Goal: Task Accomplishment & Management: Use online tool/utility

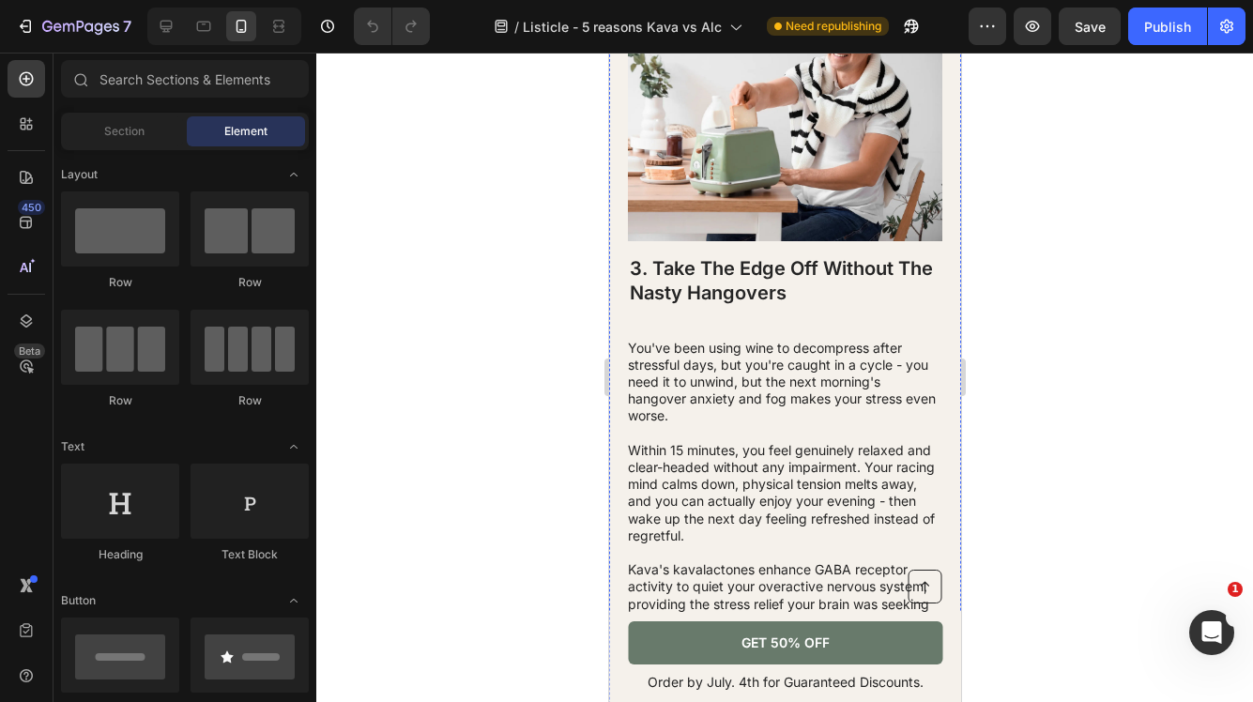
scroll to position [1901, 0]
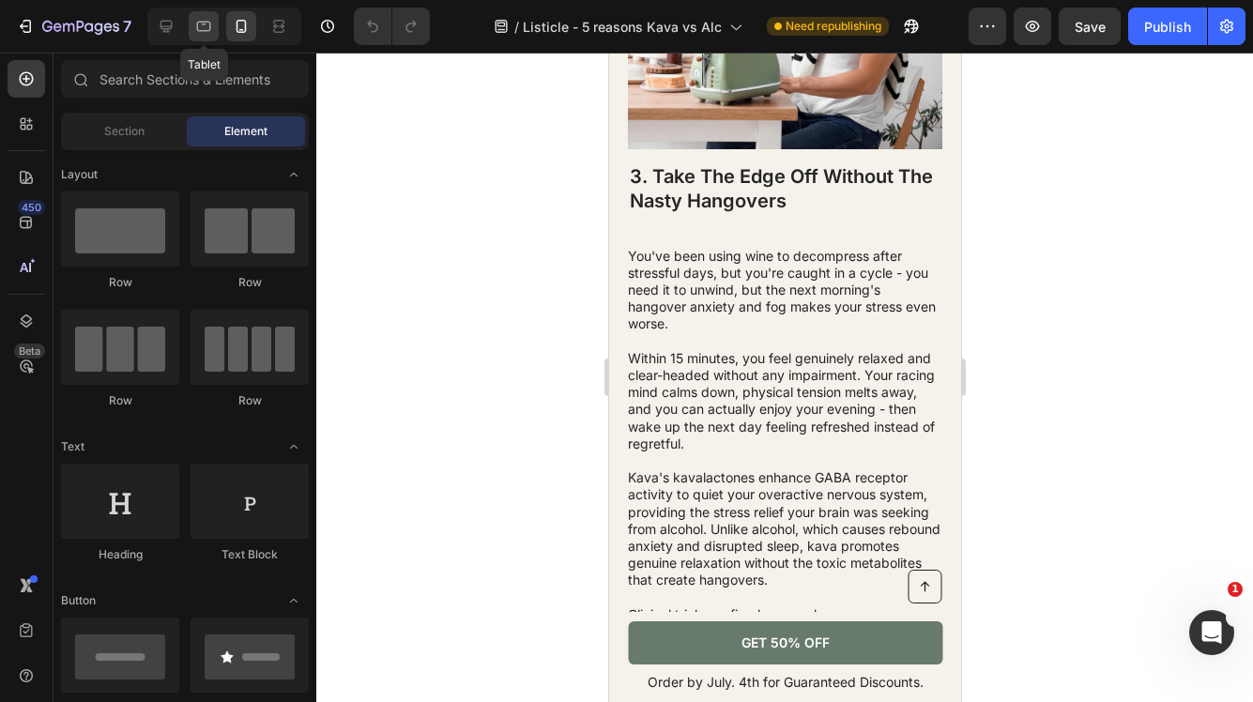
click at [202, 28] on icon at bounding box center [203, 26] width 19 height 19
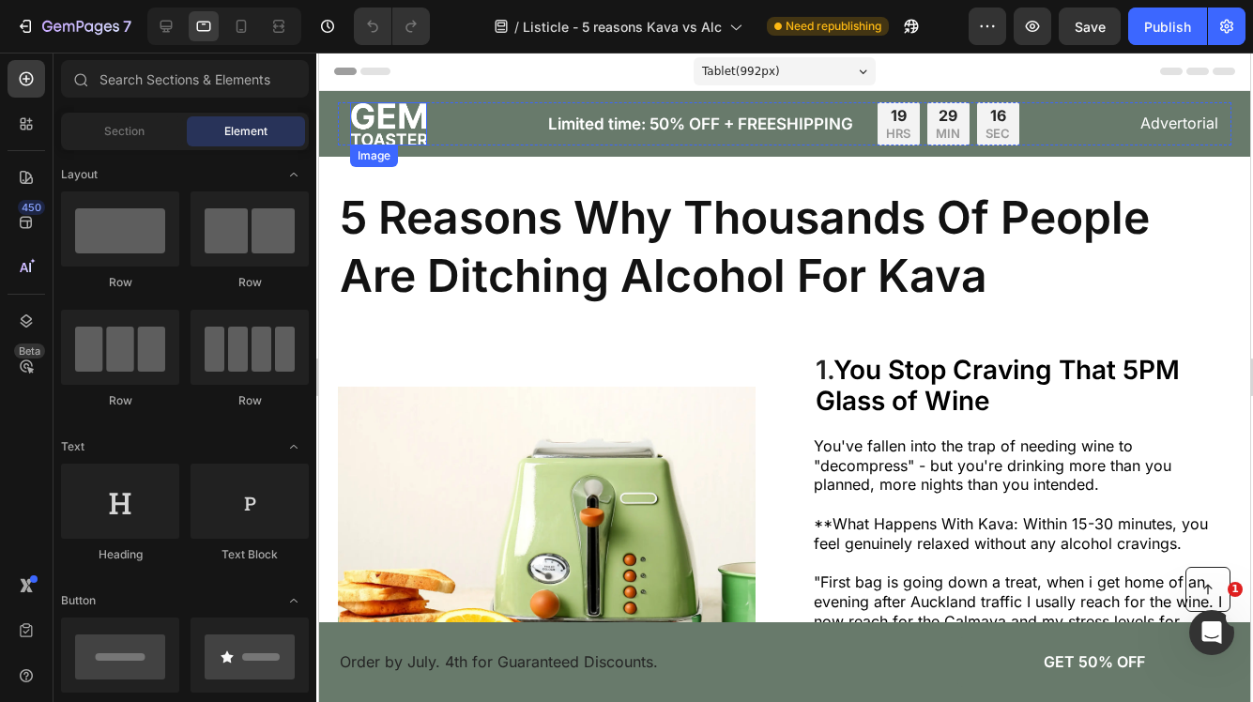
click at [411, 122] on img at bounding box center [388, 123] width 77 height 43
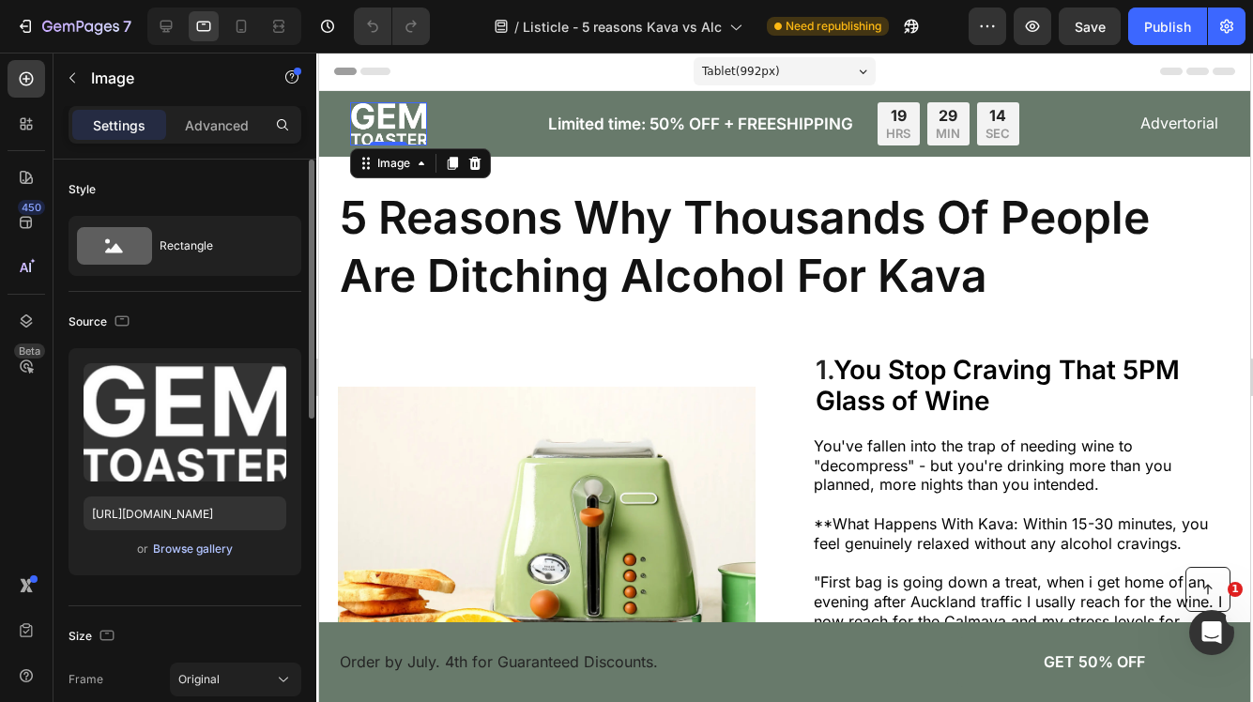
click at [196, 551] on div "Browse gallery" at bounding box center [193, 549] width 80 height 17
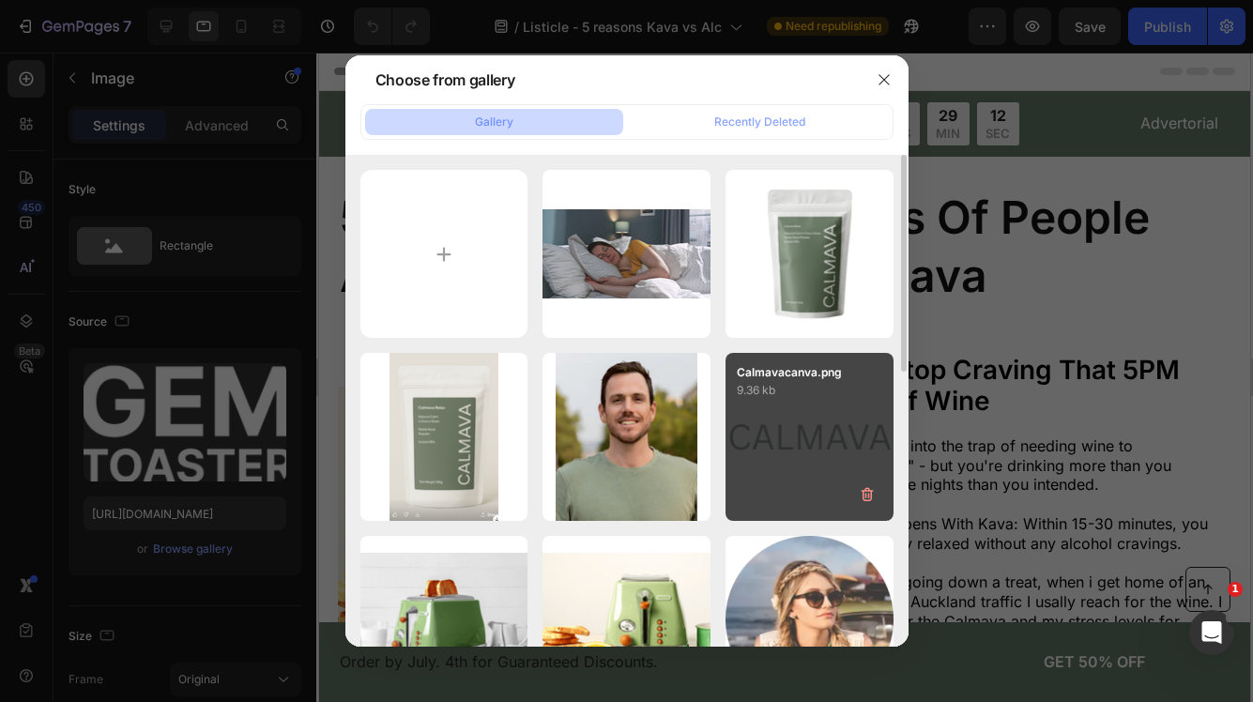
click at [814, 401] on div "Calmavacanva.png 9.36 kb" at bounding box center [809, 437] width 168 height 168
type input "[URL][DOMAIN_NAME]"
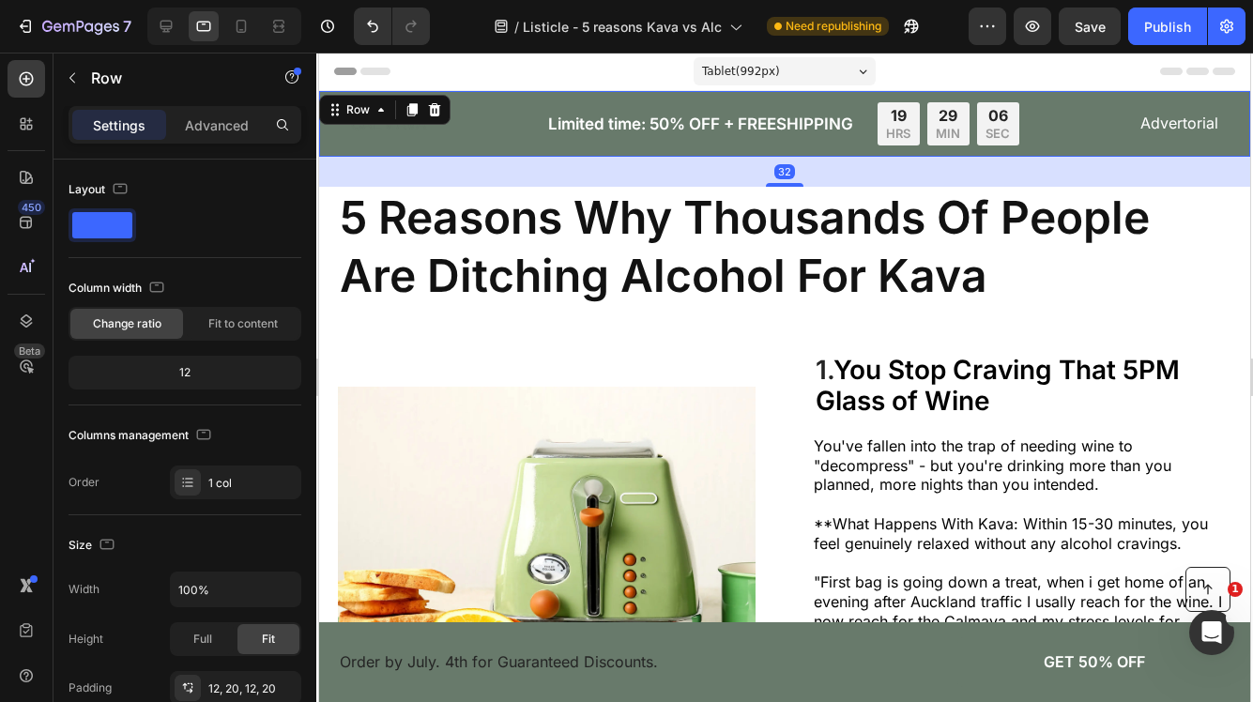
click at [524, 99] on div "Image Limited time: 50% OFF + FREESHIPPING Text Block 19 HRS 29 MIN 06 SEC Coun…" at bounding box center [784, 124] width 931 height 66
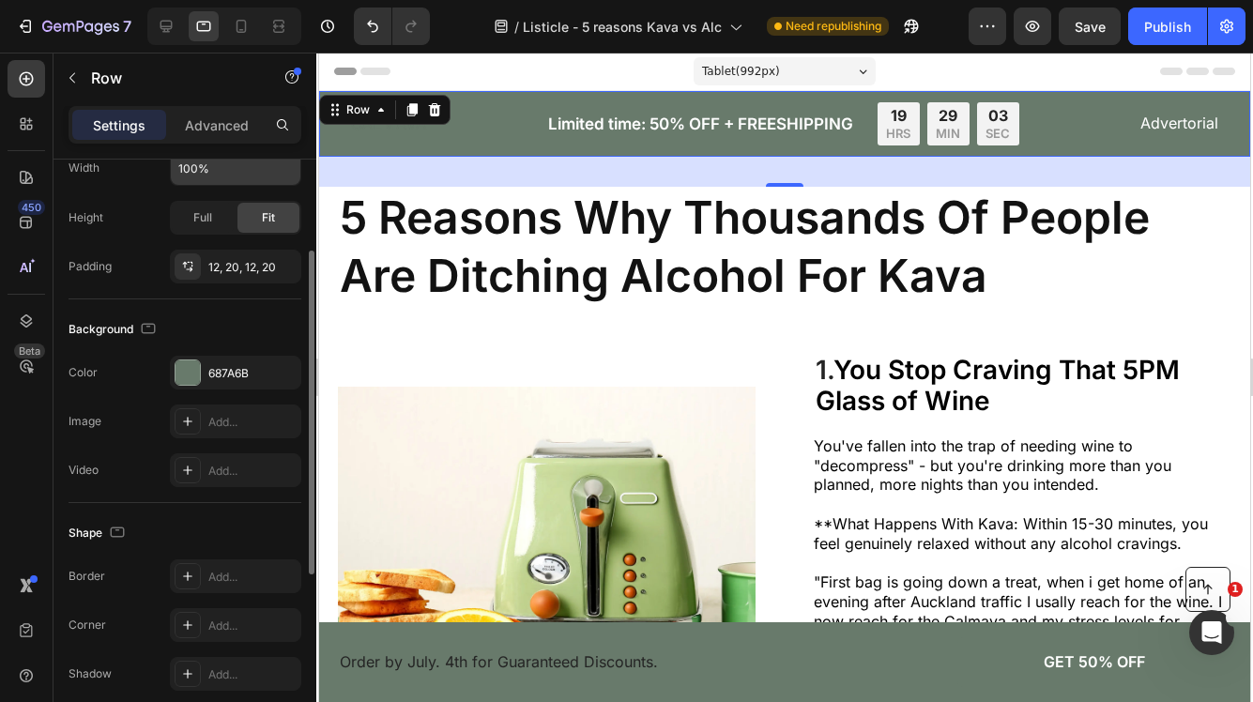
scroll to position [500, 0]
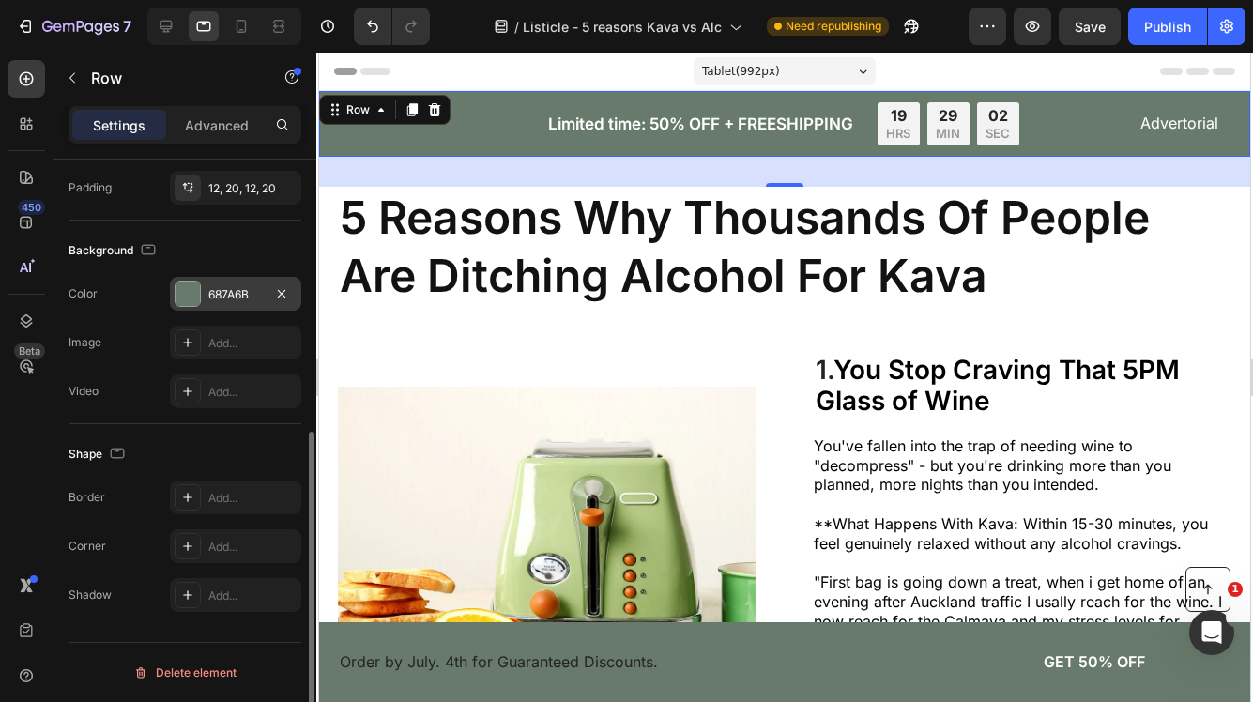
click at [239, 297] on div "687A6B" at bounding box center [235, 294] width 54 height 17
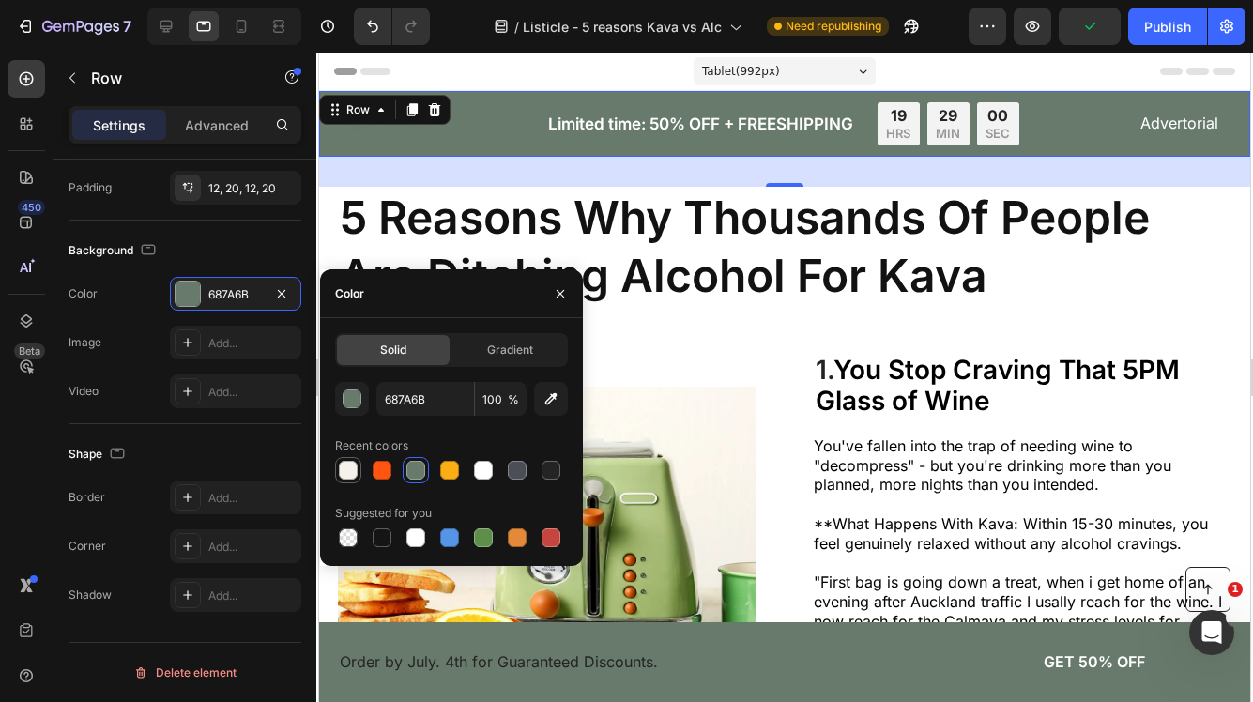
click at [352, 470] on div at bounding box center [348, 470] width 19 height 19
type input "F5F1EB"
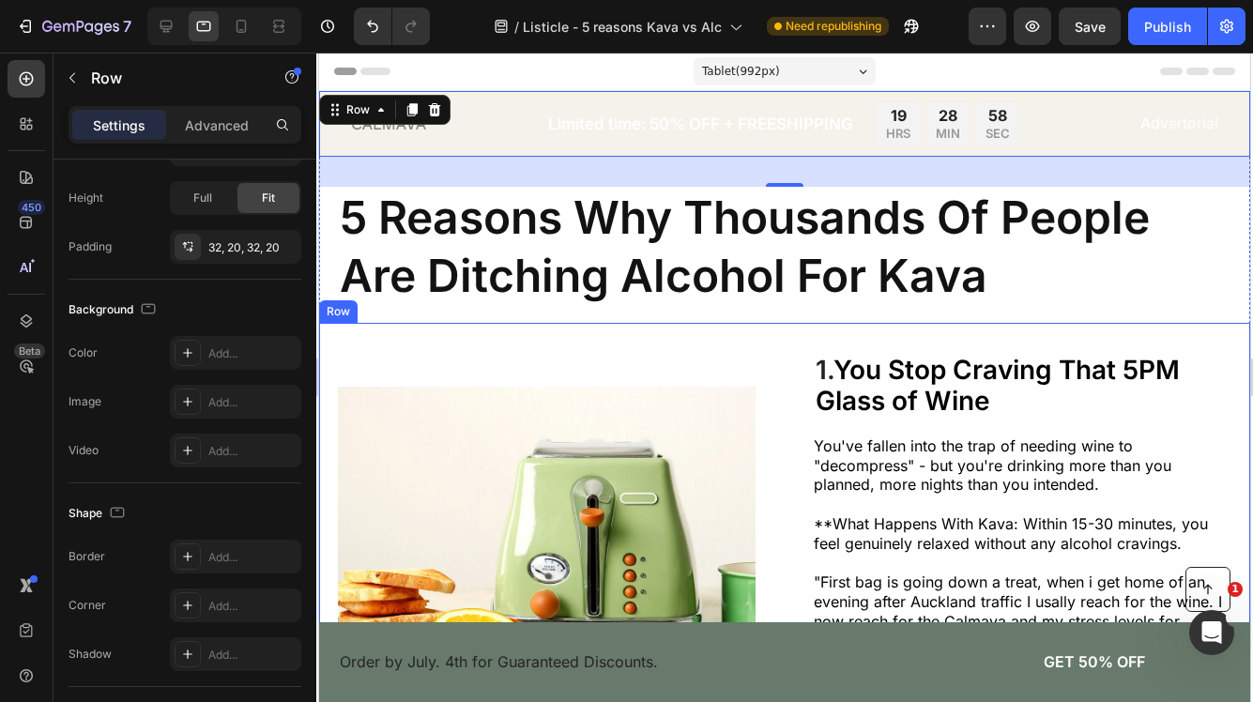
click at [741, 345] on div "Image 1. You Stop Craving That 5PM Glass of Wine Heading You've fallen into the…" at bounding box center [784, 552] width 931 height 458
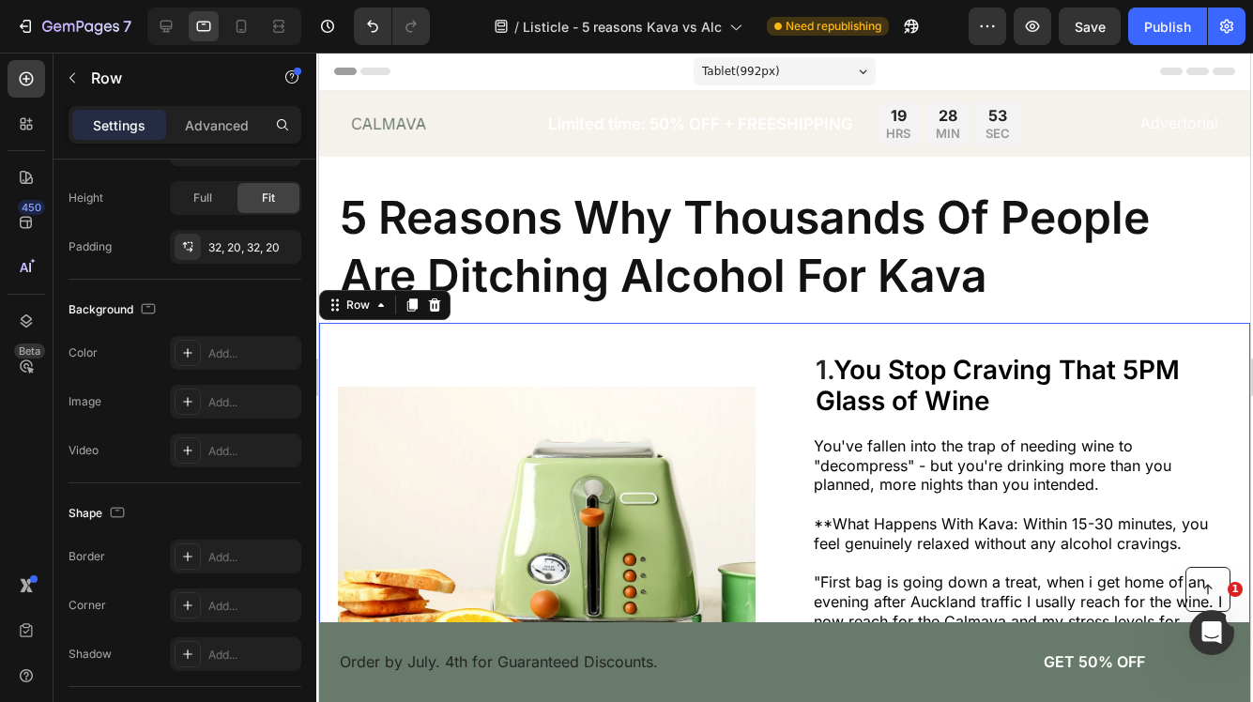
scroll to position [7, 0]
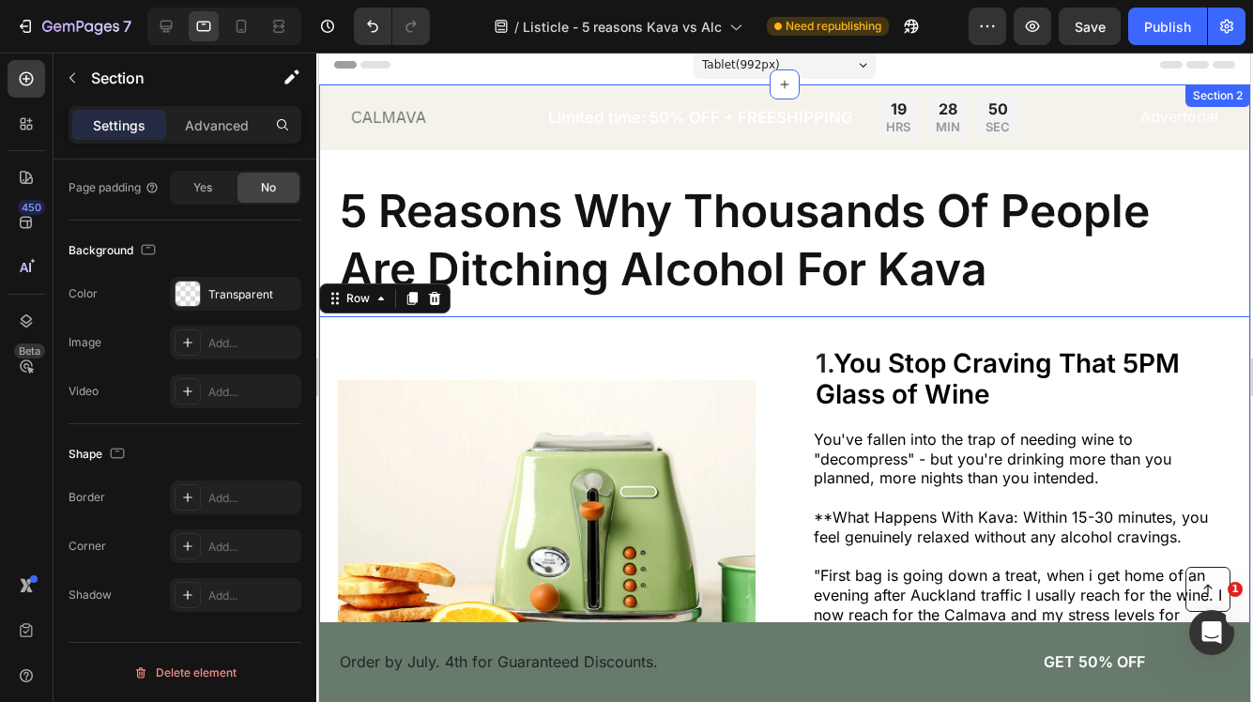
scroll to position [0, 0]
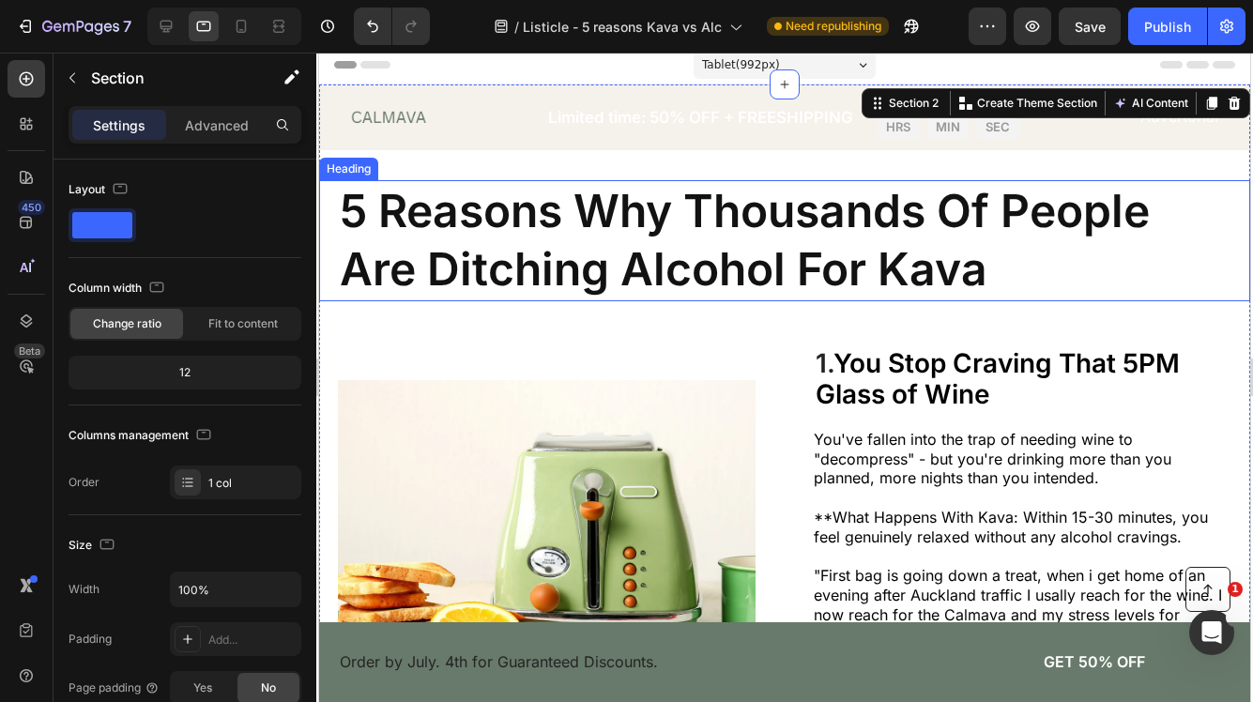
click at [498, 256] on h1 "5 Reasons Why Thousands Of People Are Ditching Alcohol For Kava" at bounding box center [784, 240] width 893 height 121
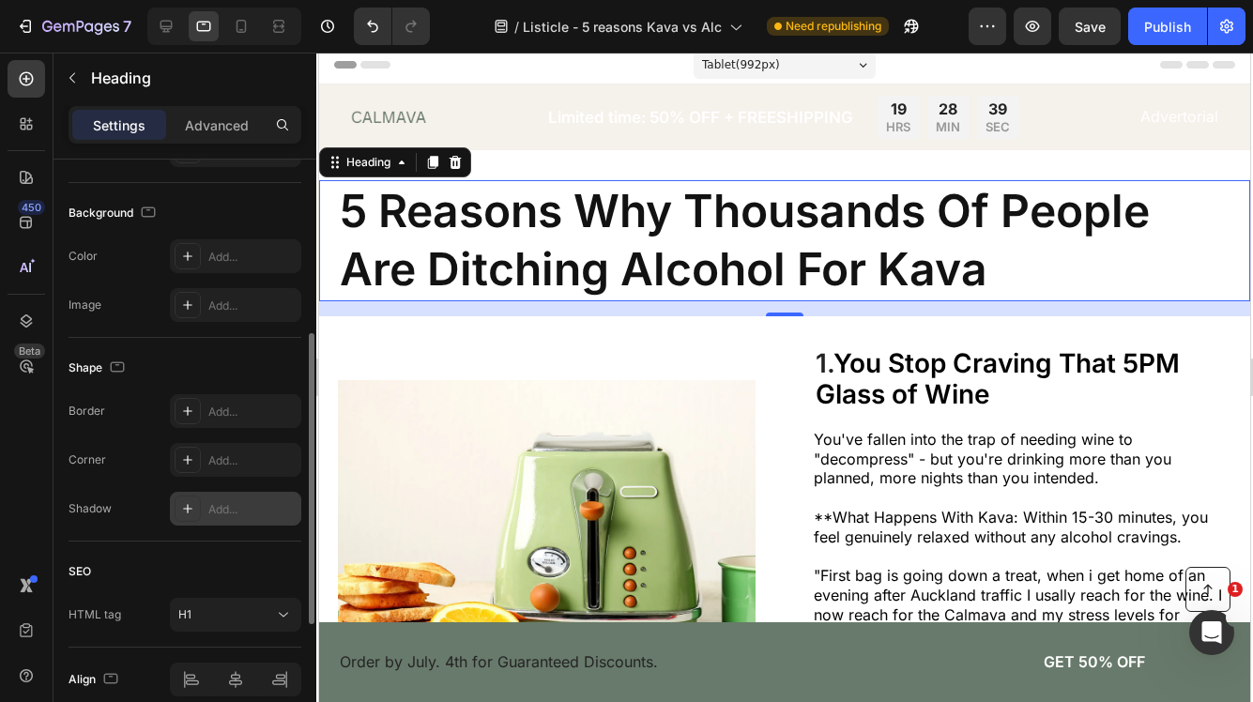
scroll to position [400, 0]
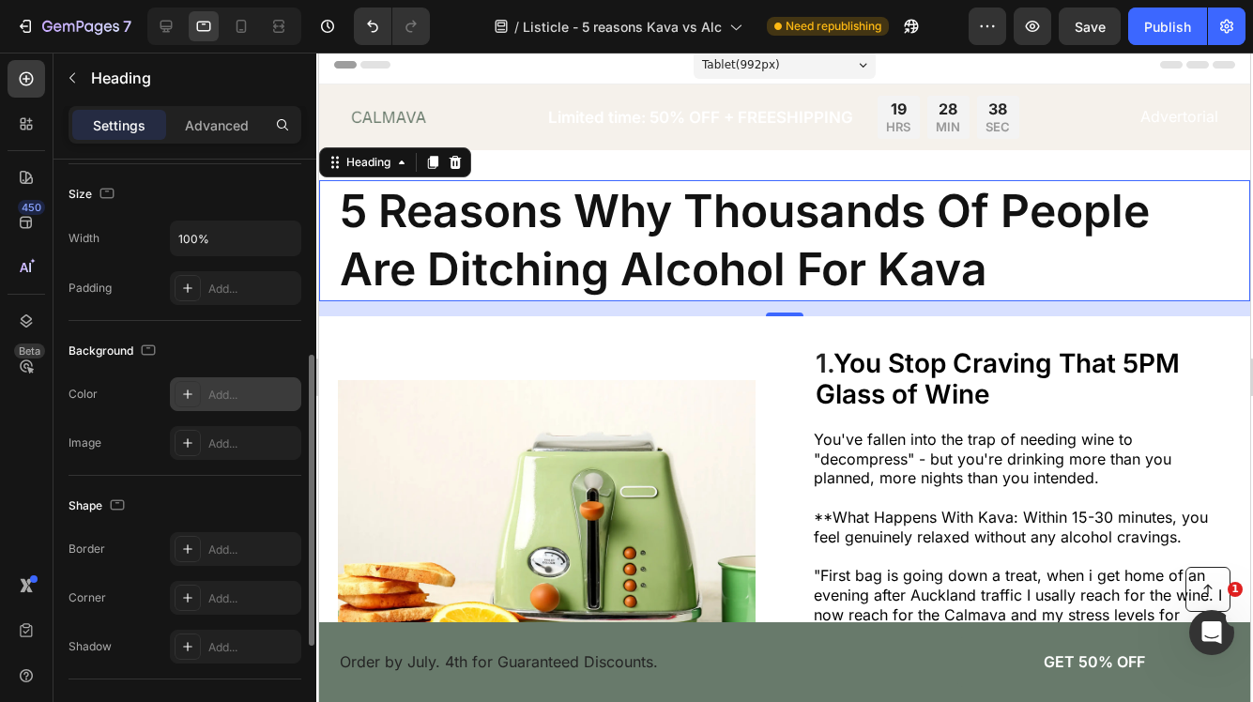
click at [232, 397] on div "Add..." at bounding box center [252, 395] width 88 height 17
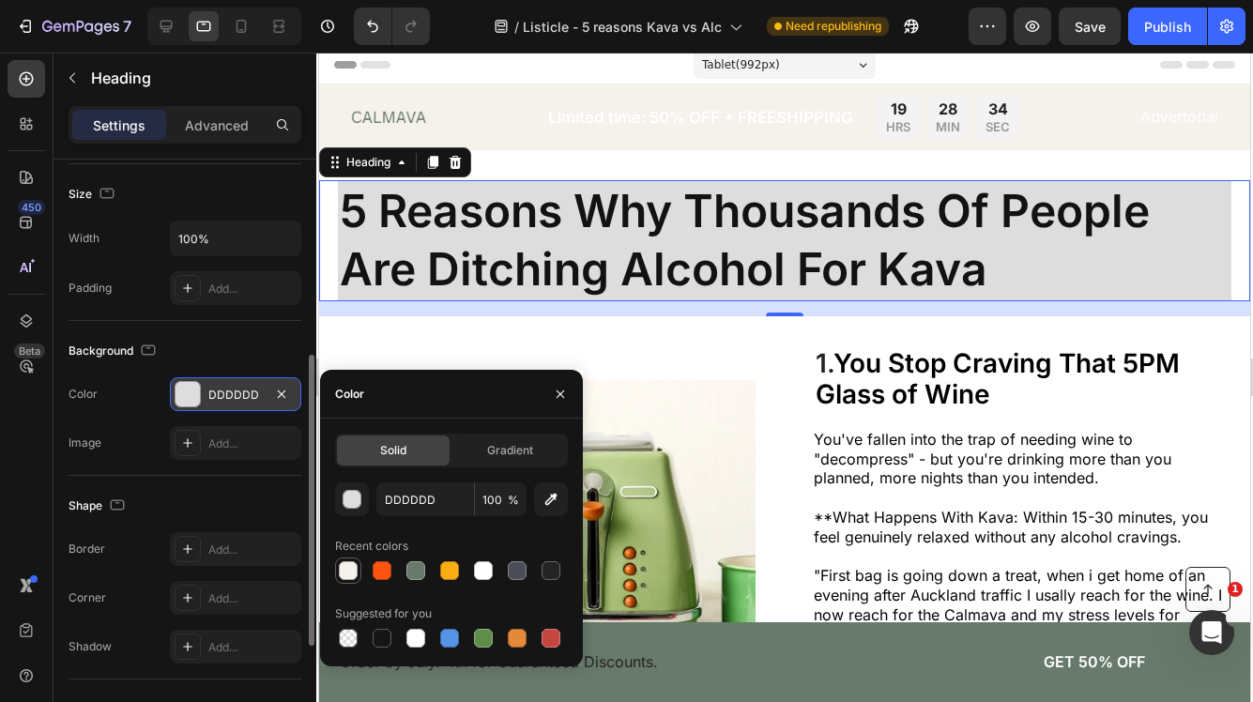
click at [353, 576] on div at bounding box center [348, 570] width 19 height 19
type input "F5F1EB"
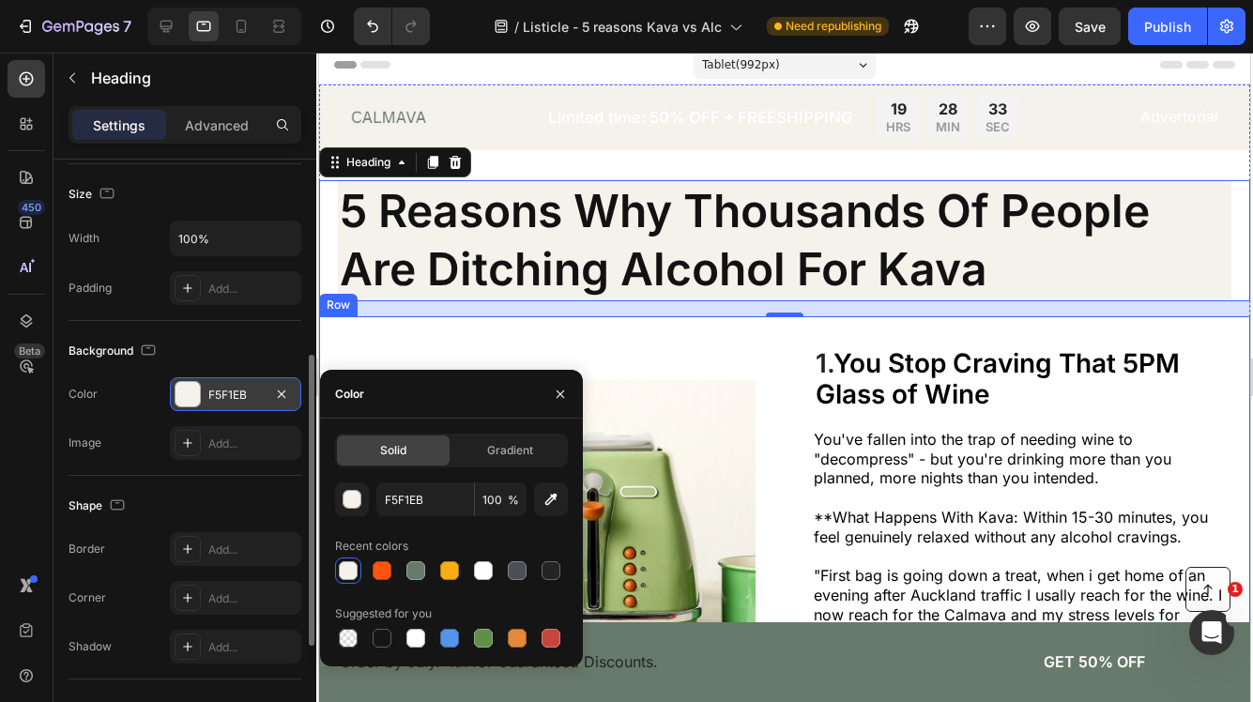
click at [458, 346] on div "Image" at bounding box center [547, 545] width 418 height 398
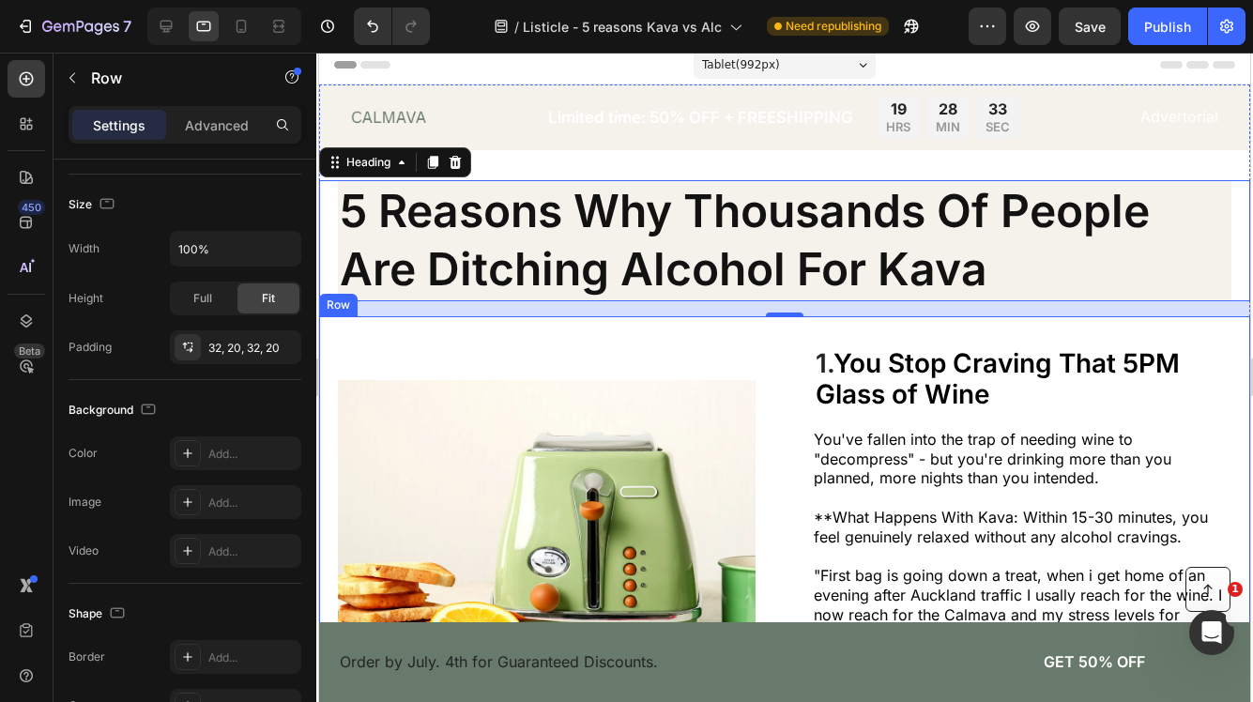
scroll to position [0, 0]
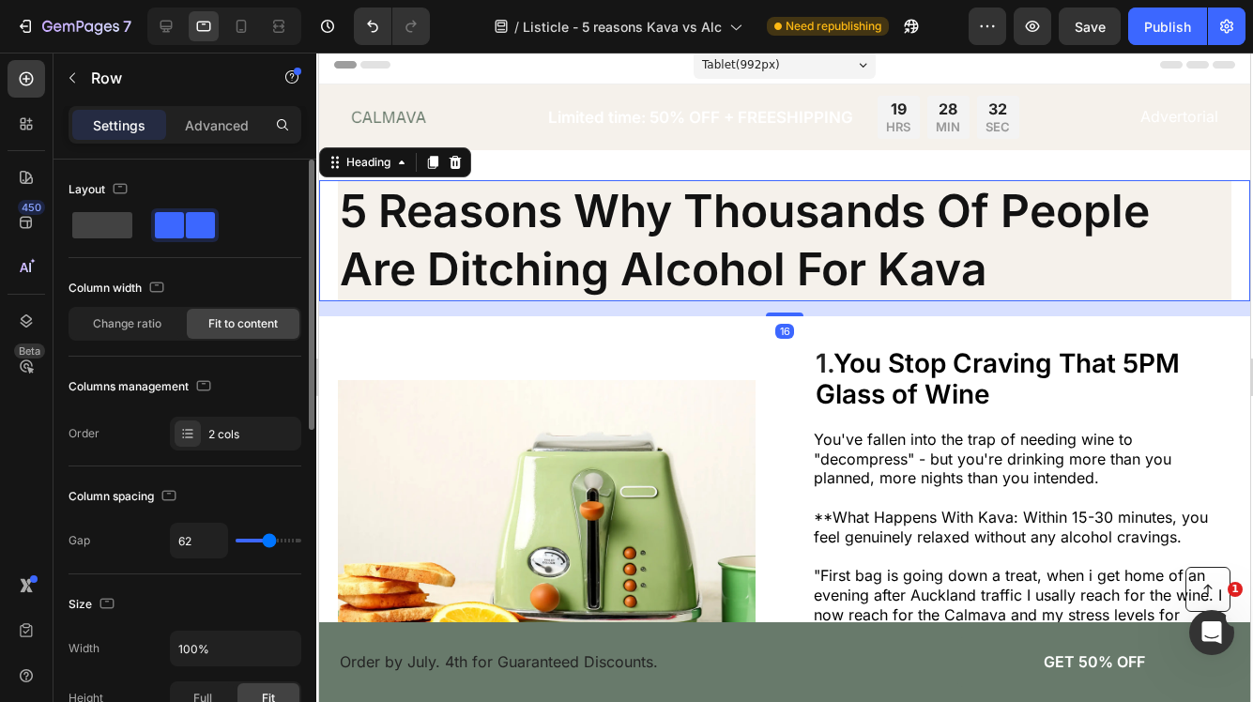
click at [325, 227] on div "5 Reasons Why Thousands Of People Are Ditching Alcohol For Kava Heading 16" at bounding box center [784, 240] width 931 height 121
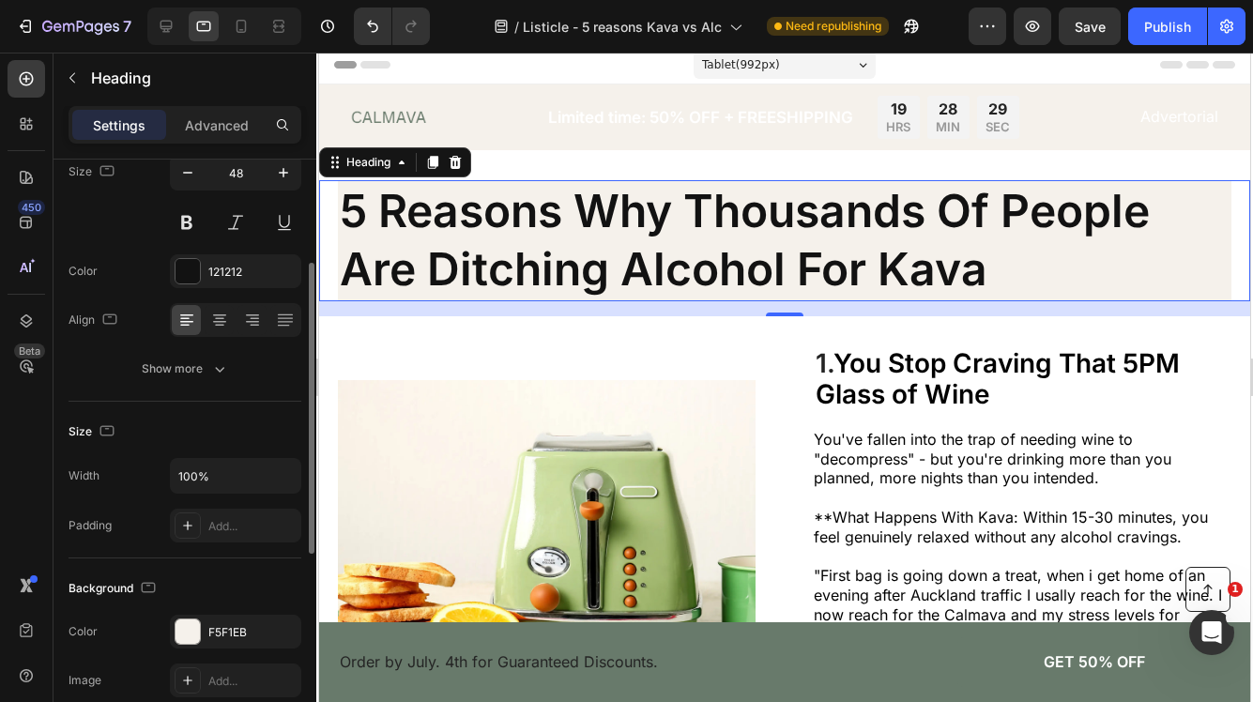
scroll to position [219, 0]
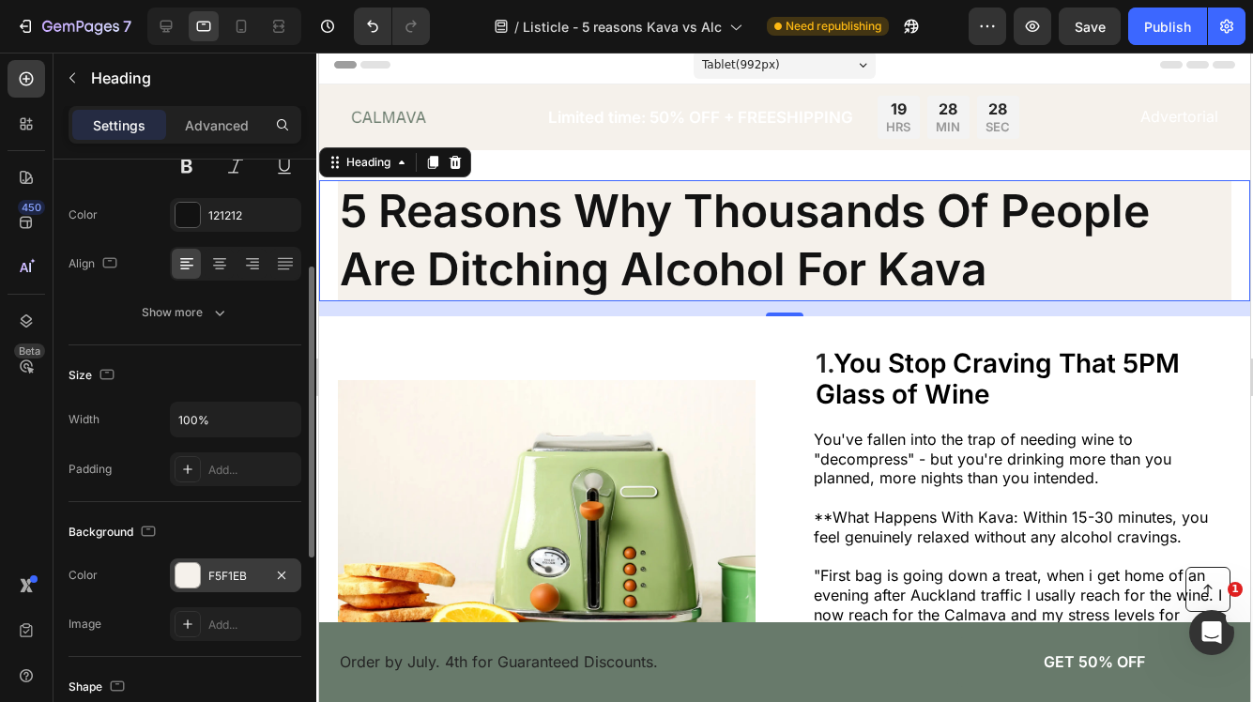
click at [238, 566] on div "F5F1EB" at bounding box center [235, 575] width 131 height 34
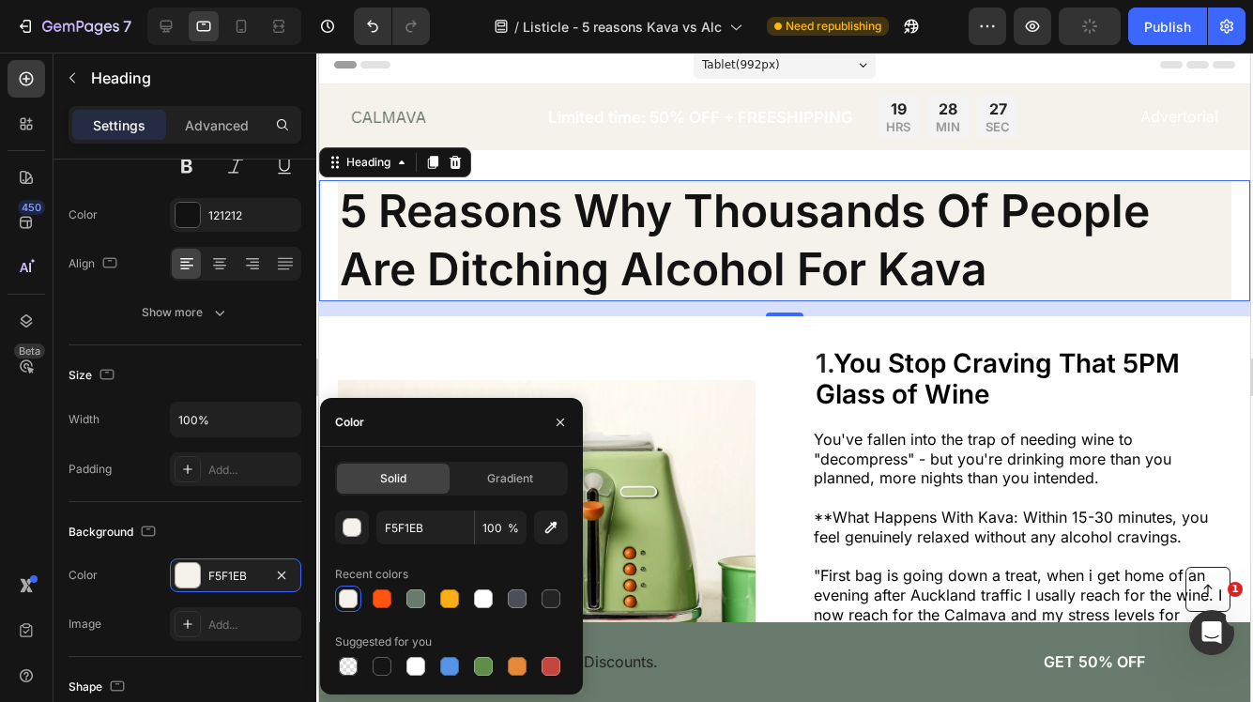
click at [352, 598] on div at bounding box center [348, 598] width 19 height 19
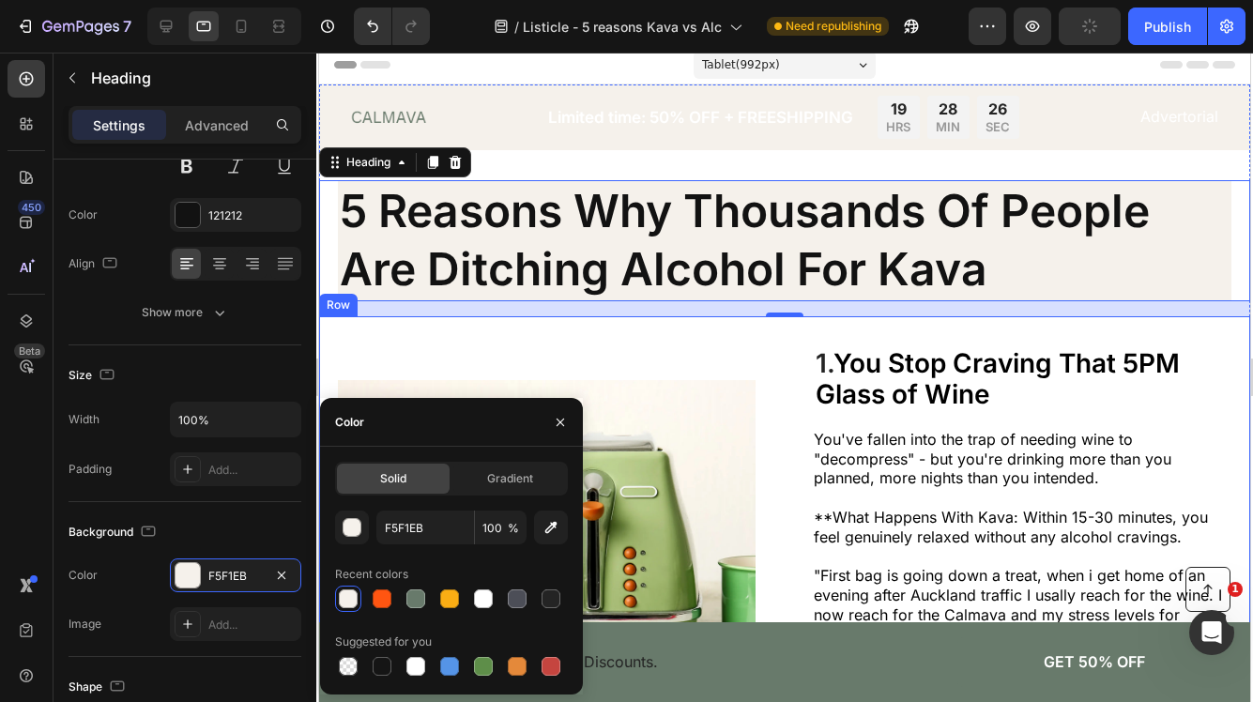
click at [497, 370] on div "Image" at bounding box center [547, 545] width 418 height 398
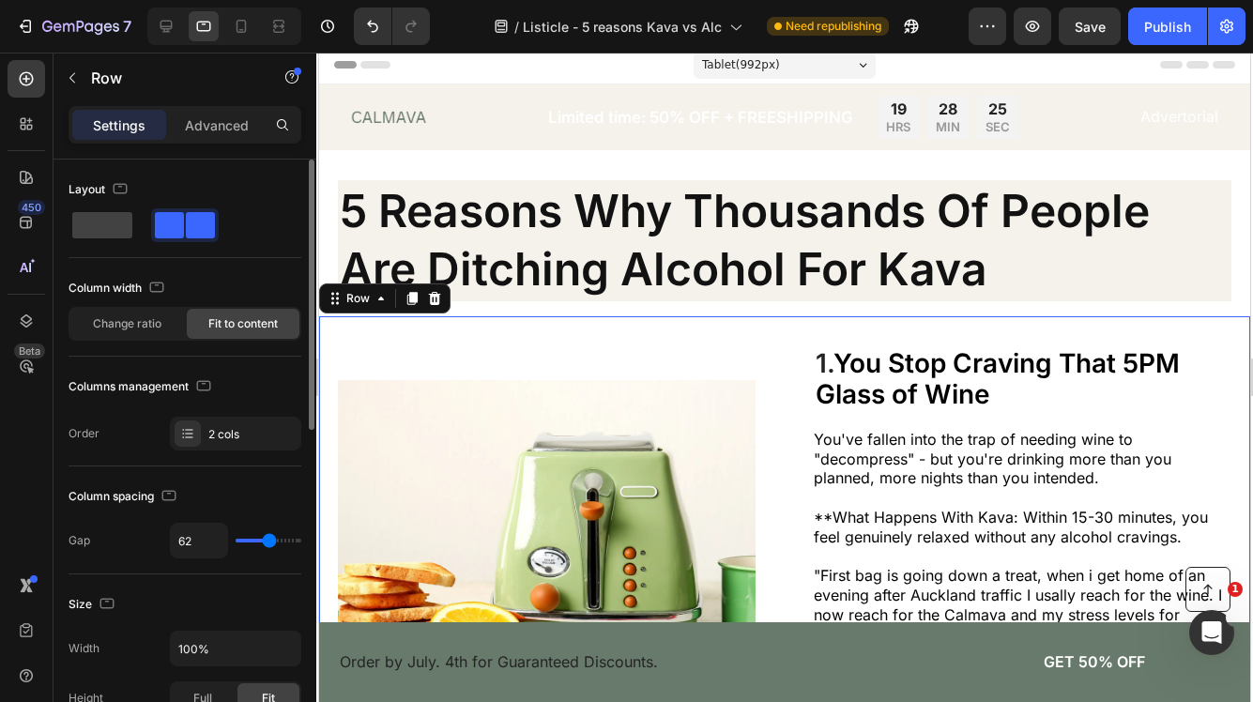
scroll to position [19, 0]
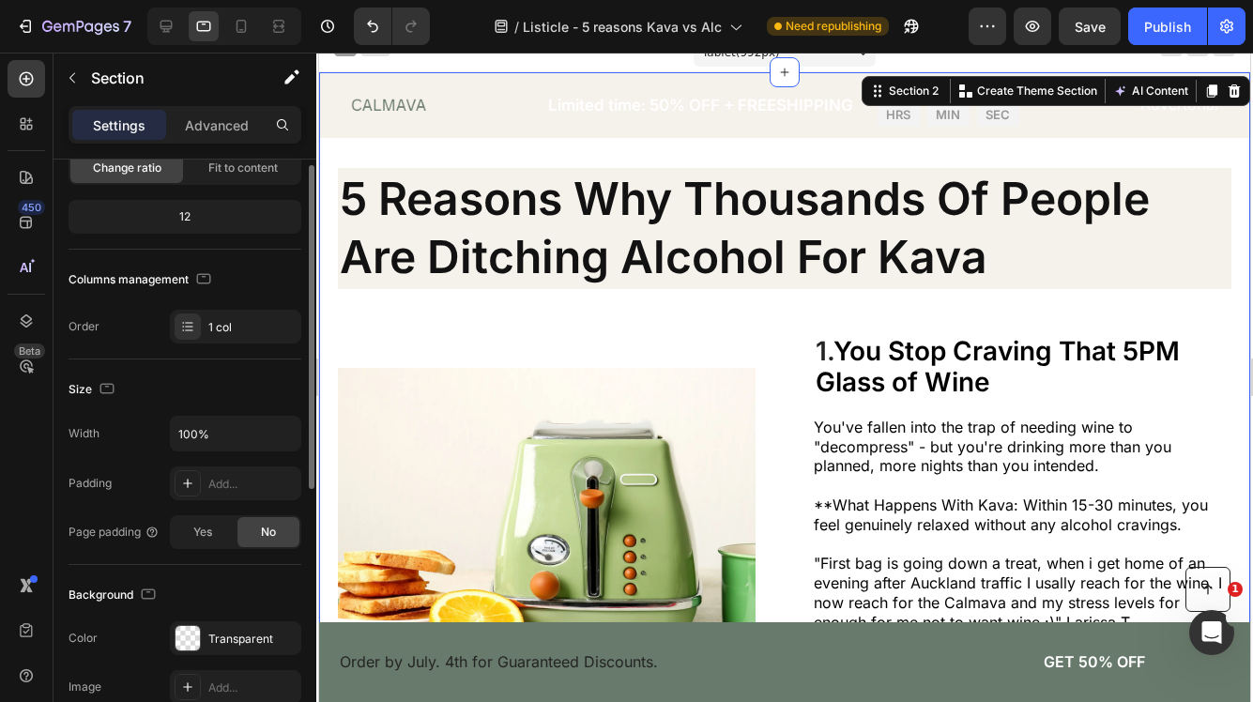
scroll to position [343, 0]
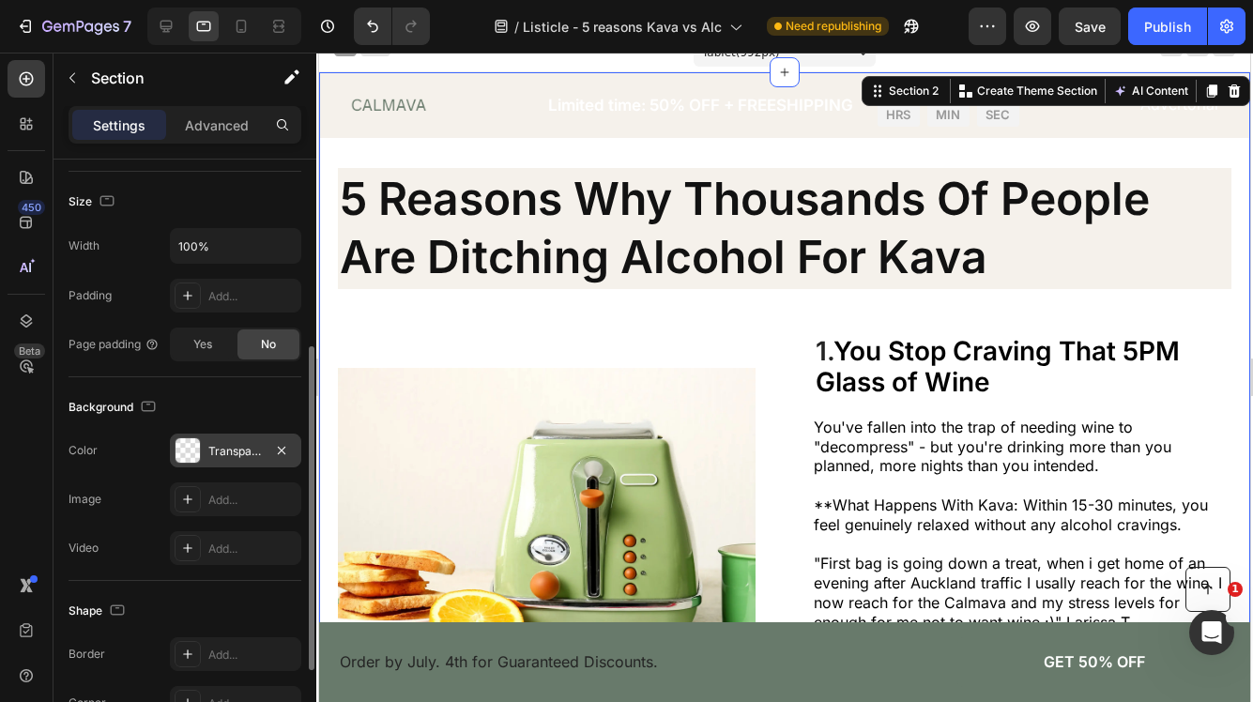
click at [234, 451] on div "Transparent" at bounding box center [235, 451] width 54 height 17
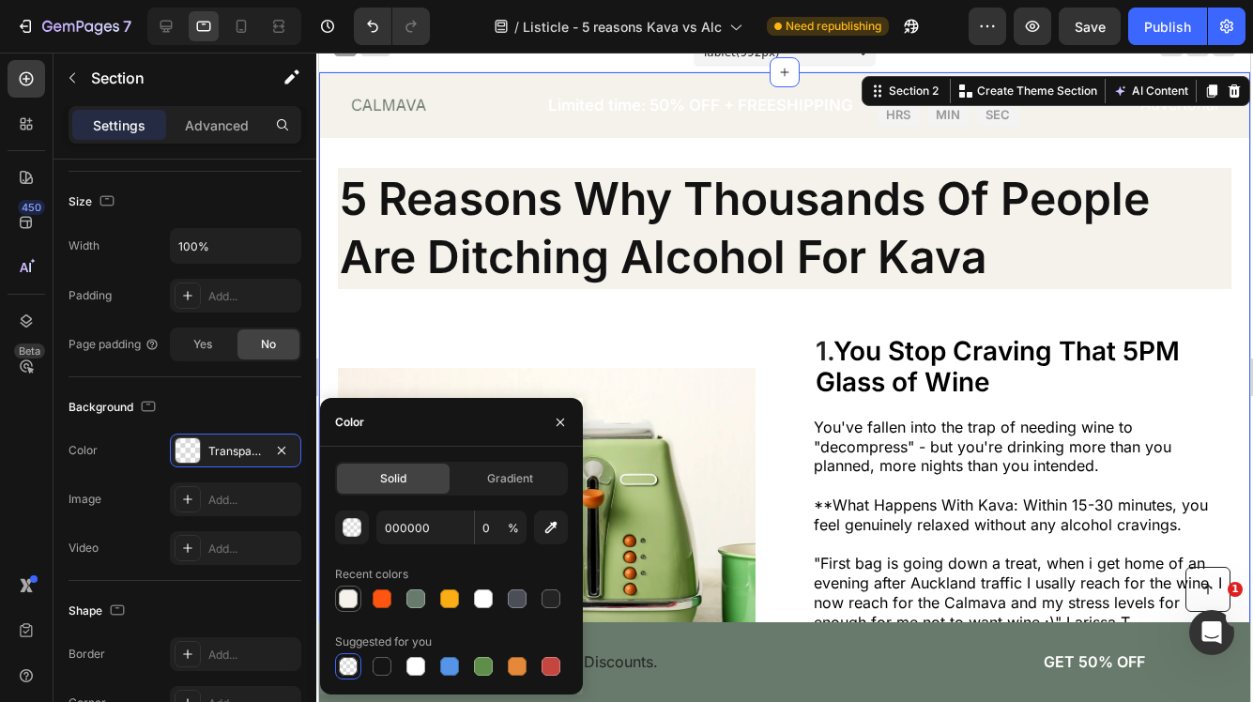
click at [353, 602] on div at bounding box center [348, 598] width 19 height 19
type input "F5F1EB"
type input "100"
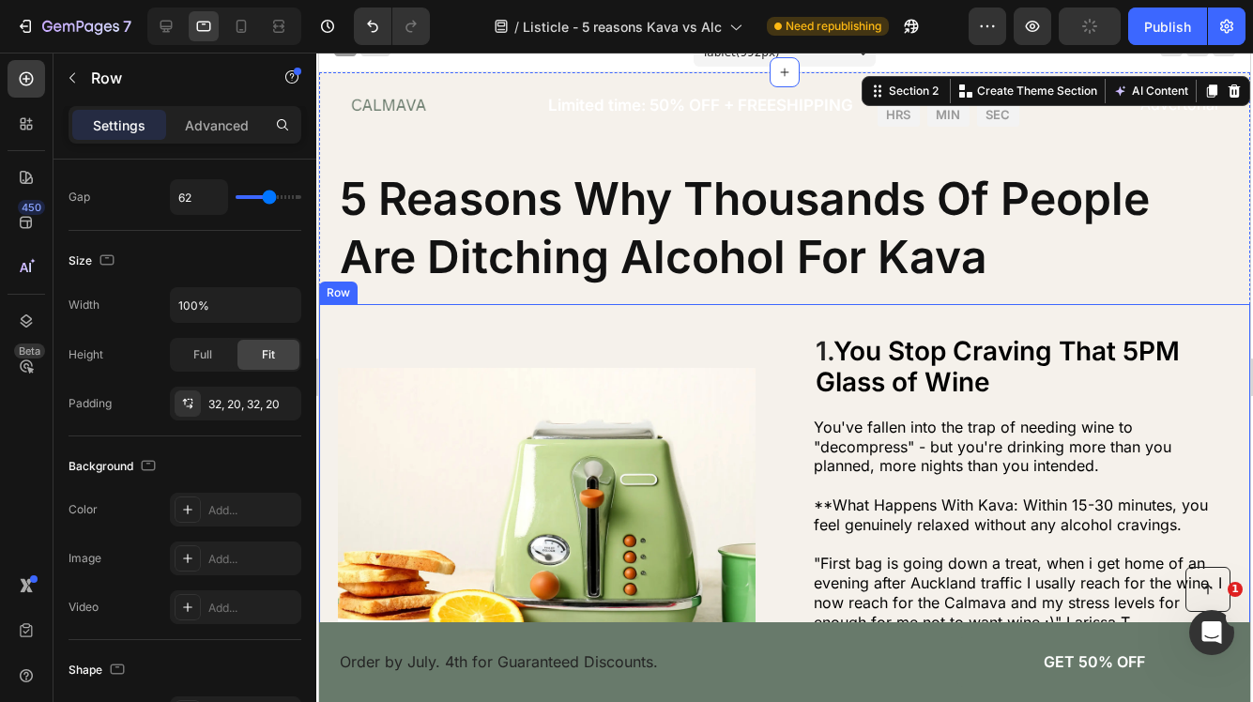
click at [790, 343] on div "Image 1. You Stop Craving That 5PM Glass of Wine Heading You've fallen into the…" at bounding box center [784, 533] width 931 height 458
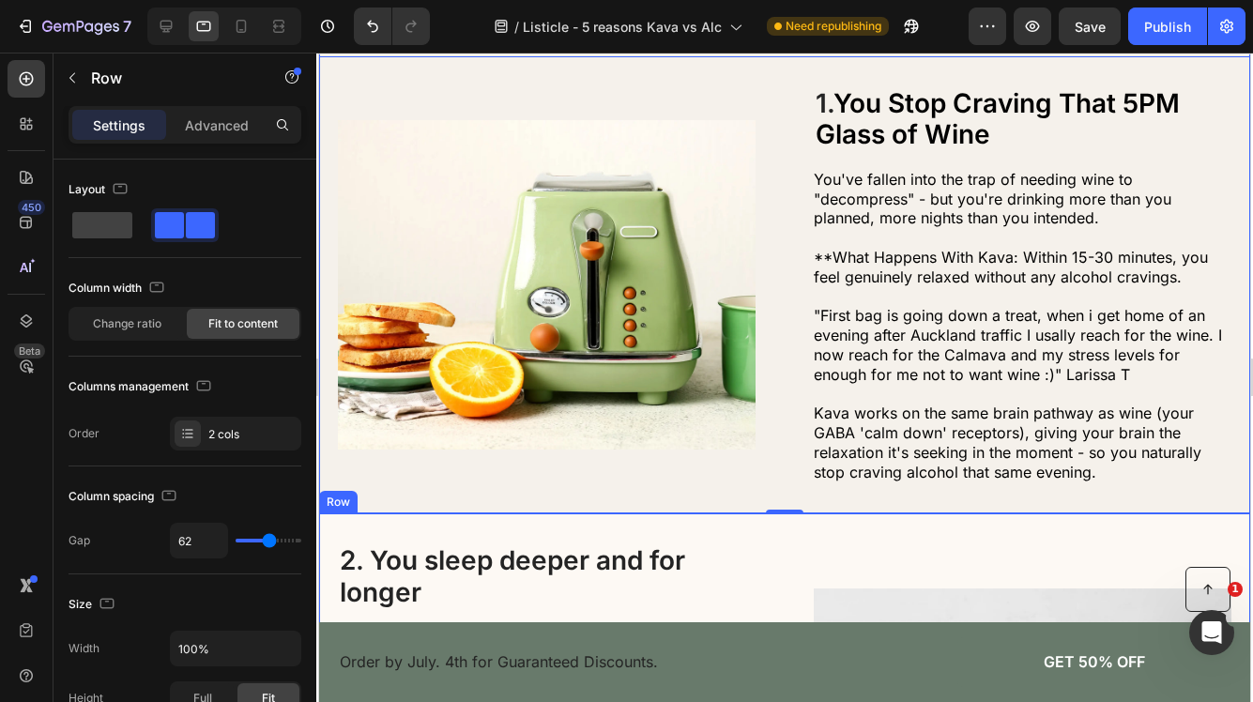
scroll to position [0, 0]
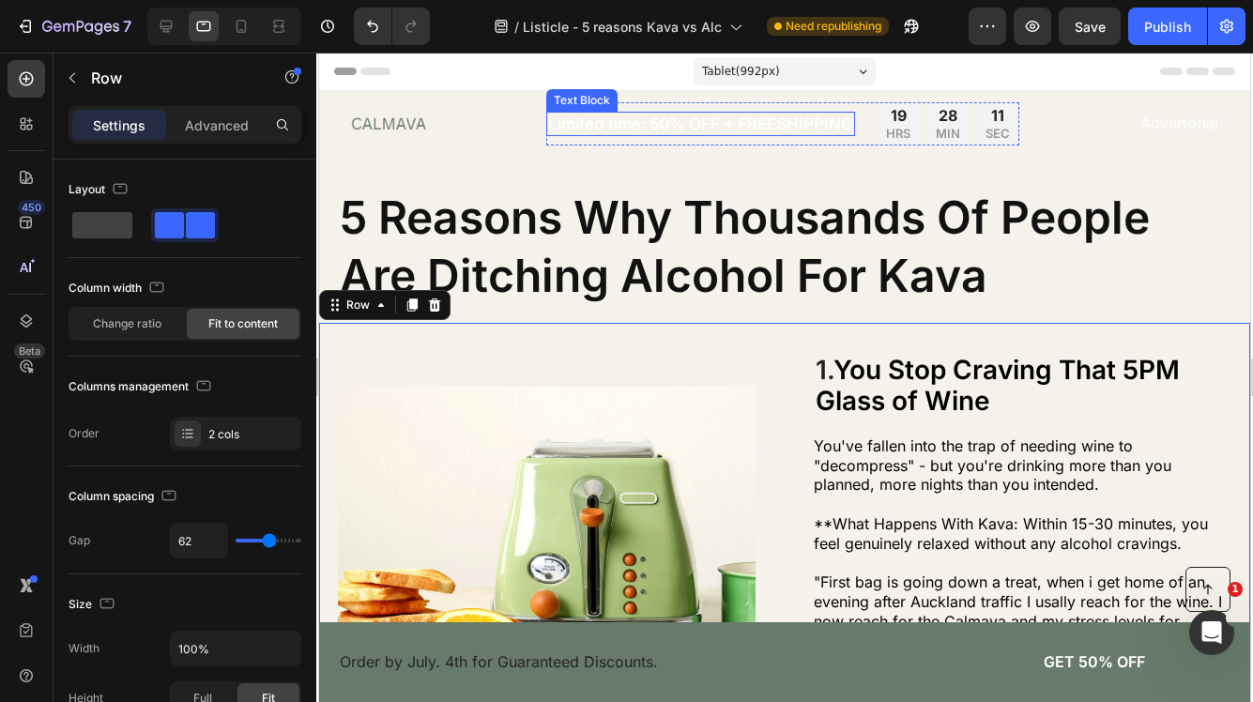
click at [724, 129] on p "Limited time: 50% OFF + FREESHIPPING" at bounding box center [700, 124] width 305 height 21
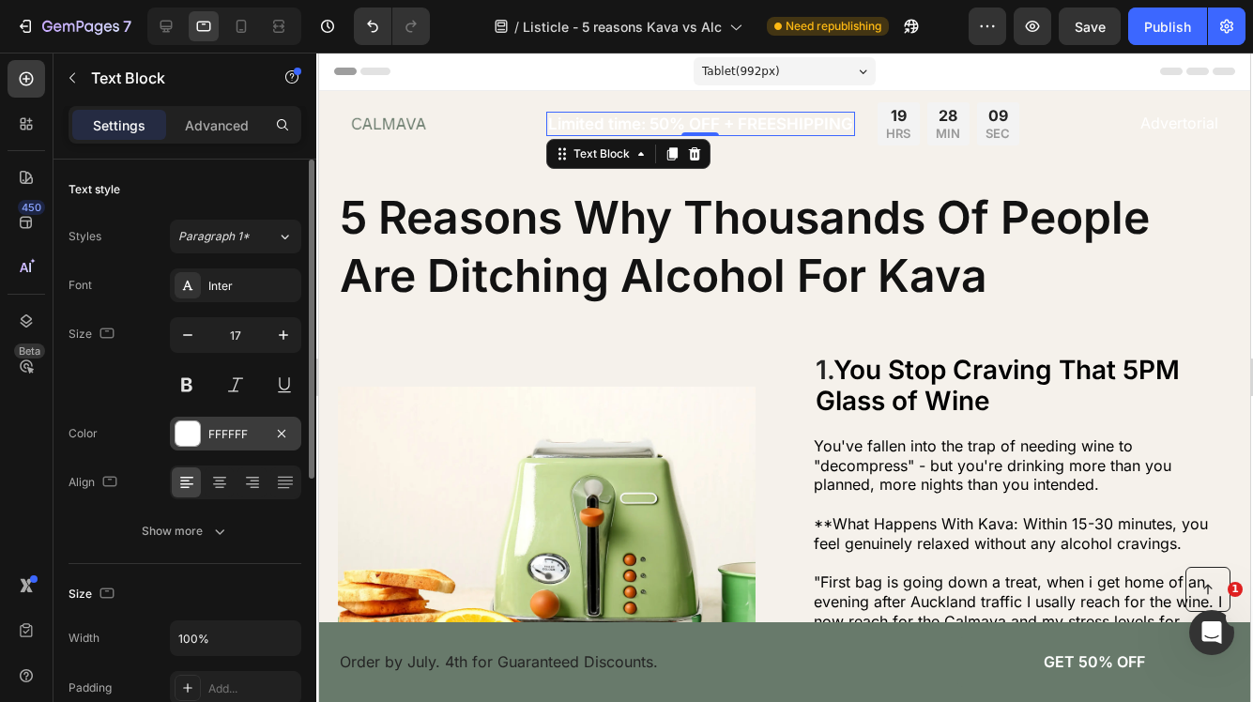
click at [261, 434] on div "FFFFFF" at bounding box center [235, 434] width 54 height 17
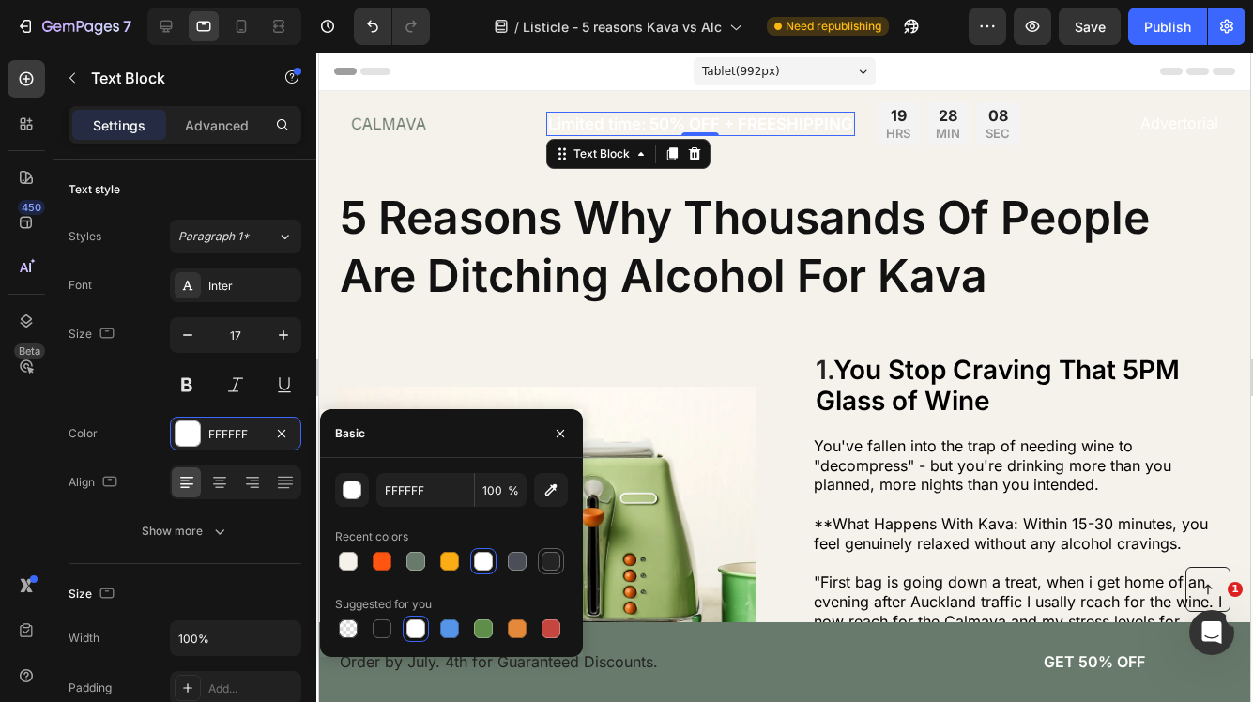
click at [549, 556] on div at bounding box center [550, 561] width 19 height 19
type input "242424"
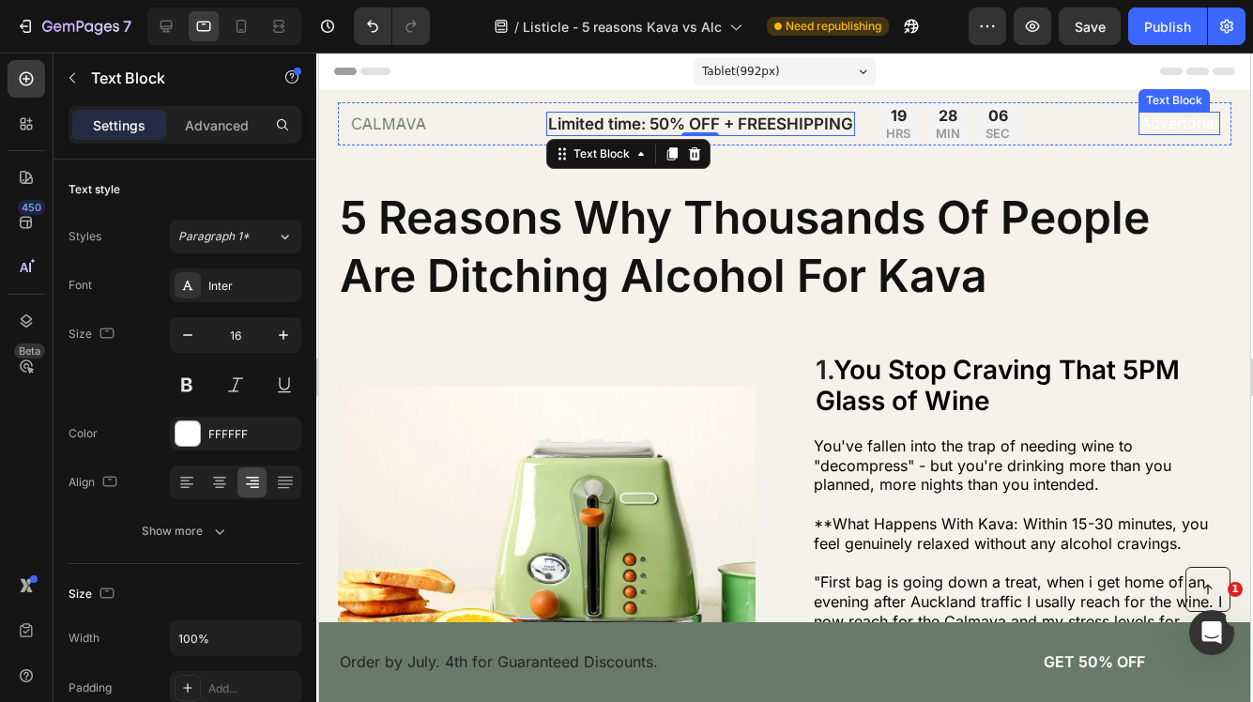
click at [1162, 124] on p "Advertorial" at bounding box center [1179, 124] width 78 height 20
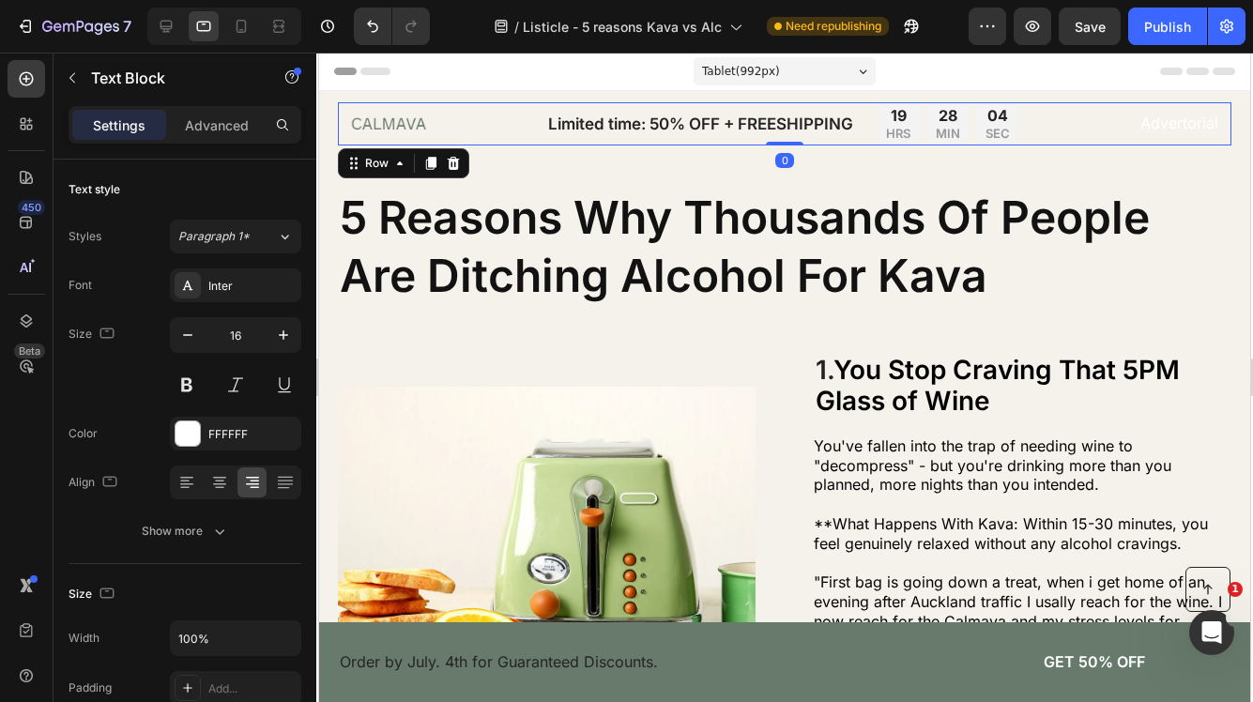
click at [1108, 126] on div "Image Limited time: 50% OFF + FREESHIPPING Text Block 19 HRS 28 MIN 04 SEC Coun…" at bounding box center [784, 123] width 893 height 43
click at [1184, 122] on p "Advertorial" at bounding box center [1179, 124] width 78 height 20
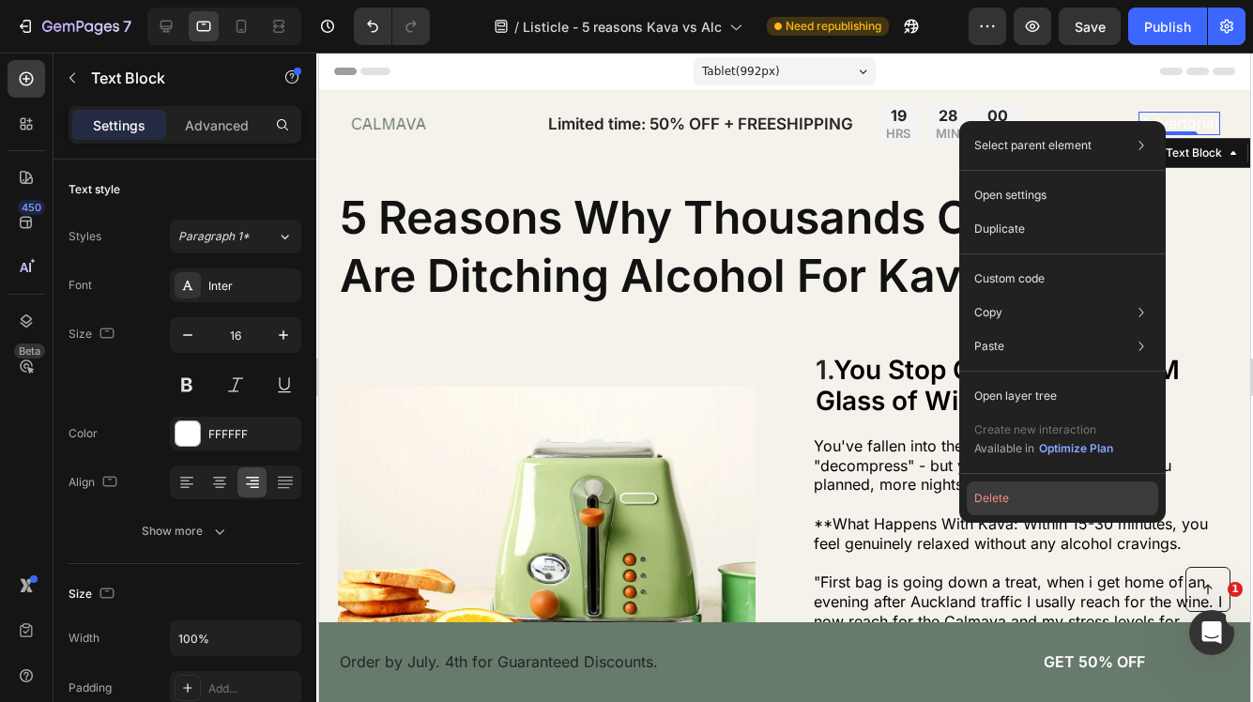
click at [1006, 497] on button "Delete" at bounding box center [1062, 498] width 191 height 34
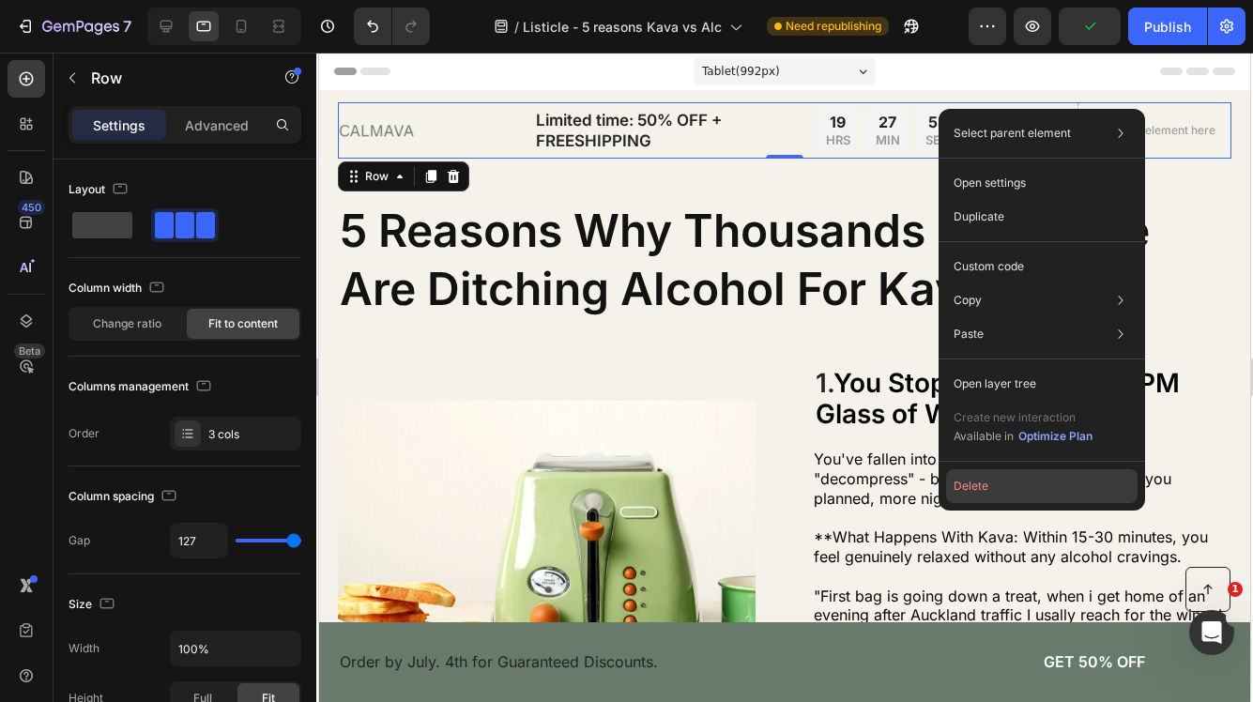
click at [1021, 487] on button "Delete" at bounding box center [1041, 486] width 191 height 34
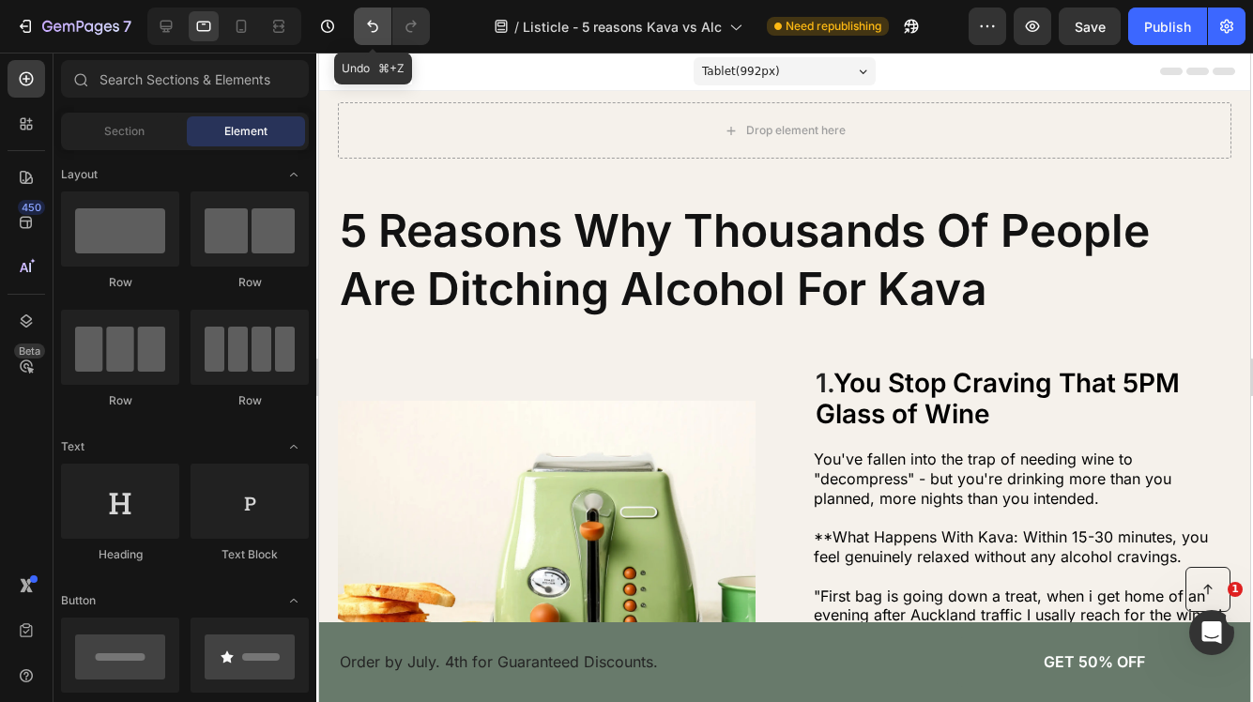
click at [368, 27] on icon "Undo/Redo" at bounding box center [372, 26] width 19 height 19
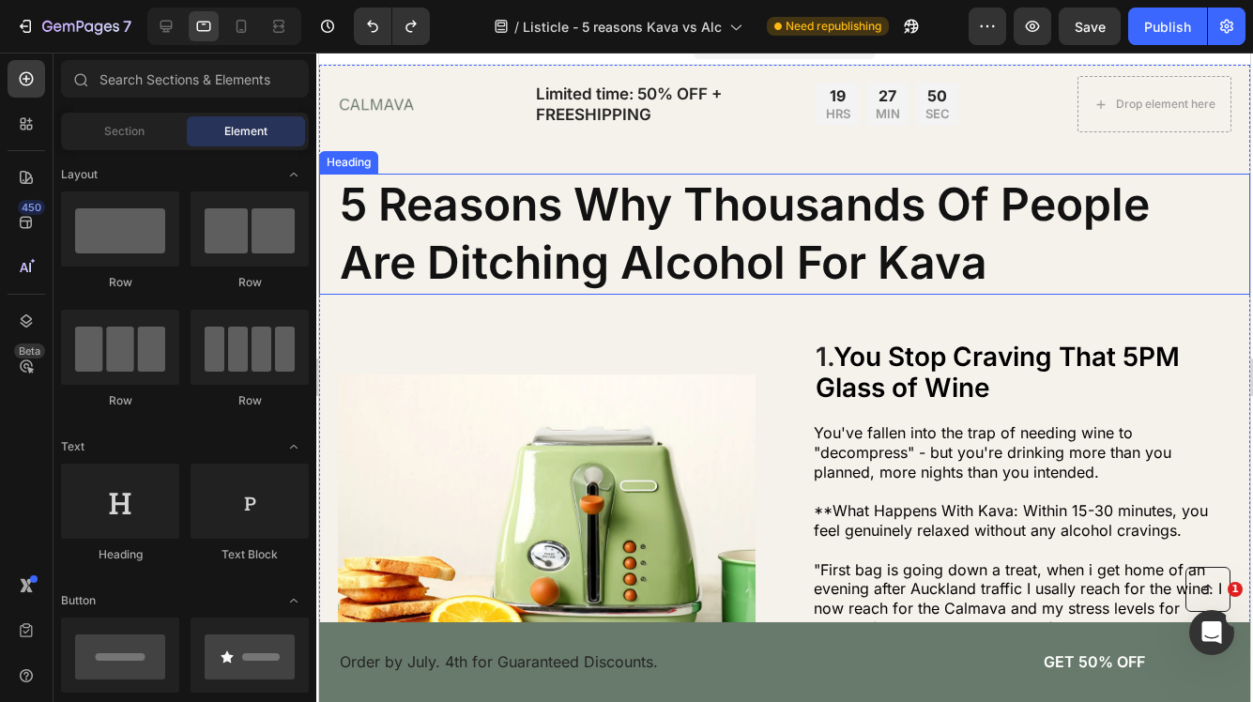
scroll to position [27, 0]
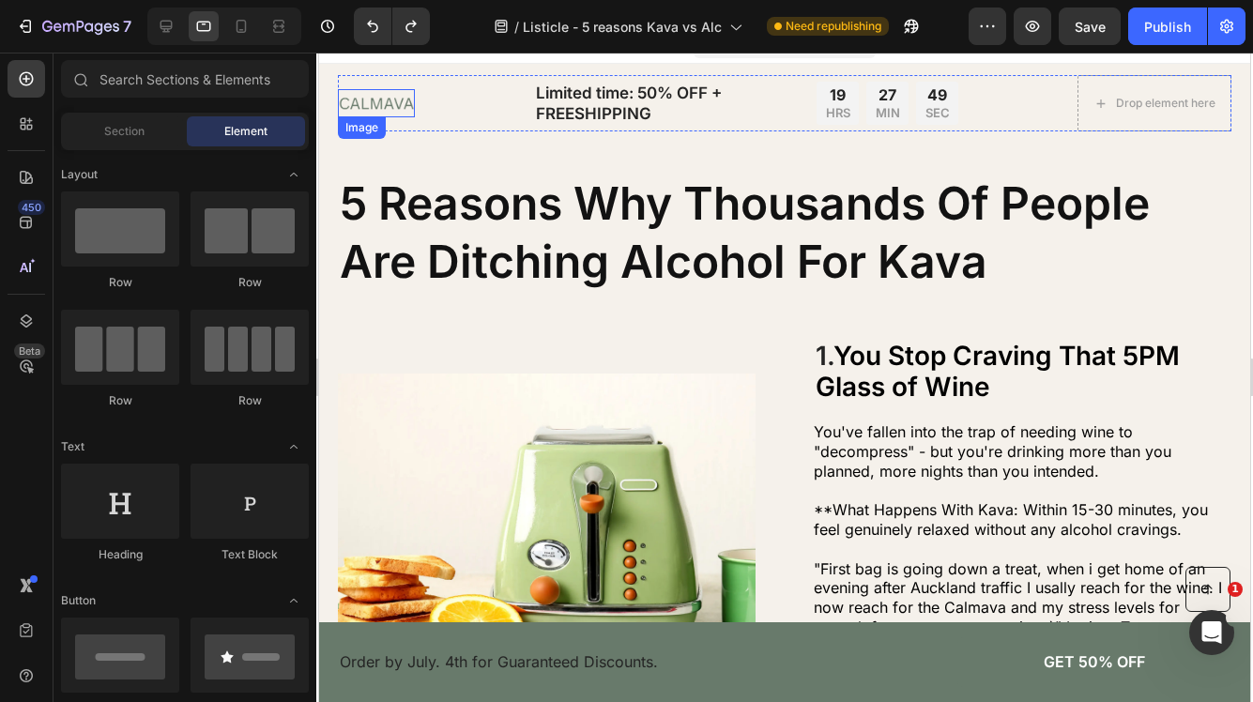
click at [396, 103] on img at bounding box center [376, 103] width 77 height 29
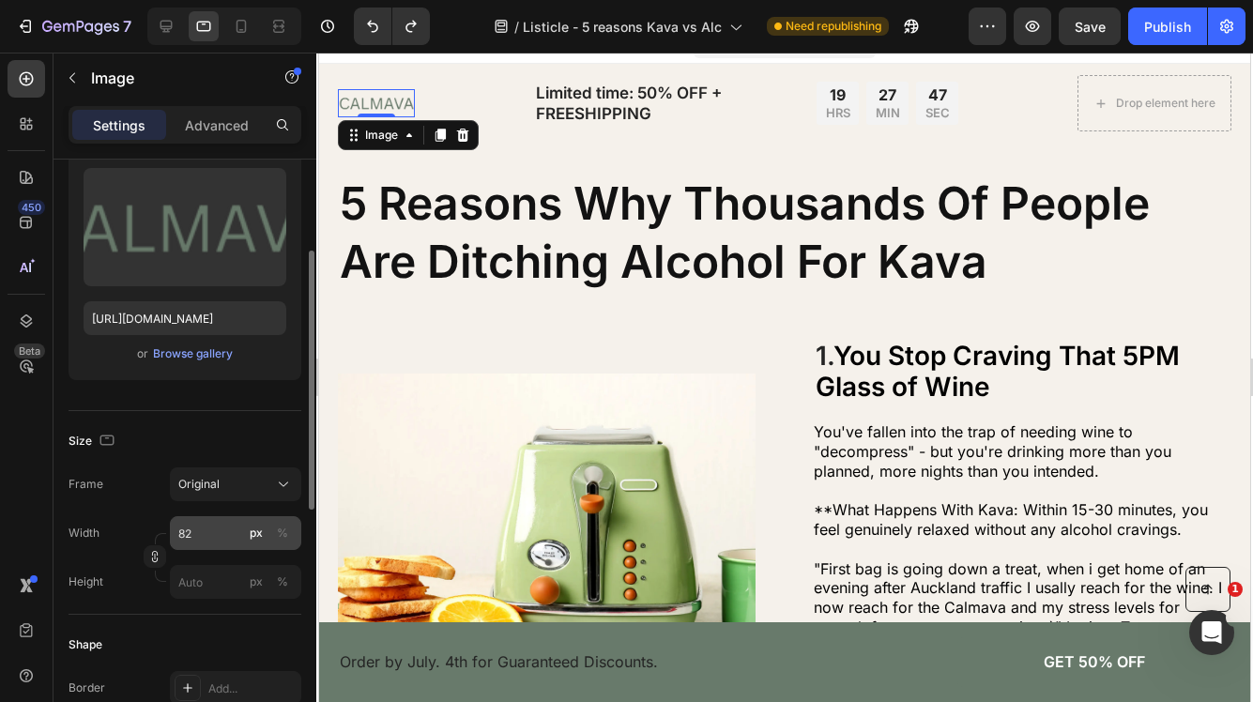
scroll to position [212, 0]
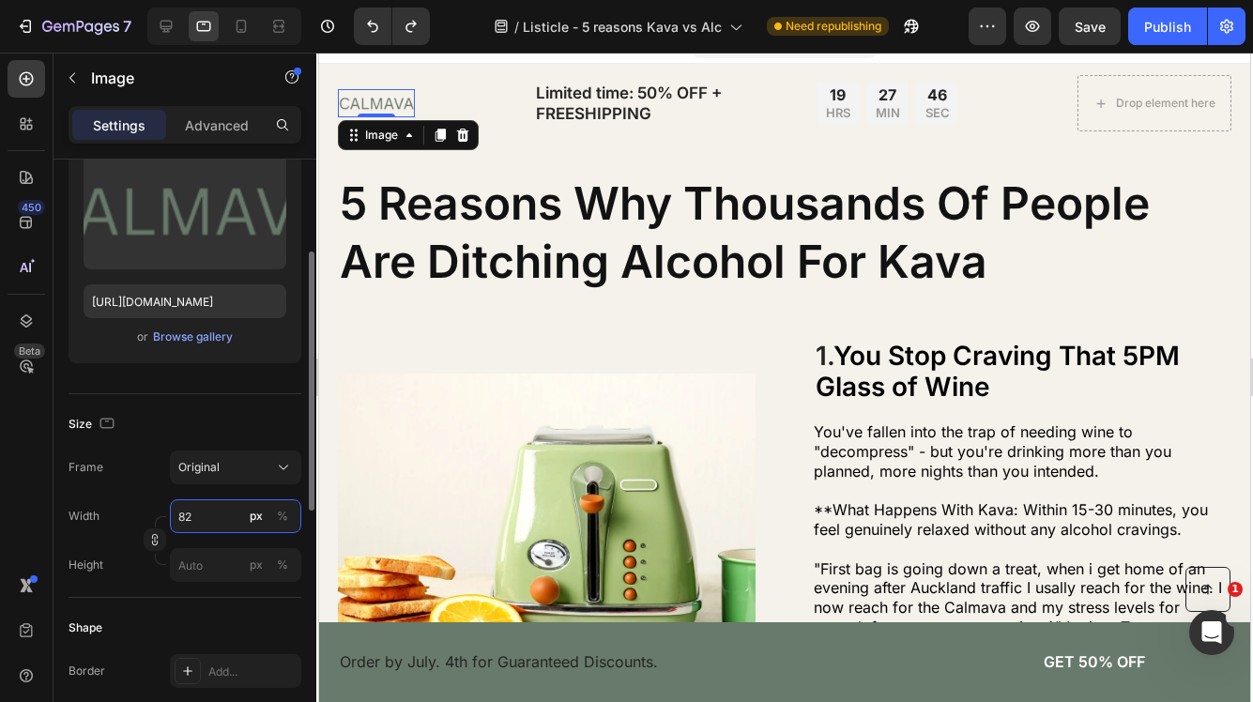
click at [207, 518] on input "82" at bounding box center [235, 516] width 131 height 34
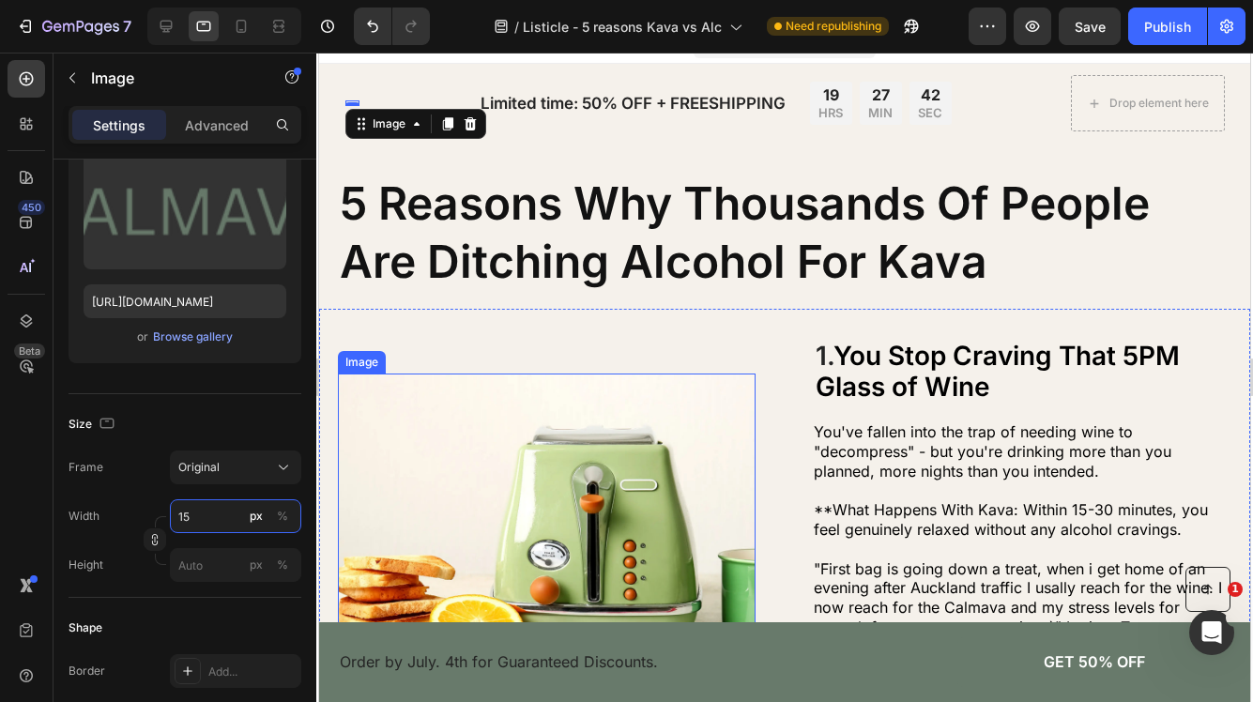
type input "150"
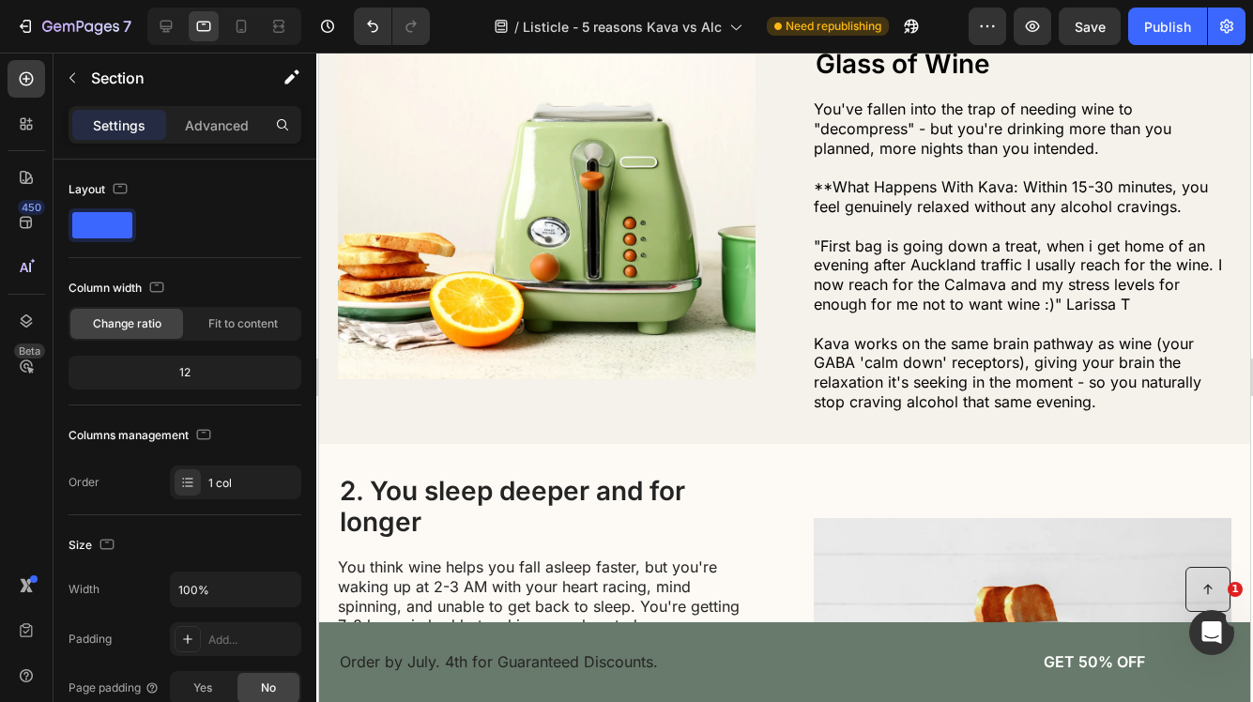
scroll to position [254, 0]
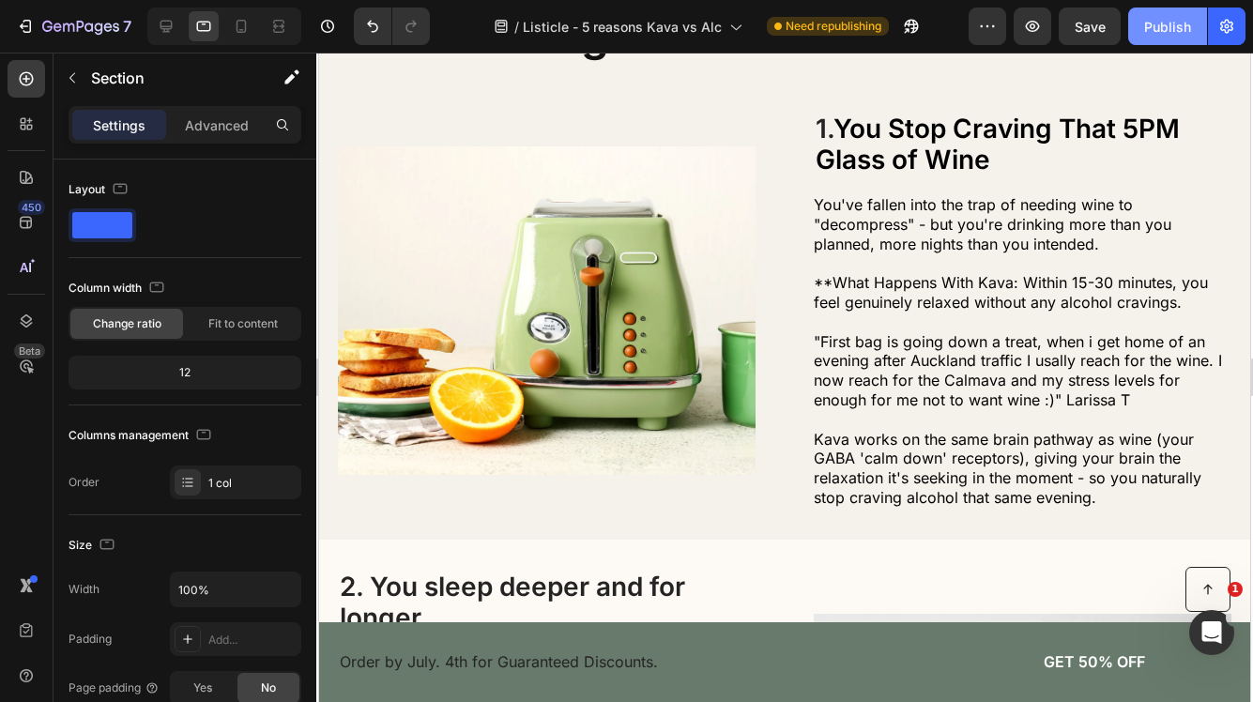
click at [1151, 14] on button "Publish" at bounding box center [1167, 27] width 79 height 38
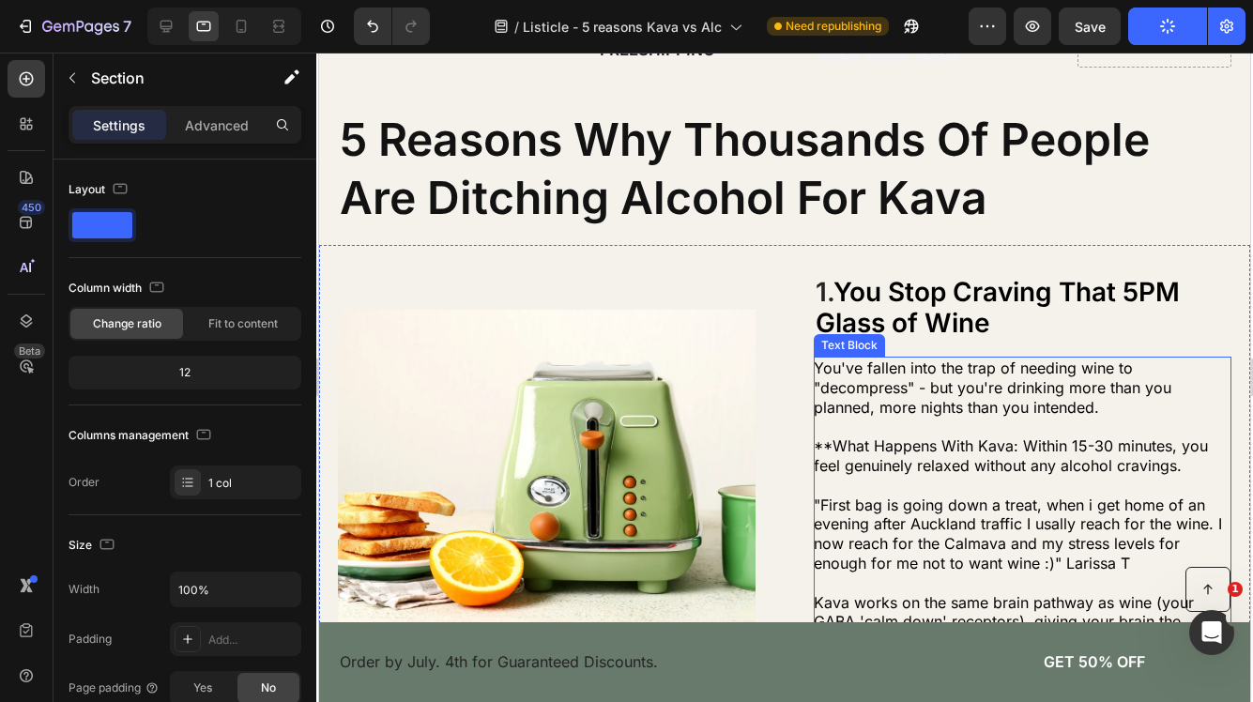
scroll to position [0, 0]
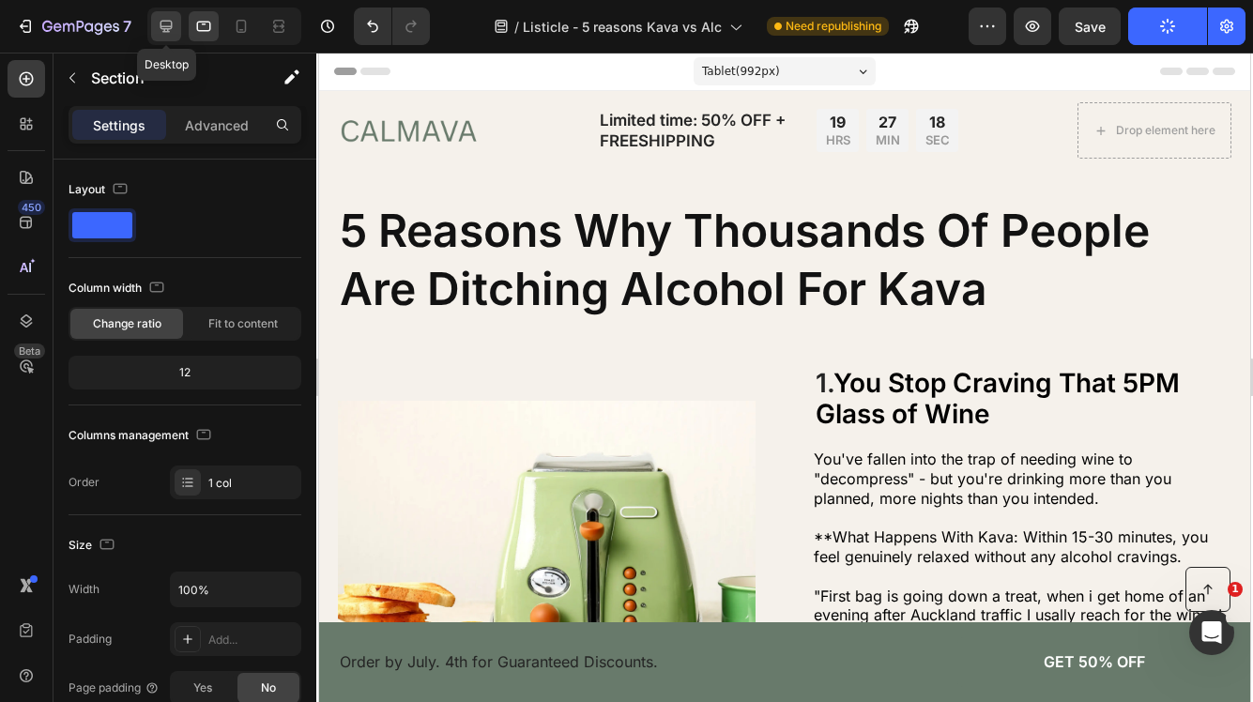
click at [153, 33] on div at bounding box center [166, 26] width 30 height 30
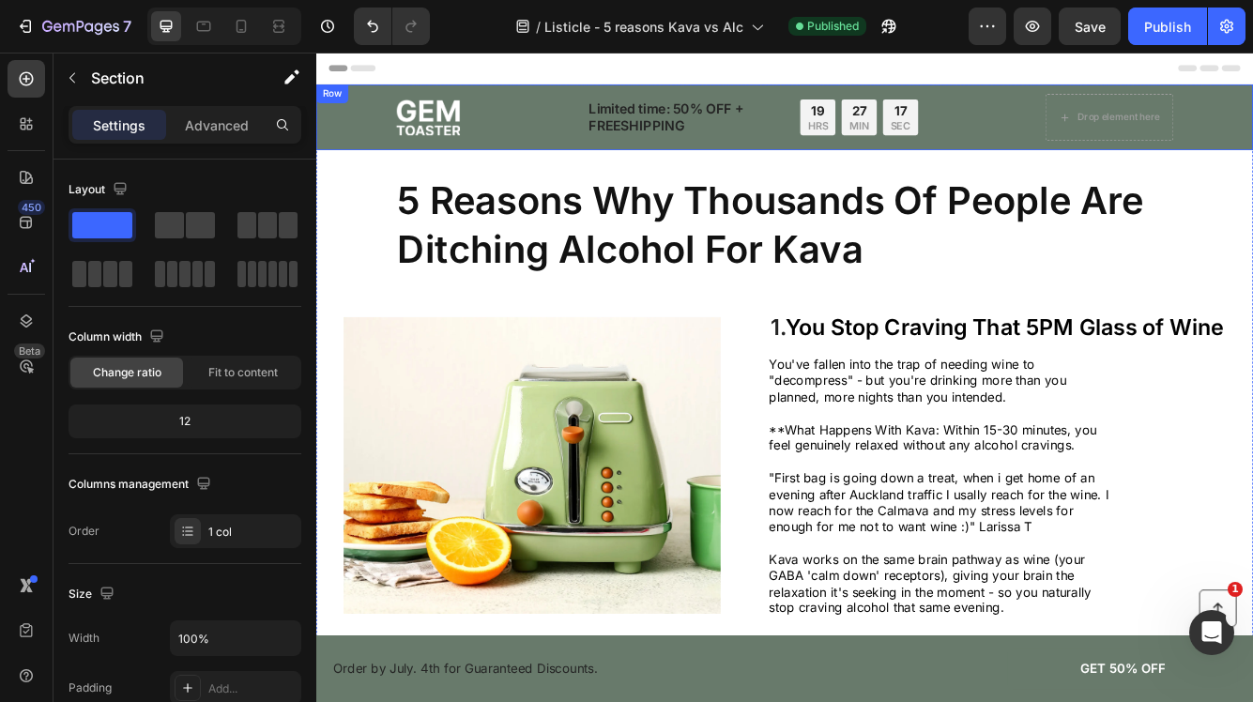
click at [375, 160] on div "Image Limited time: 50% OFF + FREESHIPPING Text Block 19 HRS 27 MIN 17 SEC Coun…" at bounding box center [879, 130] width 1126 height 79
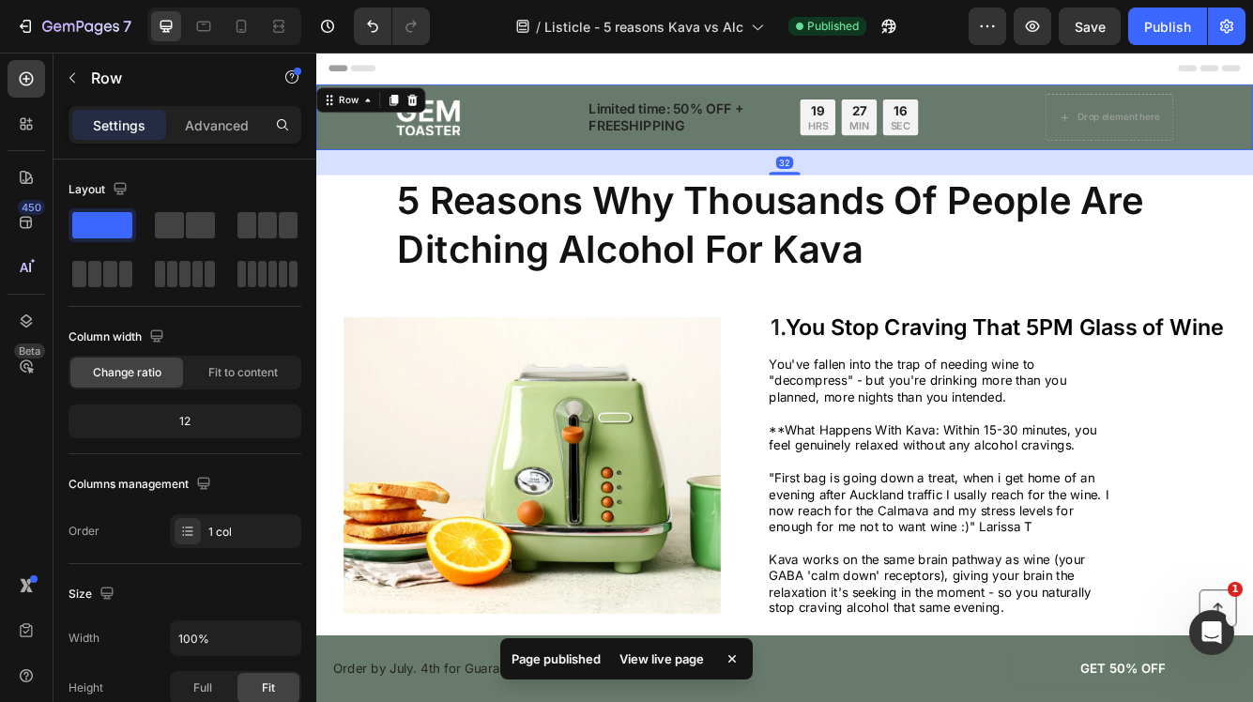
click at [346, 144] on div "Image Limited time: 50% OFF + FREESHIPPING Text Block 19 HRS 27 MIN 16 SEC Coun…" at bounding box center [879, 130] width 1089 height 56
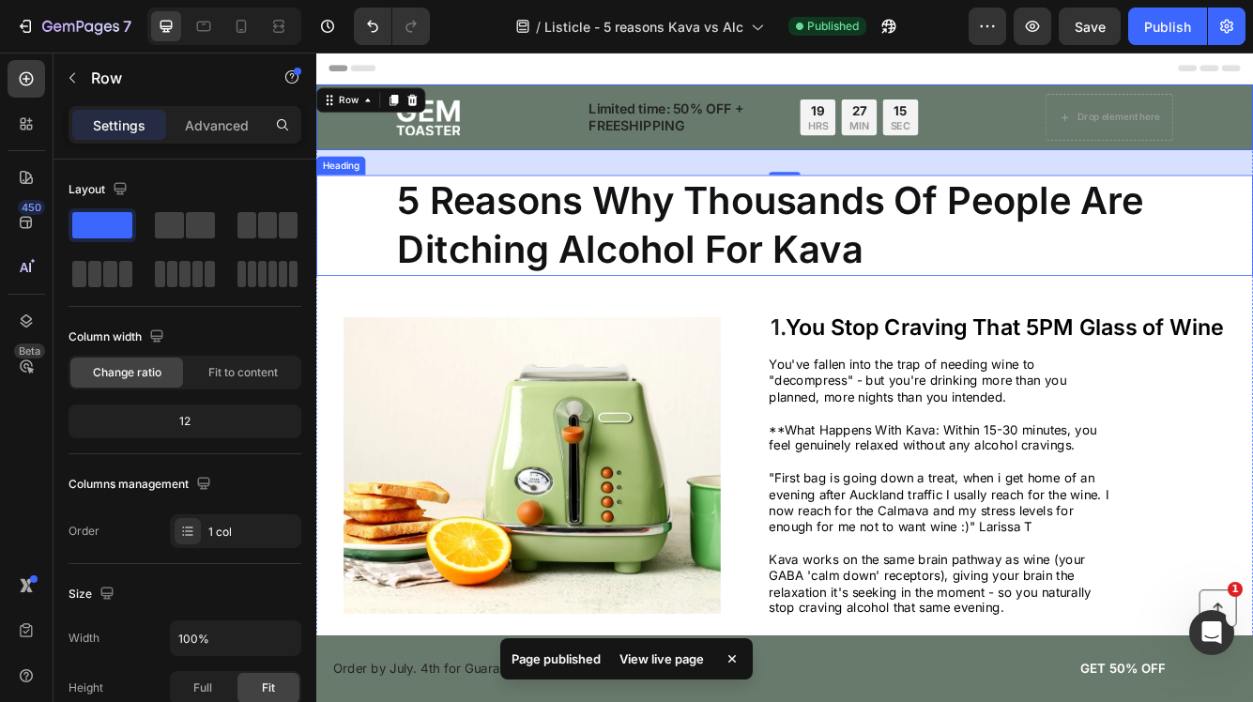
click at [382, 287] on div "5 Reasons Why Thousands Of People Are Ditching Alcohol For Kava" at bounding box center [879, 260] width 1089 height 121
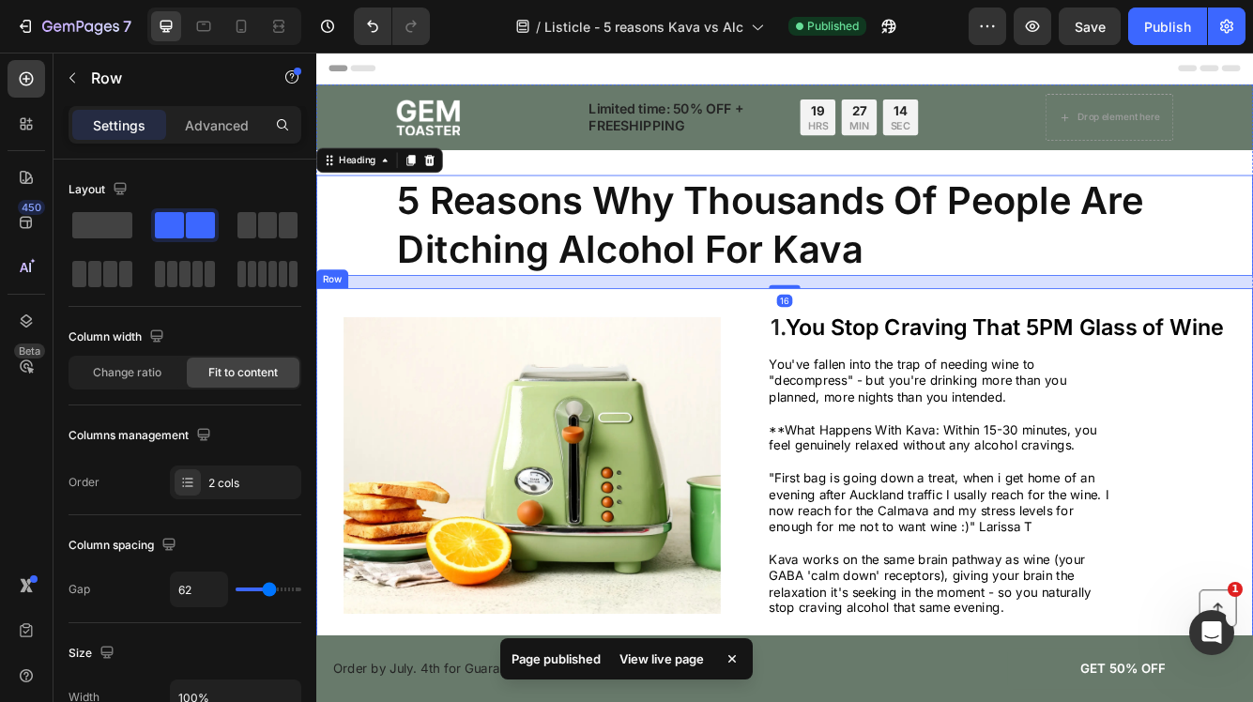
click at [334, 360] on div "Image 1. You Stop Craving That 5PM Glass of Wine Heading You've fallen into the…" at bounding box center [879, 549] width 1126 height 426
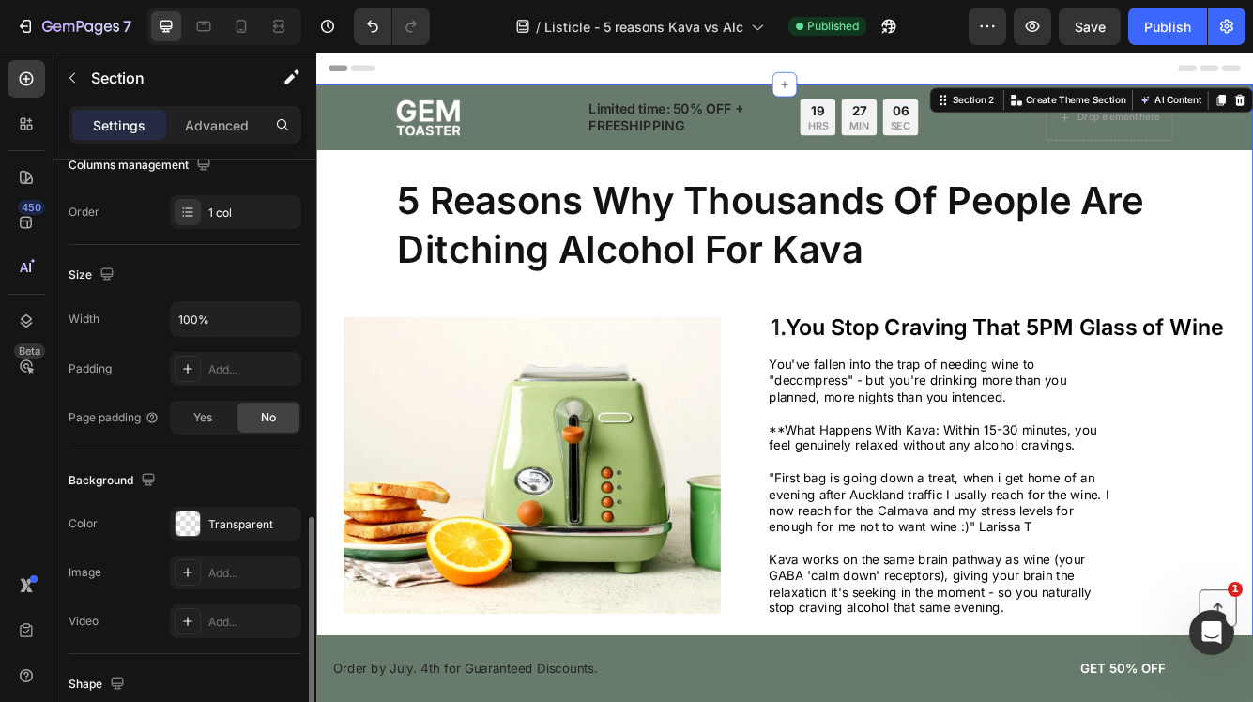
scroll to position [445, 0]
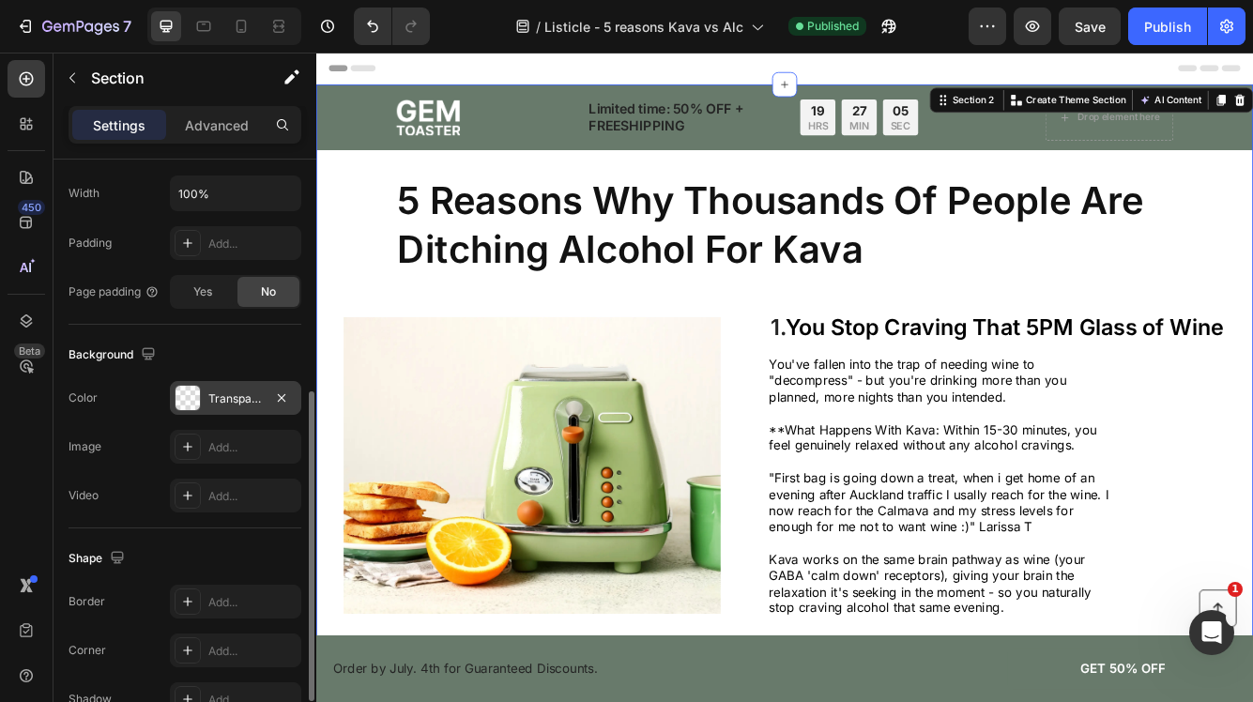
click at [233, 405] on div "Transparent" at bounding box center [235, 398] width 54 height 17
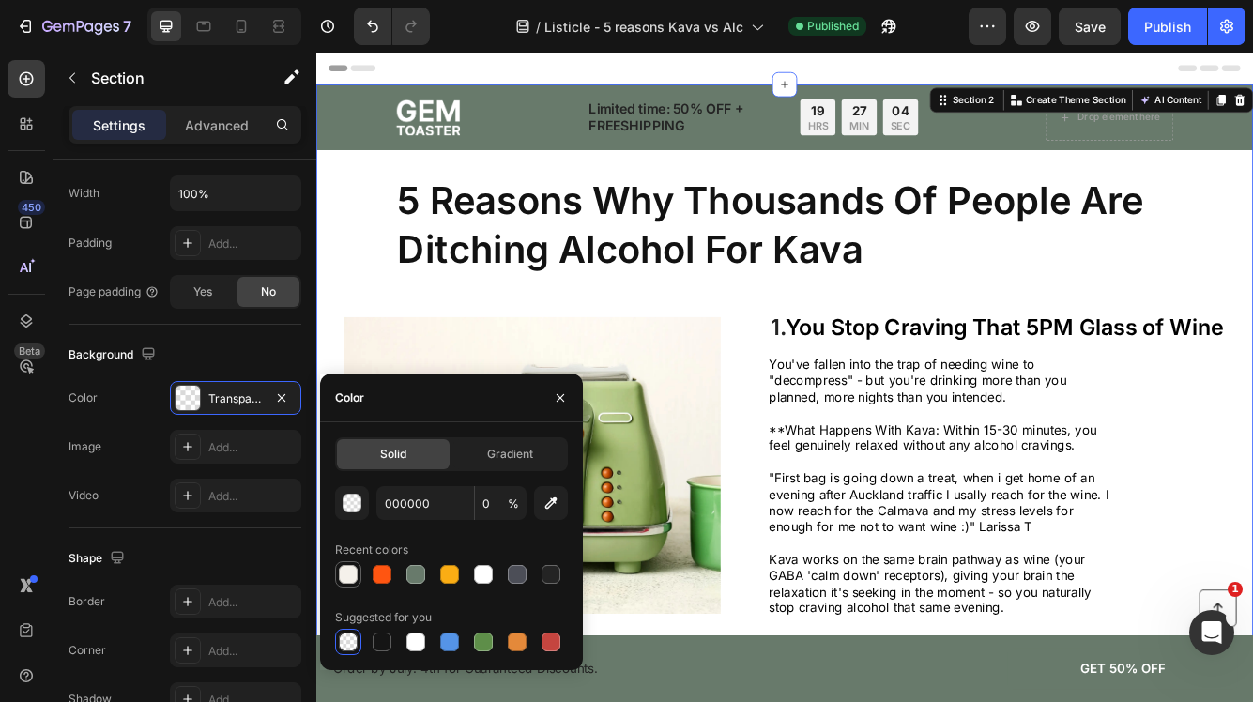
click at [345, 581] on div at bounding box center [348, 574] width 19 height 19
type input "F5F1EB"
type input "100"
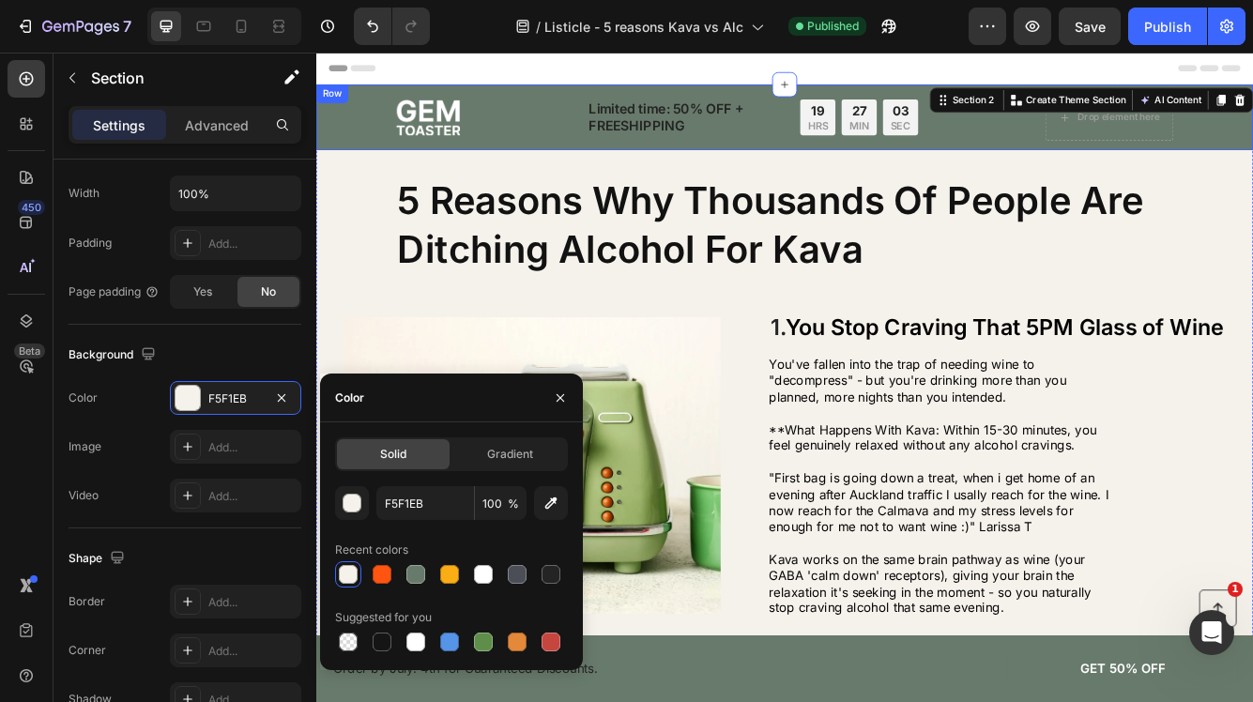
click at [373, 160] on div "Image Limited time: 50% OFF + FREESHIPPING Text Block 19 HRS 27 MIN 03 SEC Coun…" at bounding box center [879, 130] width 1126 height 79
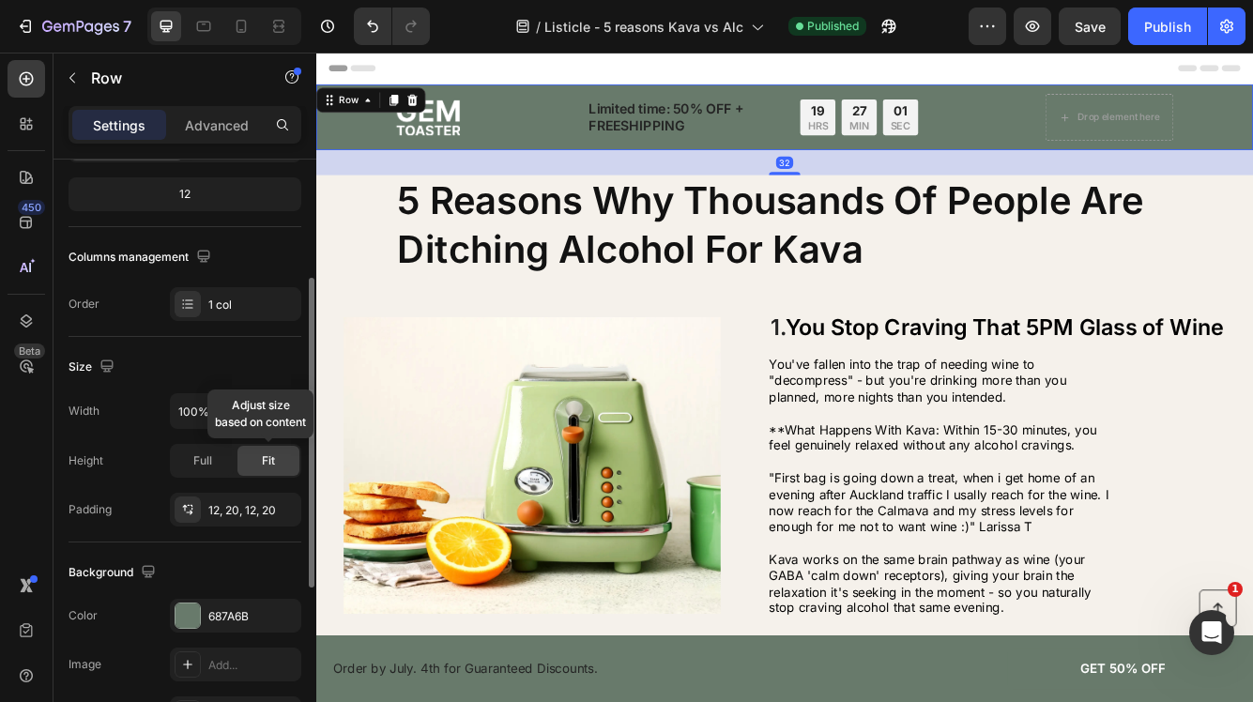
scroll to position [236, 0]
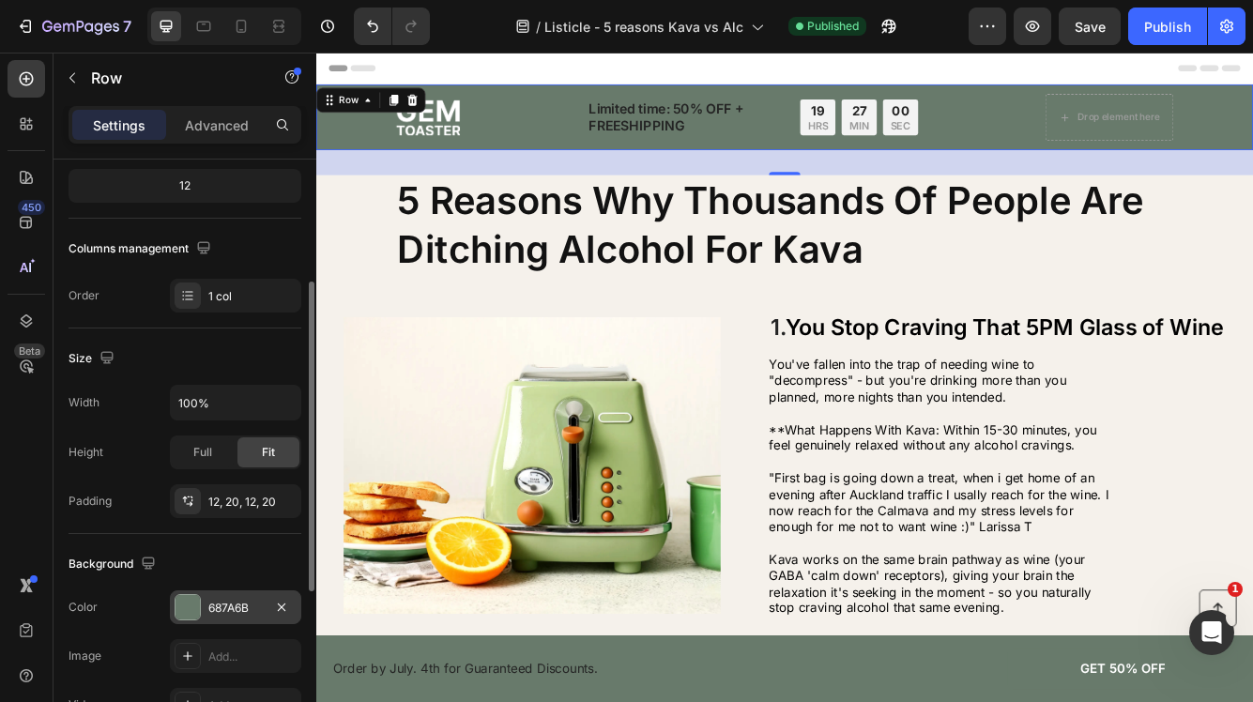
click at [230, 614] on div "687A6B" at bounding box center [235, 608] width 54 height 17
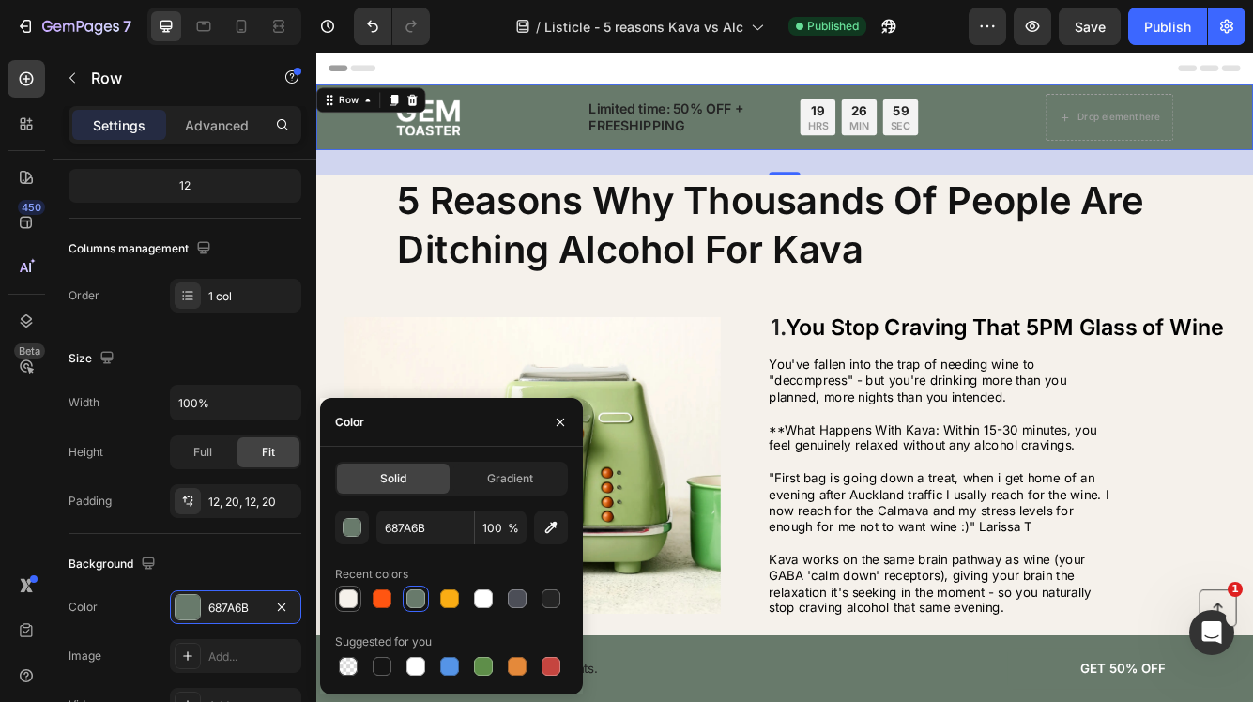
click at [349, 606] on div at bounding box center [348, 598] width 19 height 19
type input "F5F1EB"
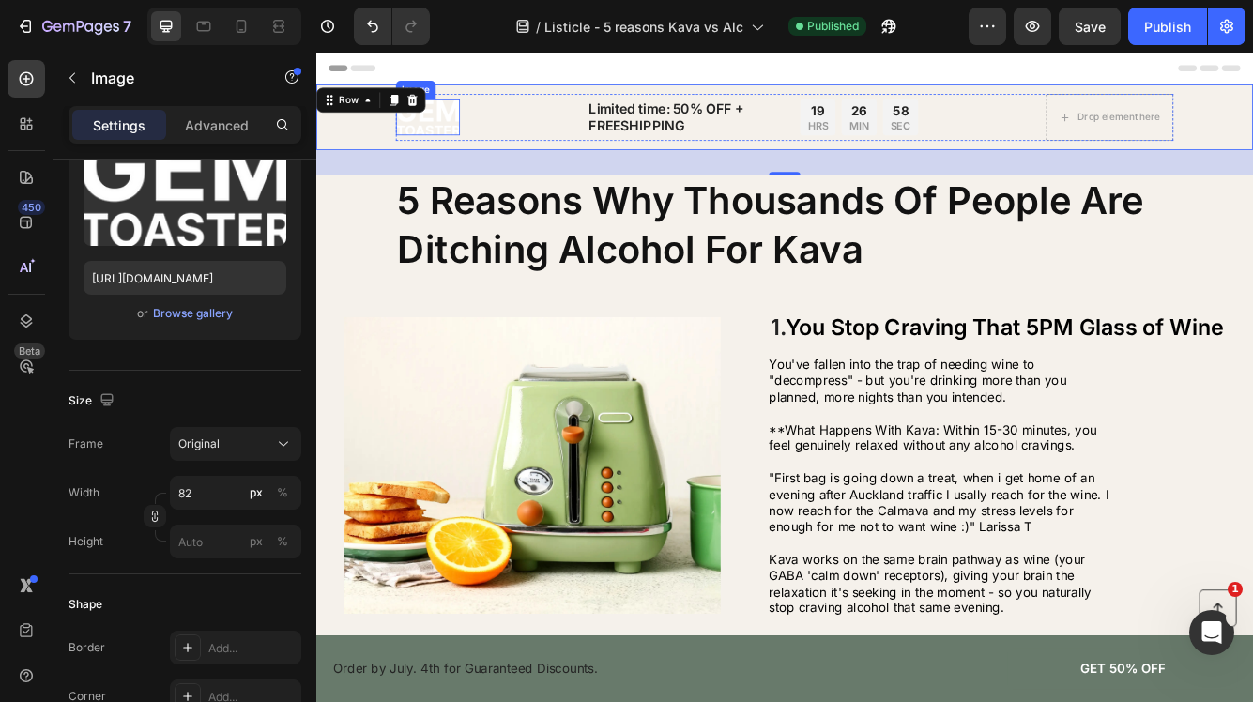
click at [462, 135] on img at bounding box center [450, 130] width 77 height 43
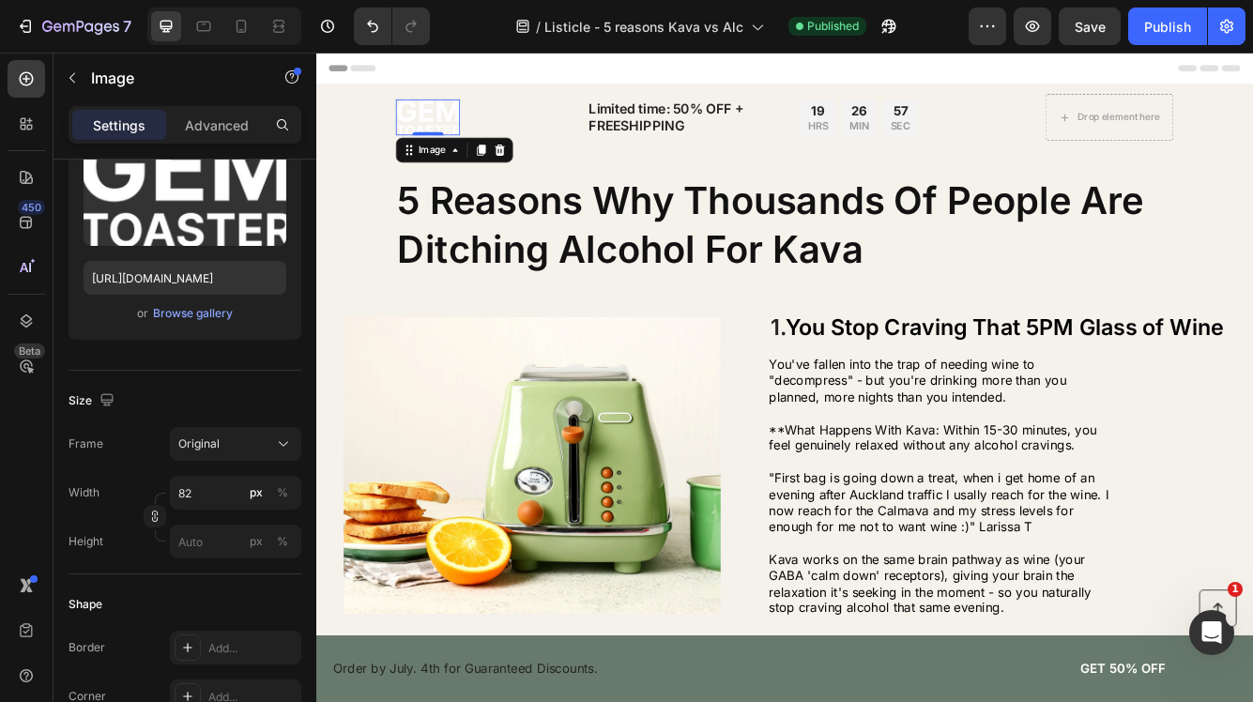
scroll to position [0, 0]
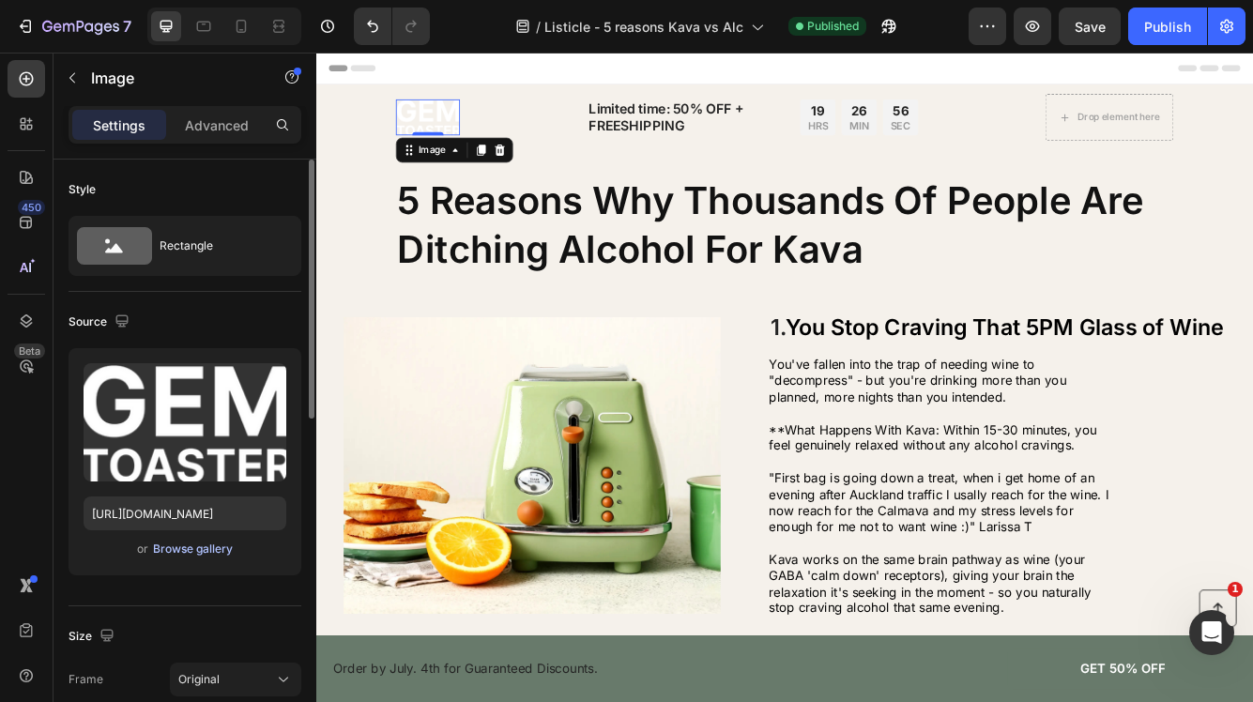
click at [200, 551] on div "Browse gallery" at bounding box center [193, 549] width 80 height 17
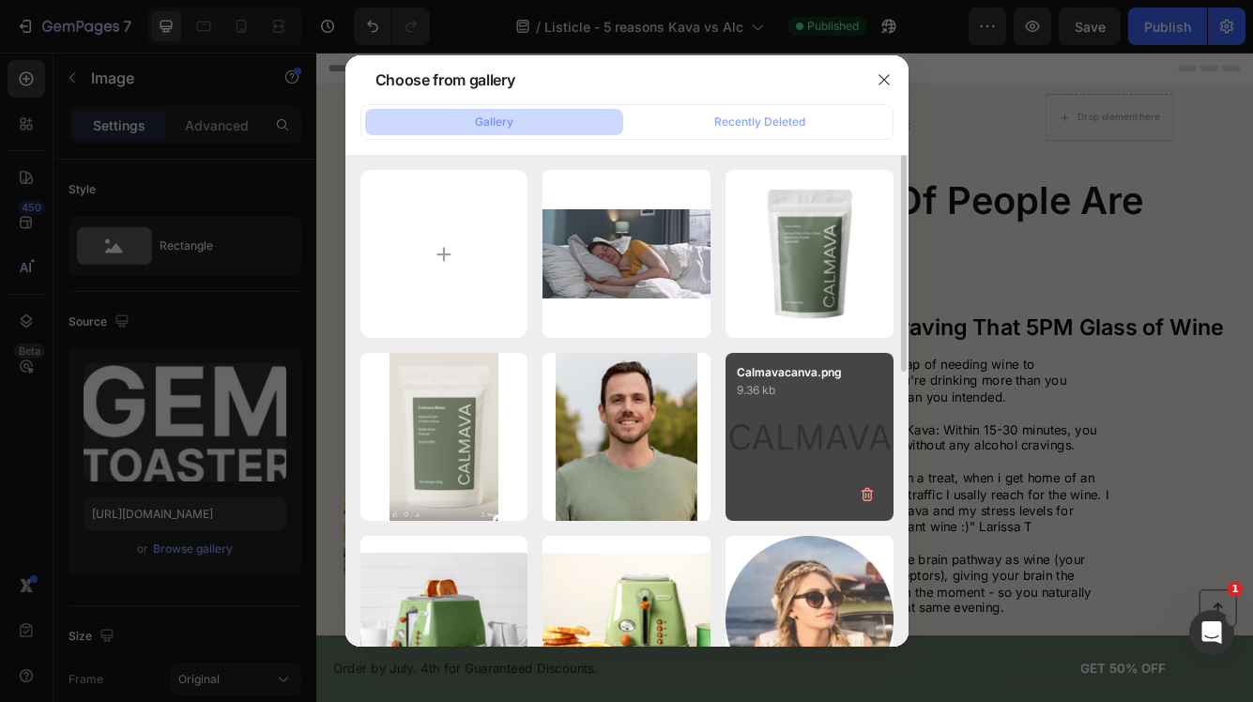
click at [828, 415] on div "Calmavacanva.png 9.36 kb" at bounding box center [809, 437] width 168 height 168
type input "[URL][DOMAIN_NAME]"
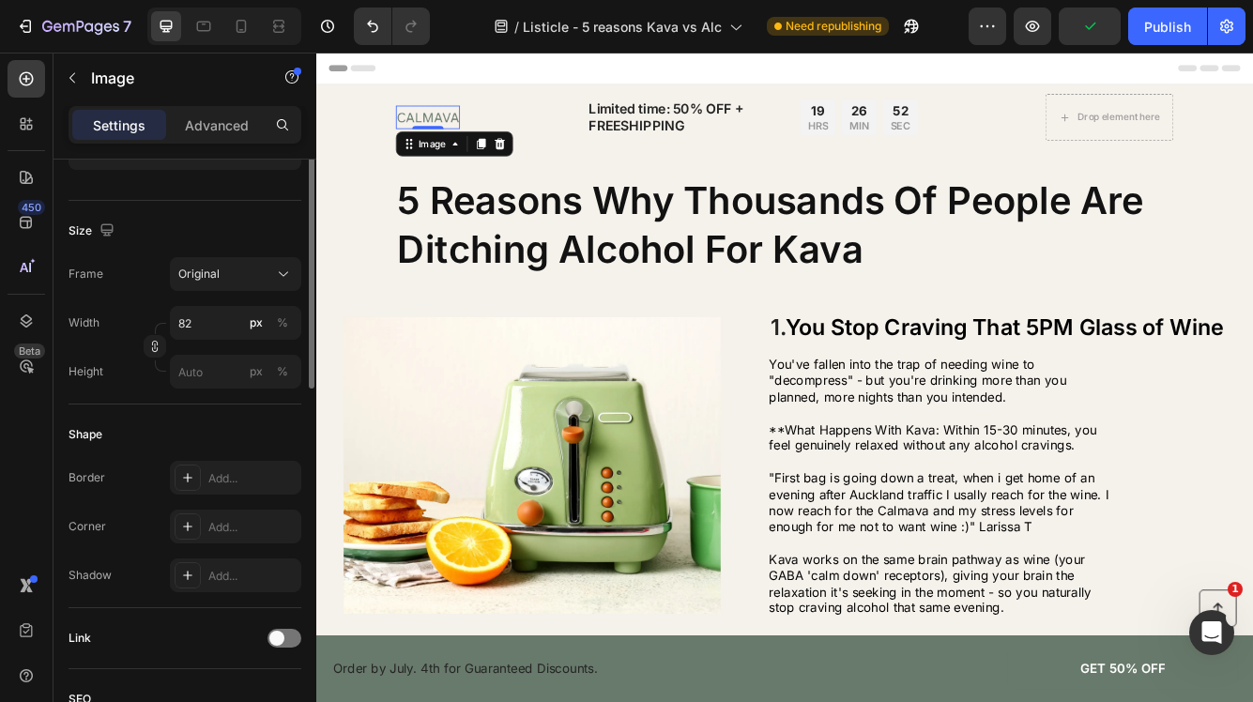
scroll to position [455, 0]
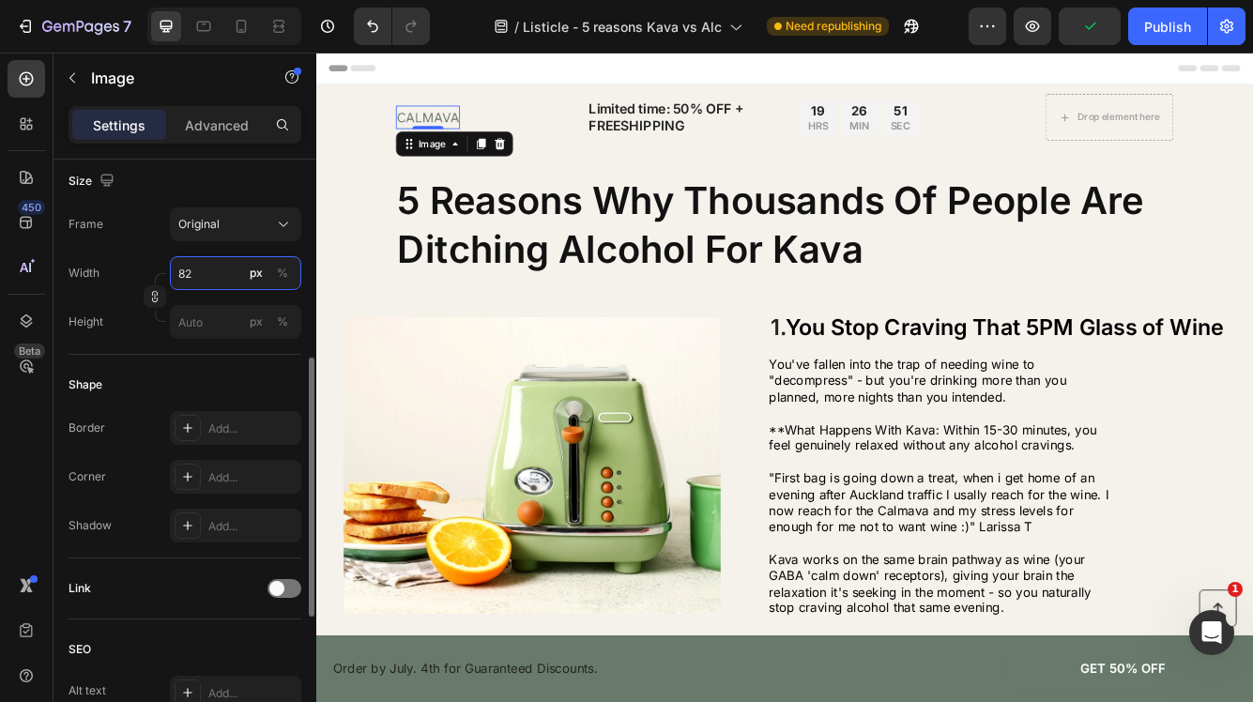
click at [201, 285] on input "82" at bounding box center [235, 273] width 131 height 34
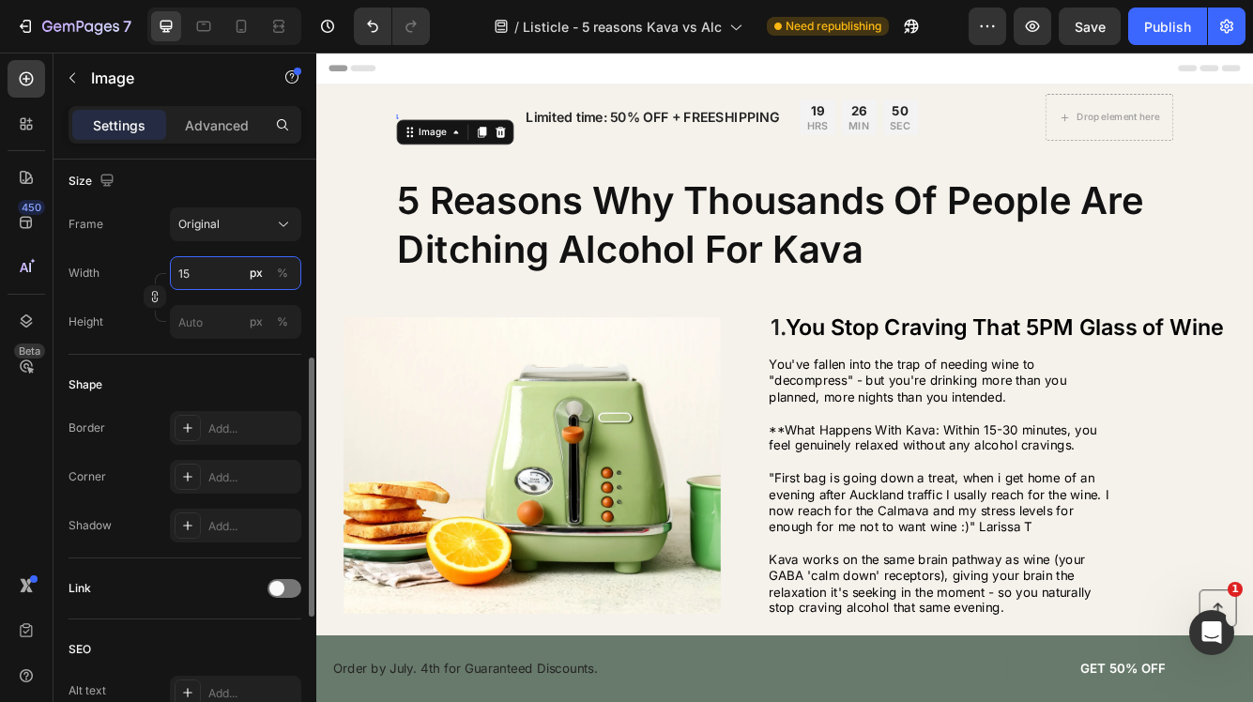
type input "150"
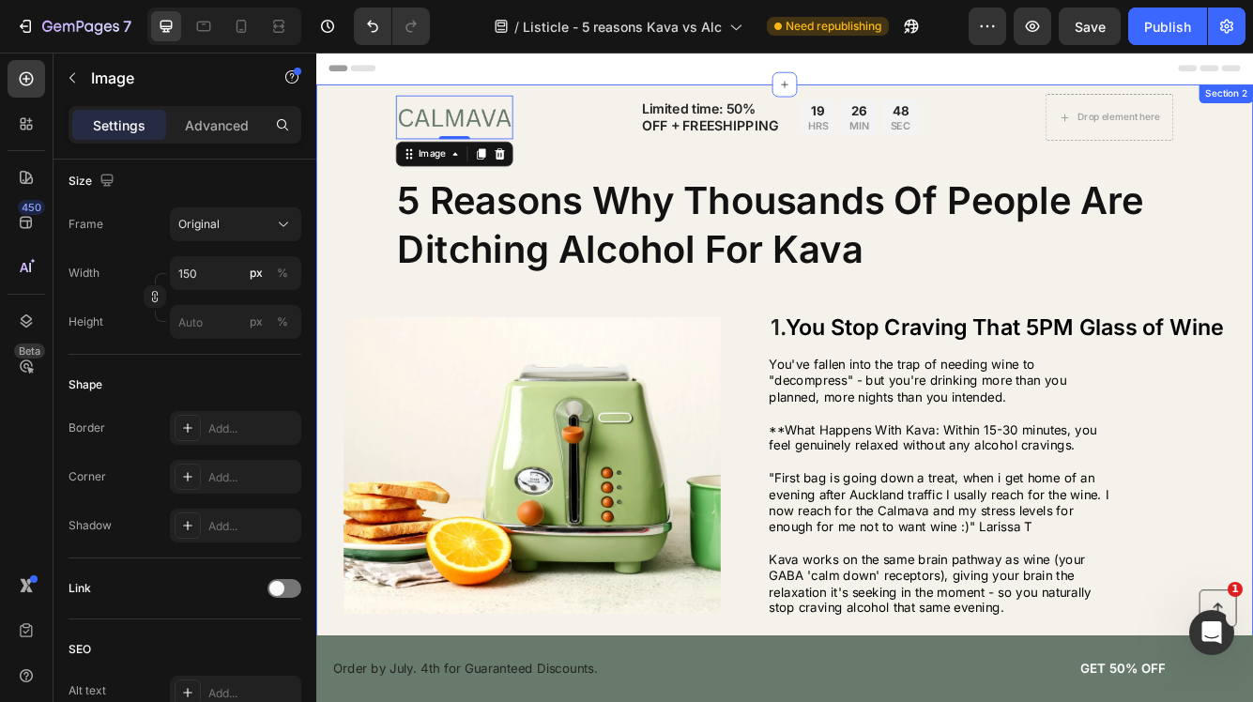
click at [342, 293] on div "5 Reasons Why Thousands Of People Are Ditching Alcohol For Kava" at bounding box center [879, 260] width 1089 height 121
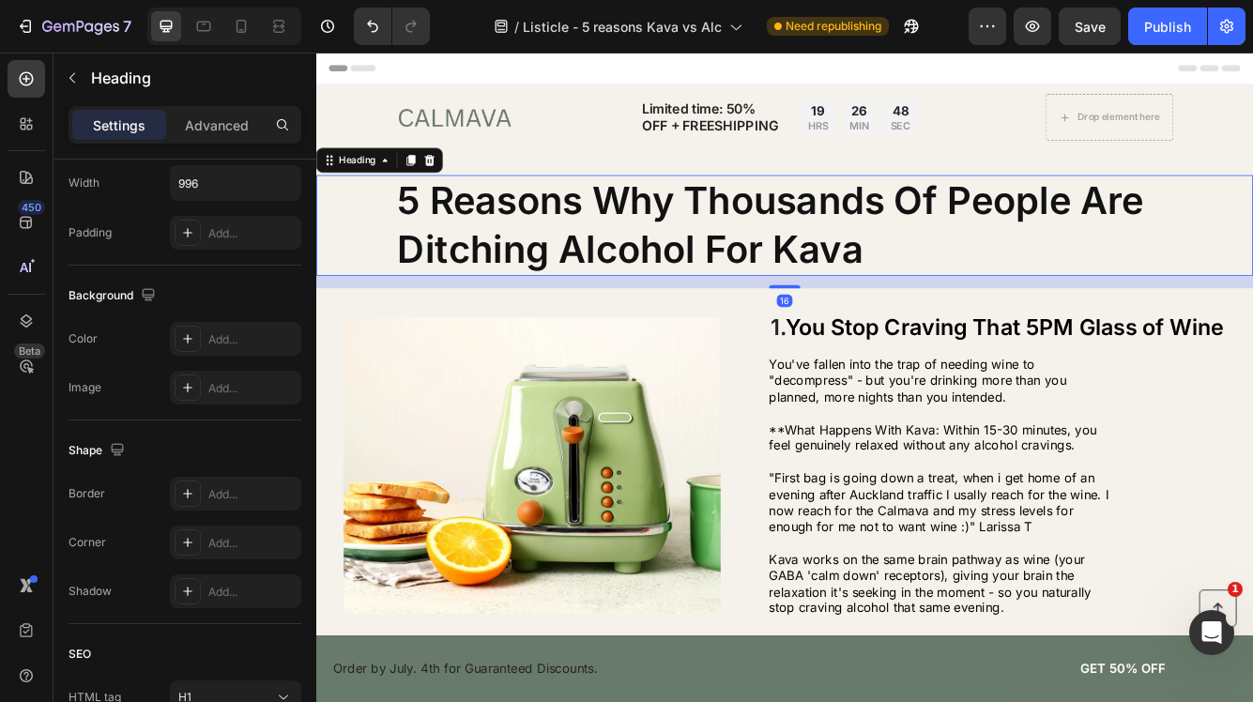
scroll to position [0, 0]
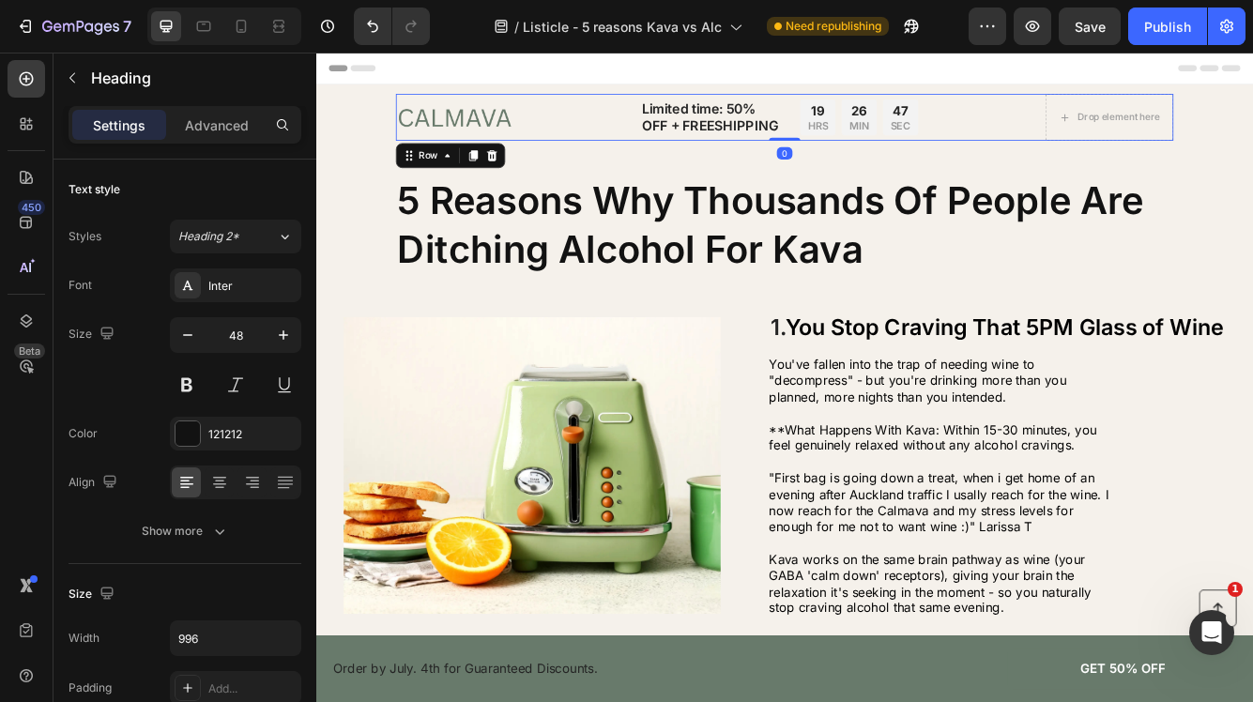
click at [556, 133] on div "Image Limited time: 50% OFF + FREESHIPPING Text Block 19 HRS 26 MIN 47 SEC Coun…" at bounding box center [879, 130] width 935 height 56
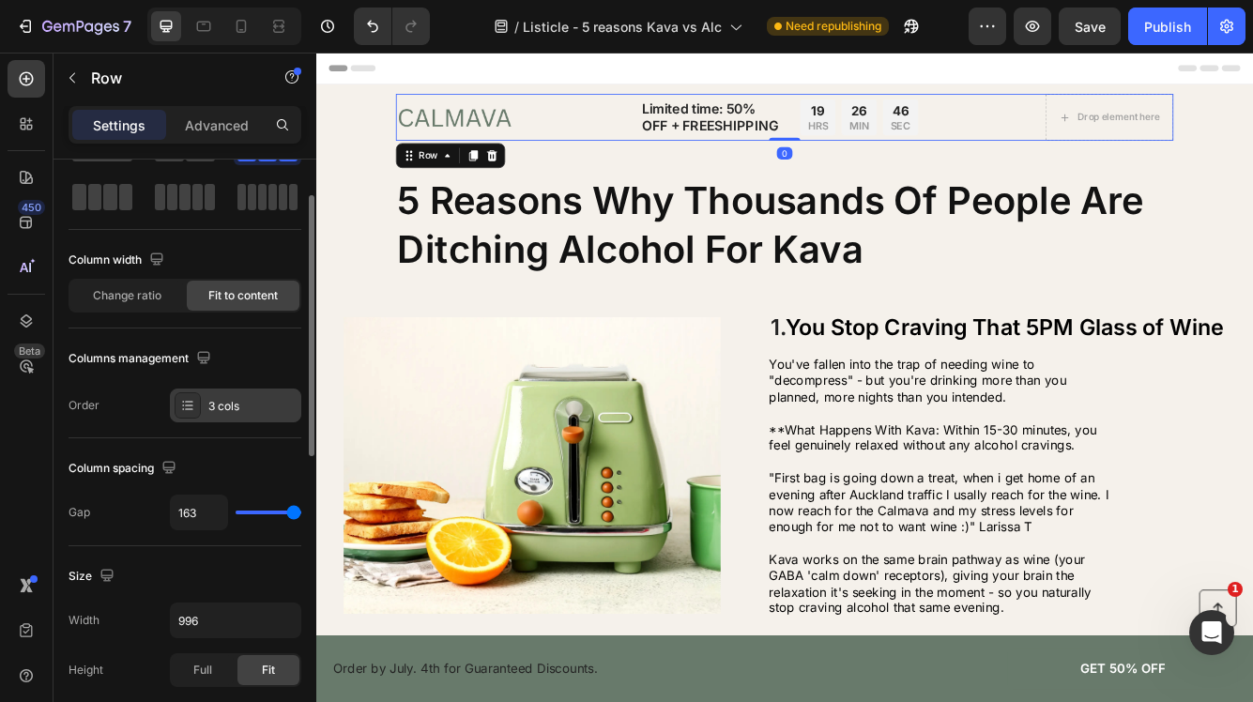
scroll to position [80, 0]
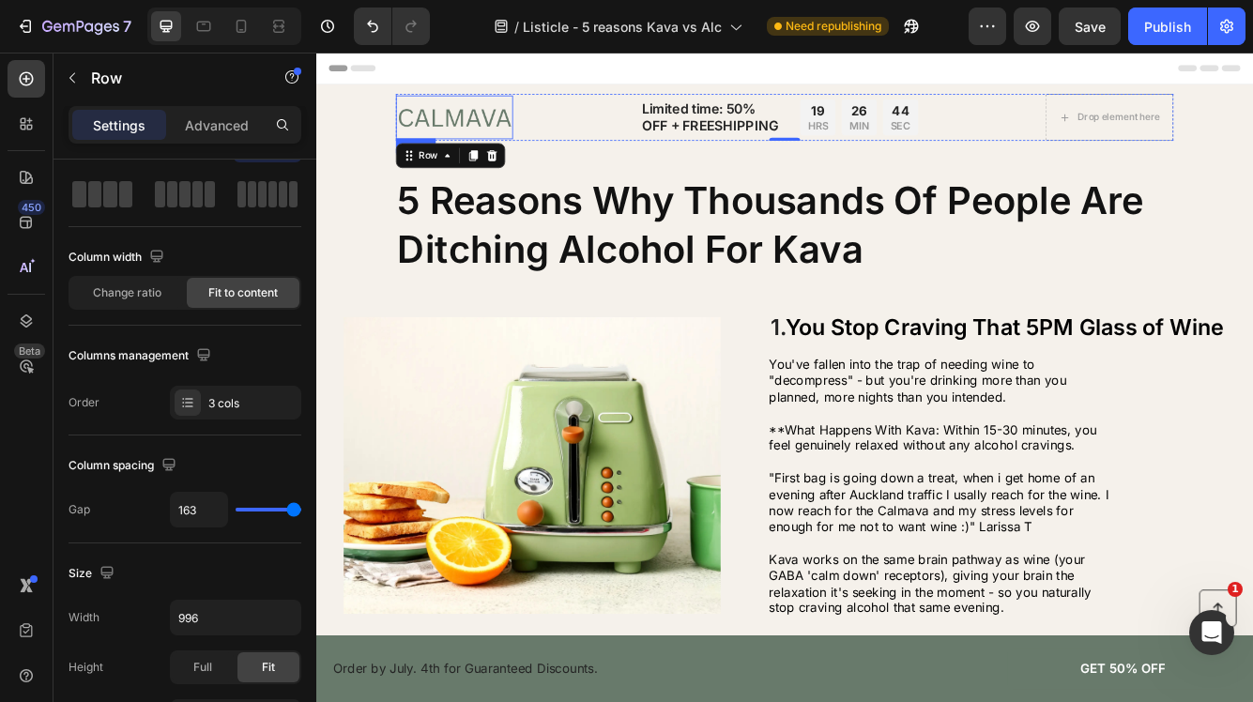
click at [458, 131] on img at bounding box center [482, 130] width 141 height 53
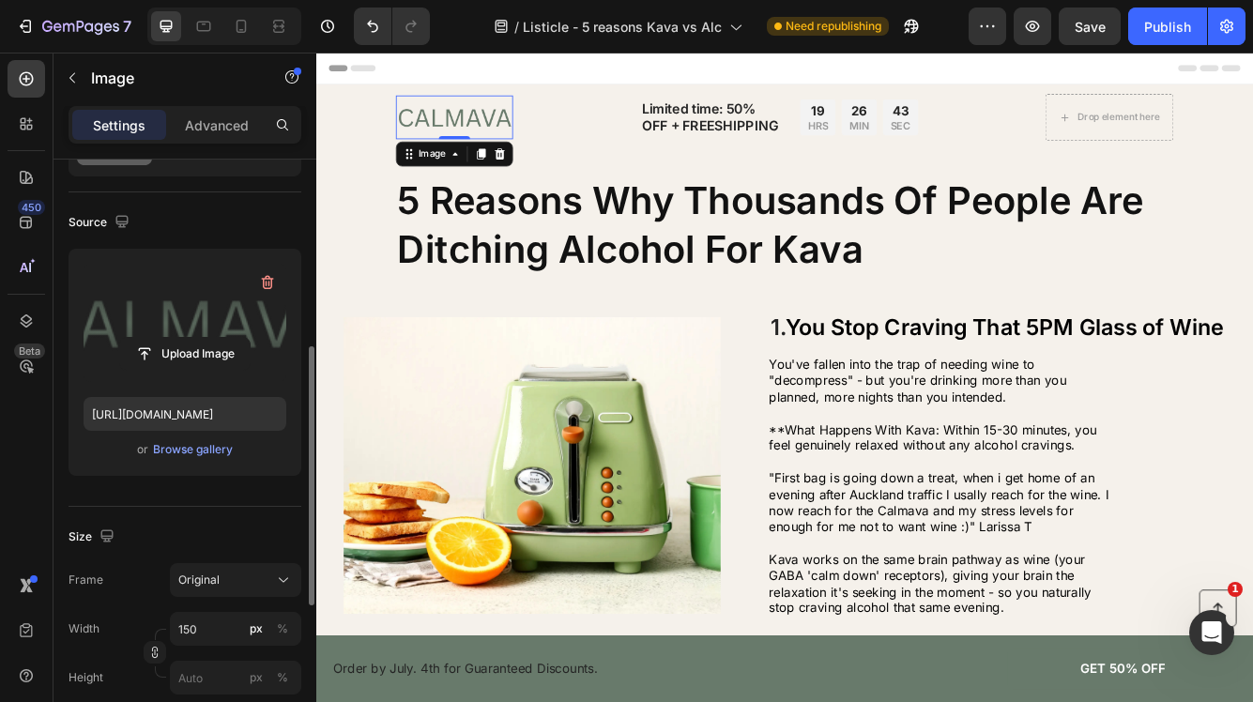
scroll to position [292, 0]
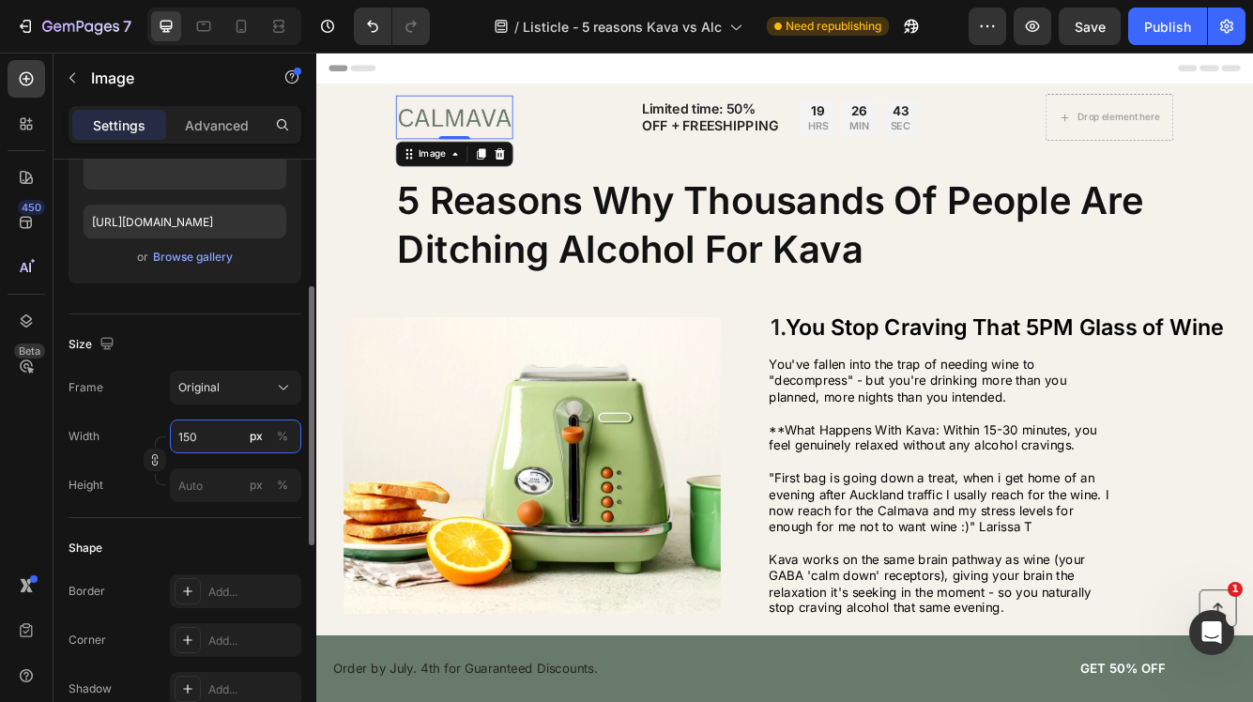
click at [194, 440] on input "150" at bounding box center [235, 436] width 131 height 34
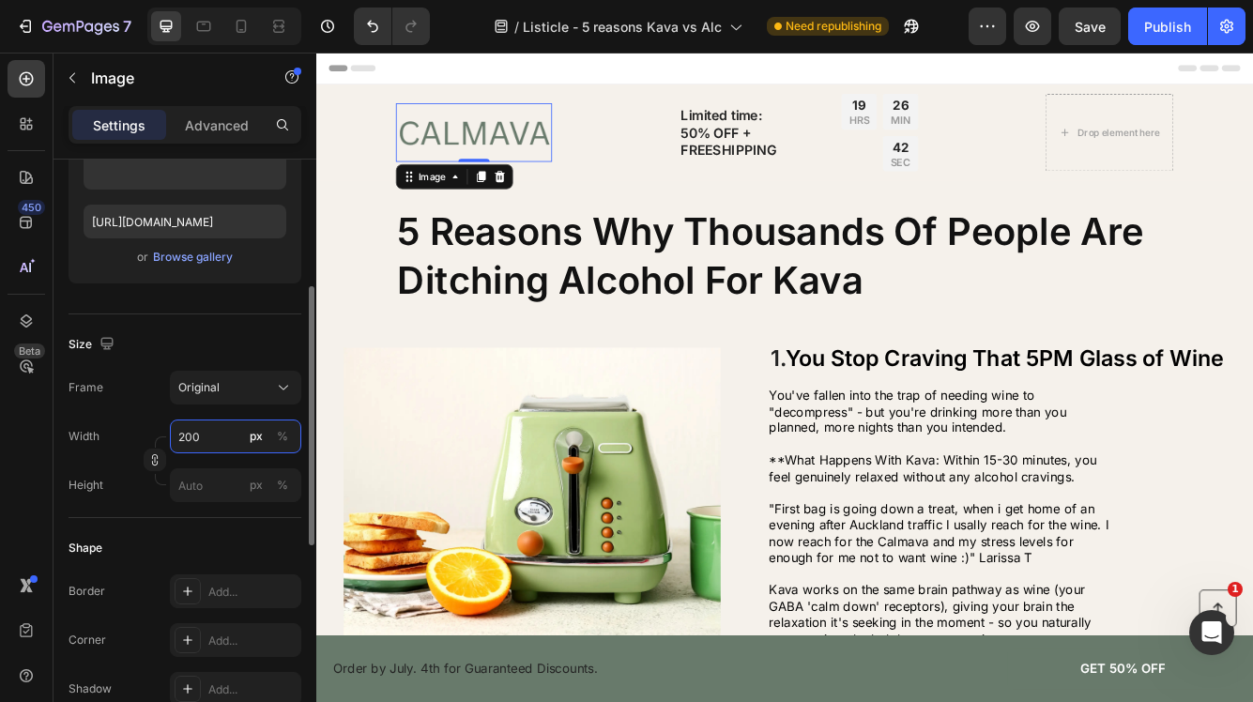
type input "200"
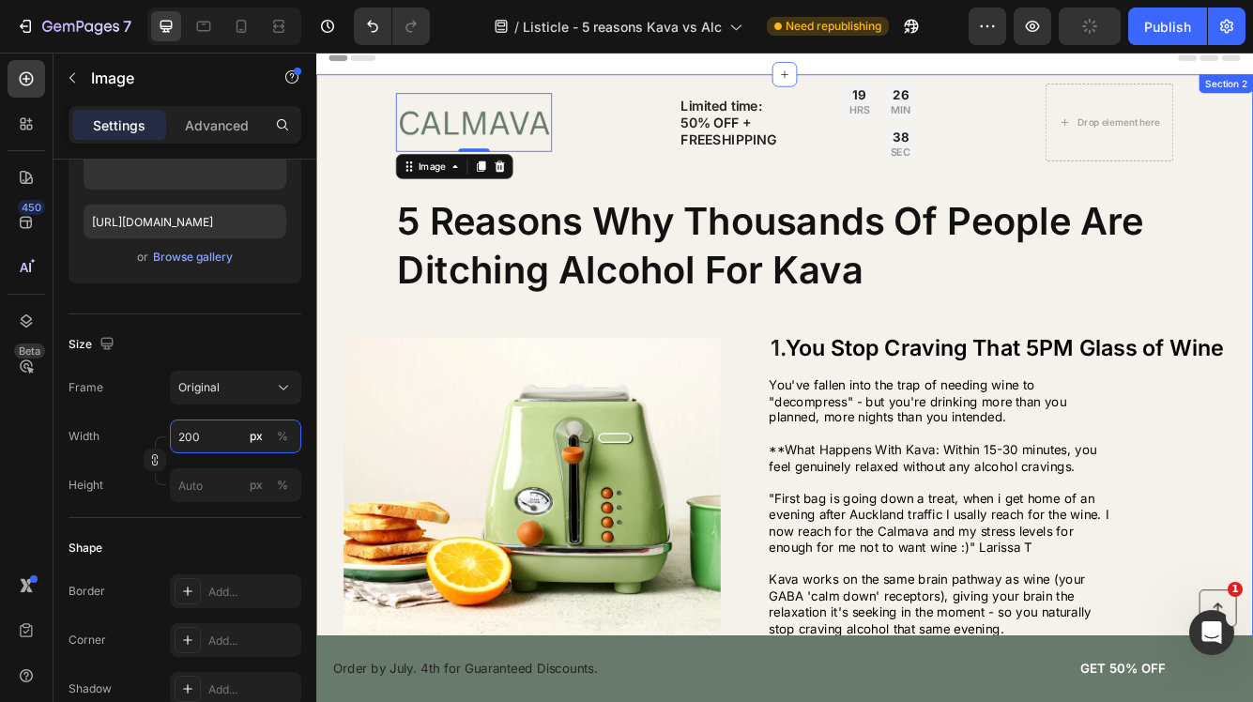
scroll to position [0, 0]
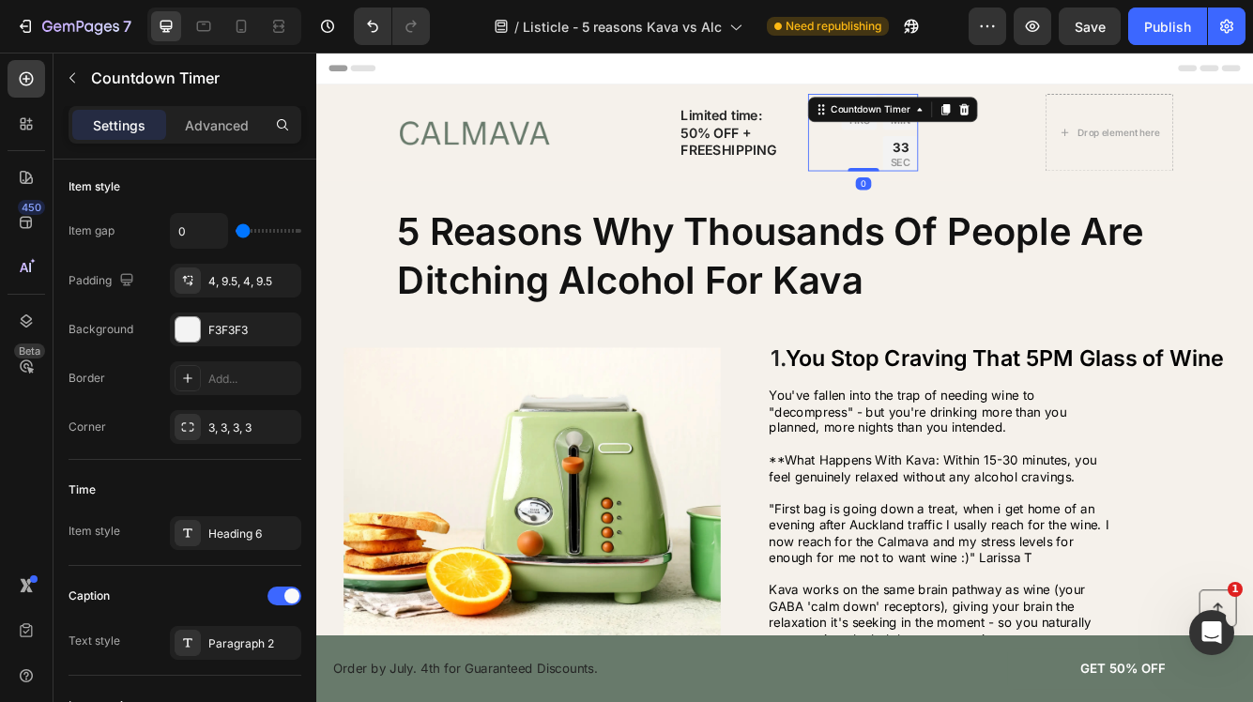
click at [1007, 137] on p "MIN" at bounding box center [1019, 134] width 24 height 16
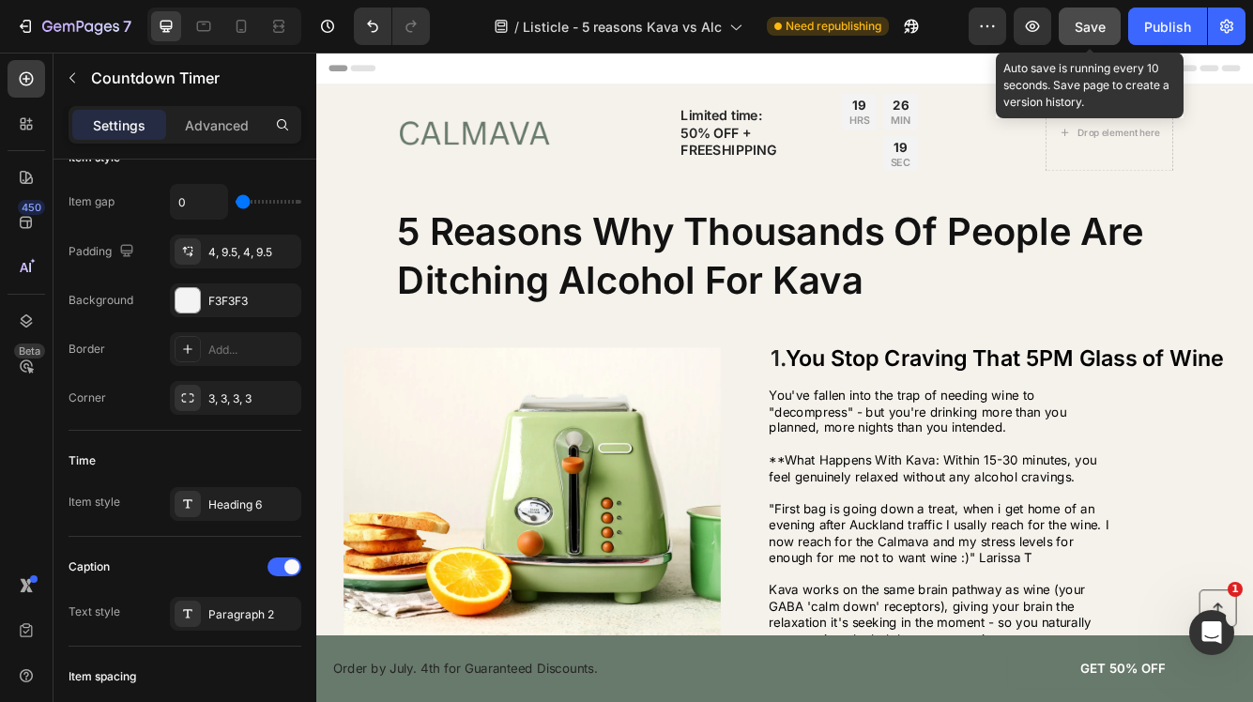
click at [1093, 29] on span "Save" at bounding box center [1089, 27] width 31 height 16
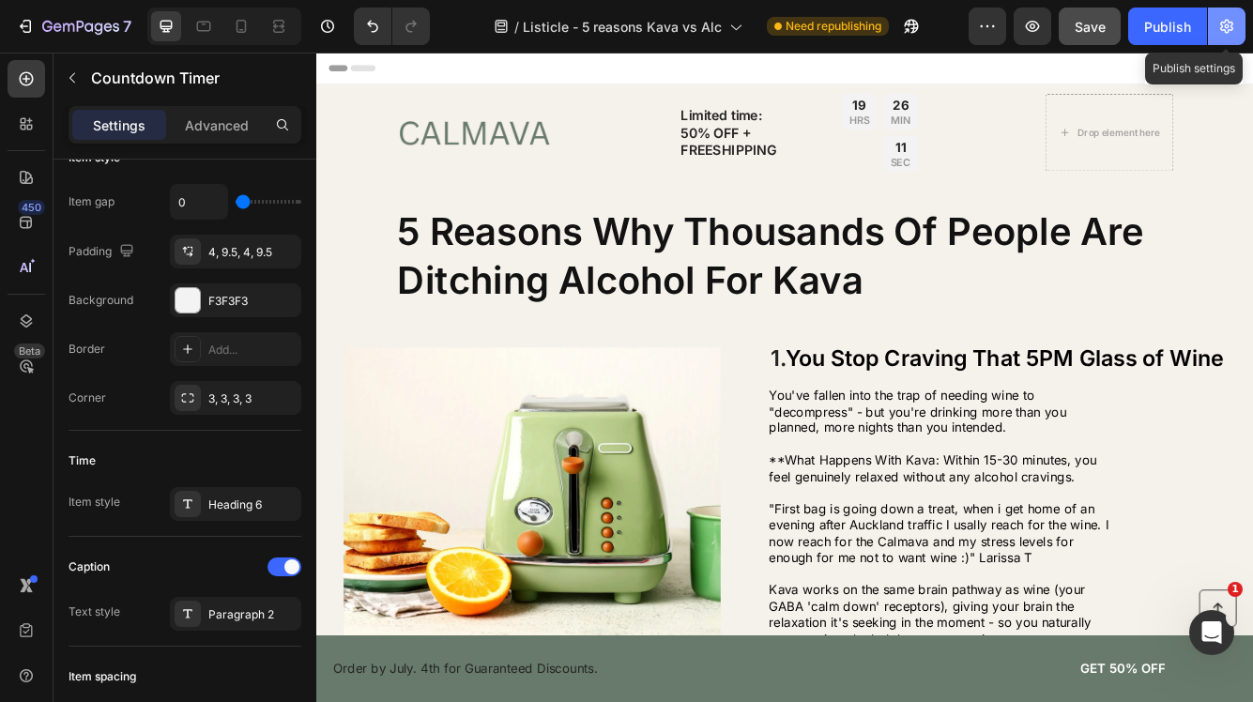
click at [1229, 20] on icon "button" at bounding box center [1226, 26] width 19 height 19
click at [1155, 39] on button "Publish" at bounding box center [1167, 27] width 79 height 38
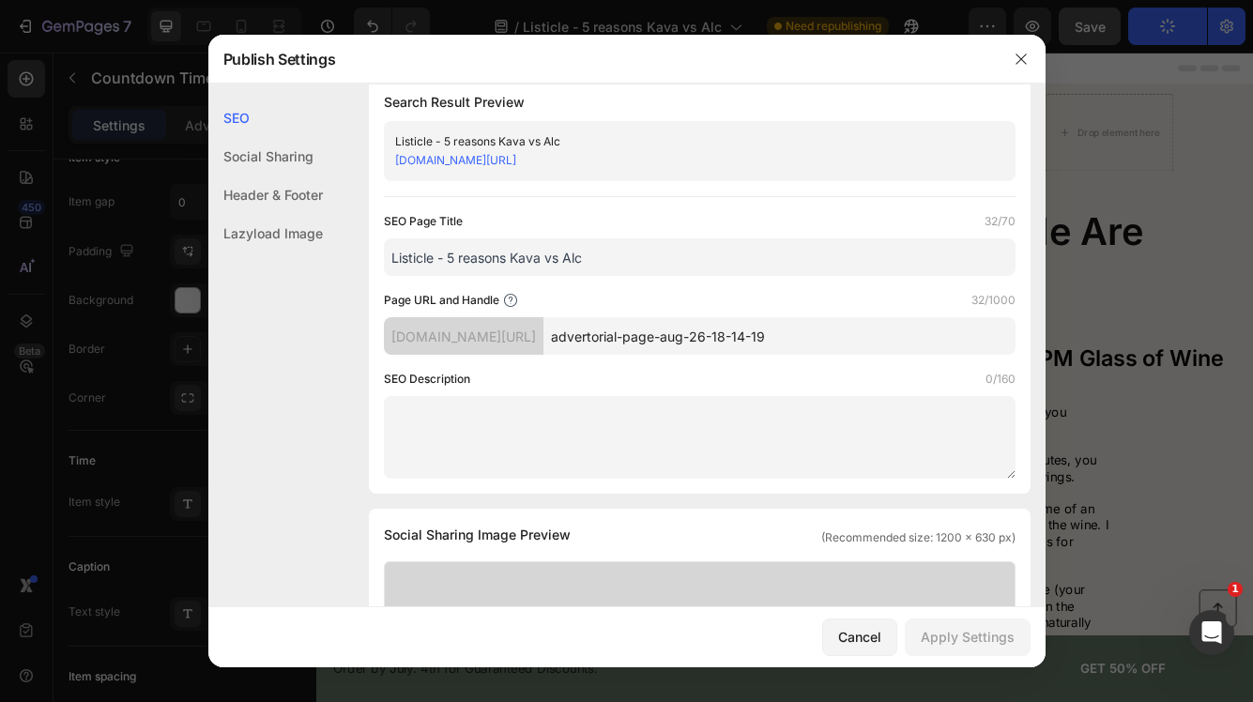
scroll to position [23, 0]
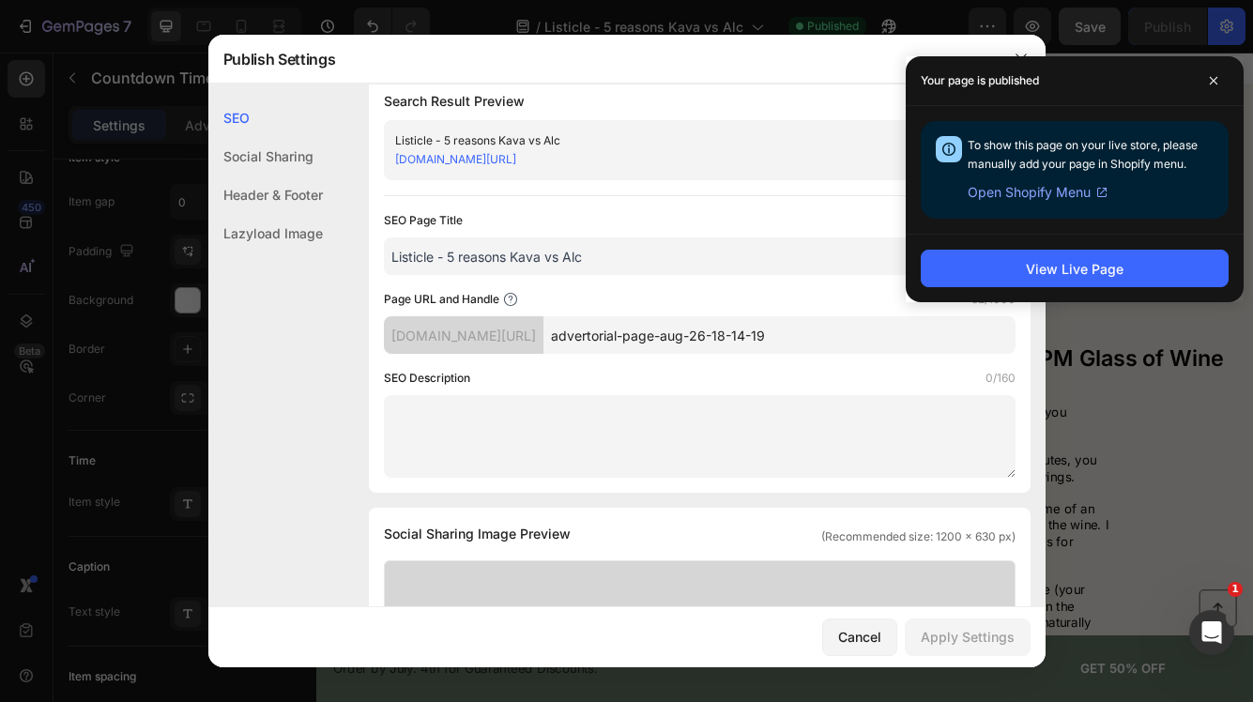
click at [1041, 191] on span "Open Shopify Menu" at bounding box center [1029, 192] width 123 height 23
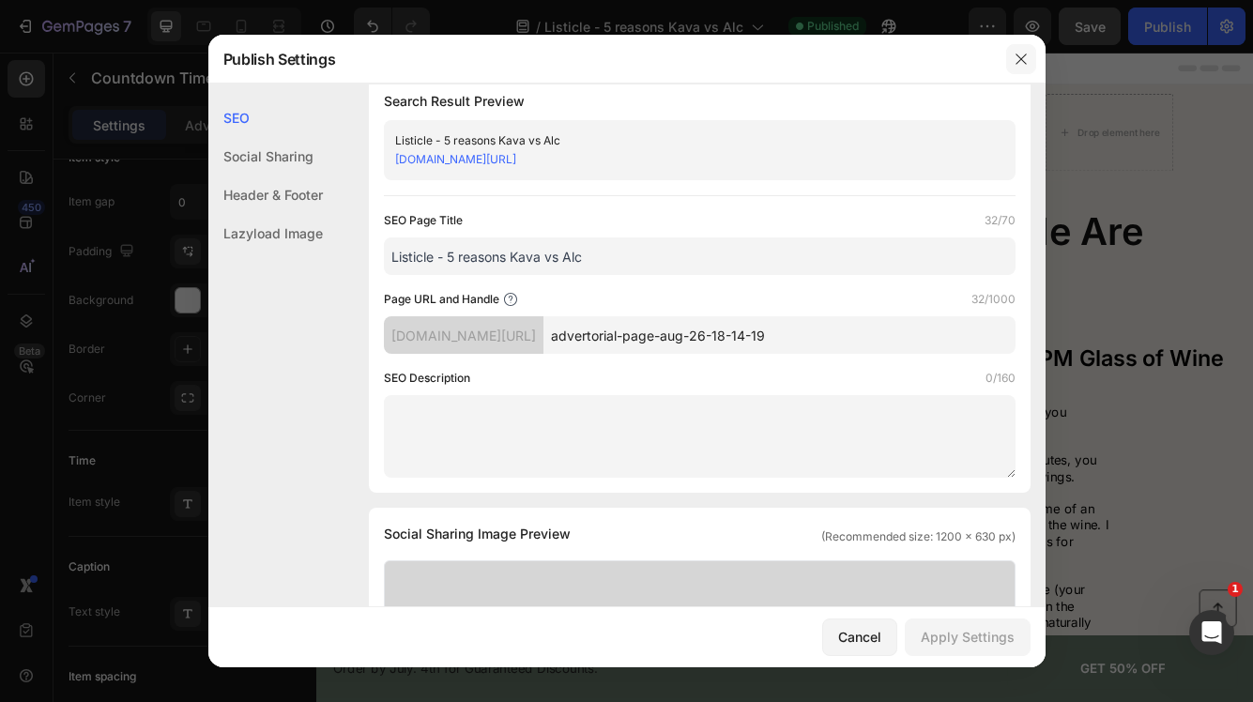
click at [1015, 56] on icon "button" at bounding box center [1020, 59] width 15 height 15
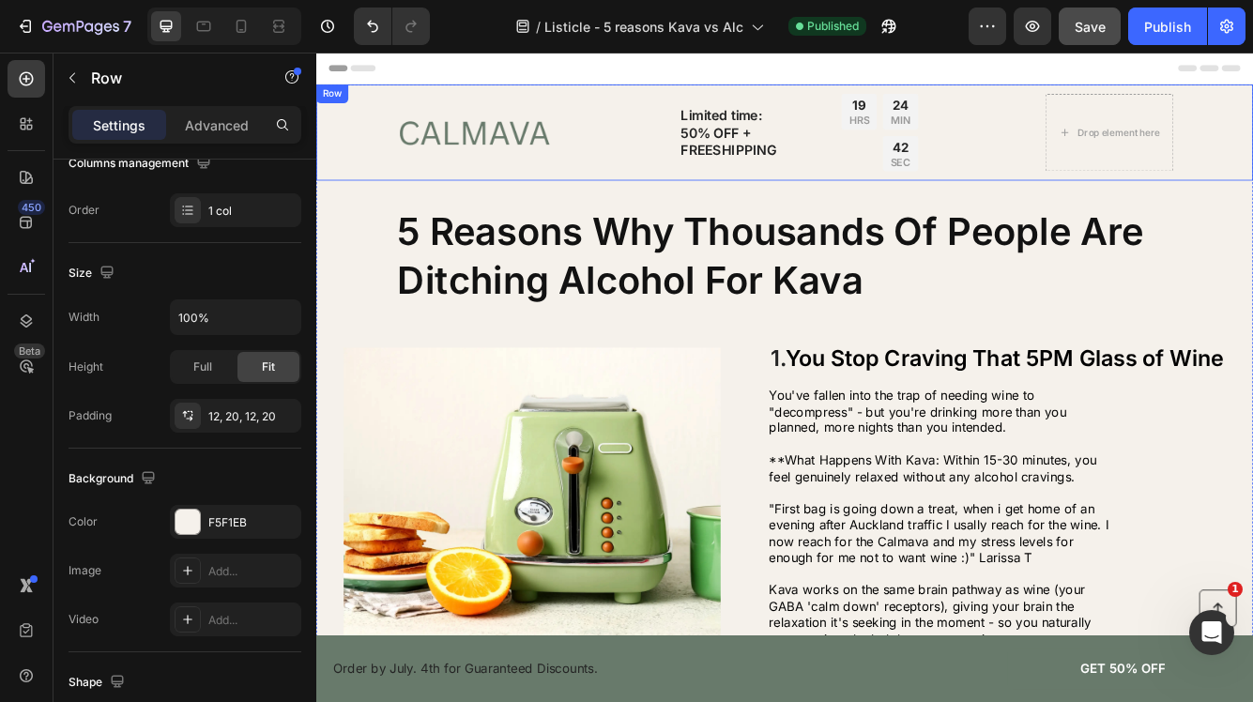
click at [364, 133] on div "Image Limited time: 50% OFF + FREESHIPPING Text Block 19 HRS 24 MIN 42 SEC Coun…" at bounding box center [879, 148] width 1089 height 93
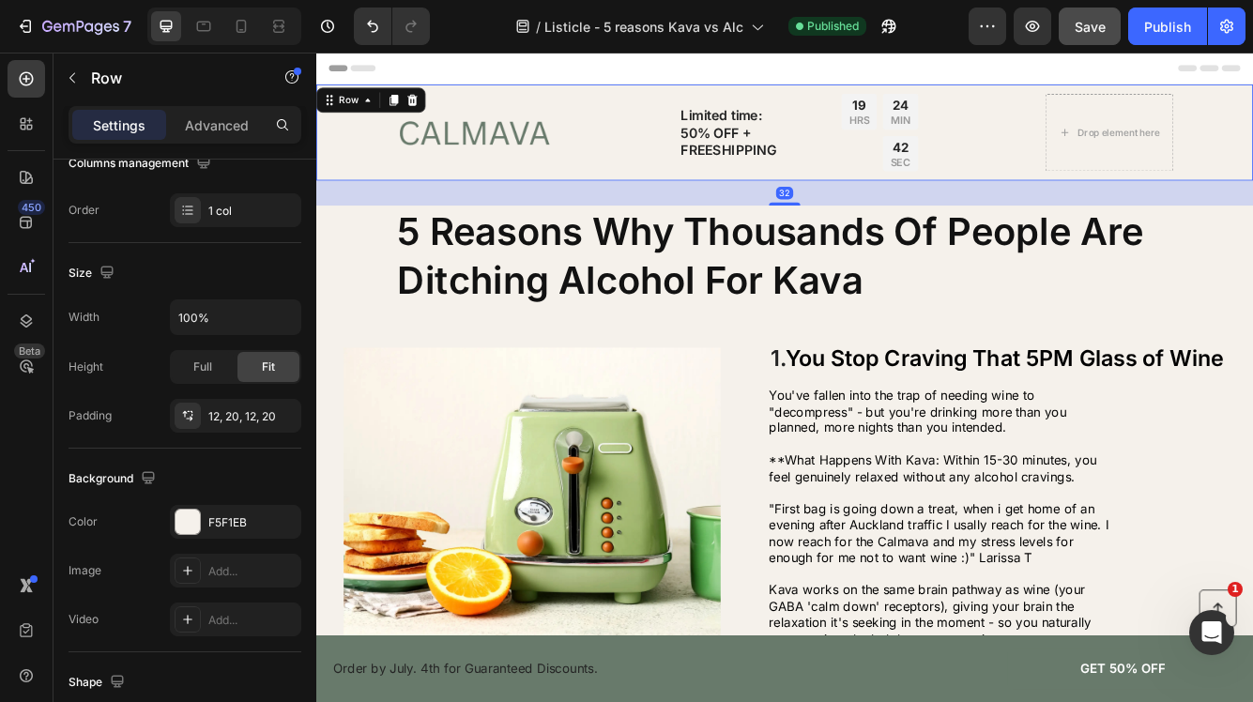
scroll to position [0, 0]
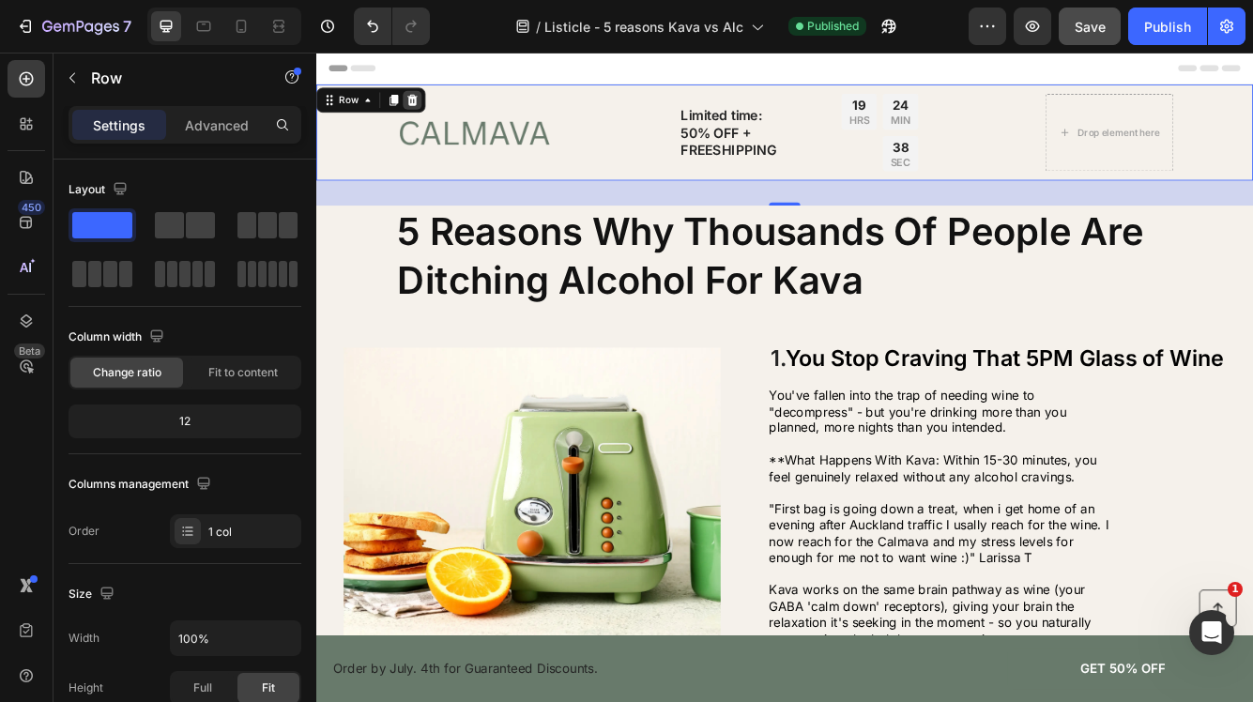
click at [435, 110] on icon at bounding box center [432, 109] width 12 height 13
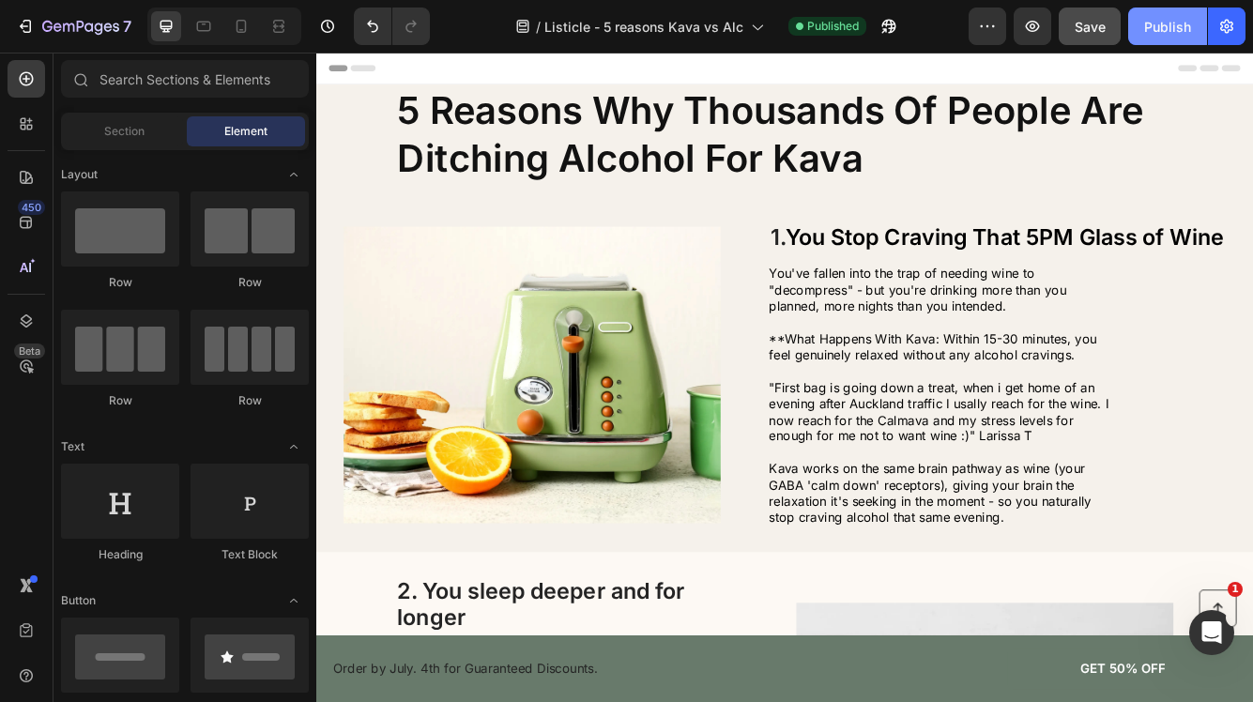
click at [1182, 22] on div "Publish" at bounding box center [1167, 27] width 47 height 20
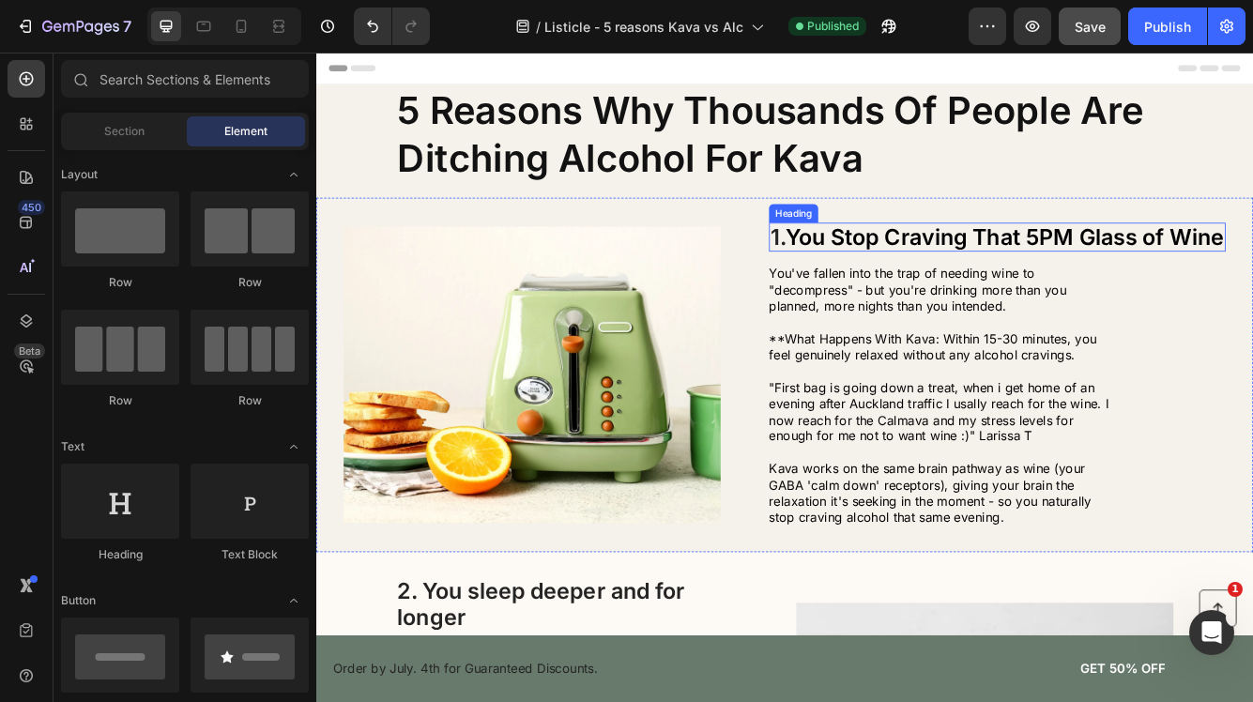
click at [1252, 282] on span "You Stop Craving That 5PM Glass of Wine" at bounding box center [1143, 274] width 527 height 32
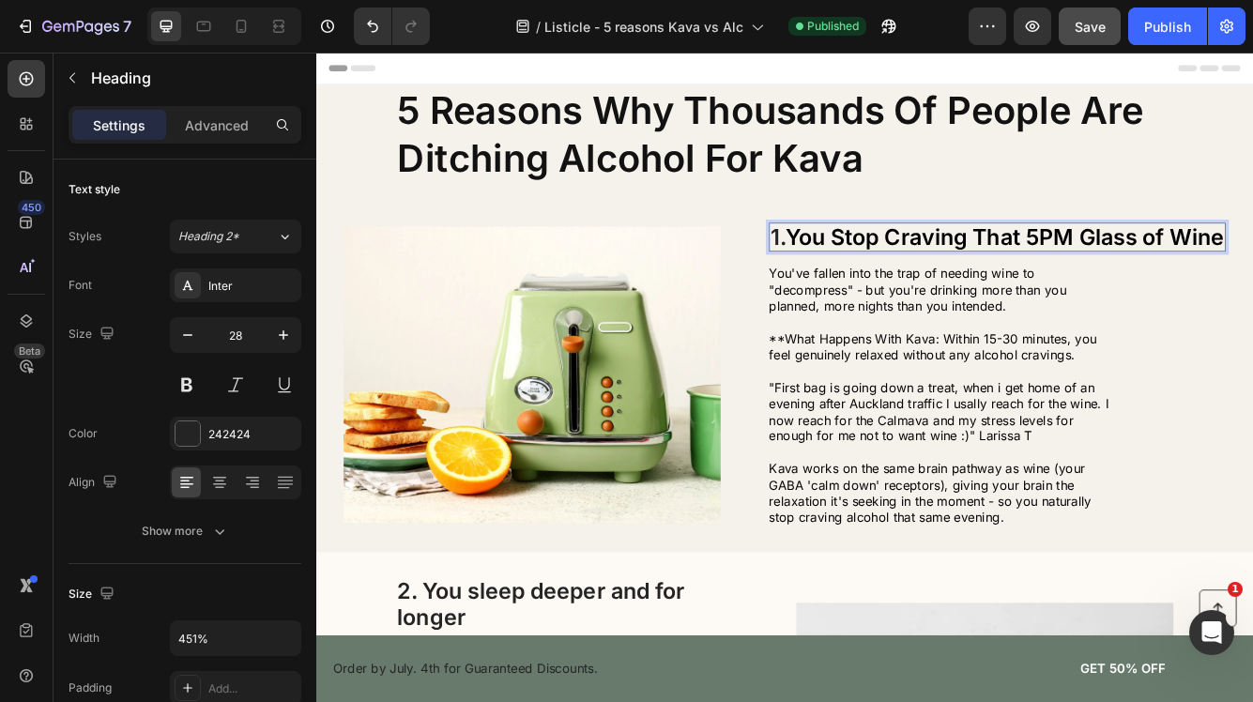
click at [1247, 273] on span "You Stop Craving That 5PM Glass of Wine" at bounding box center [1143, 274] width 527 height 32
click at [1241, 272] on span "You Stop Craving That 5PM Glass of Wine" at bounding box center [1143, 274] width 527 height 32
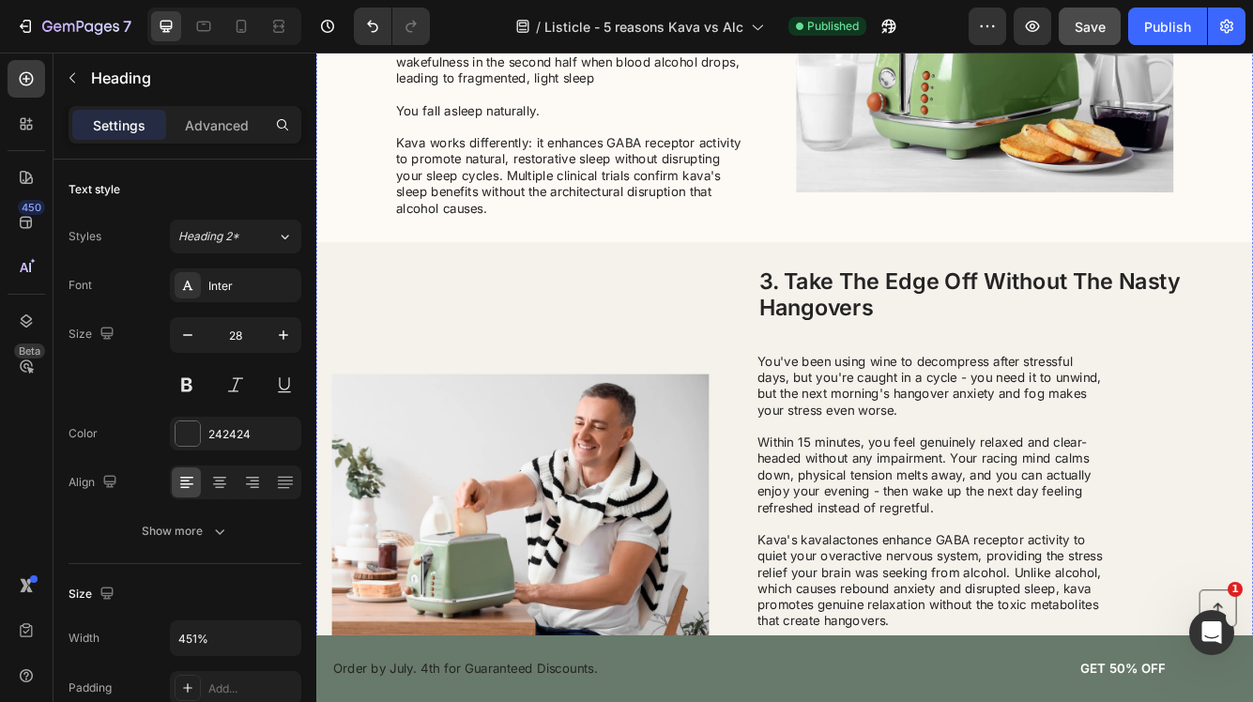
scroll to position [901, 0]
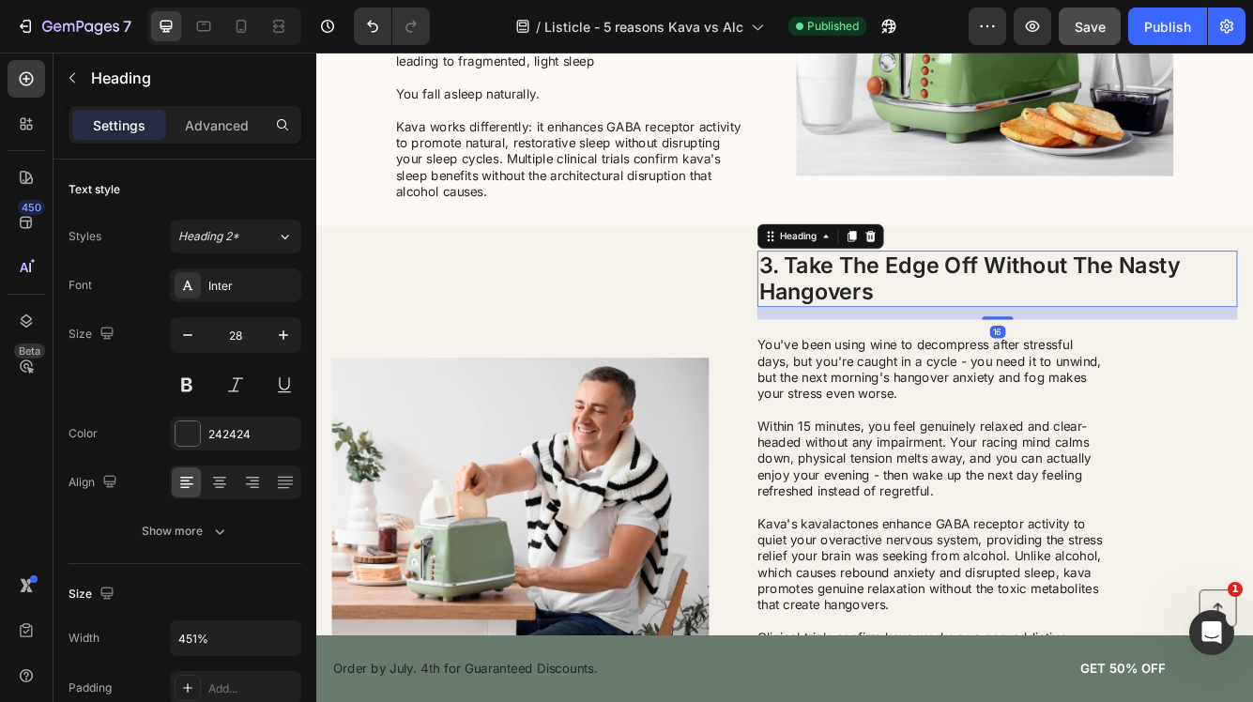
click at [1144, 301] on h2 "3. Take The Edge Off Without The Nasty Hangovers" at bounding box center [1134, 324] width 577 height 67
click at [1230, 307] on h2 "3. Take The Edge Off Without The Nasty Hangovers" at bounding box center [1134, 324] width 577 height 67
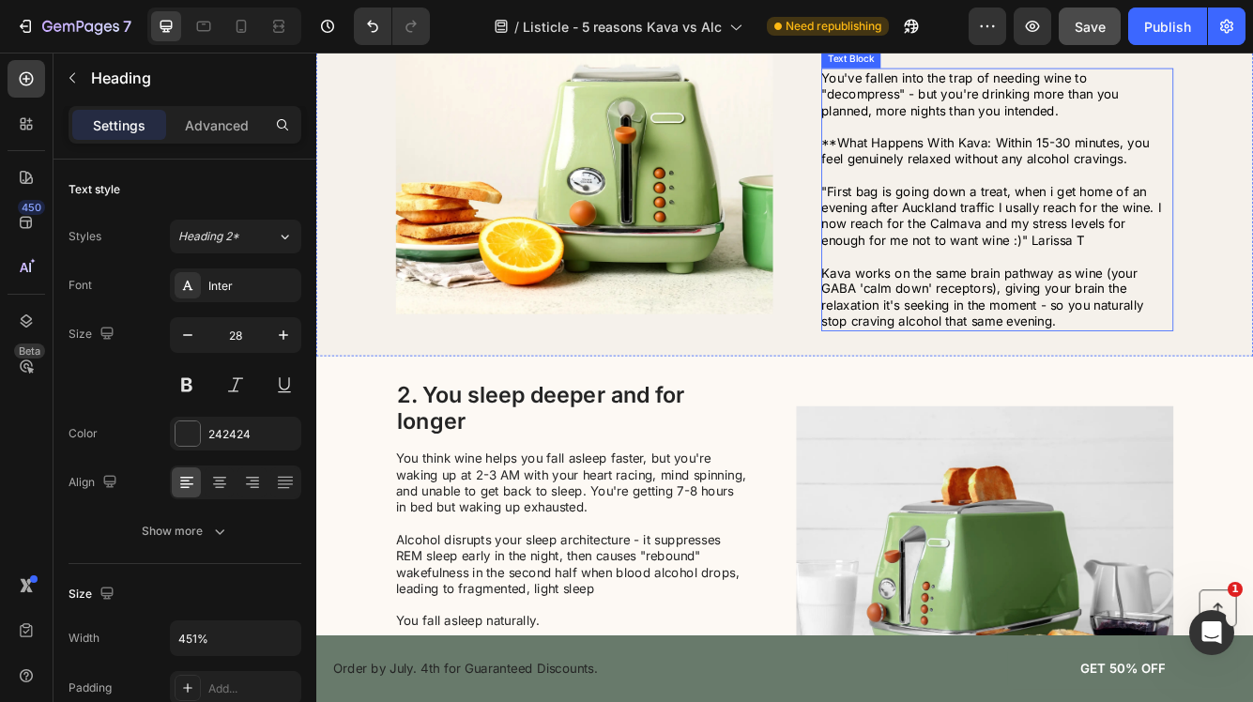
scroll to position [358, 0]
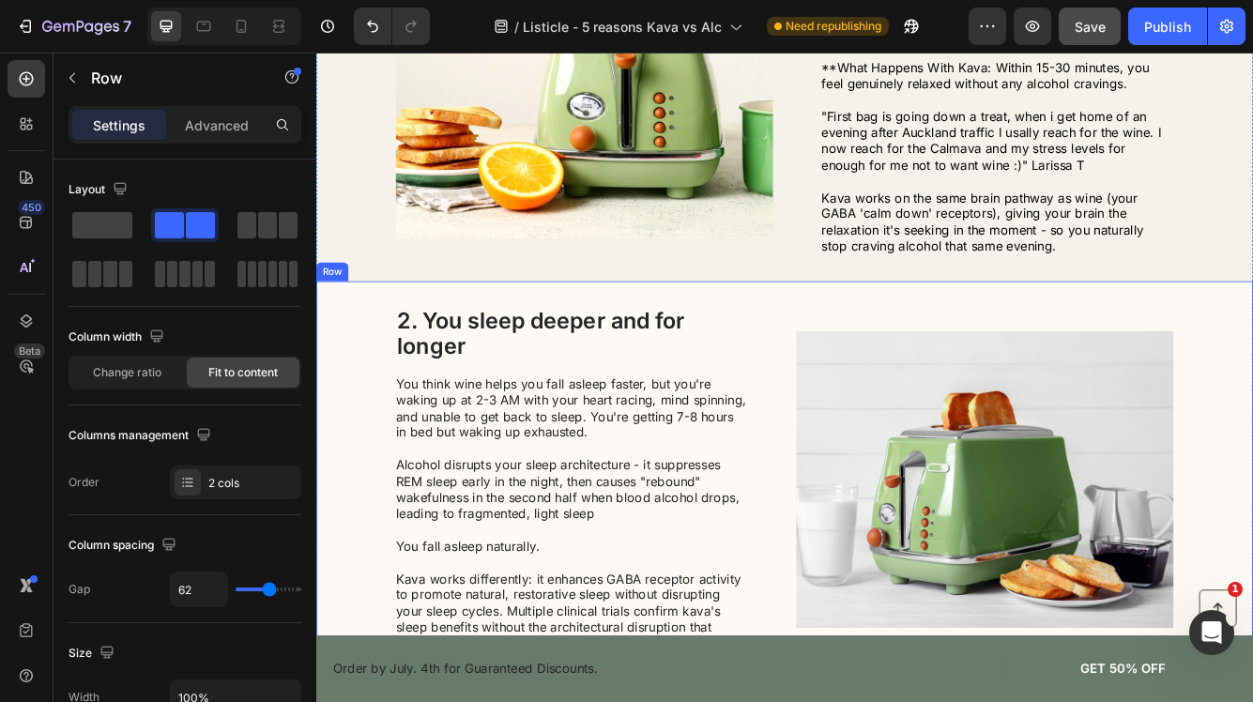
click at [832, 353] on div "2. You sleep deeper and for longer Heading You think wine helps you fall asleep…" at bounding box center [879, 567] width 1126 height 478
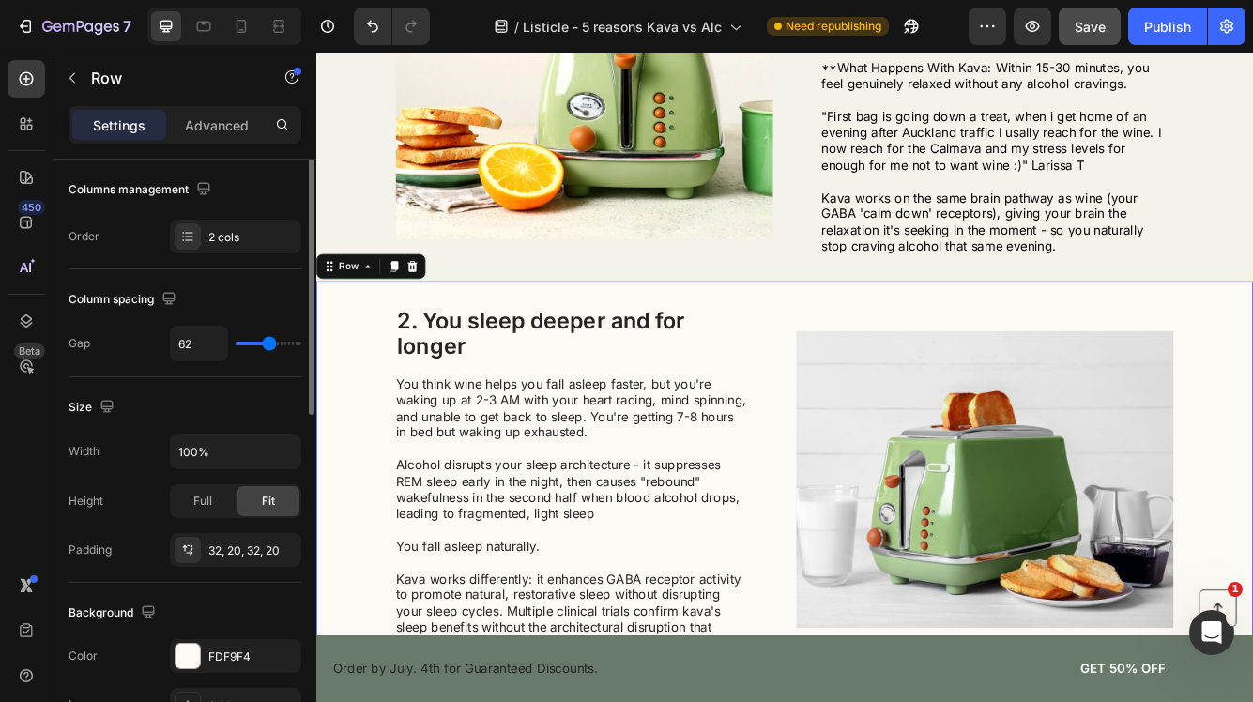
scroll to position [350, 0]
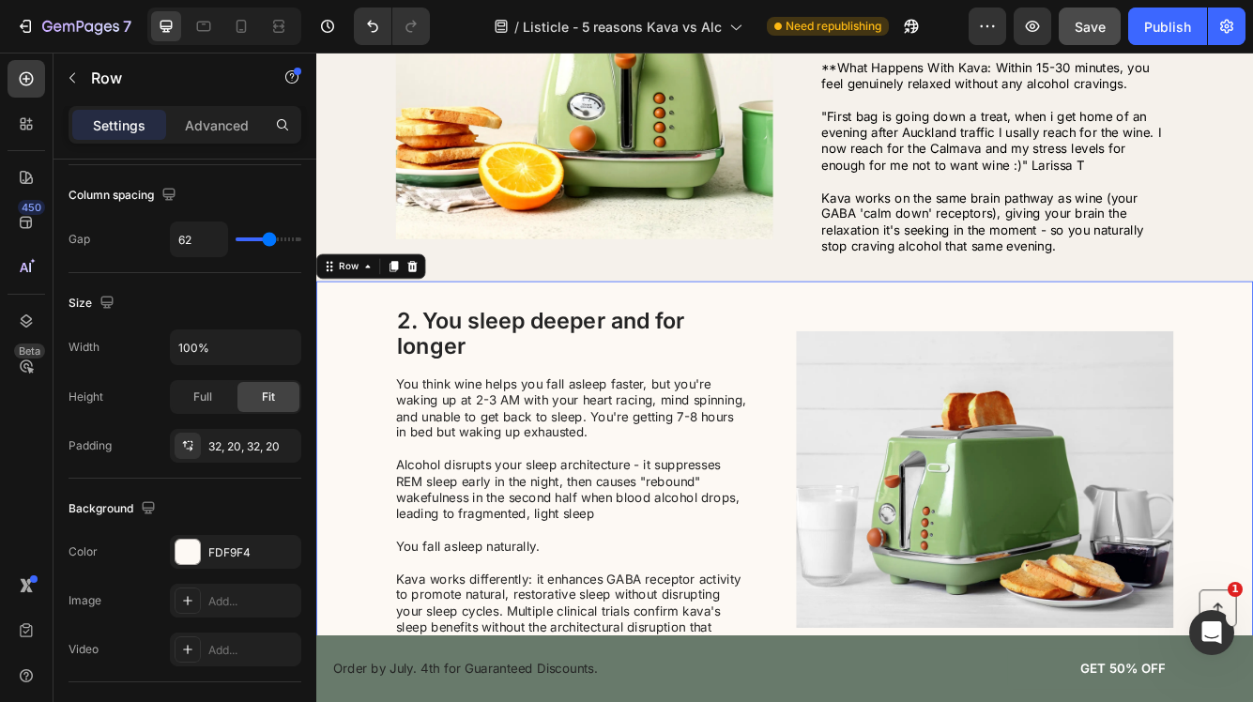
click at [366, 399] on div "2. You sleep deeper and for longer Heading You think wine helps you fall asleep…" at bounding box center [879, 567] width 1126 height 478
click at [238, 553] on div "FDF9F4" at bounding box center [235, 552] width 54 height 17
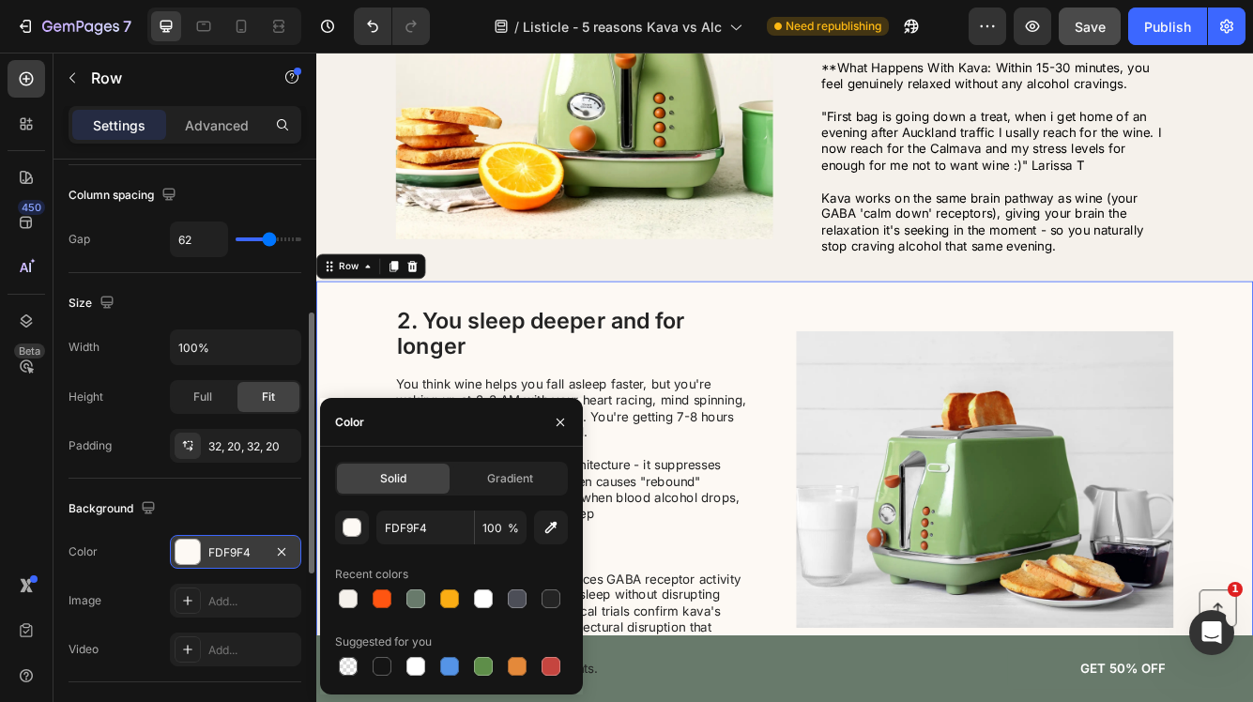
click at [256, 549] on div "FDF9F4" at bounding box center [235, 552] width 54 height 17
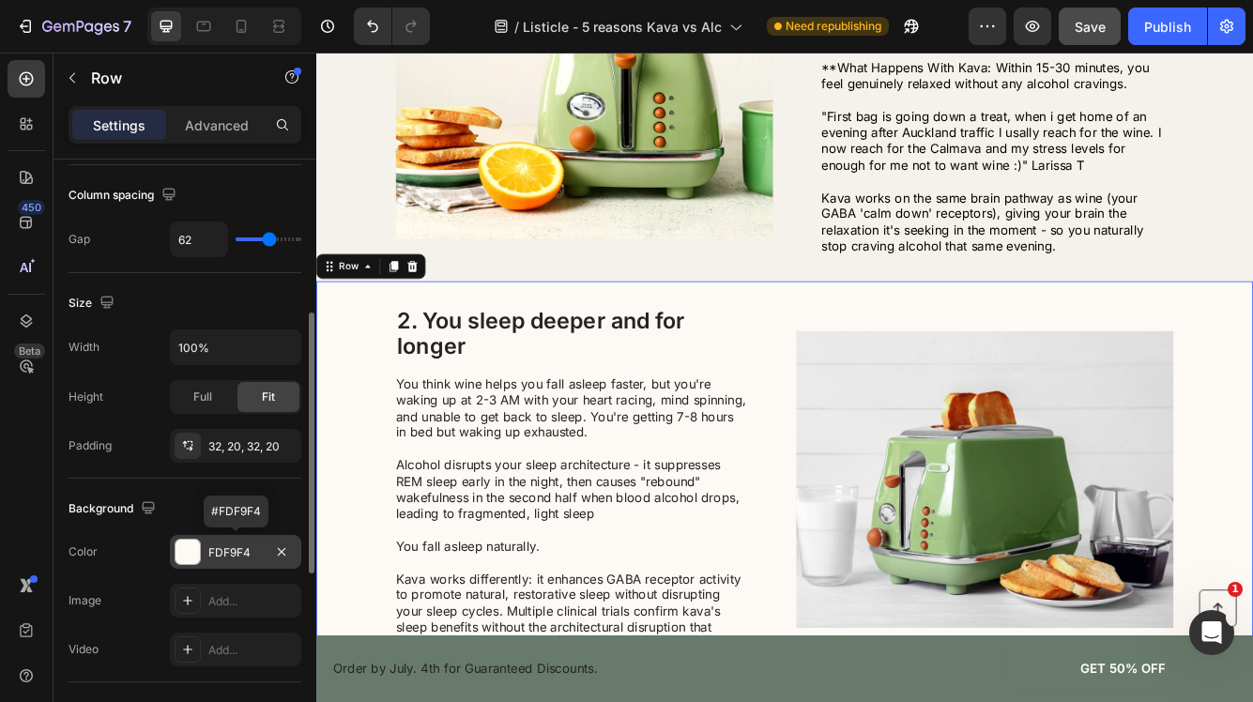
click at [256, 549] on div "FDF9F4" at bounding box center [235, 552] width 54 height 17
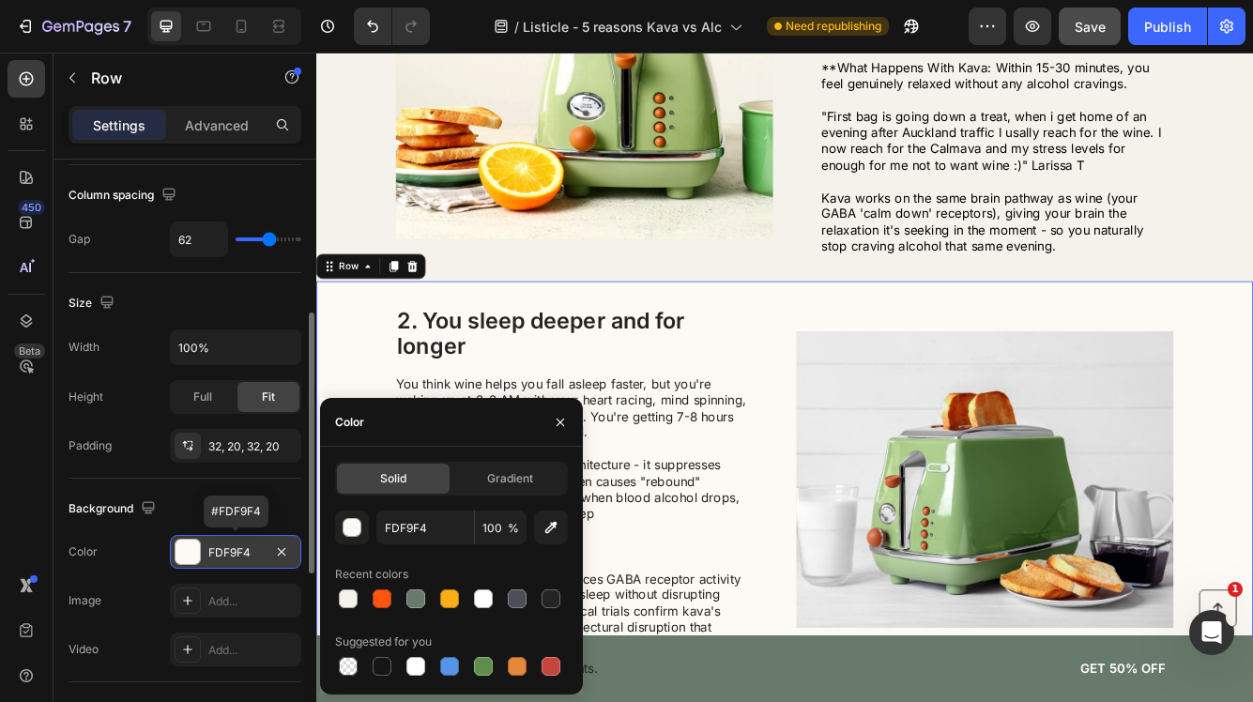
click at [253, 549] on div "FDF9F4" at bounding box center [235, 552] width 54 height 17
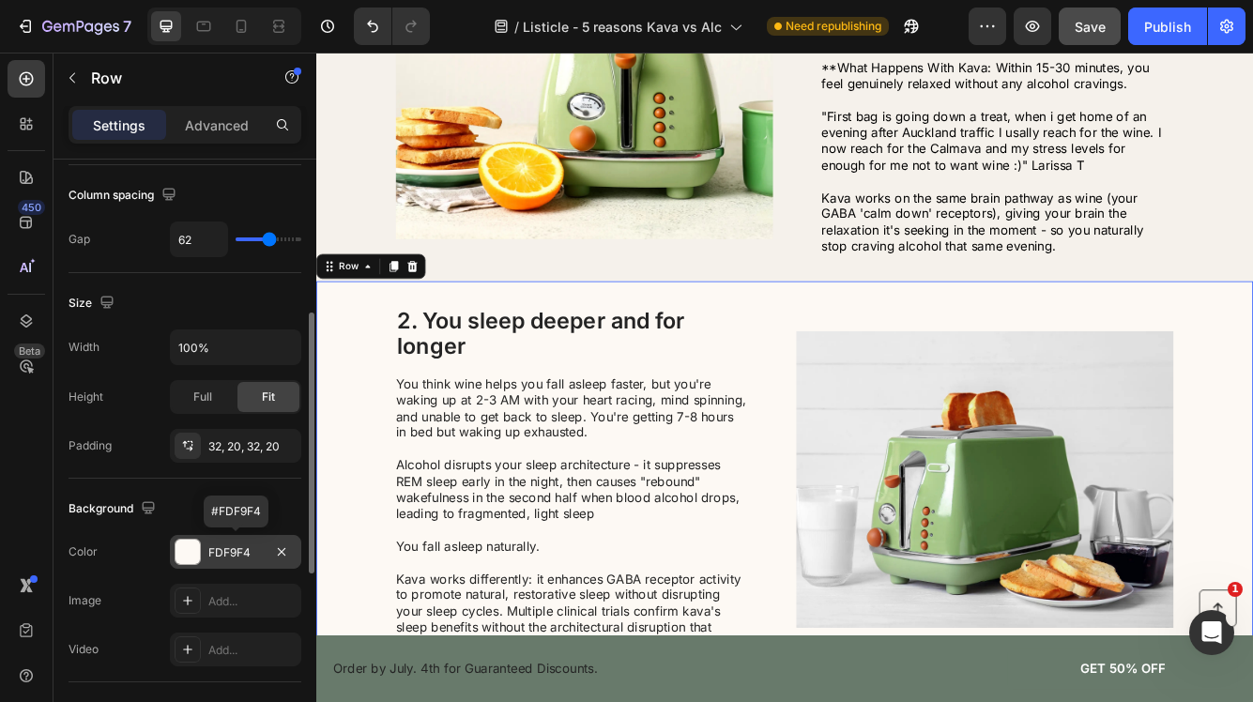
click at [253, 549] on div "FDF9F4" at bounding box center [235, 552] width 54 height 17
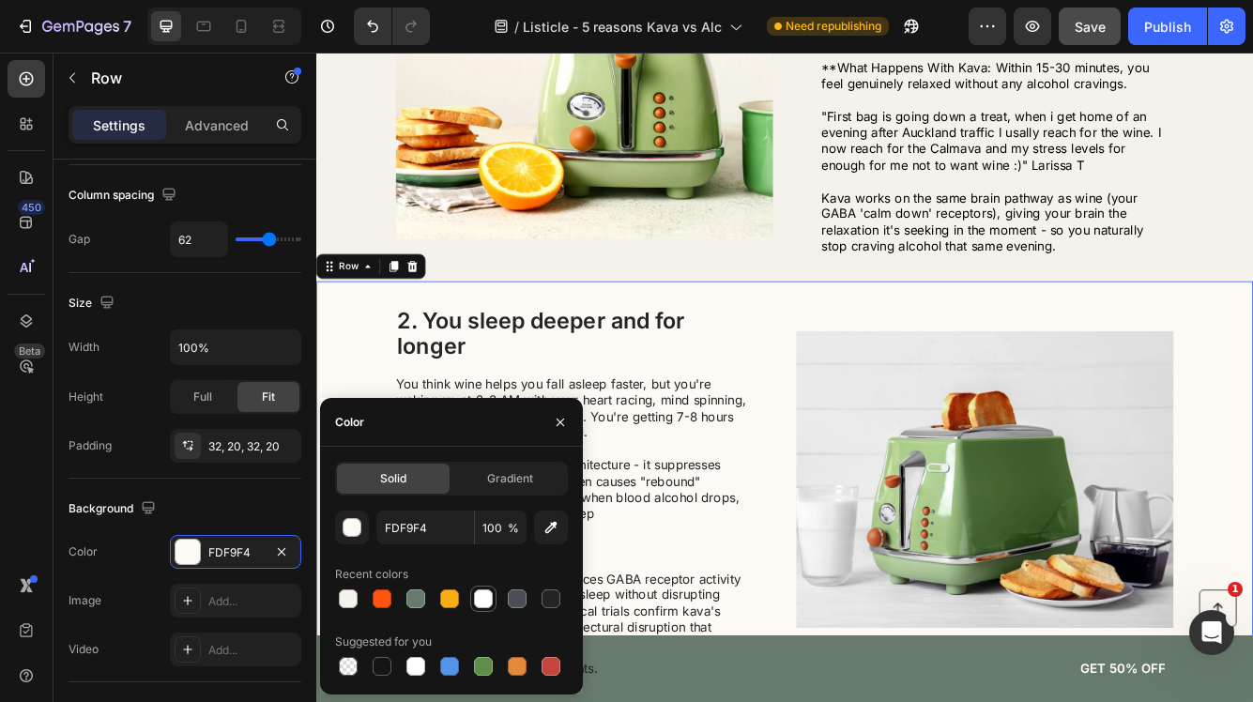
click at [486, 596] on div at bounding box center [483, 598] width 19 height 19
type input "FFFFFF"
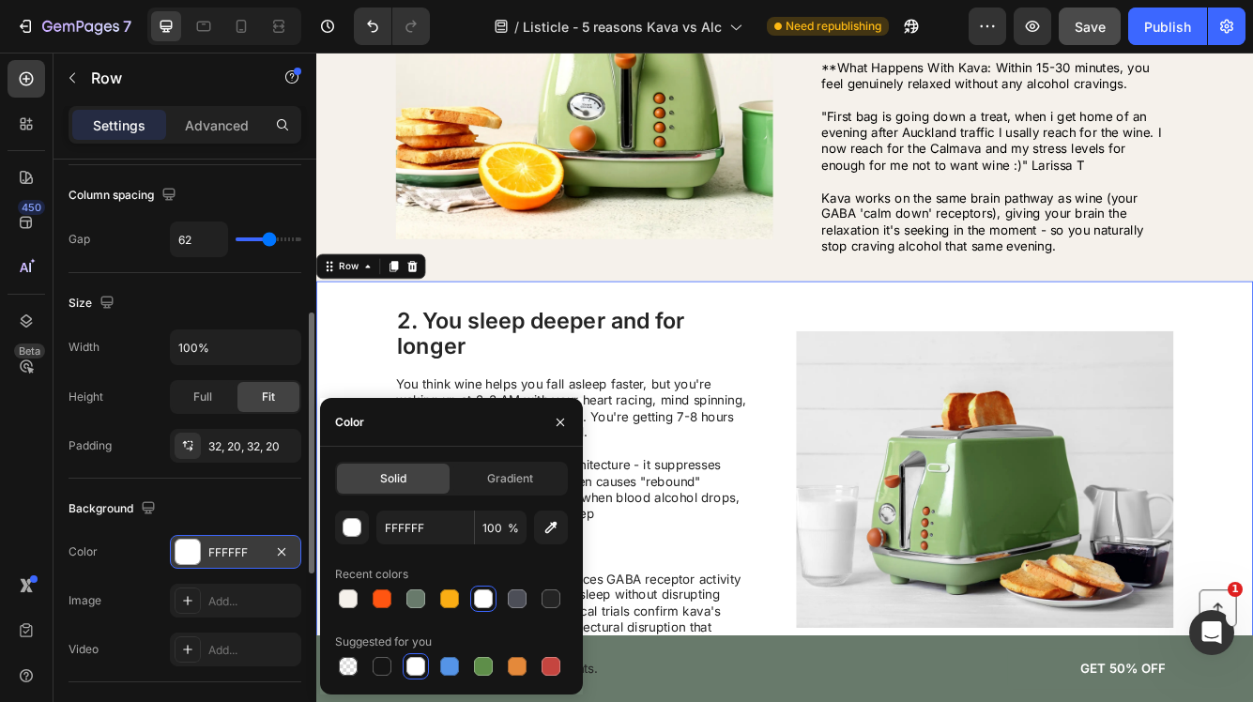
click at [252, 550] on div "FFFFFF" at bounding box center [235, 552] width 54 height 17
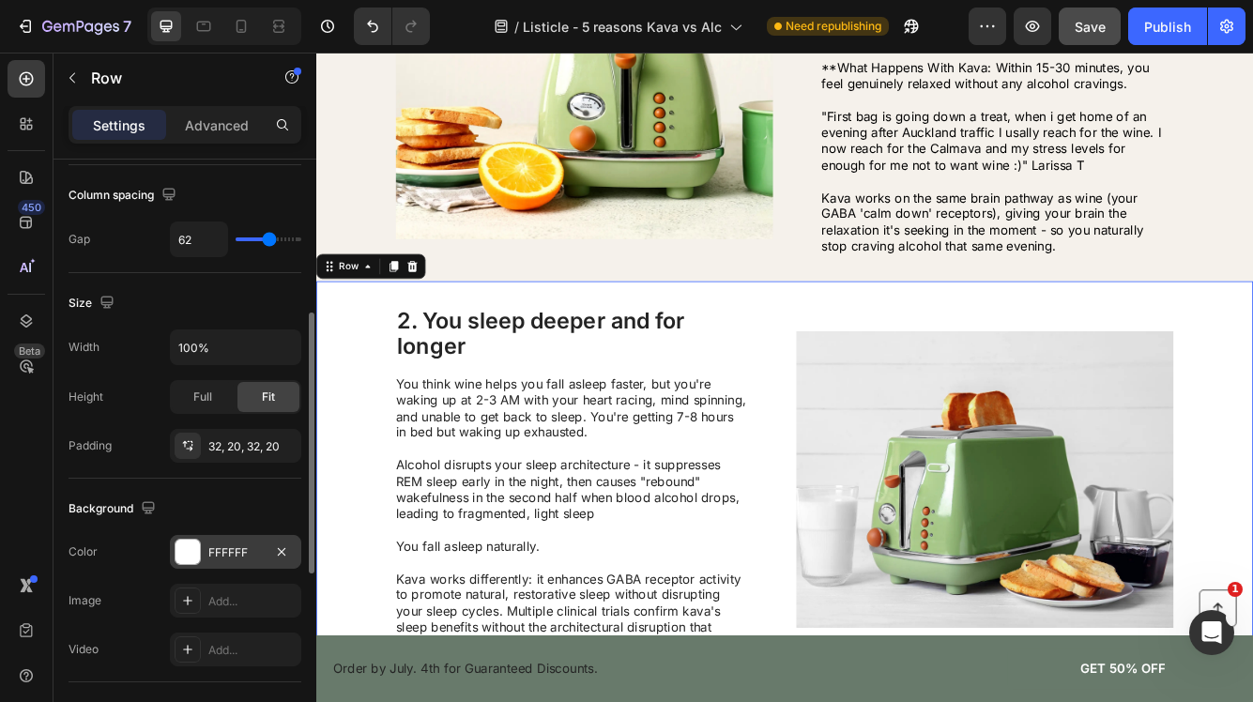
click at [252, 550] on div "FFFFFF" at bounding box center [235, 552] width 54 height 17
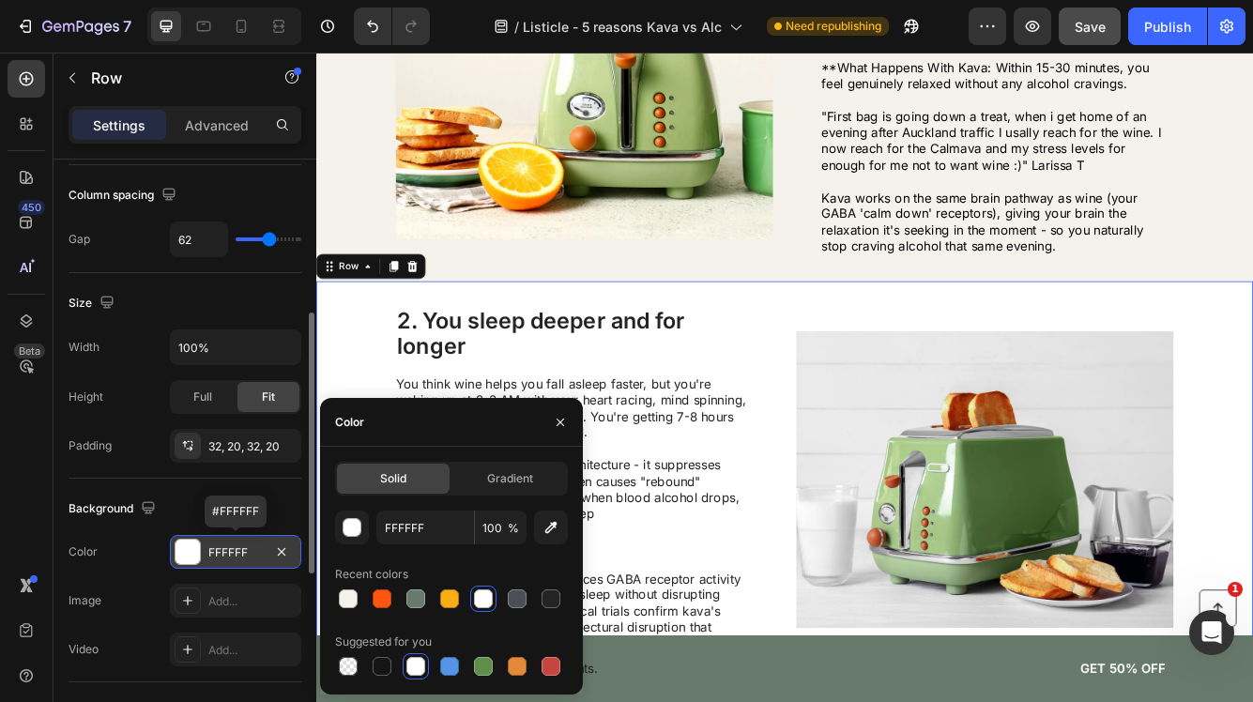
click at [252, 550] on div "FFFFFF" at bounding box center [235, 552] width 54 height 17
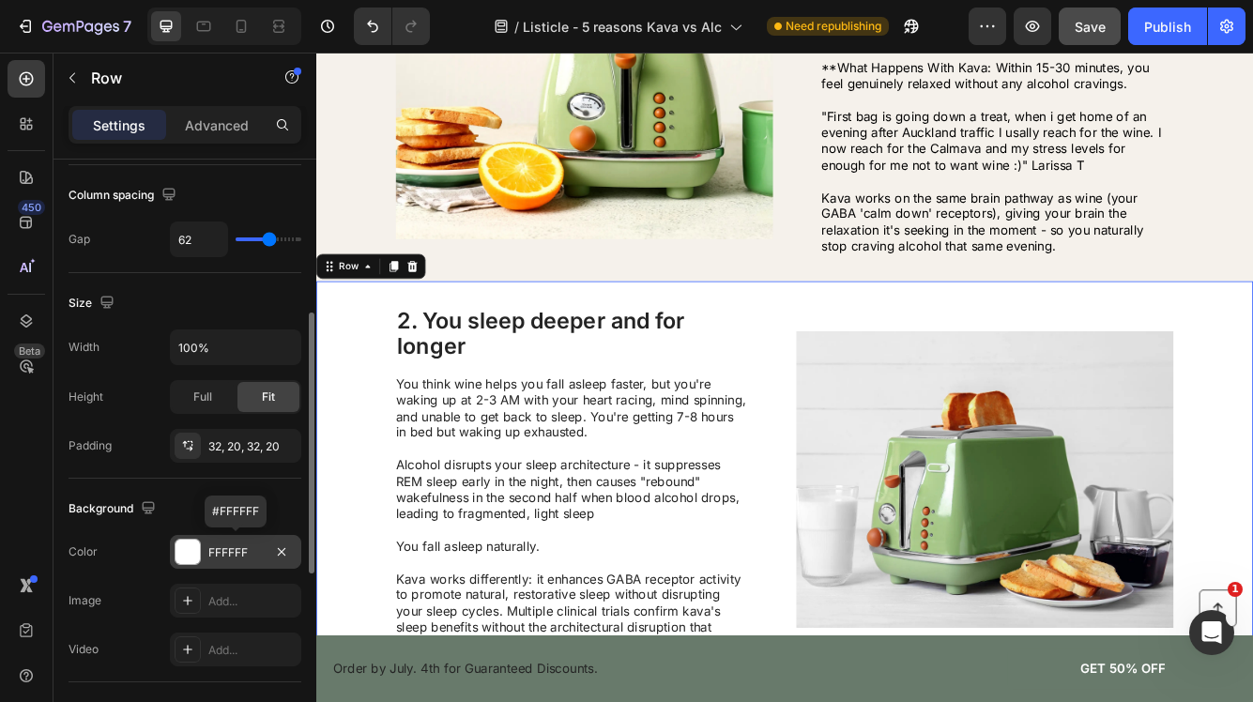
click at [252, 550] on div "FFFFFF" at bounding box center [235, 552] width 54 height 17
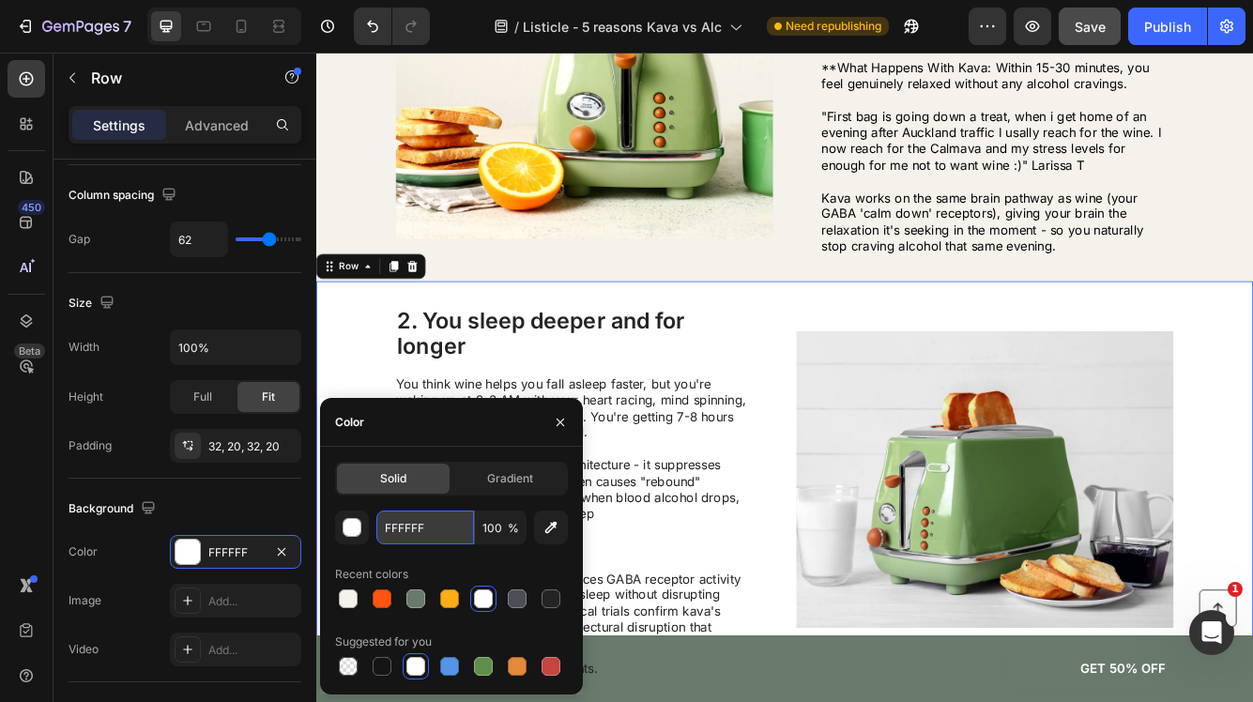
click at [434, 529] on input "FFFFFF" at bounding box center [425, 528] width 98 height 34
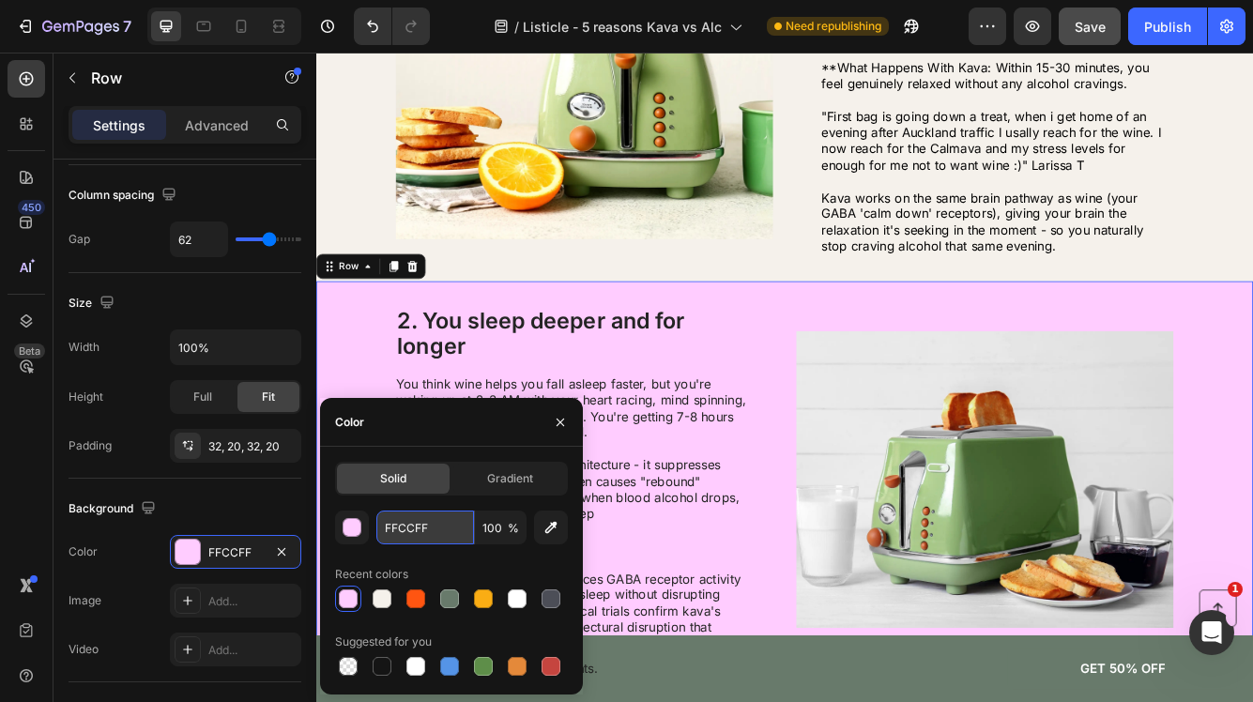
click at [438, 522] on input "FFCCFF" at bounding box center [425, 528] width 98 height 34
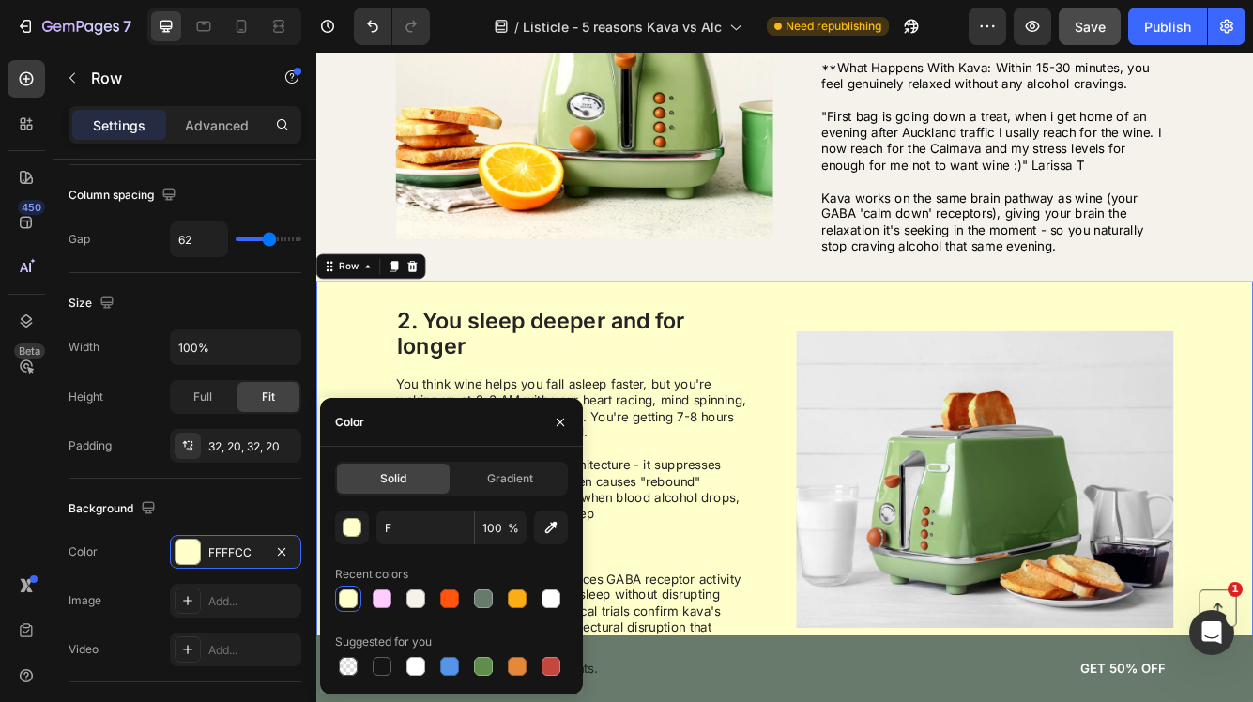
type input "FFFFCC"
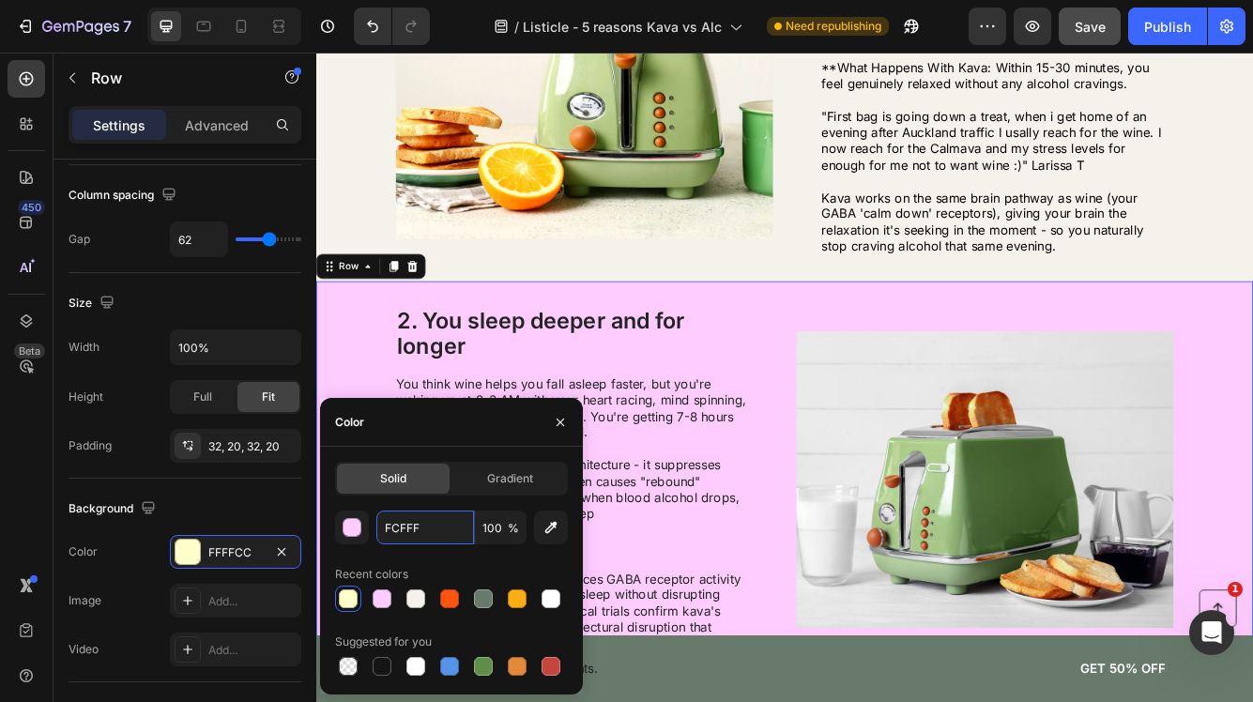
type input "FCFFFE"
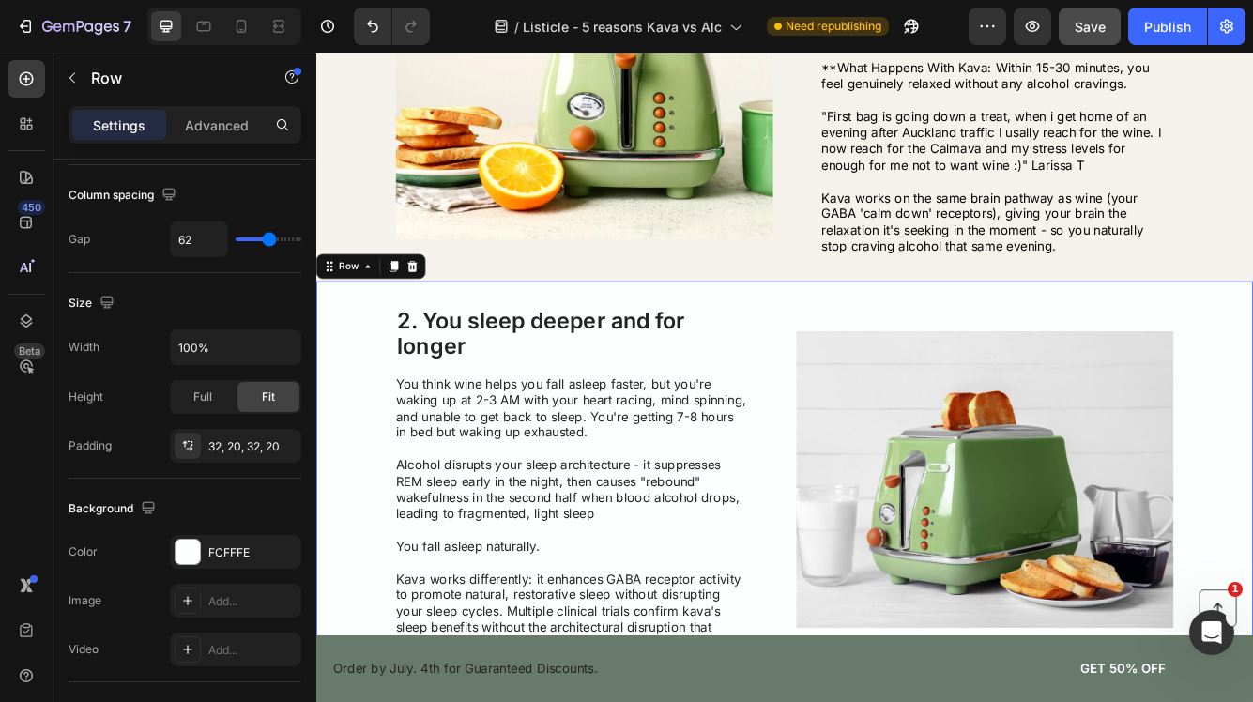
click at [376, 443] on div "2. You sleep deeper and for longer Heading You think wine helps you fall asleep…" at bounding box center [879, 567] width 1126 height 478
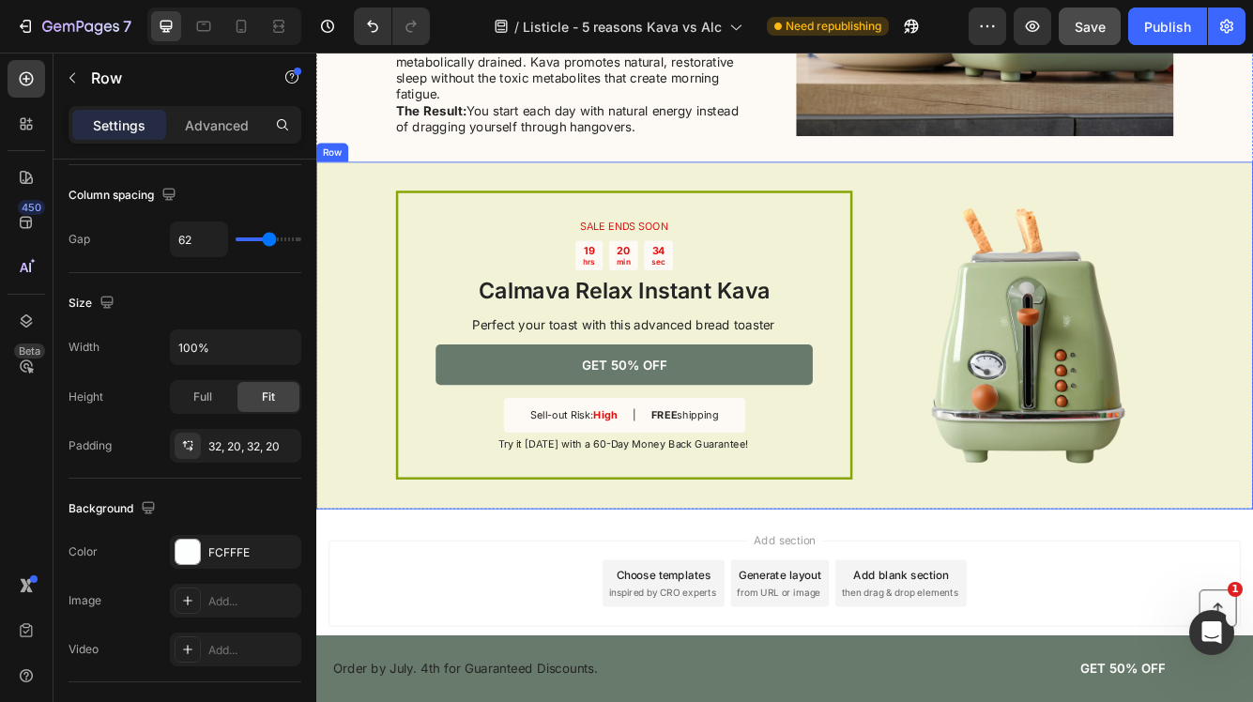
scroll to position [2929, 0]
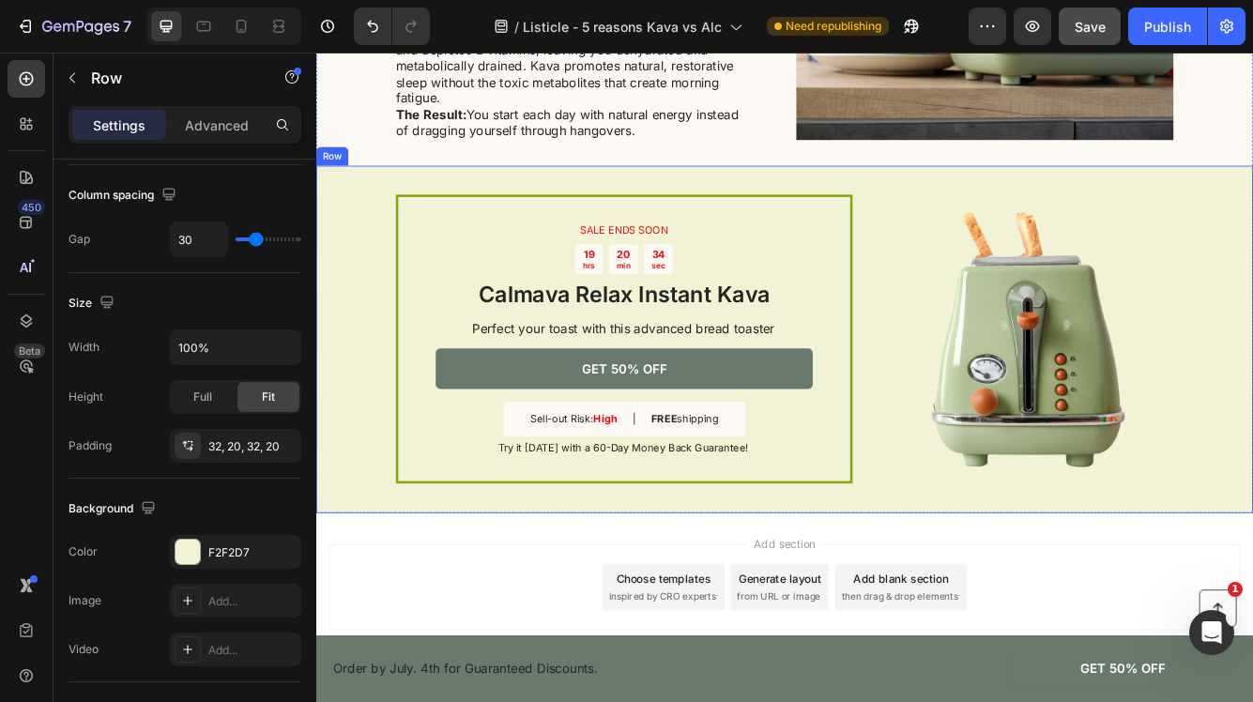
click at [347, 296] on div "SALE ENDS SOON Text Block 19 hrs 20 min 34 sec Countdown Timer Calmava Relax In…" at bounding box center [879, 398] width 1126 height 418
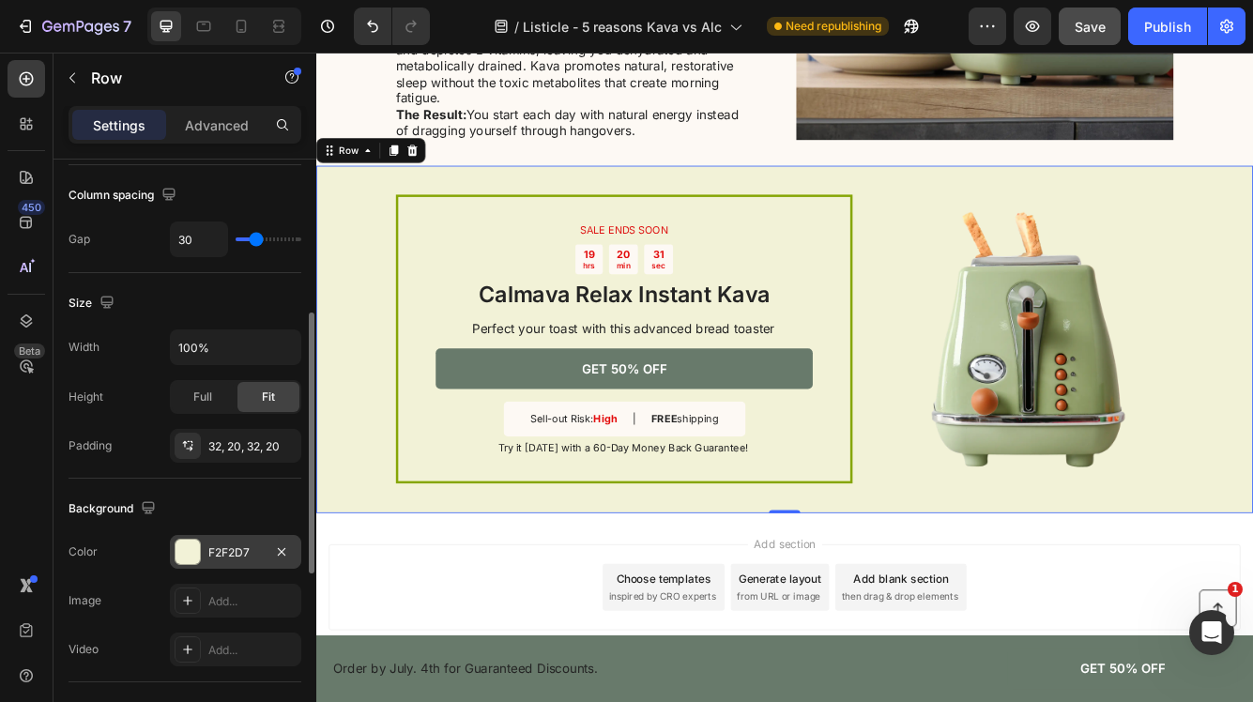
click at [231, 554] on div "F2F2D7" at bounding box center [235, 552] width 54 height 17
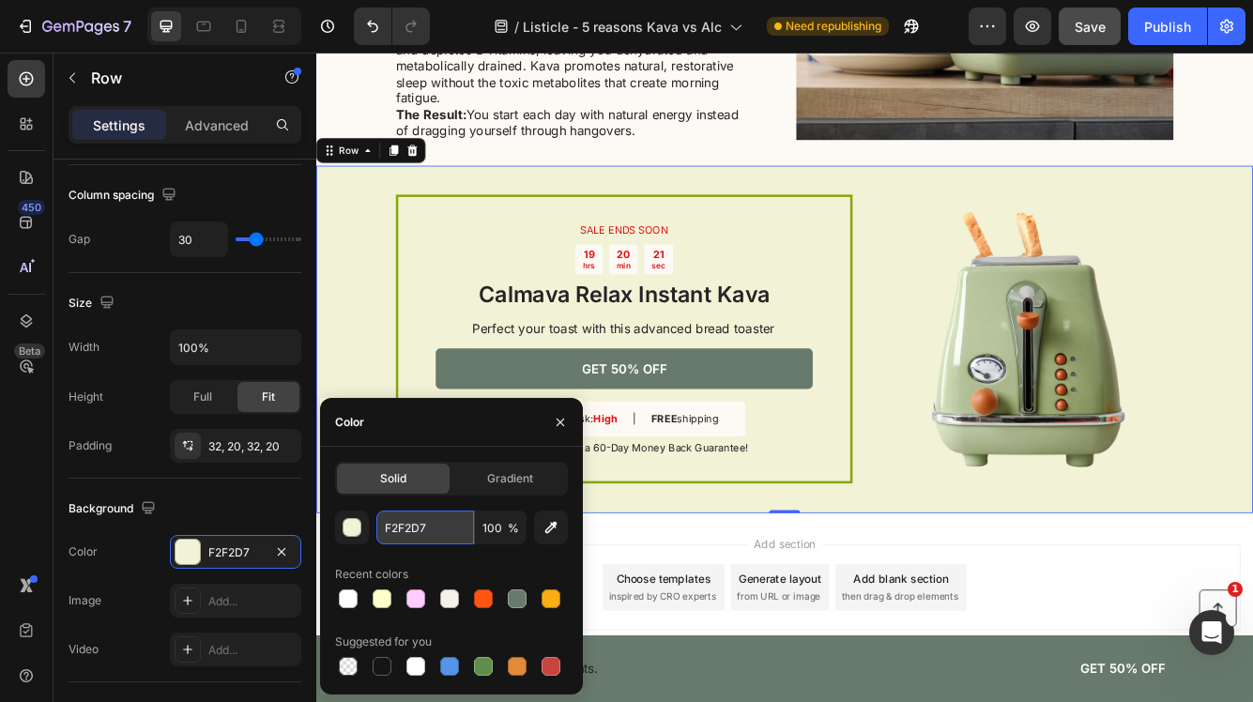
click at [432, 524] on input "F2F2D7" at bounding box center [425, 528] width 98 height 34
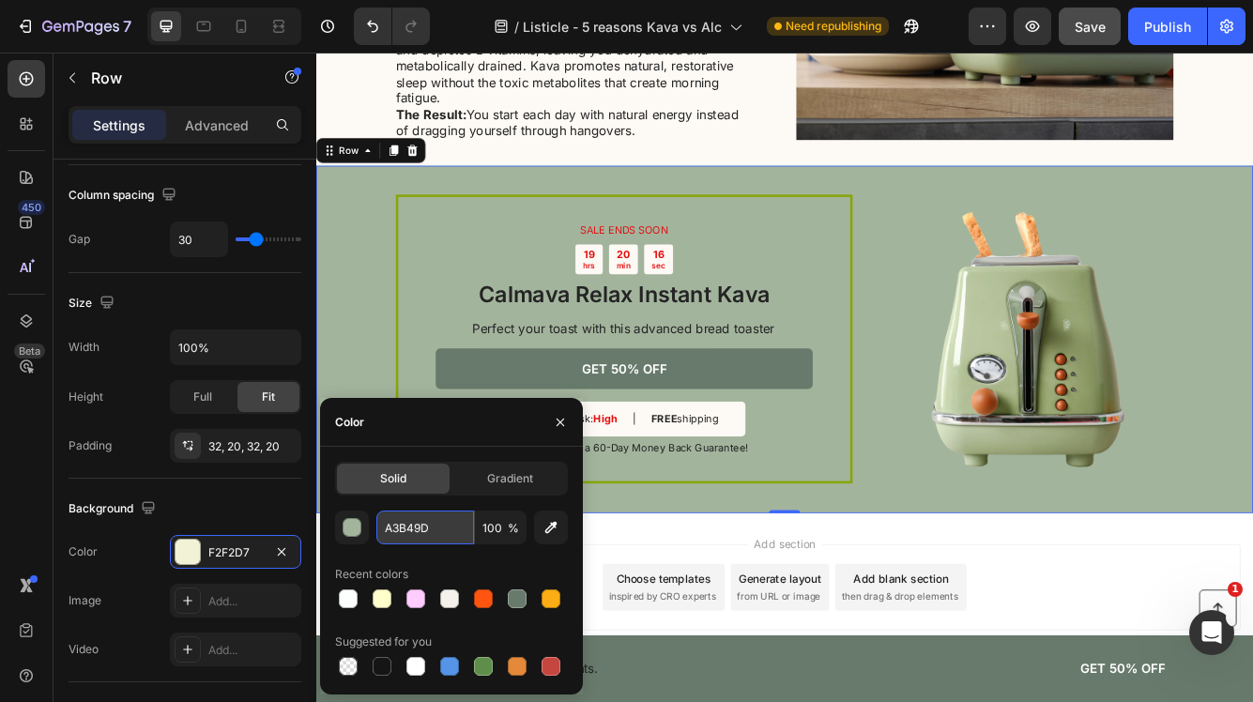
type input "A3B49D"
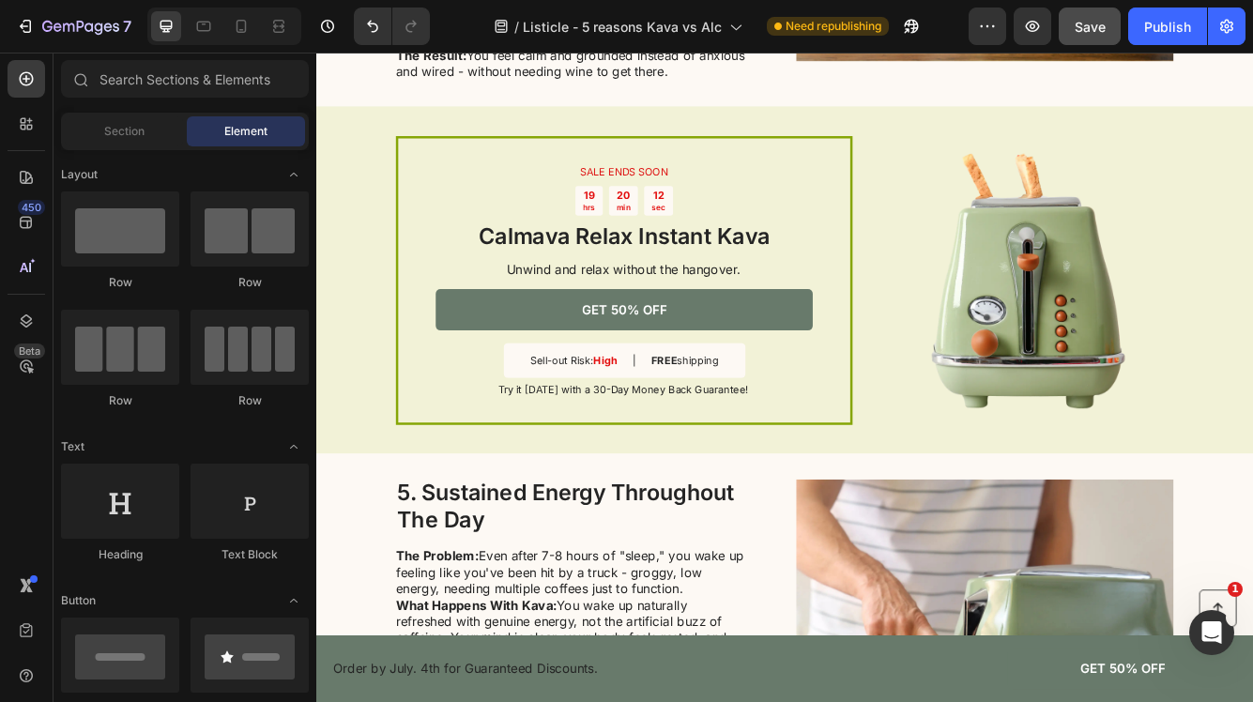
scroll to position [2034, 0]
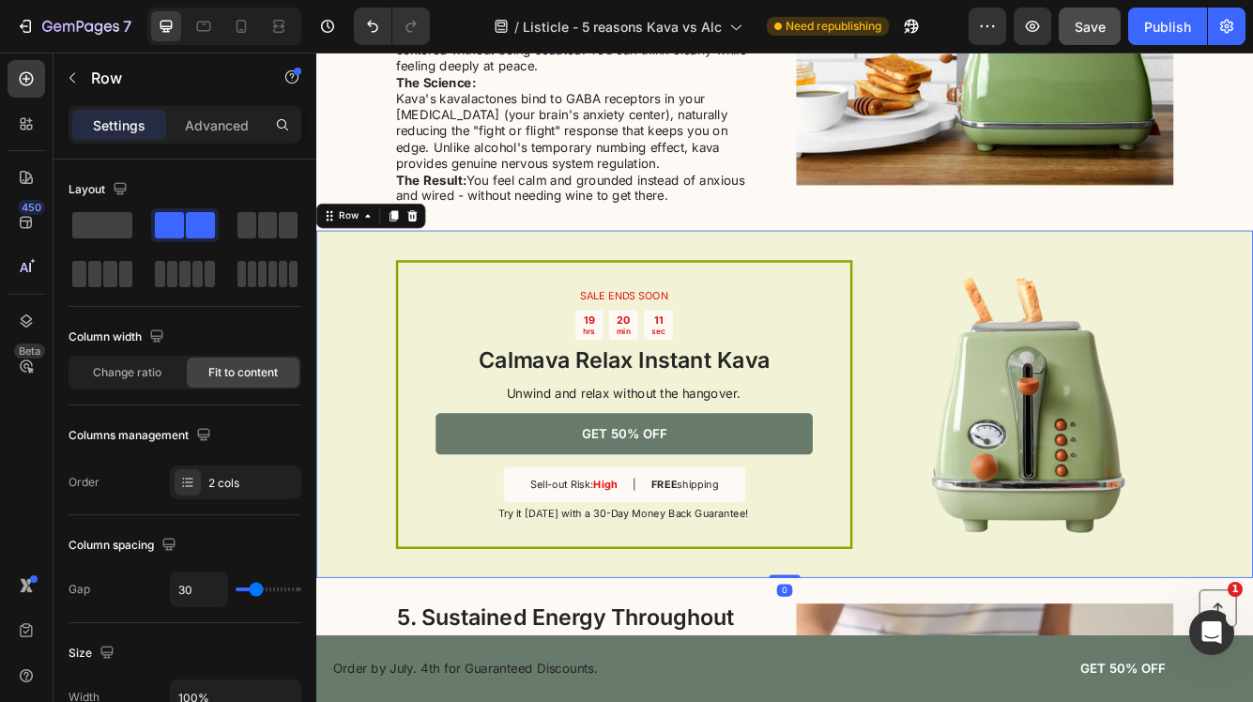
click at [352, 409] on div "SALE ENDS SOON Text Block 19 hrs 20 min 11 sec Countdown Timer Calmava Relax In…" at bounding box center [879, 476] width 1126 height 418
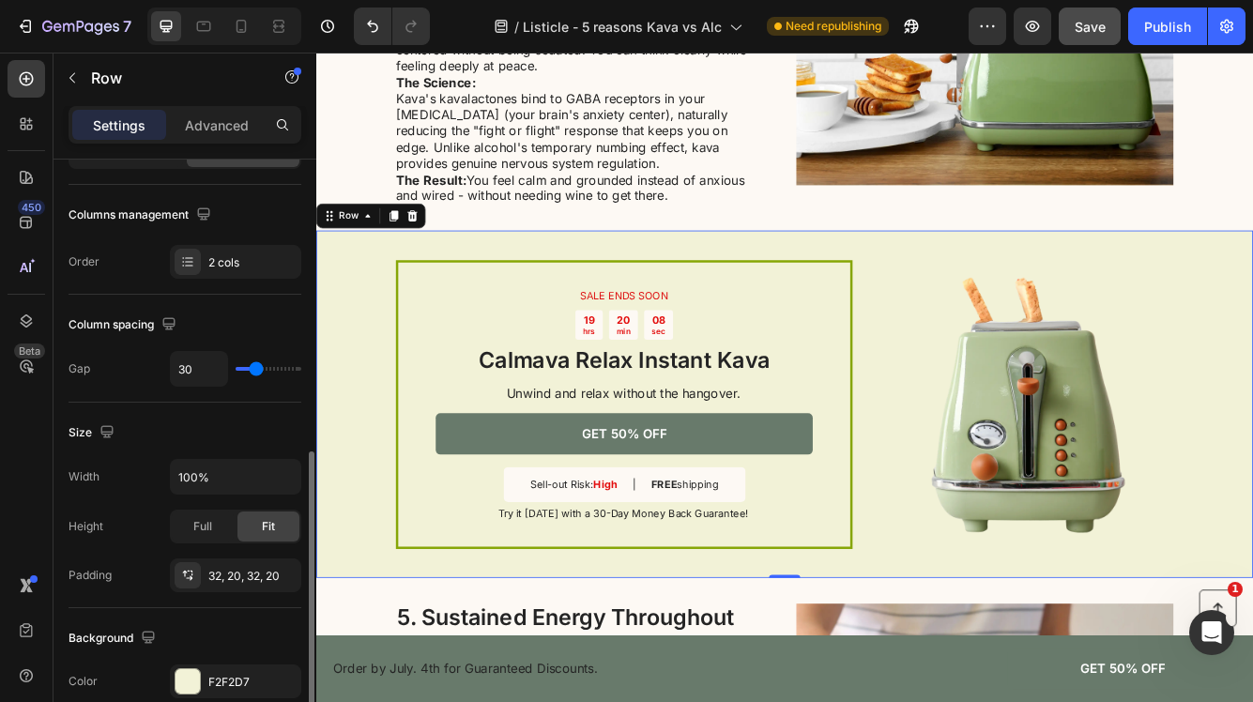
scroll to position [357, 0]
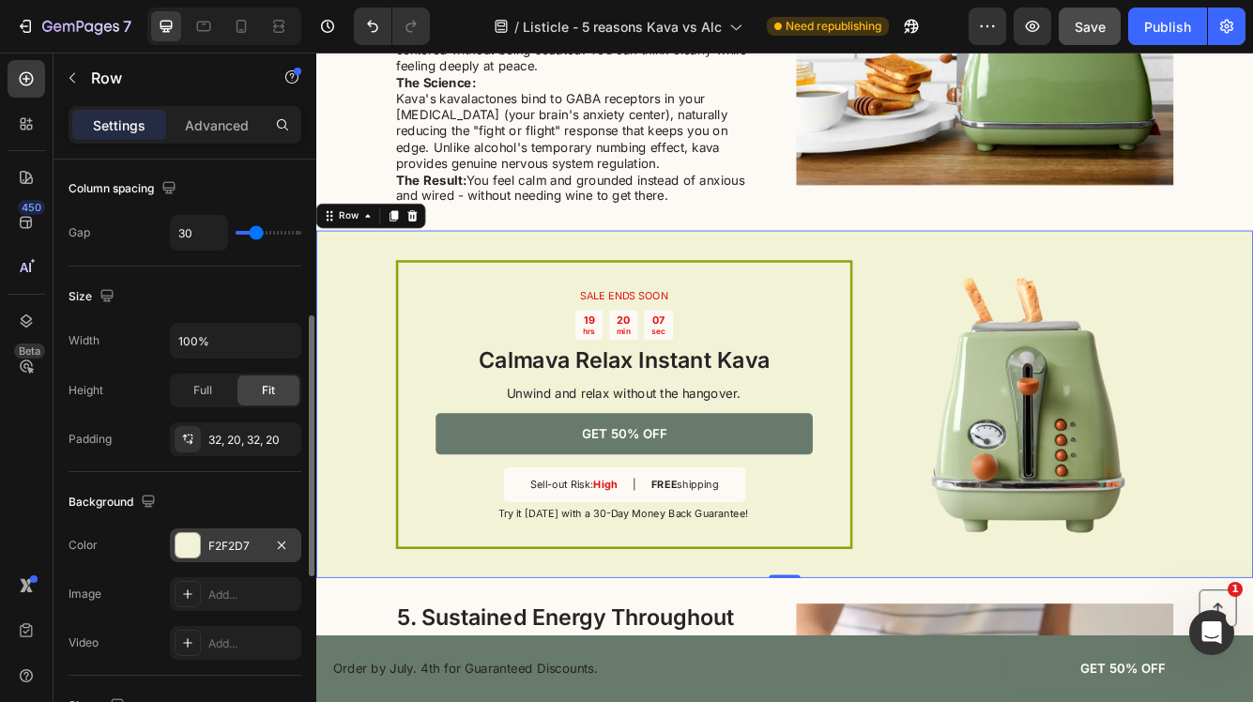
click at [242, 539] on div "F2F2D7" at bounding box center [235, 546] width 54 height 17
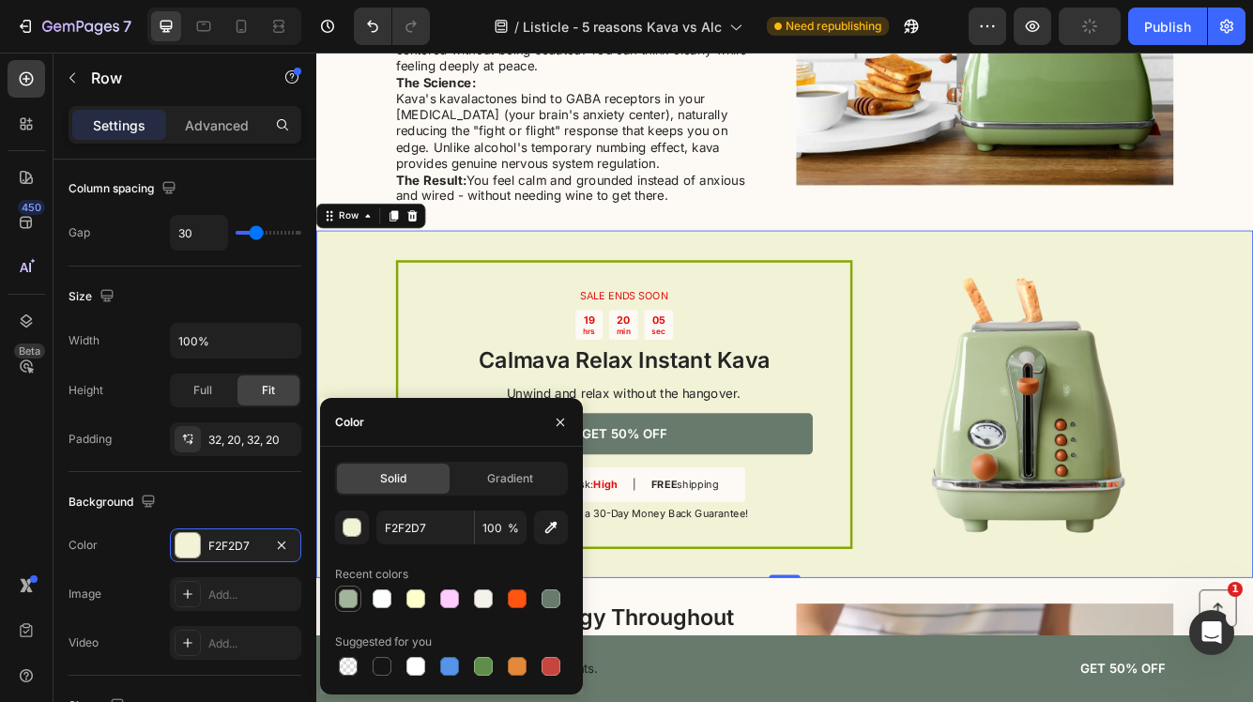
click at [349, 602] on div at bounding box center [348, 598] width 19 height 19
type input "A3B49D"
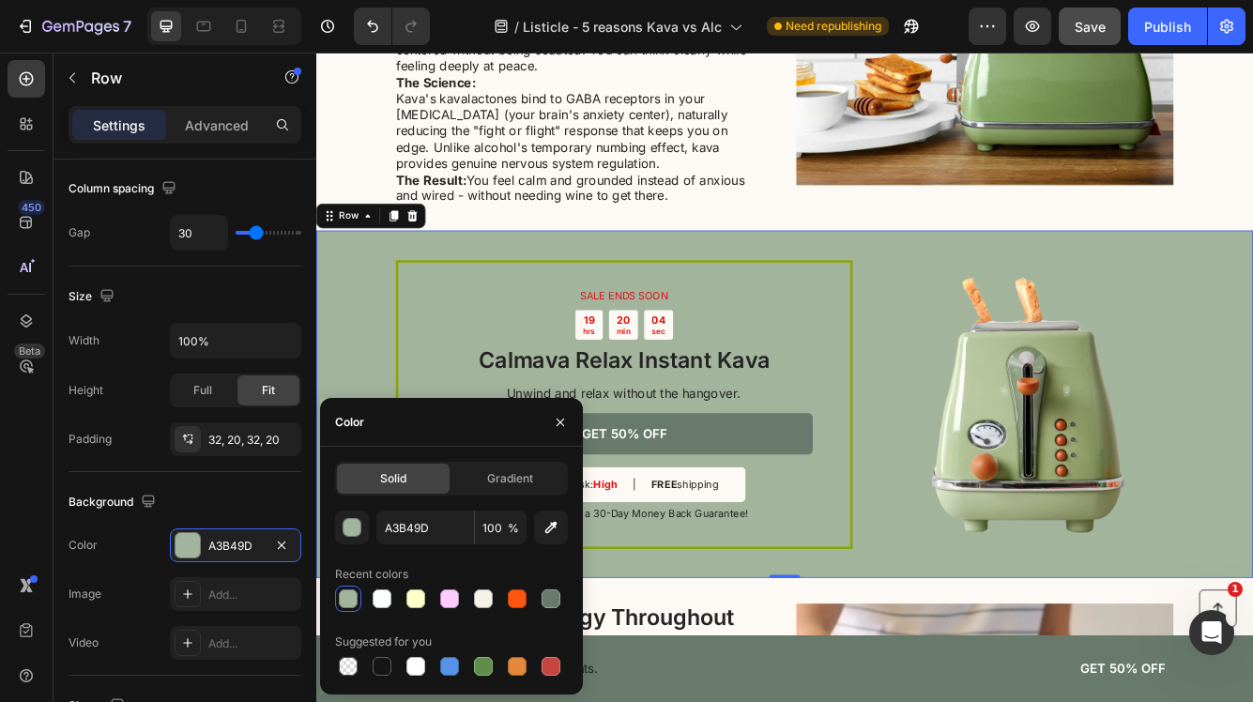
click at [366, 353] on div "SALE ENDS SOON Text Block 19 hrs 20 min 04 sec Countdown Timer Calmava Relax In…" at bounding box center [879, 476] width 1126 height 418
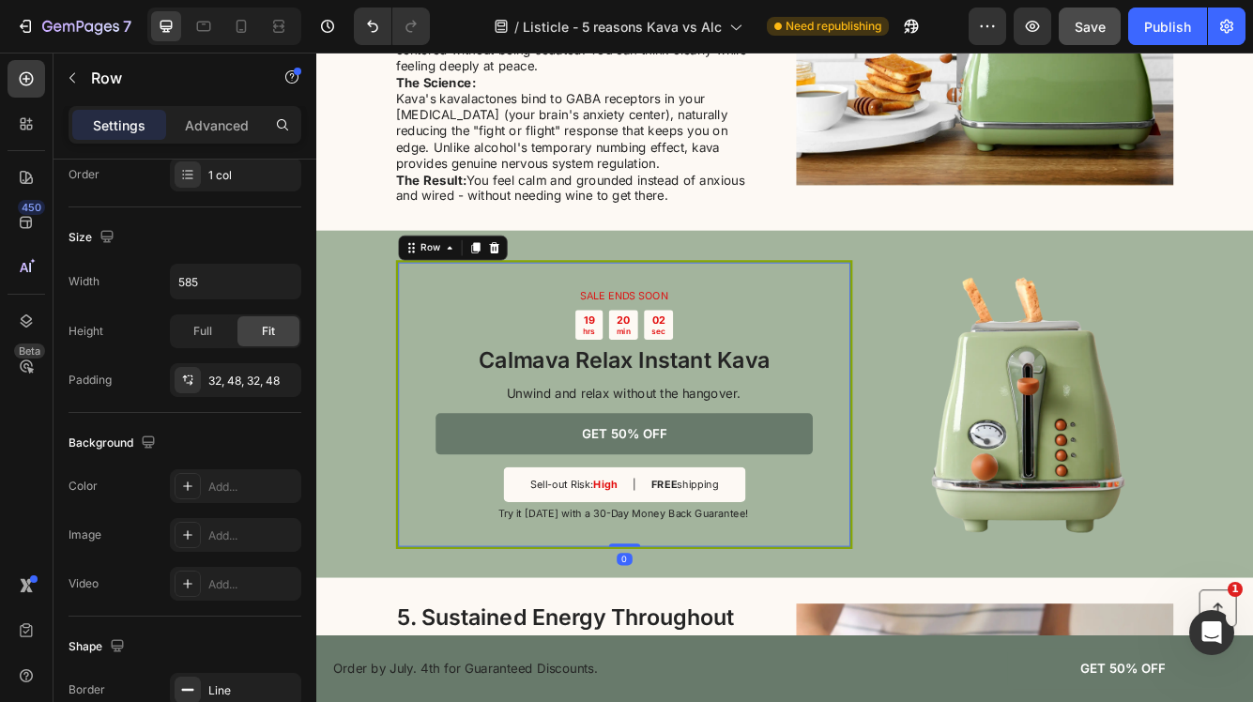
click at [414, 337] on div "SALE ENDS SOON Text Block 19 hrs 20 min 02 sec Countdown Timer Calmava Relax In…" at bounding box center [686, 475] width 549 height 347
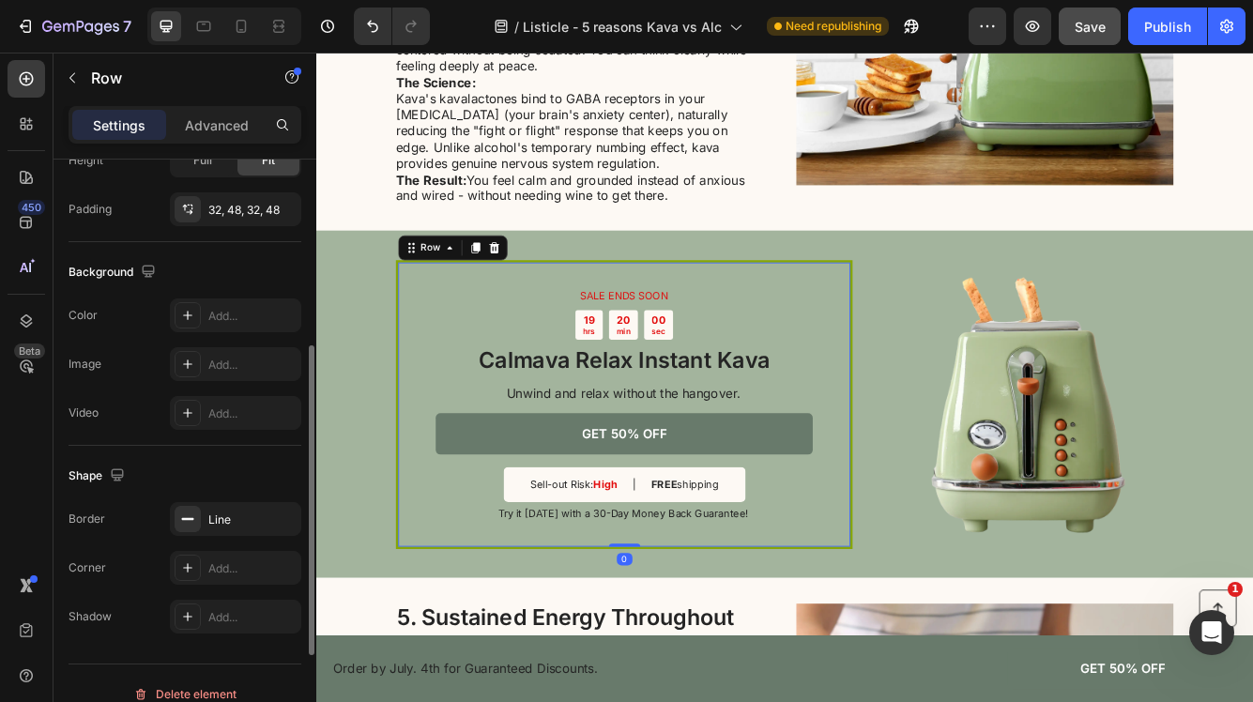
scroll to position [549, 0]
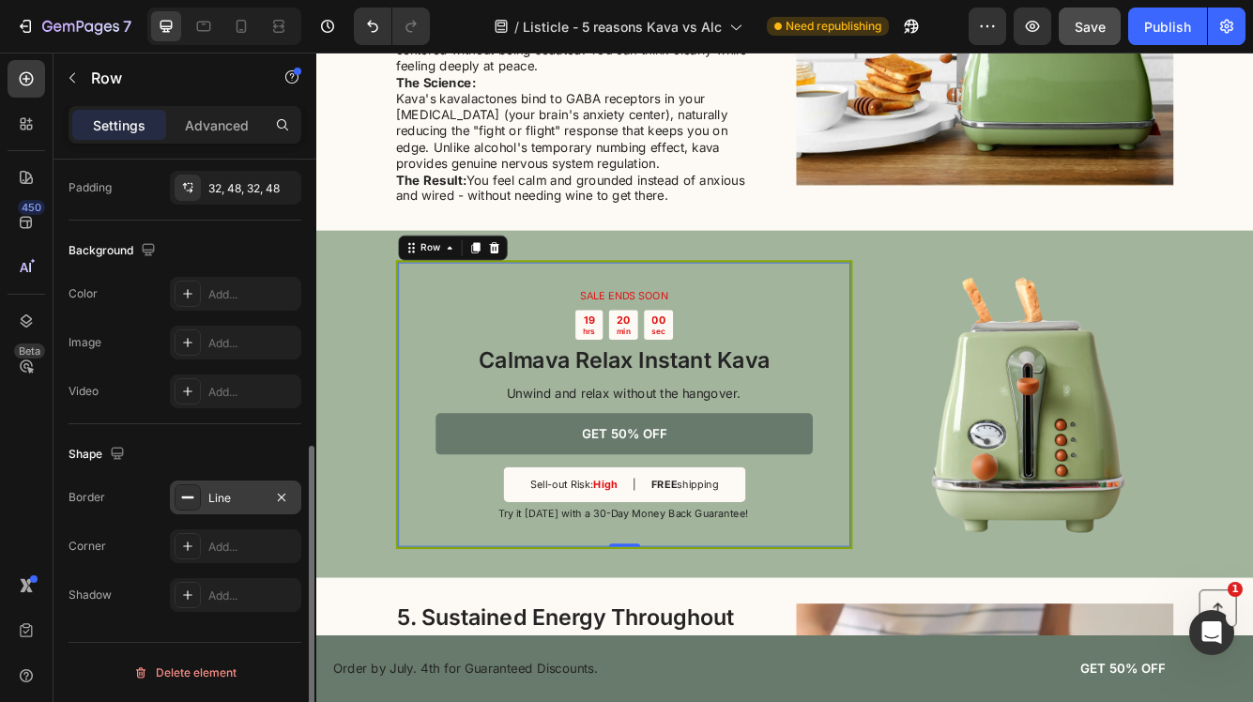
click at [232, 493] on div "Line" at bounding box center [235, 498] width 54 height 17
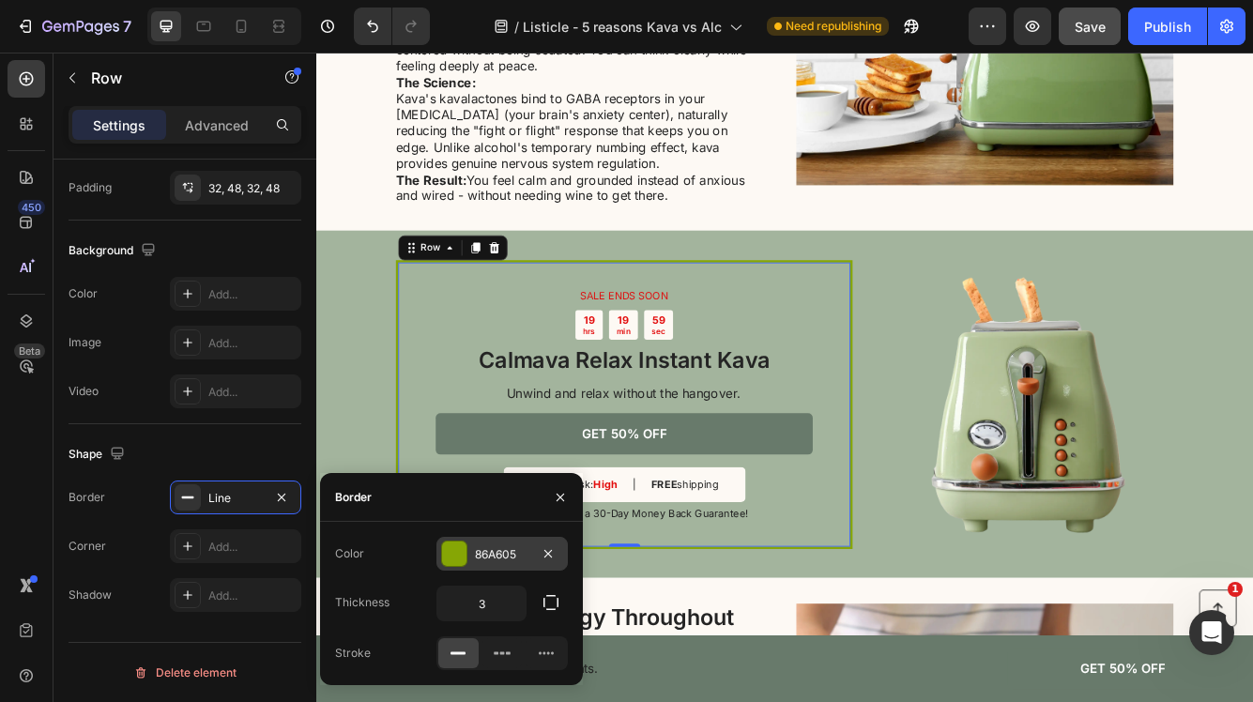
click at [501, 549] on div "86A605" at bounding box center [502, 554] width 54 height 17
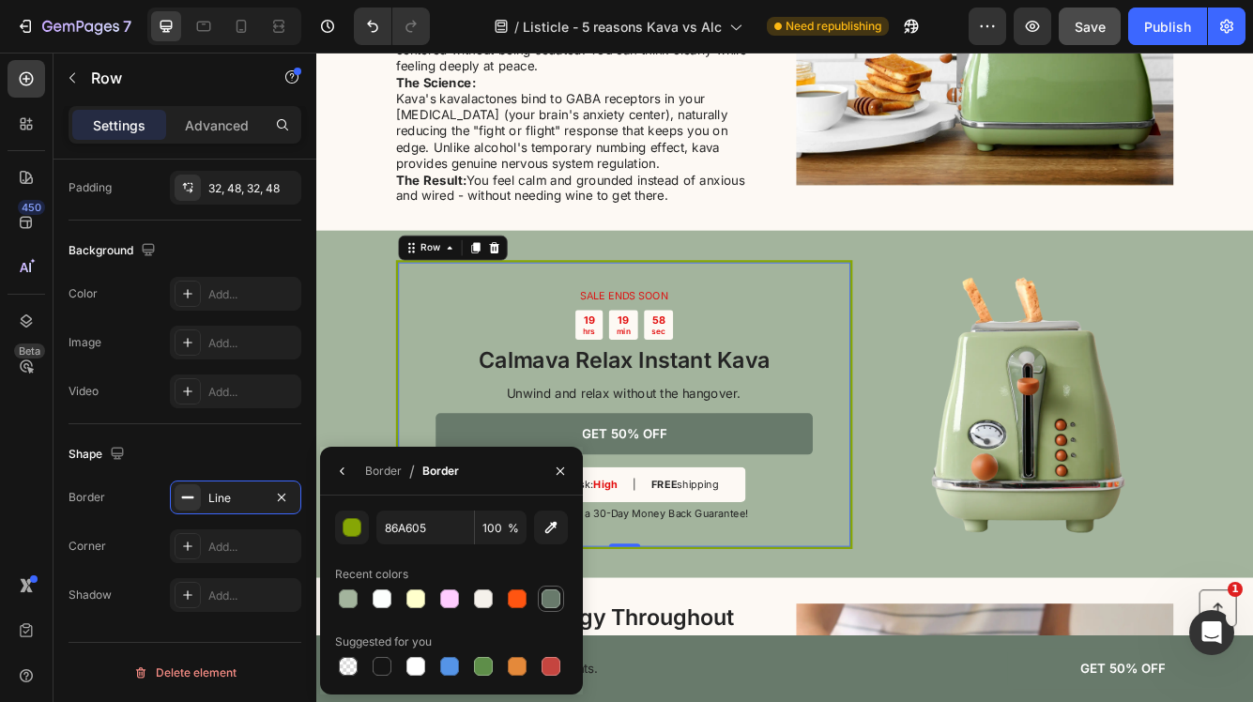
click at [551, 599] on div at bounding box center [550, 598] width 19 height 19
type input "687A6B"
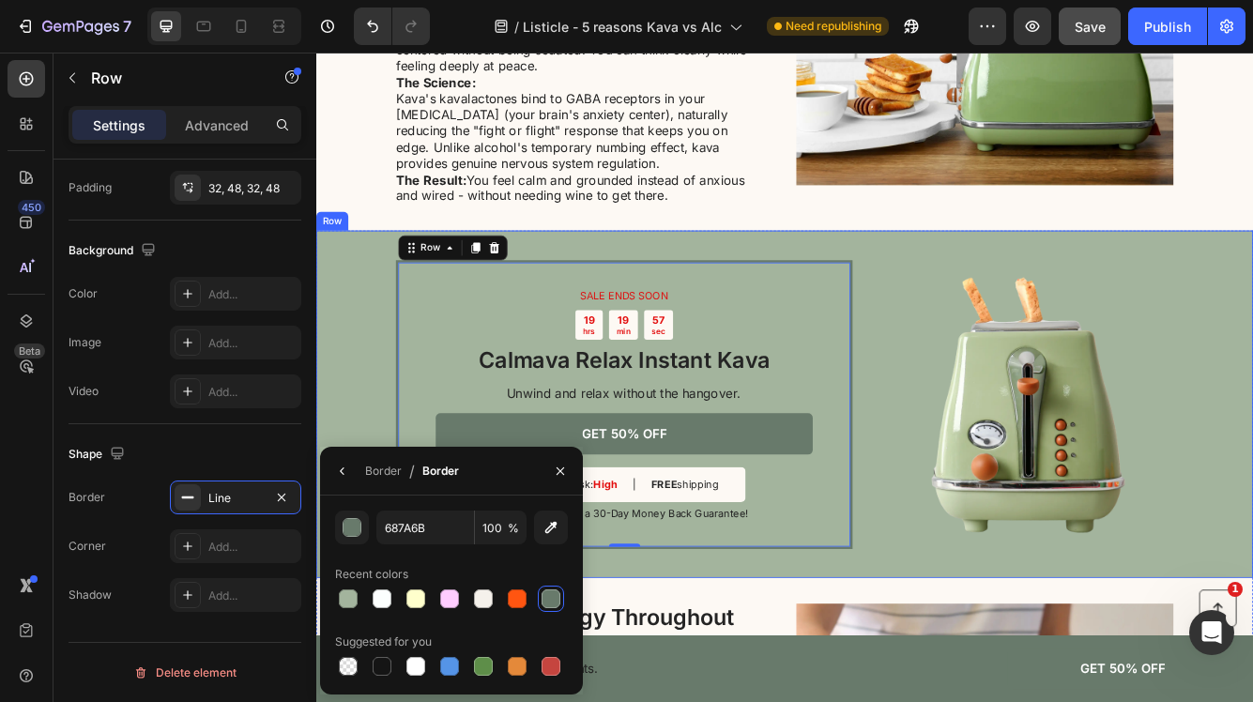
click at [368, 443] on div "SALE ENDS SOON Text Block 19 hrs 19 min 57 sec Countdown Timer Calmava Relax In…" at bounding box center [879, 476] width 1126 height 418
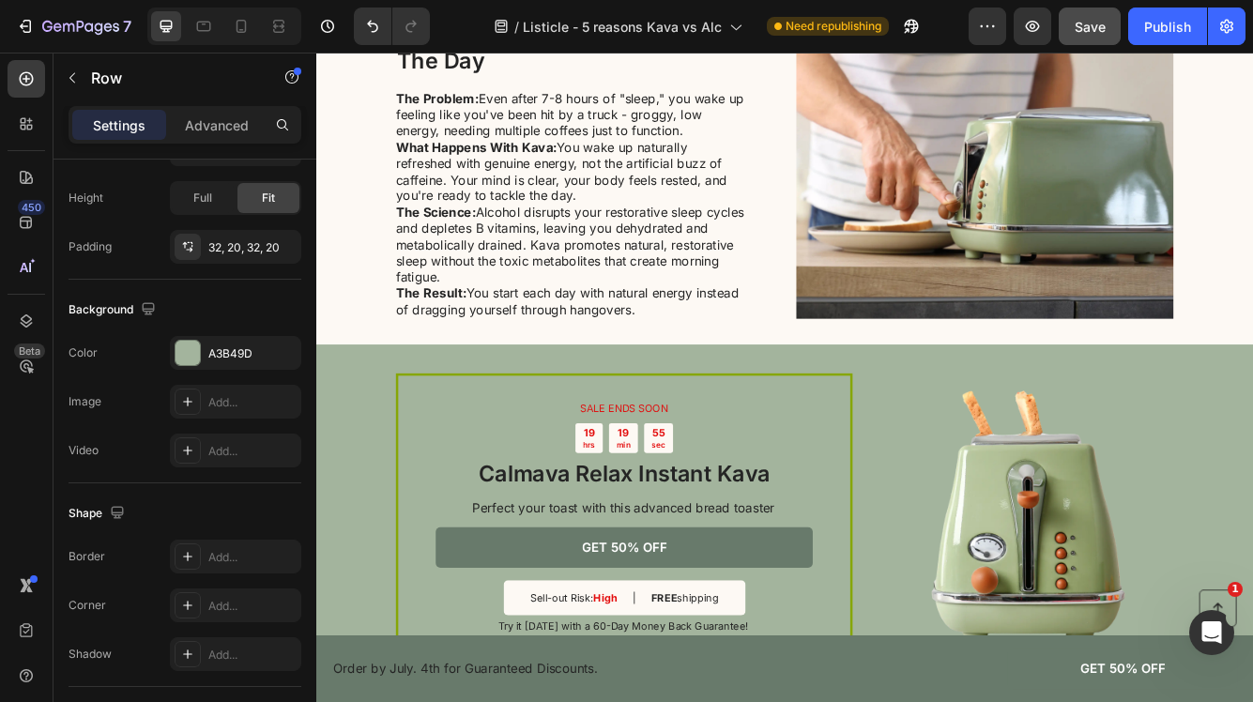
scroll to position [2742, 0]
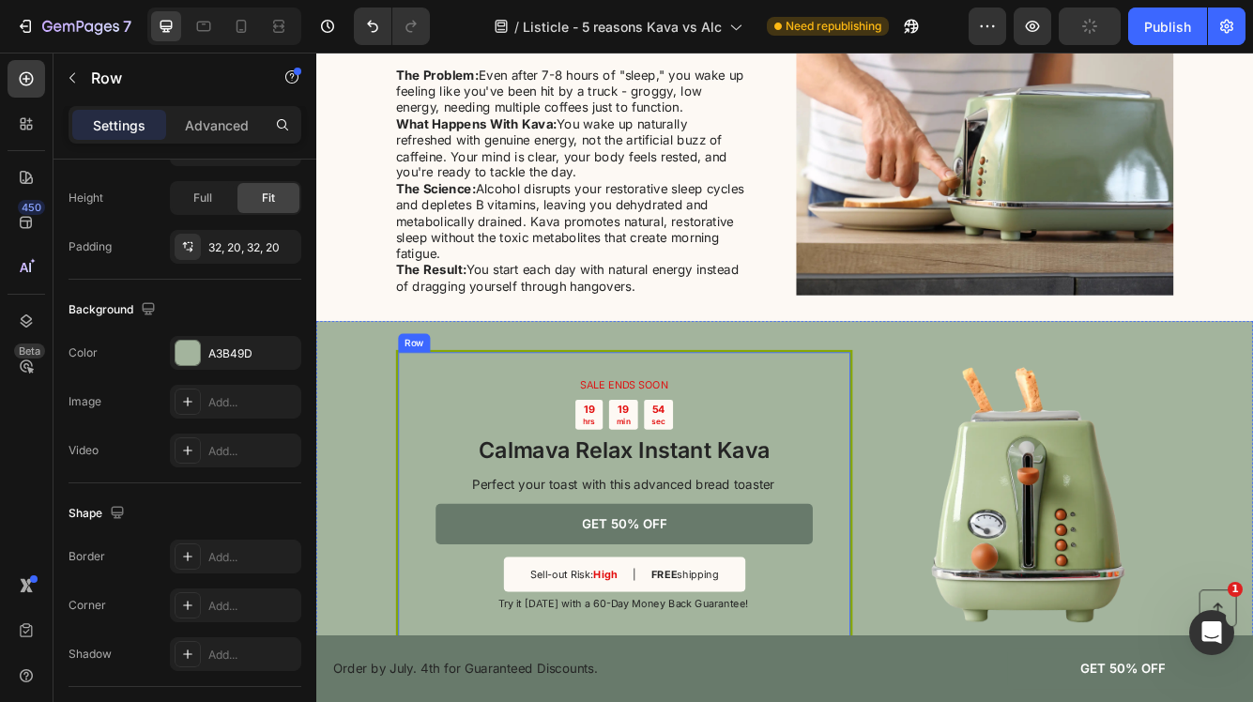
click at [419, 520] on div "SALE ENDS SOON Text Block 19 hrs 19 min 54 sec Countdown Timer Calmava Relax In…" at bounding box center [686, 583] width 549 height 347
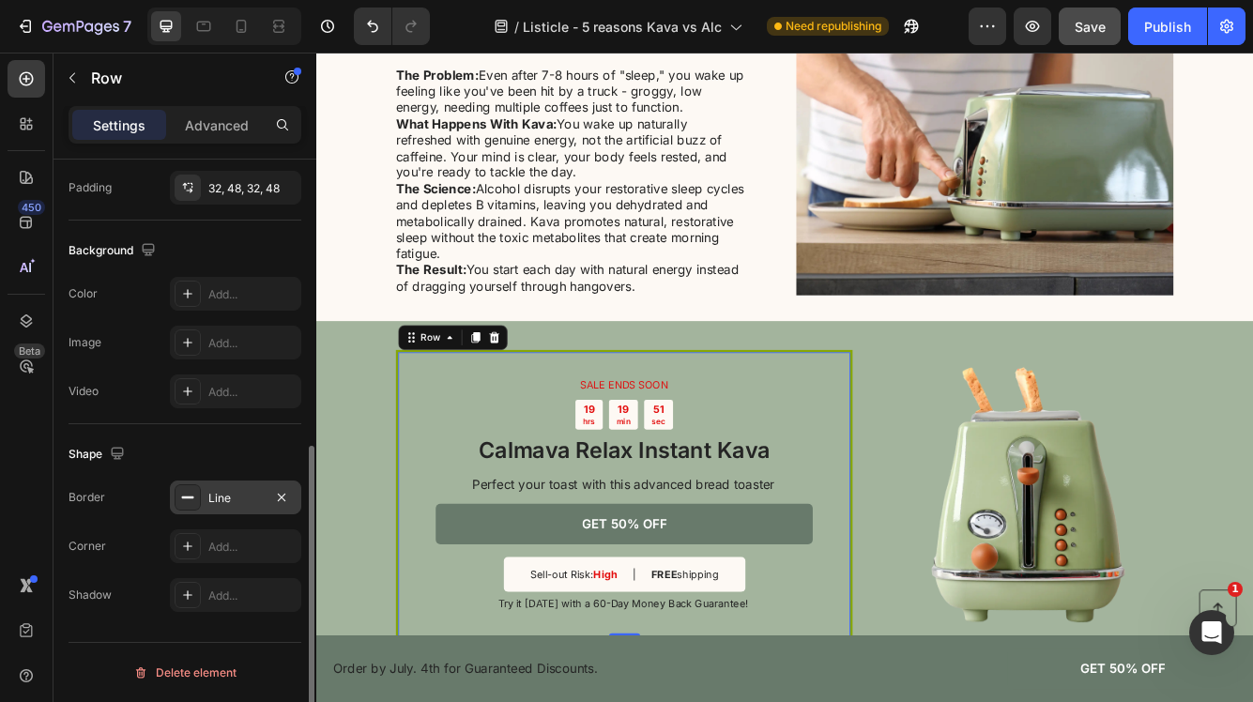
click at [235, 503] on div "Line" at bounding box center [235, 498] width 54 height 17
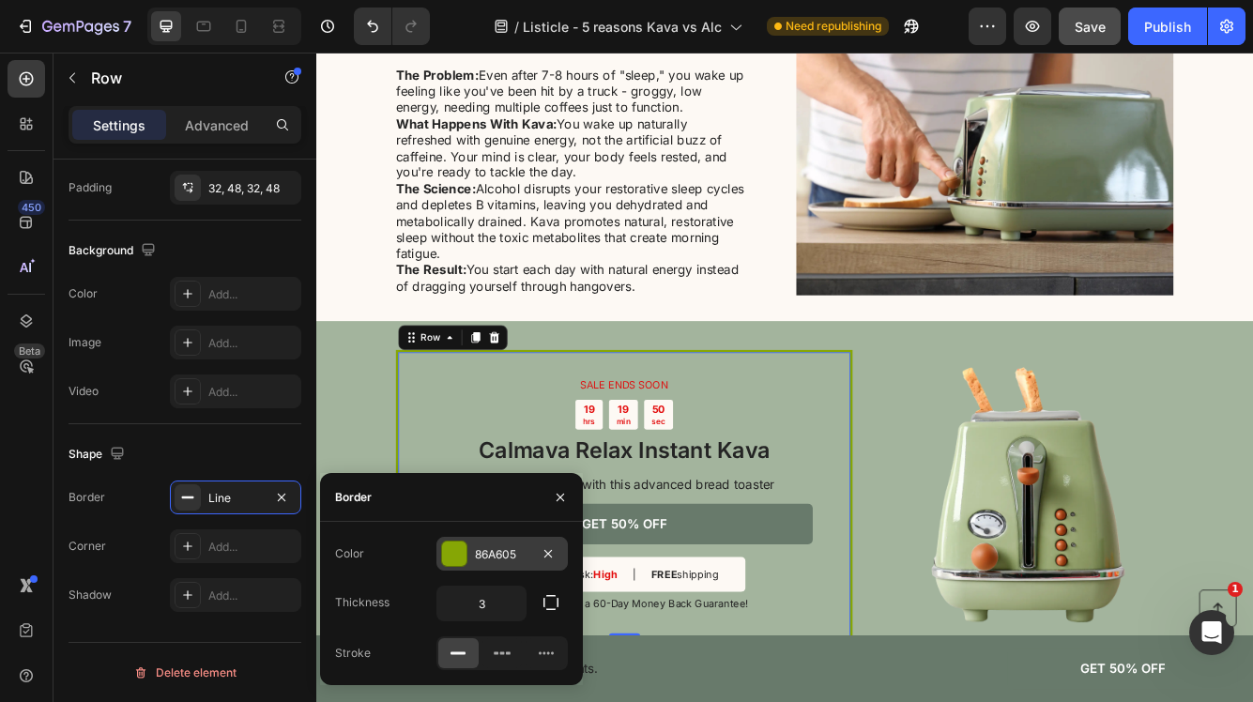
click at [491, 548] on div "86A605" at bounding box center [502, 554] width 54 height 17
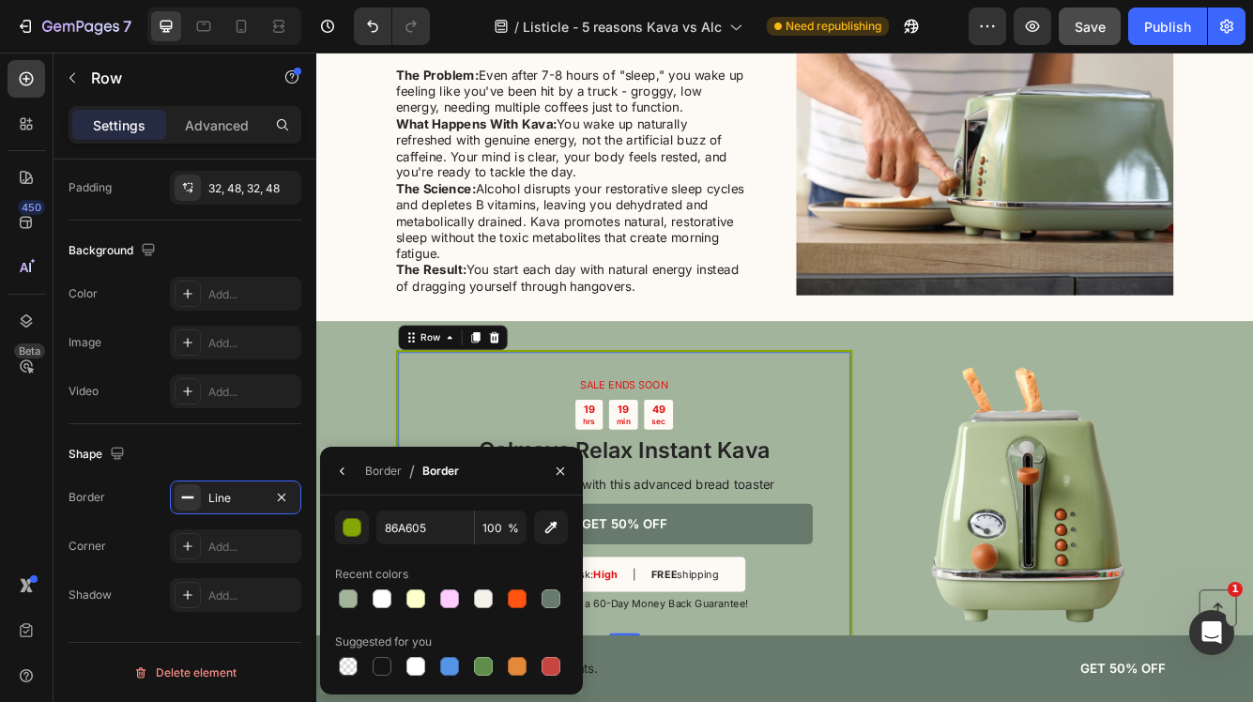
click at [564, 605] on div at bounding box center [451, 599] width 233 height 26
click at [553, 599] on div at bounding box center [550, 598] width 19 height 19
type input "687A6B"
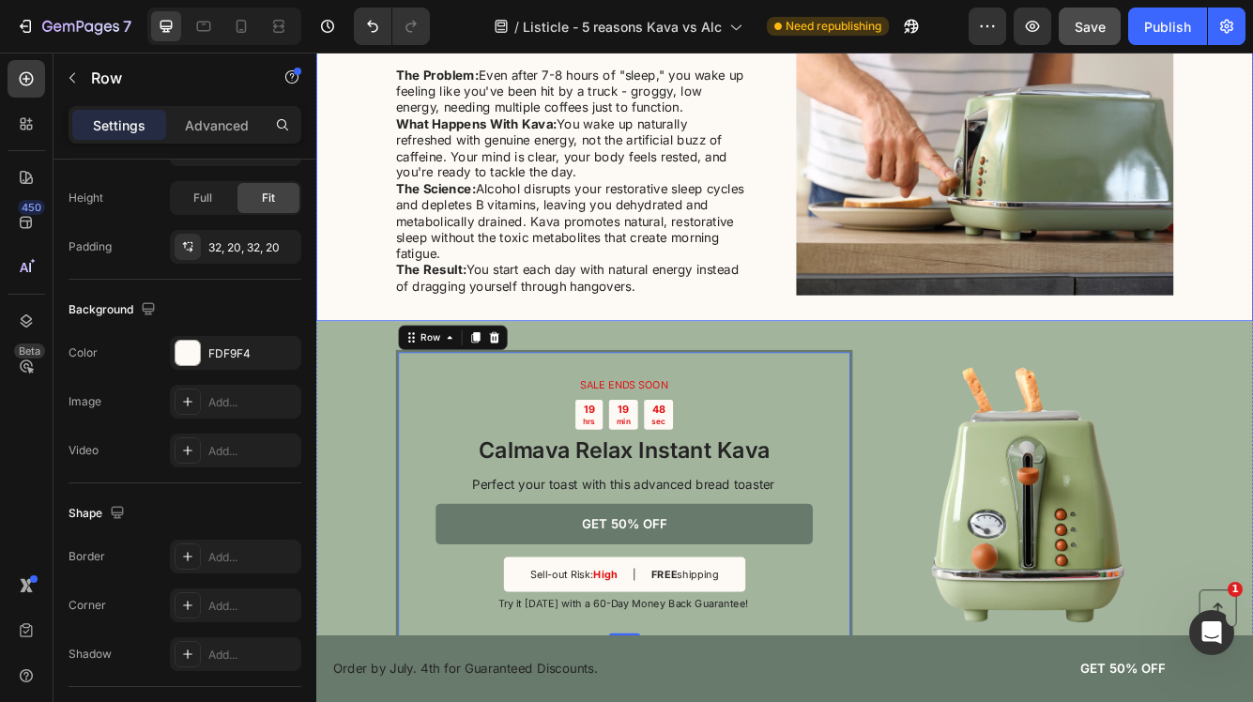
click at [366, 340] on div "5. Sustained Energy Throughout The Day Heading The Problem: Even after 7-8 hour…" at bounding box center [879, 165] width 1126 height 419
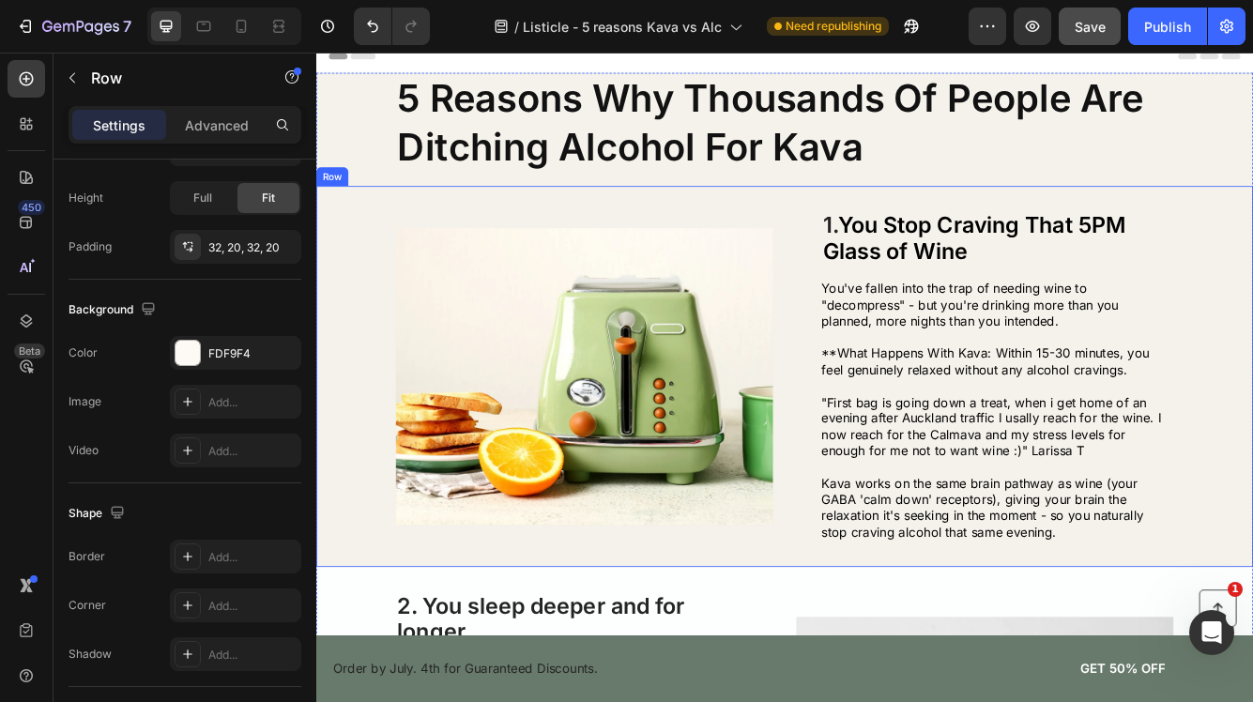
scroll to position [0, 0]
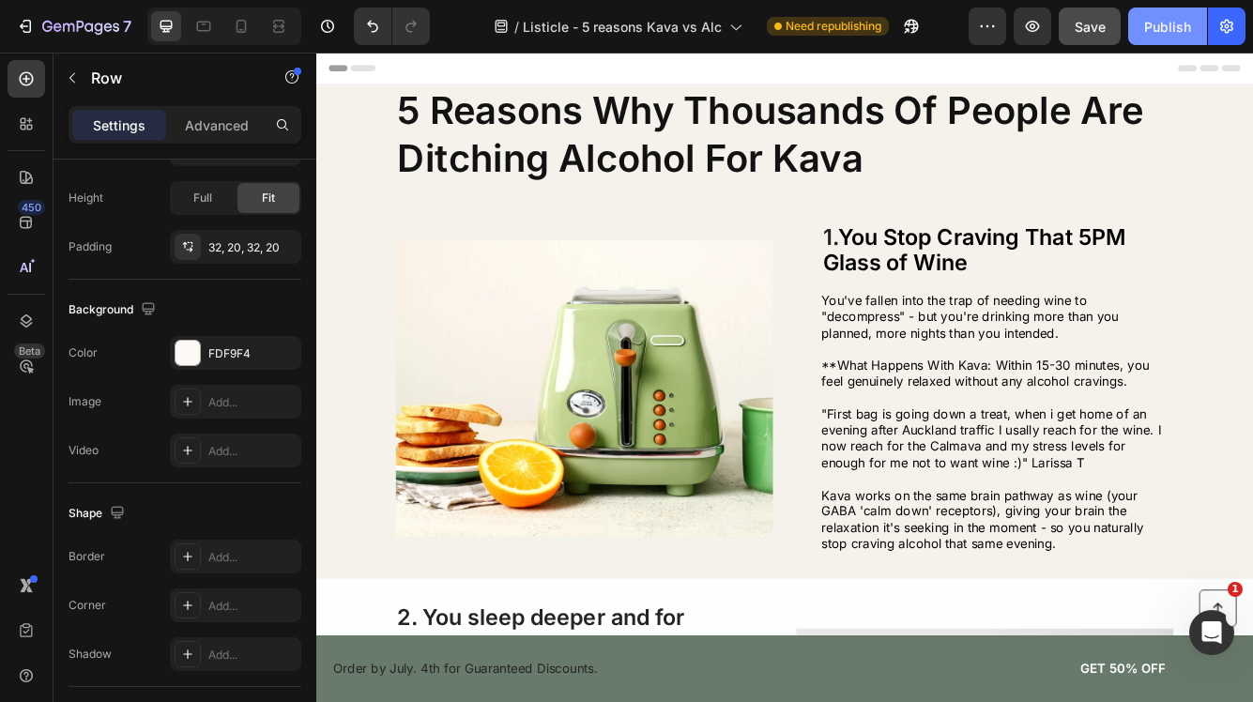
click at [1162, 26] on div "Publish" at bounding box center [1167, 27] width 47 height 20
click at [244, 26] on icon at bounding box center [241, 26] width 19 height 19
type input "0"
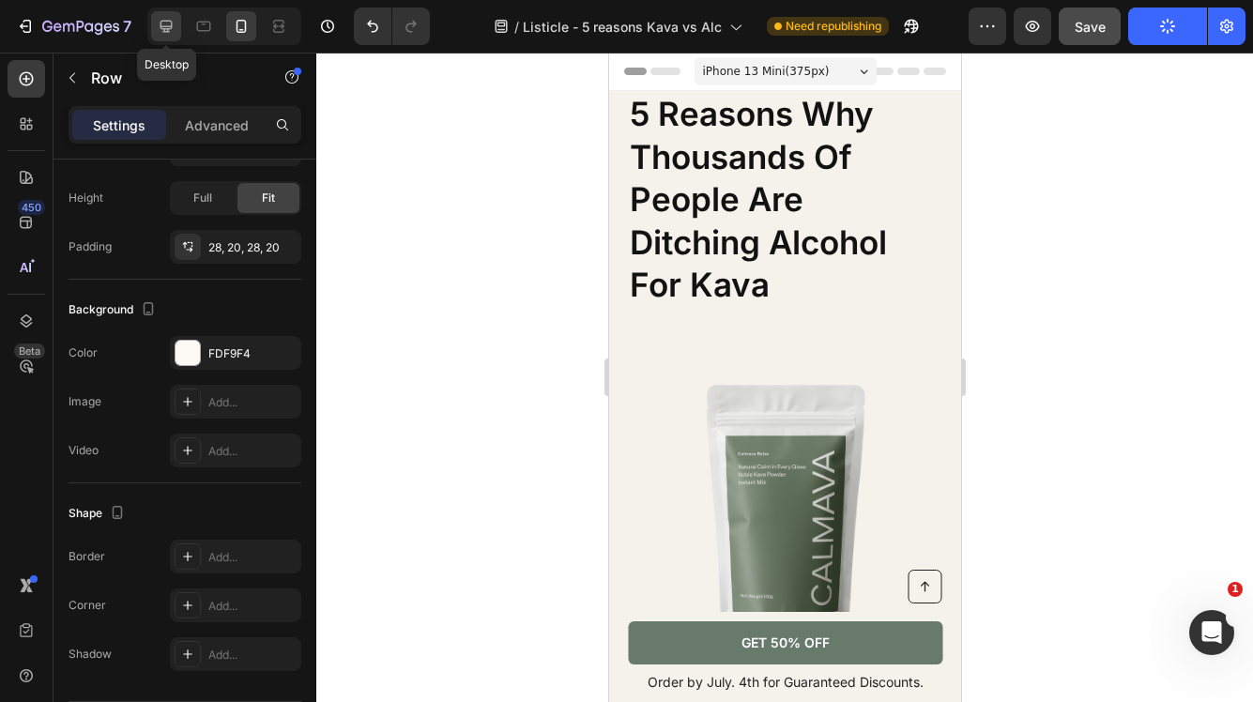
click at [167, 22] on icon at bounding box center [166, 26] width 19 height 19
type input "62"
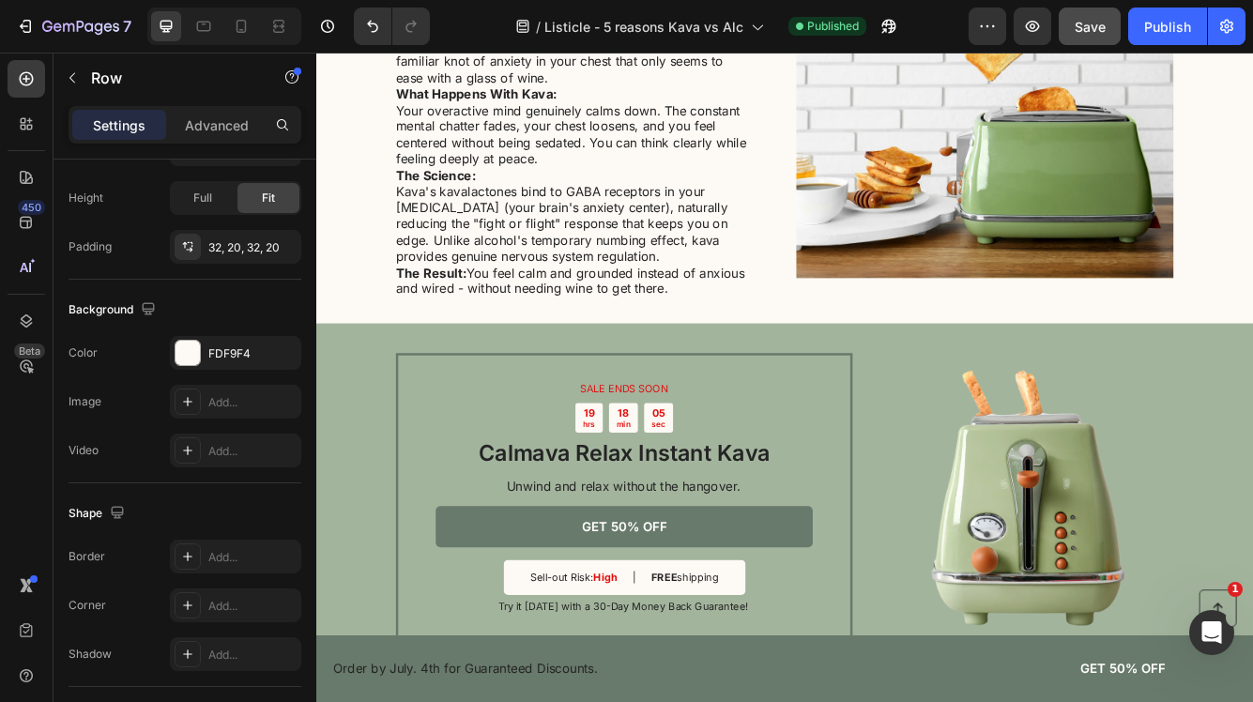
scroll to position [1923, 0]
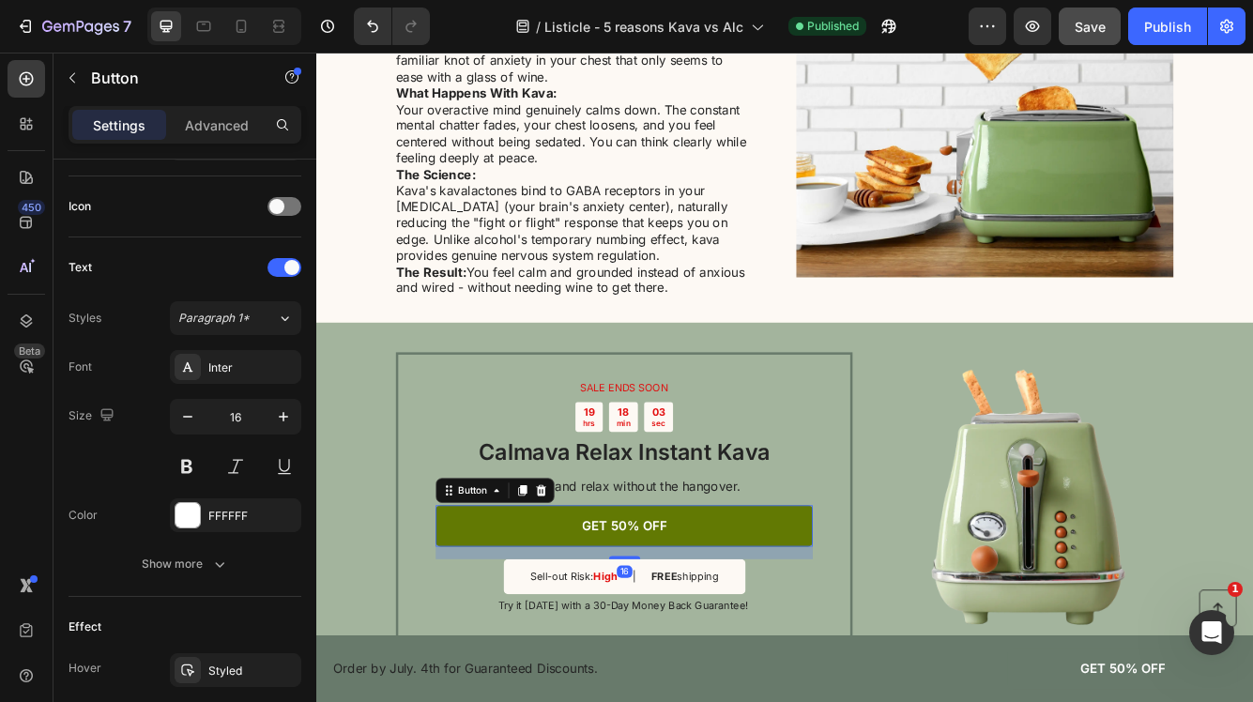
click at [509, 601] on link "GET 50% OFF" at bounding box center [686, 622] width 453 height 50
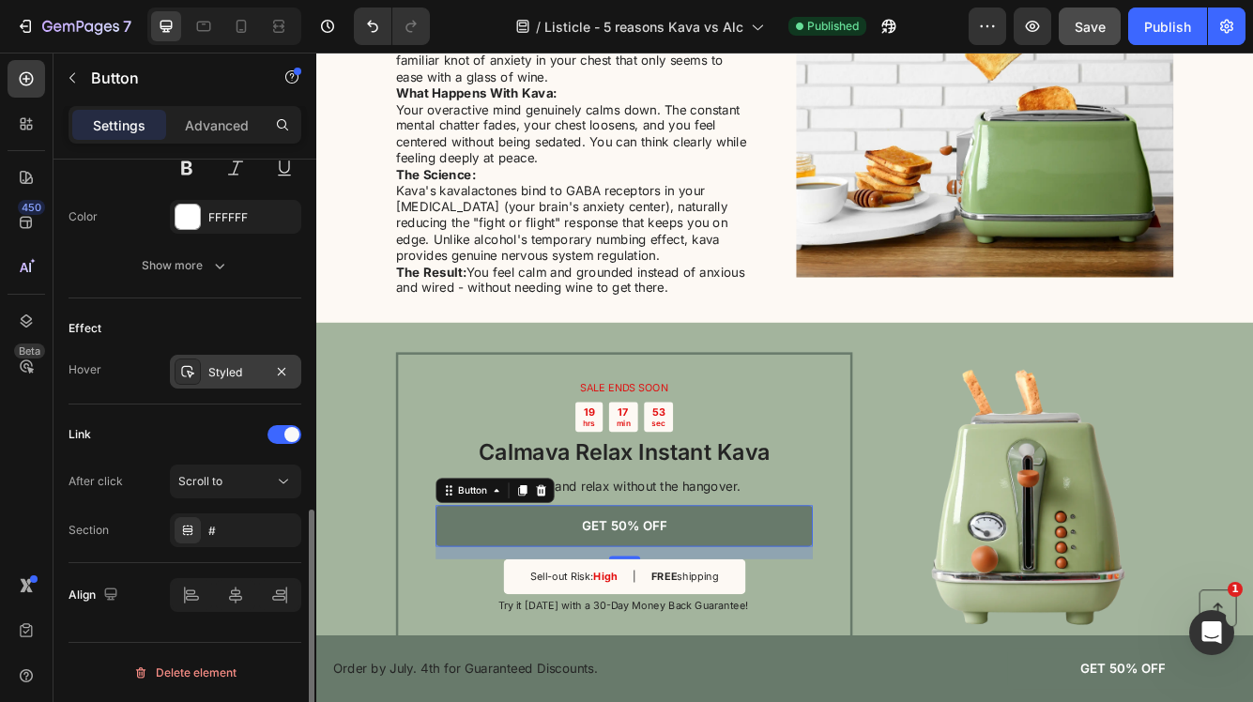
scroll to position [846, 0]
click at [236, 480] on div "Scroll to" at bounding box center [226, 482] width 96 height 17
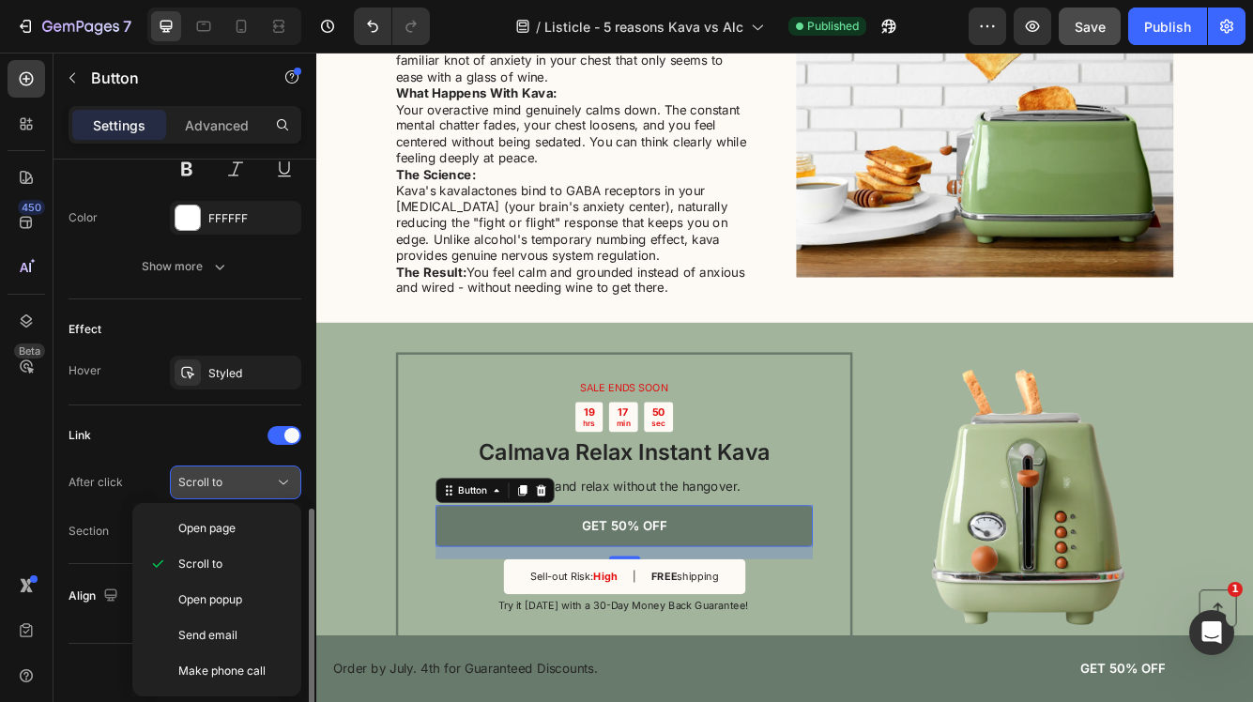
scroll to position [847, 0]
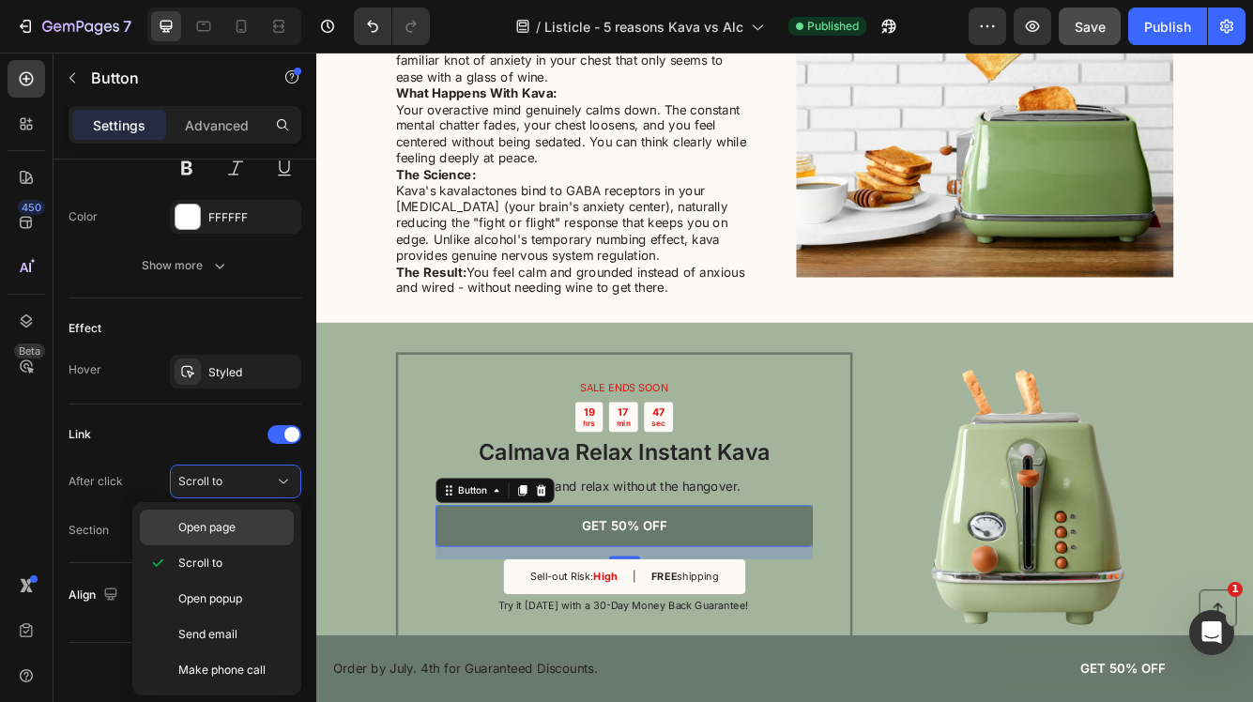
click at [224, 527] on span "Open page" at bounding box center [206, 527] width 57 height 17
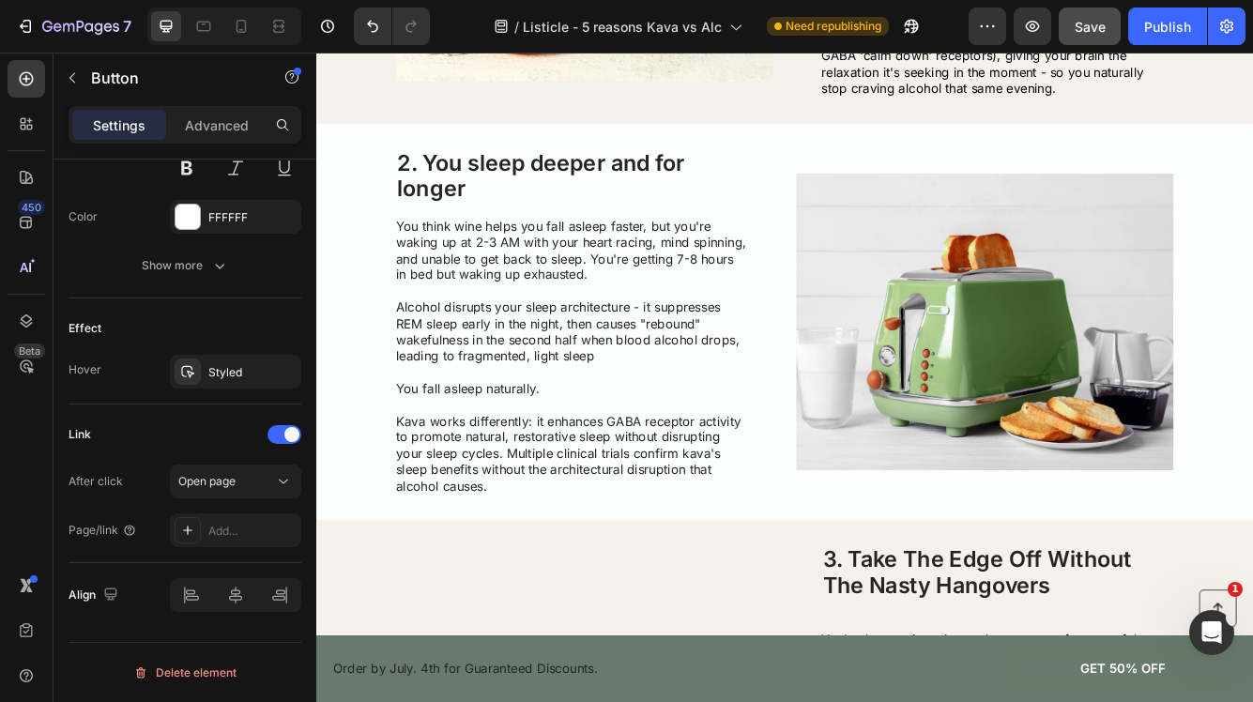
scroll to position [0, 0]
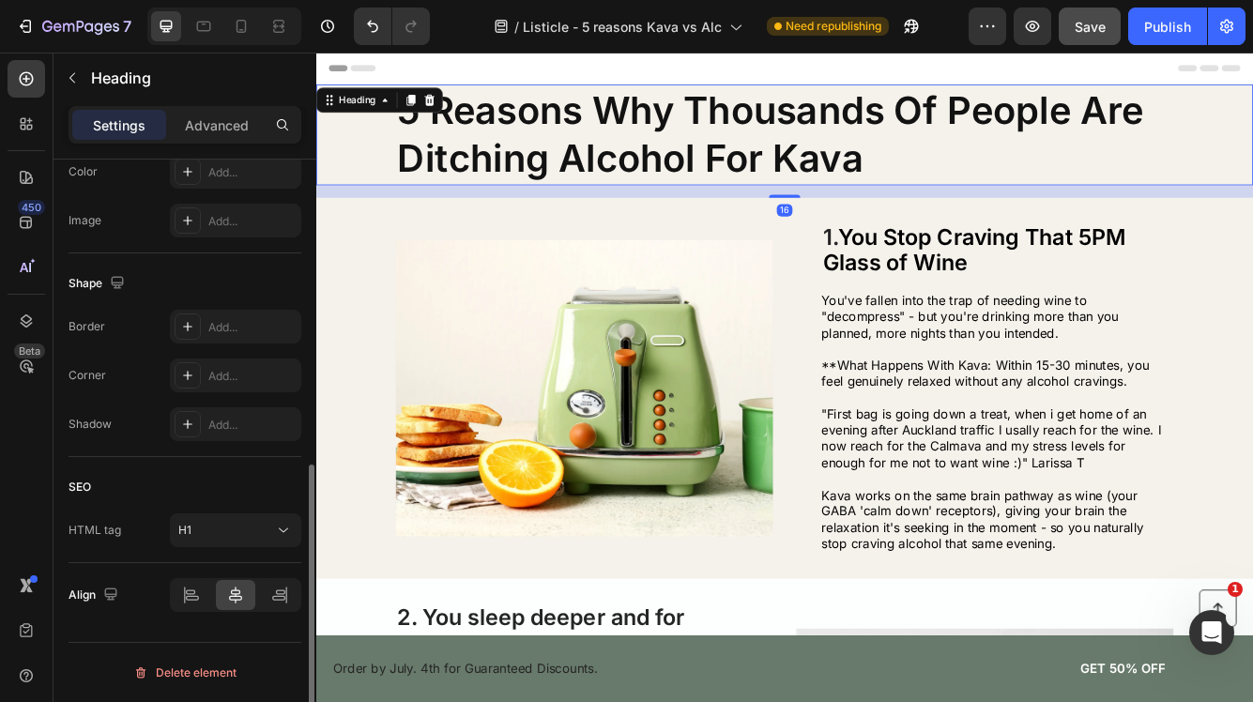
click at [559, 176] on h1 "5 Reasons Why Thousands Of People Are Ditching Alcohol For Kava" at bounding box center [879, 151] width 935 height 121
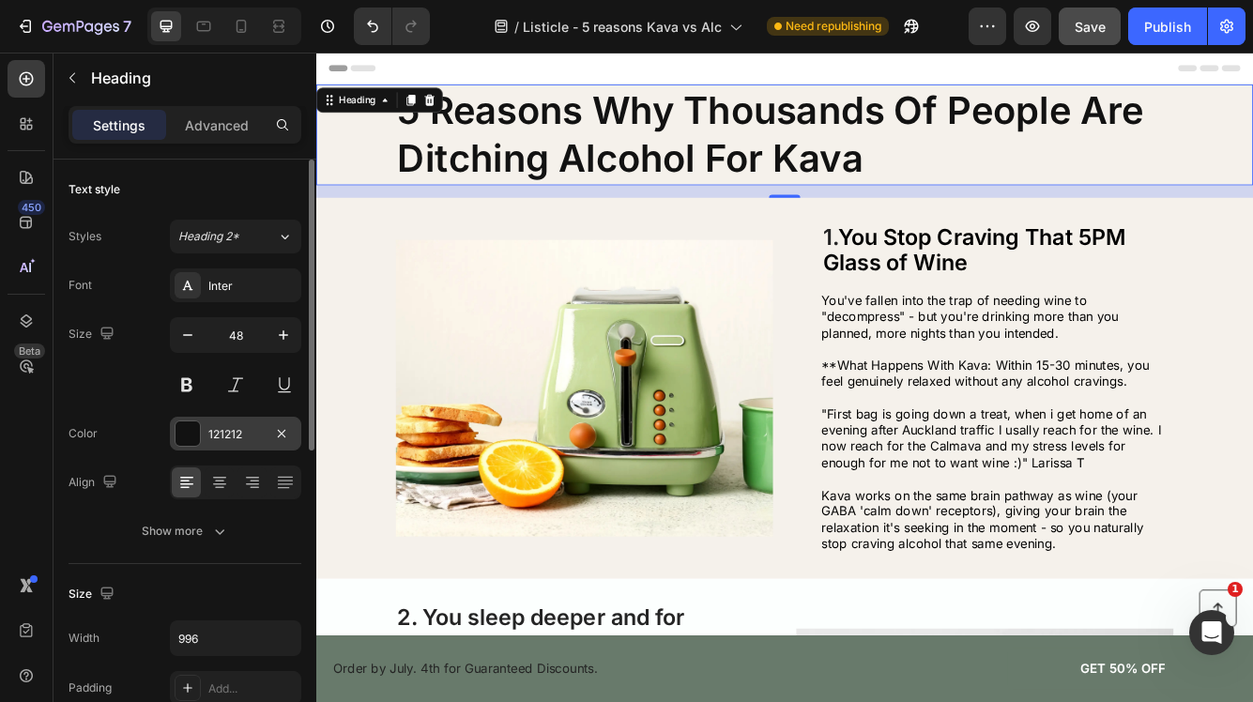
click at [226, 428] on div "121212" at bounding box center [235, 434] width 54 height 17
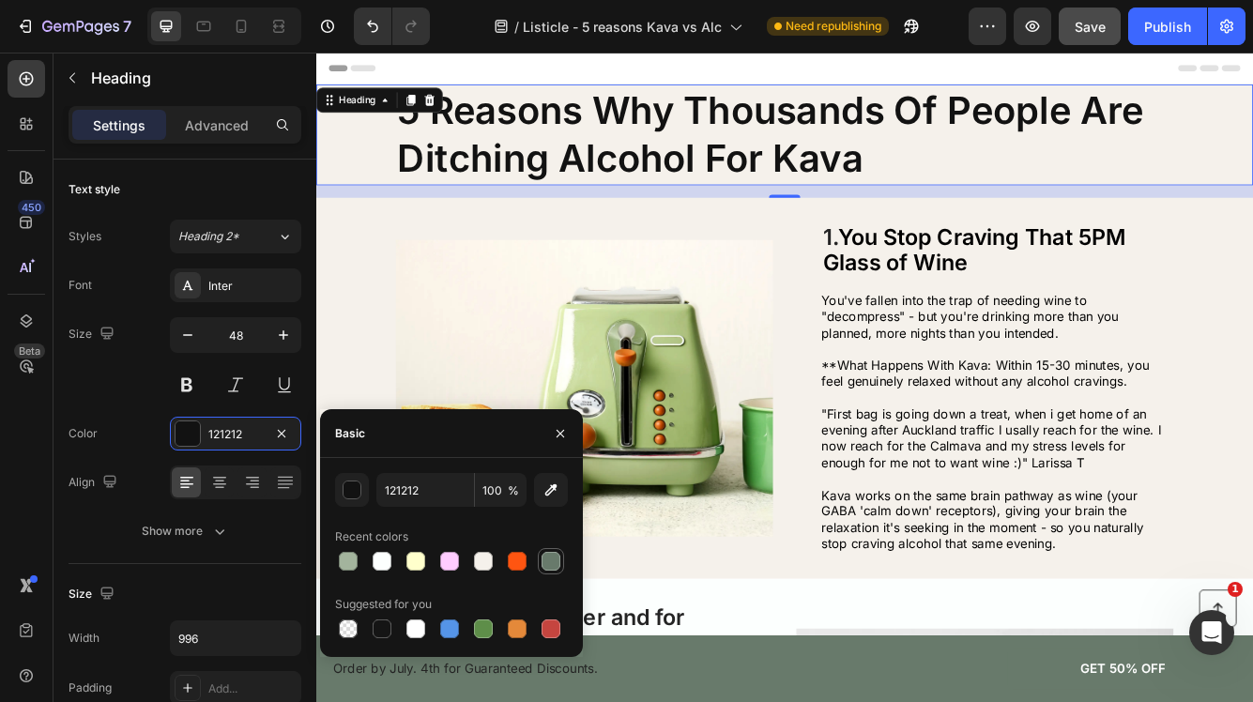
click at [552, 557] on div at bounding box center [550, 561] width 19 height 19
type input "687A6B"
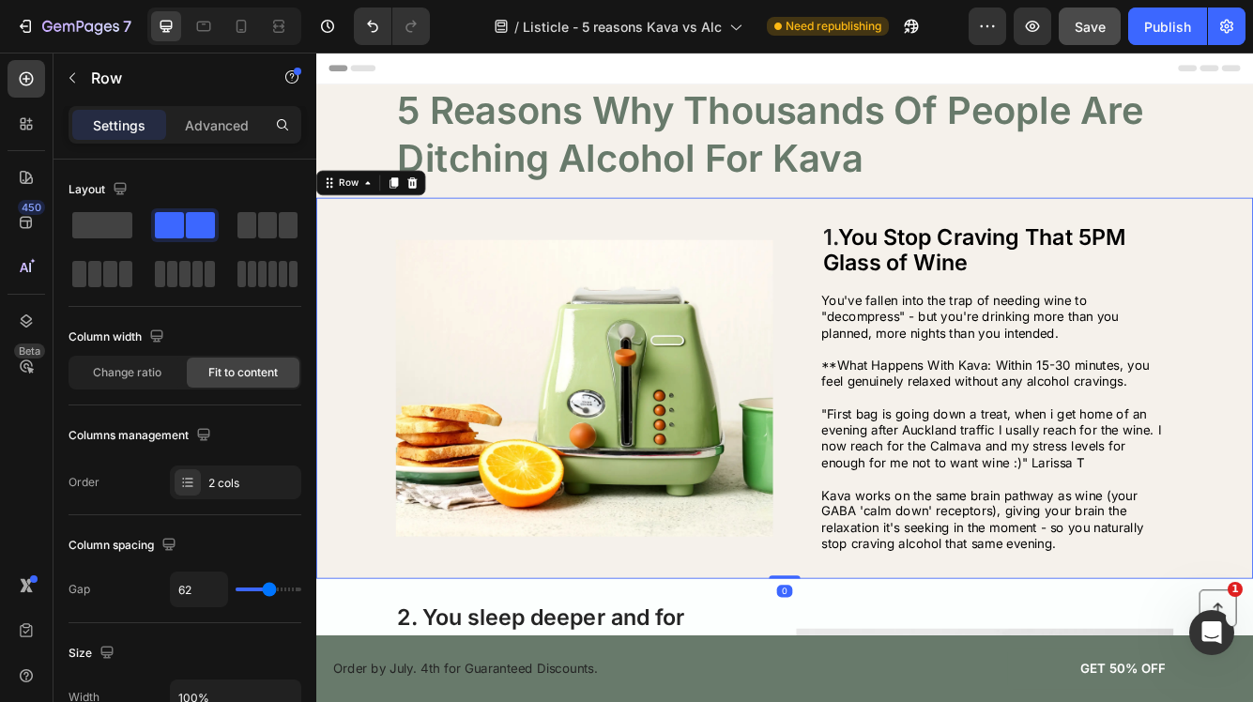
click at [369, 382] on div "Image 1. You Stop Craving That 5PM Glass of Wine Heading You've fallen into the…" at bounding box center [879, 456] width 1126 height 458
click at [1172, 35] on div "Publish" at bounding box center [1167, 27] width 47 height 20
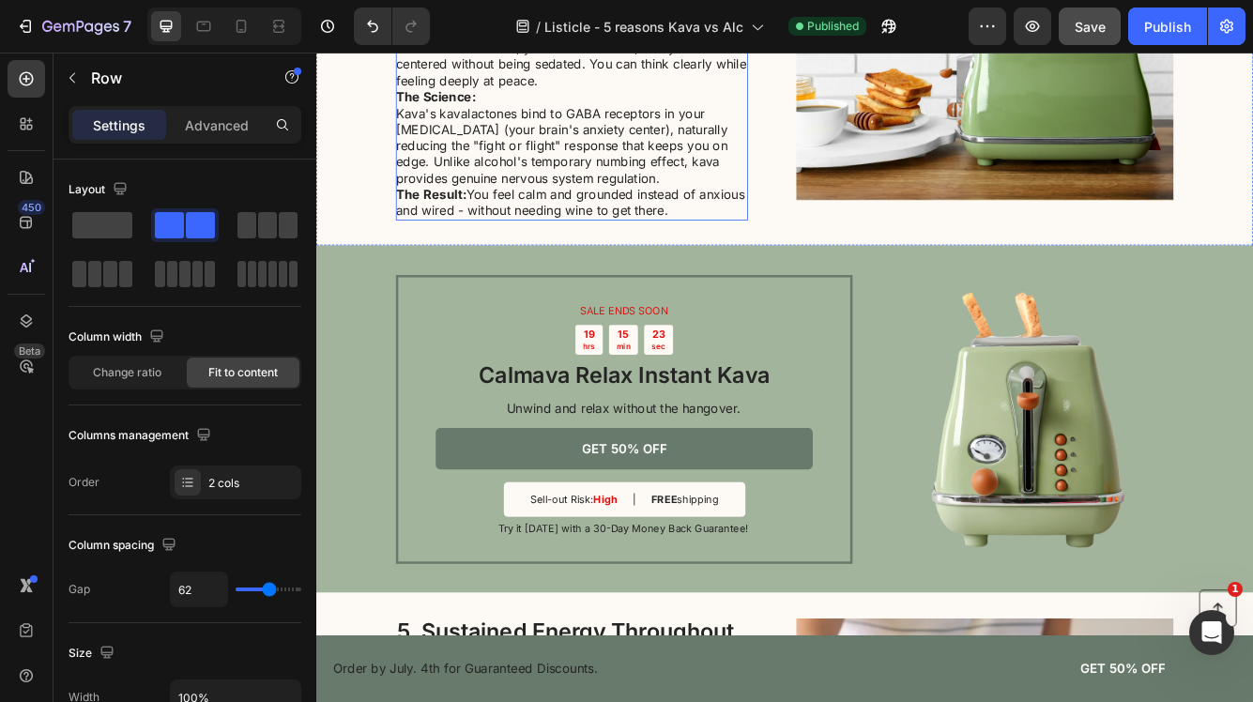
scroll to position [2103, 0]
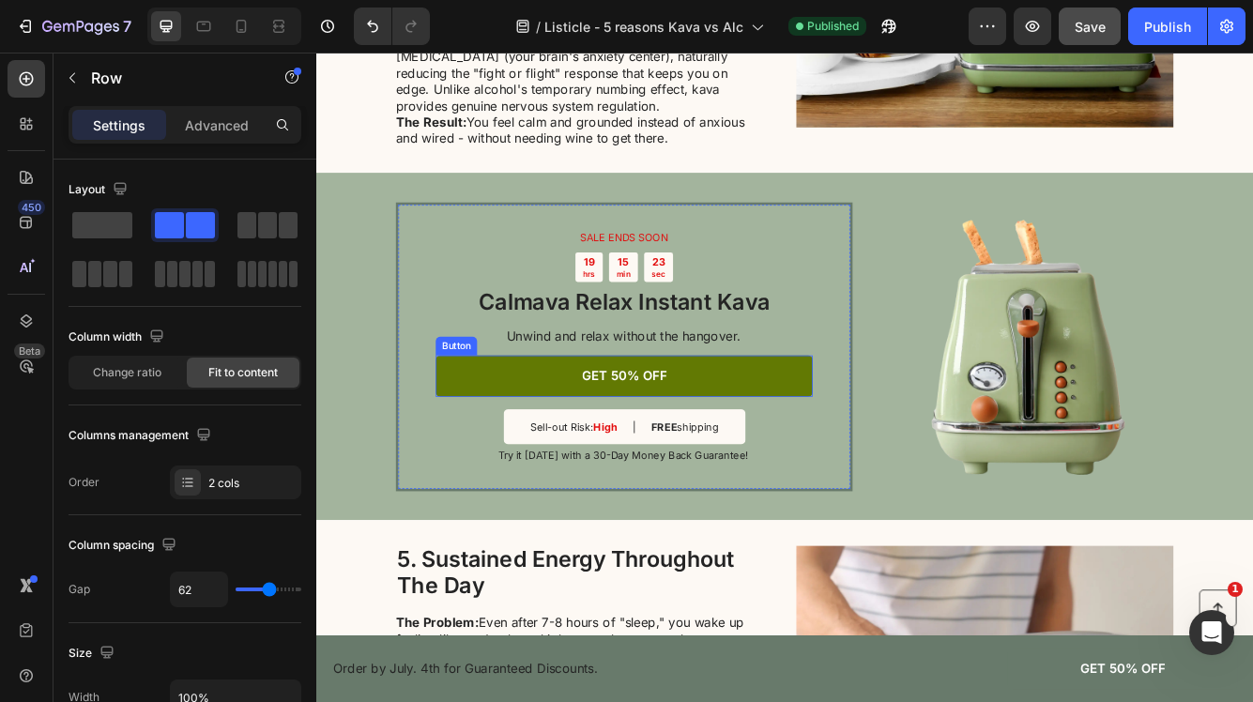
click at [580, 421] on button "GET 50% OFF" at bounding box center [686, 442] width 453 height 50
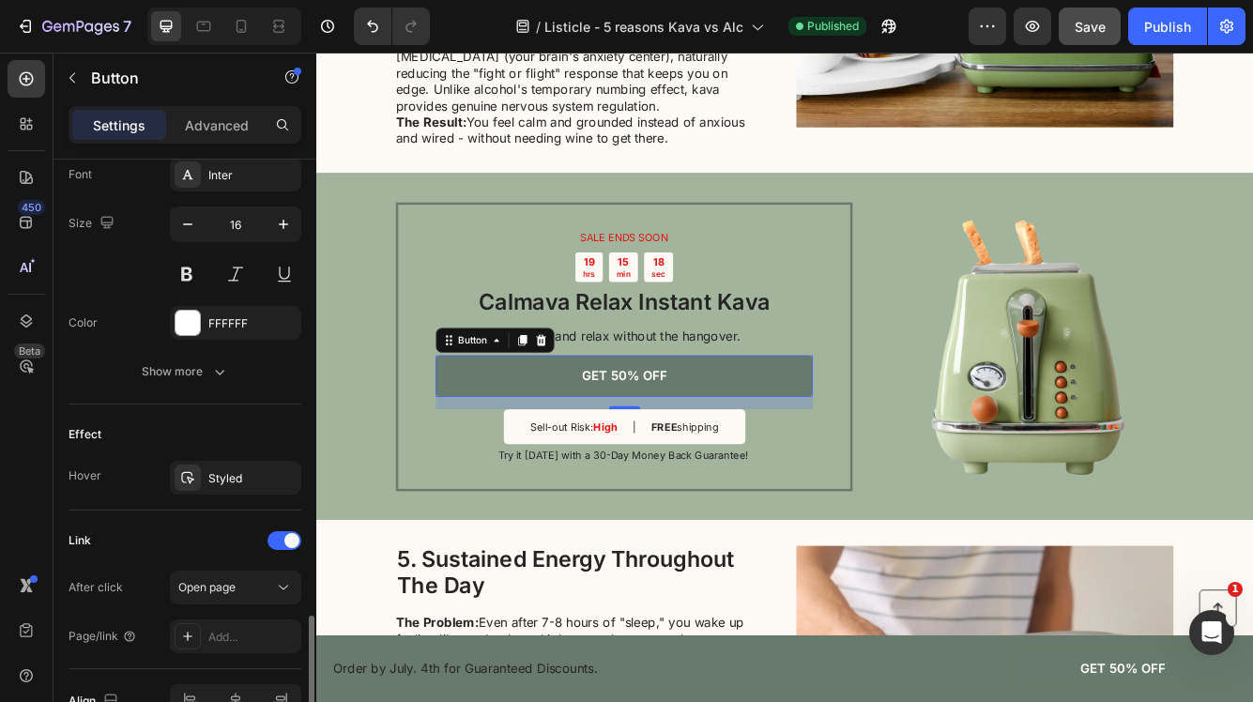
scroll to position [847, 0]
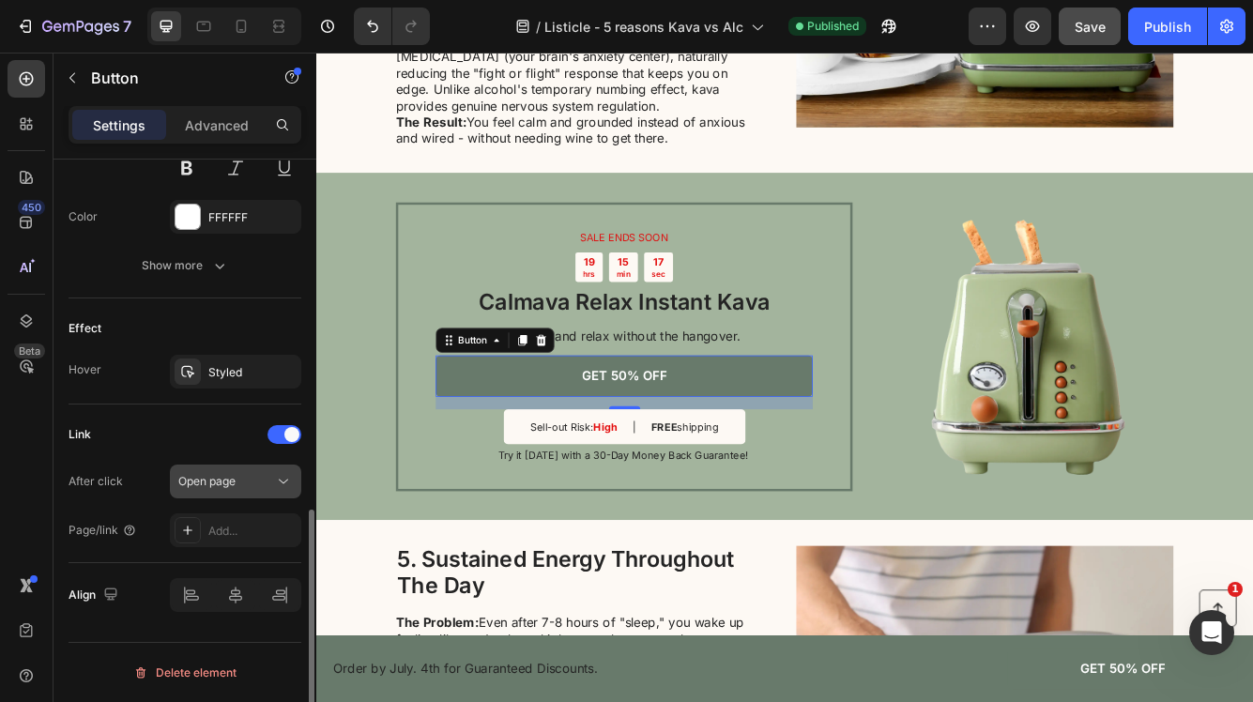
click at [244, 480] on div "Open page" at bounding box center [226, 481] width 96 height 17
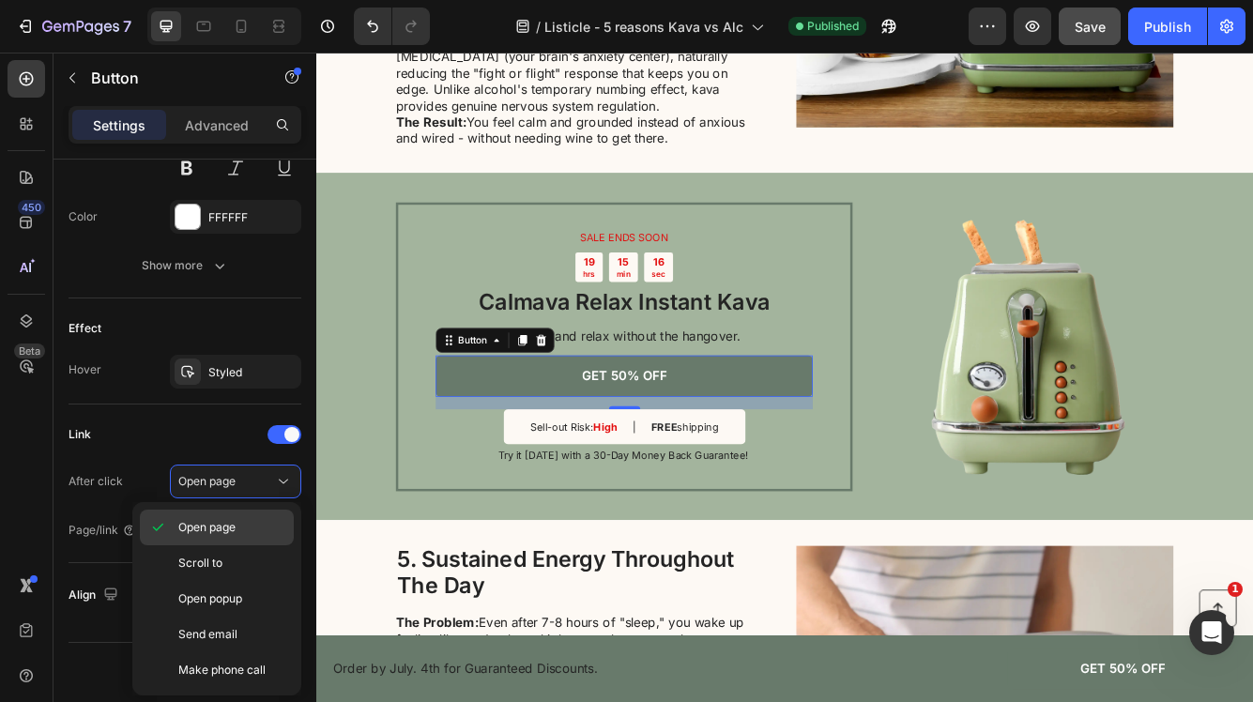
click at [233, 527] on span "Open page" at bounding box center [206, 527] width 57 height 17
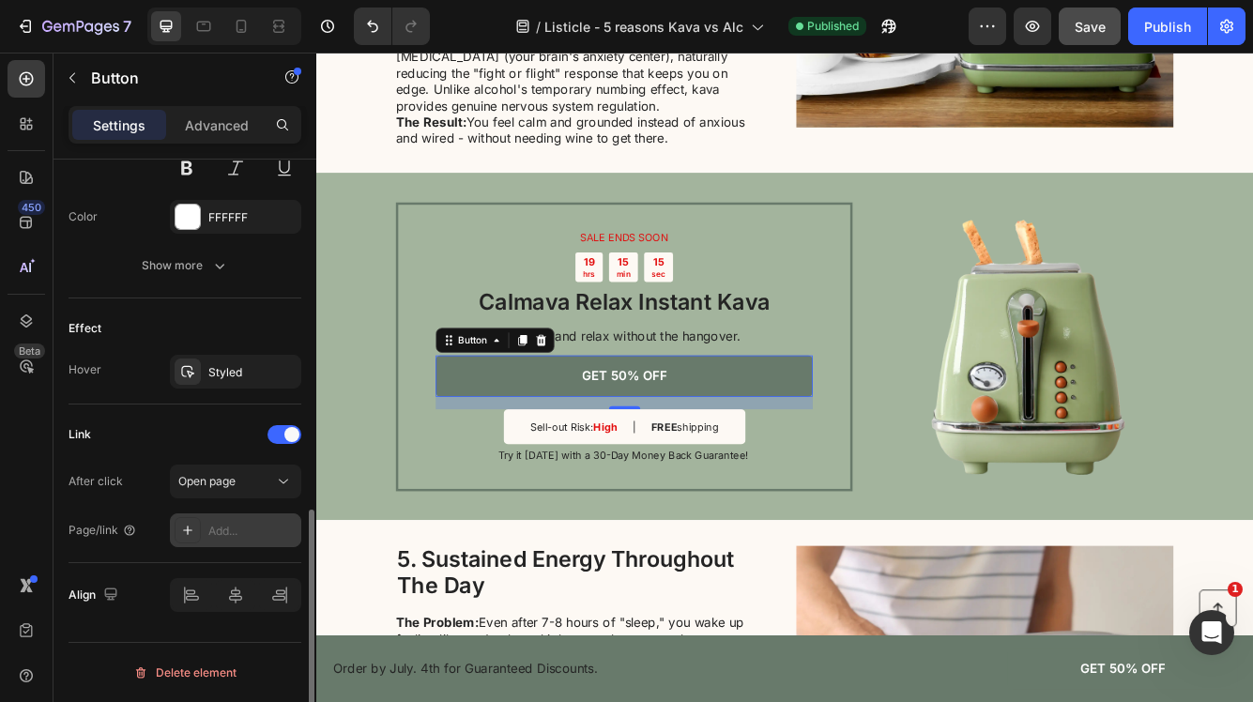
click at [228, 538] on div "Add..." at bounding box center [252, 531] width 88 height 17
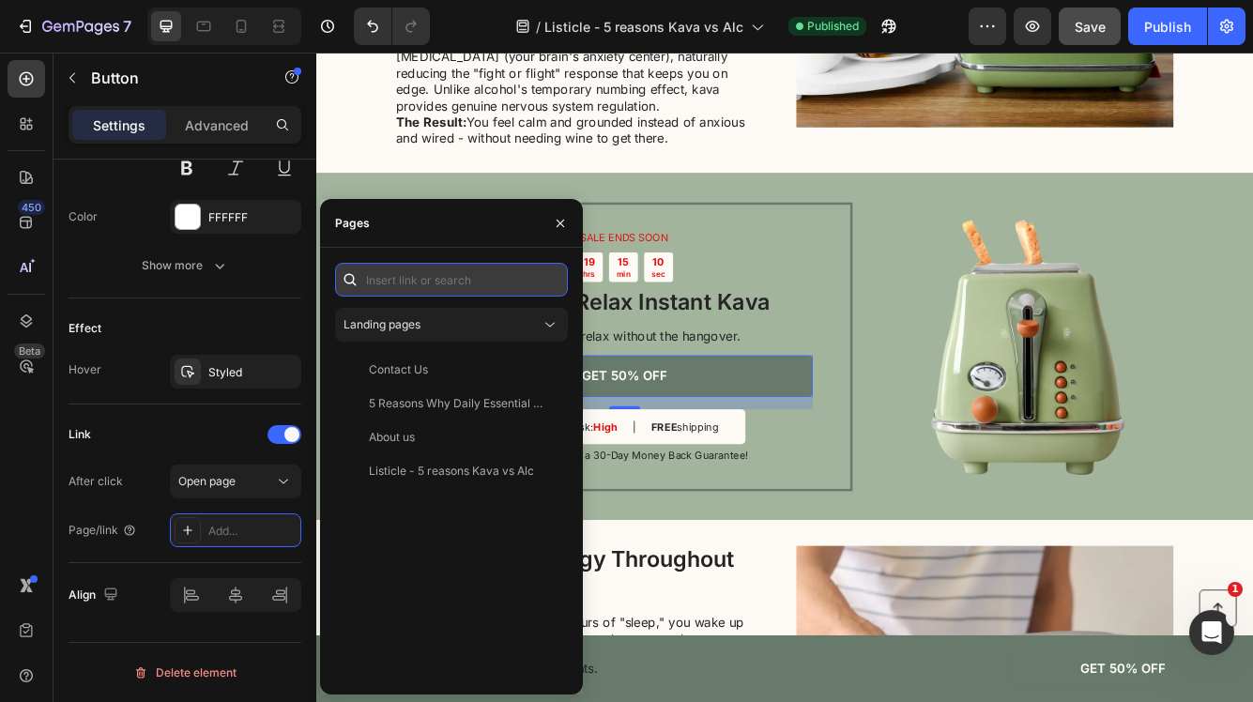
click at [404, 284] on input "text" at bounding box center [451, 280] width 233 height 34
paste input "[URL][DOMAIN_NAME]"
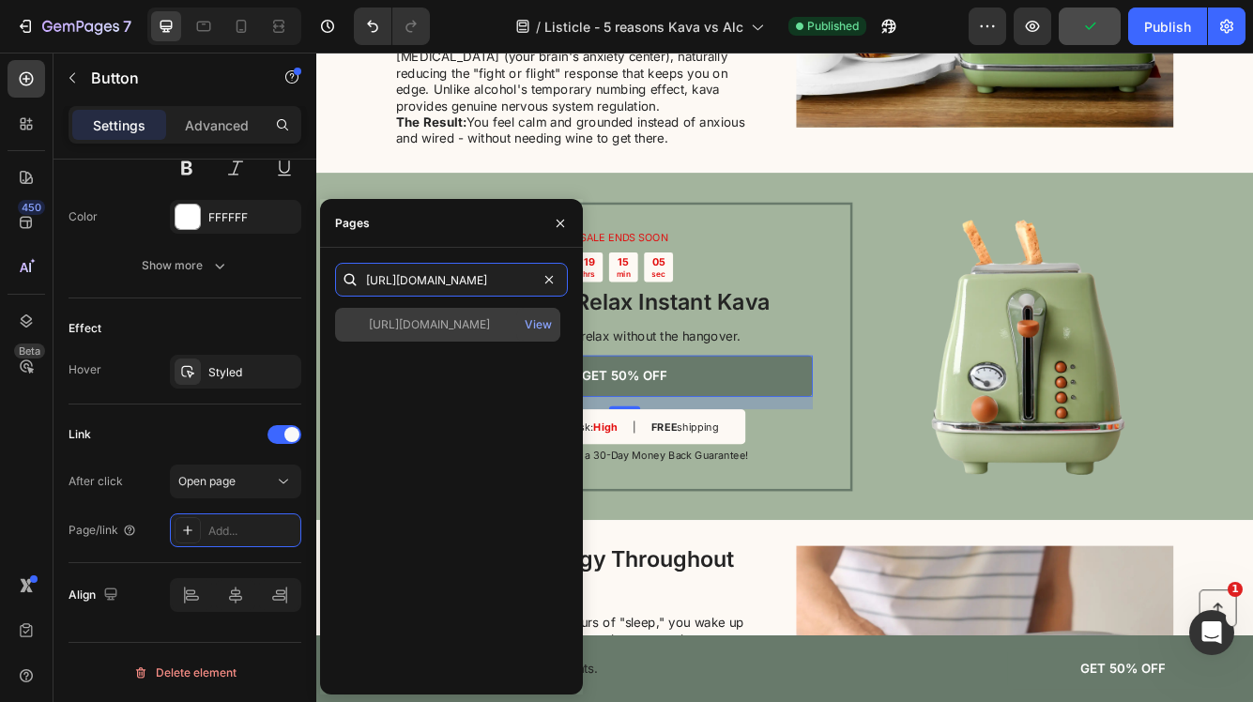
type input "[URL][DOMAIN_NAME]"
click at [459, 326] on div "[URL][DOMAIN_NAME]" at bounding box center [429, 324] width 121 height 17
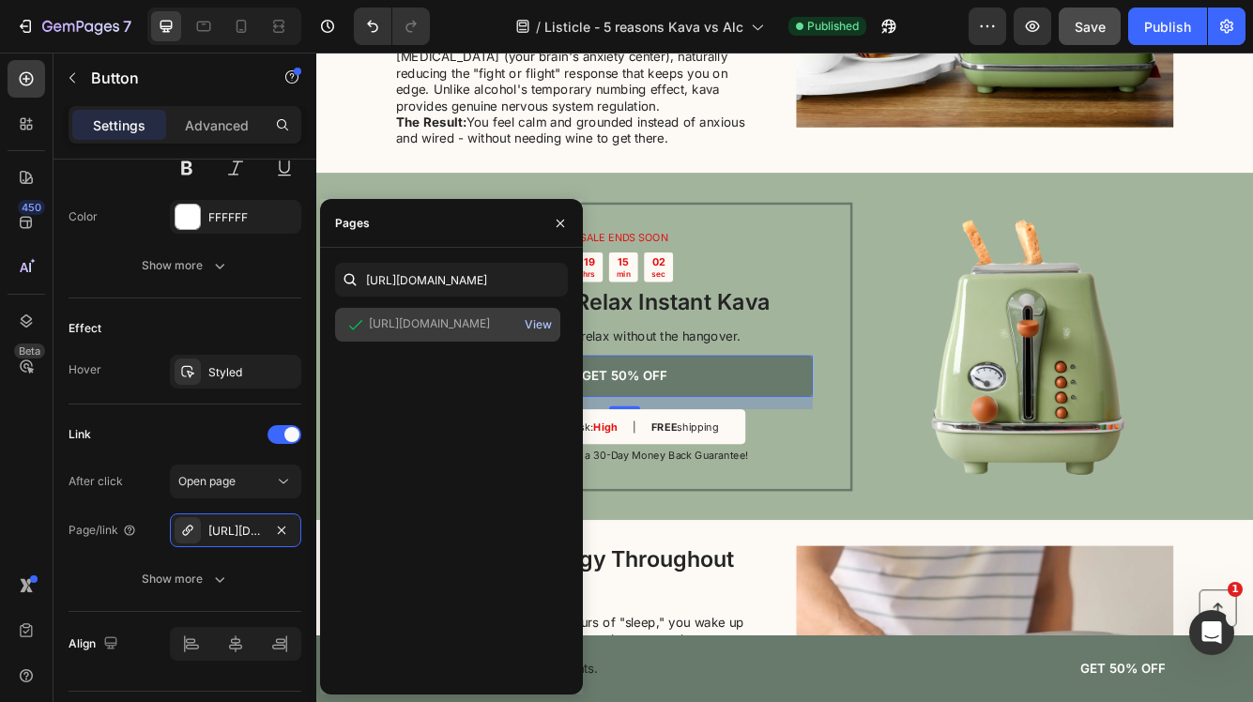
click at [547, 326] on div "View" at bounding box center [538, 324] width 27 height 17
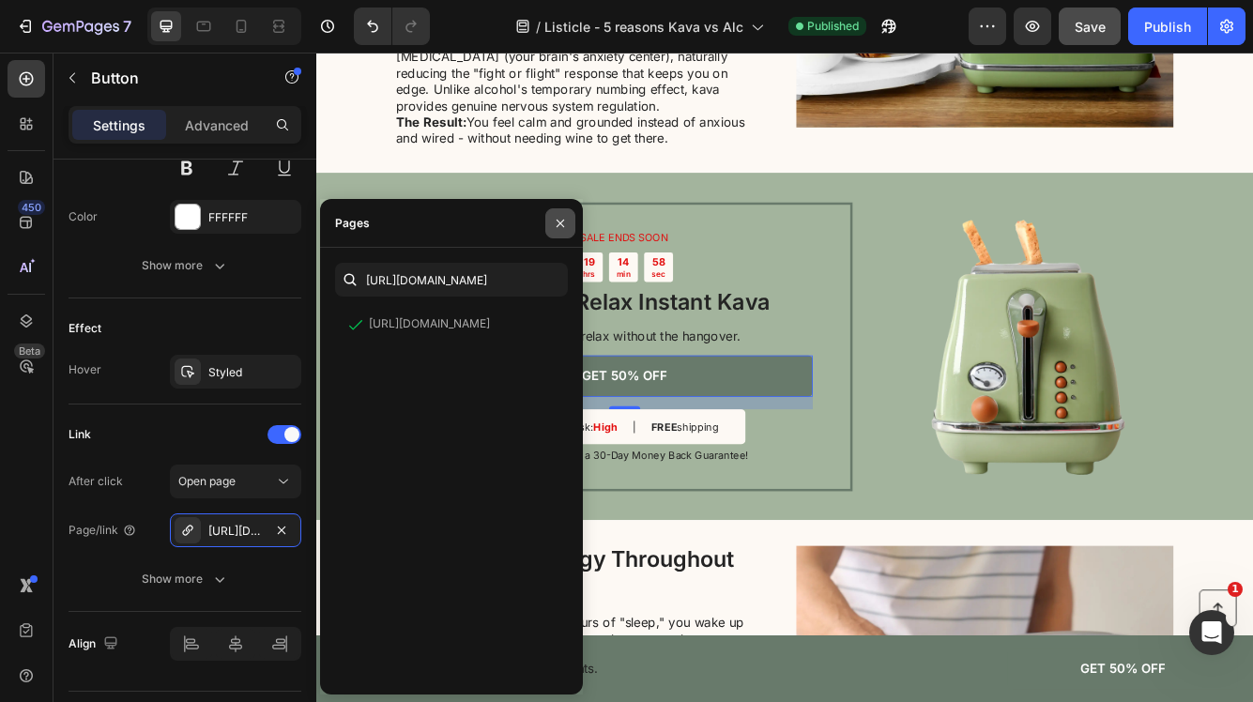
click at [559, 223] on icon "button" at bounding box center [560, 223] width 8 height 8
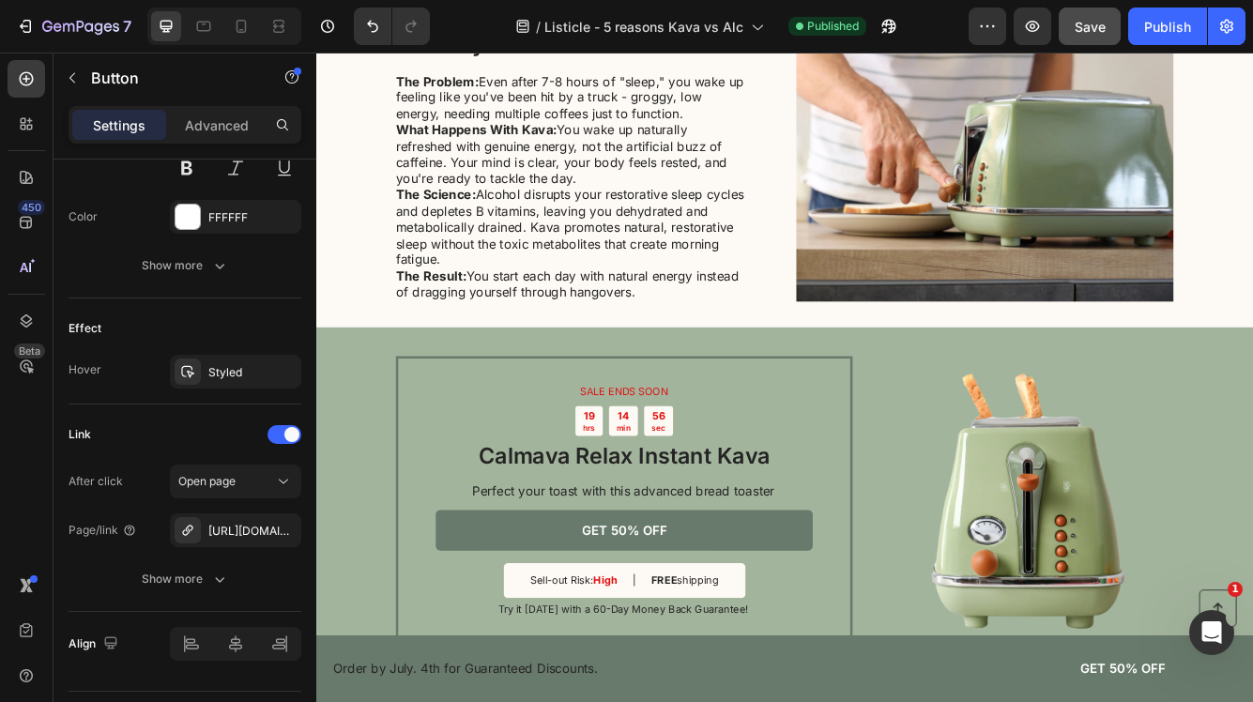
scroll to position [2801, 0]
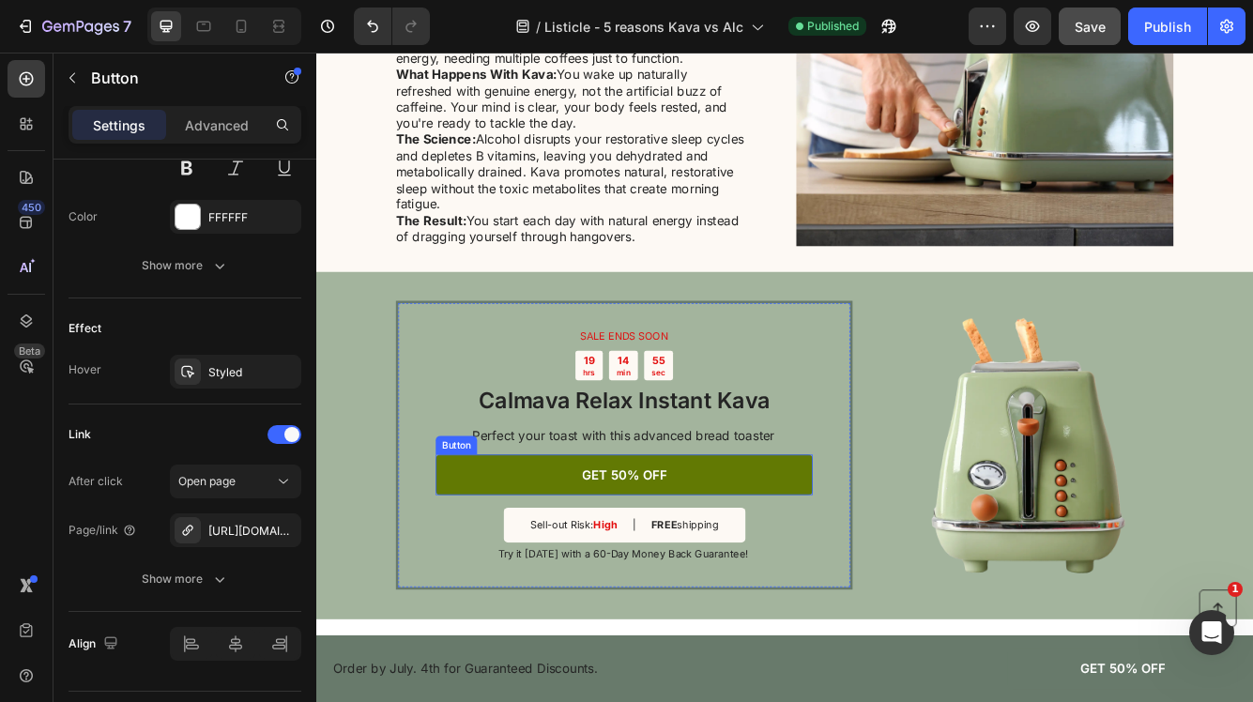
click at [509, 550] on link "GET 50% OFF" at bounding box center [686, 561] width 453 height 50
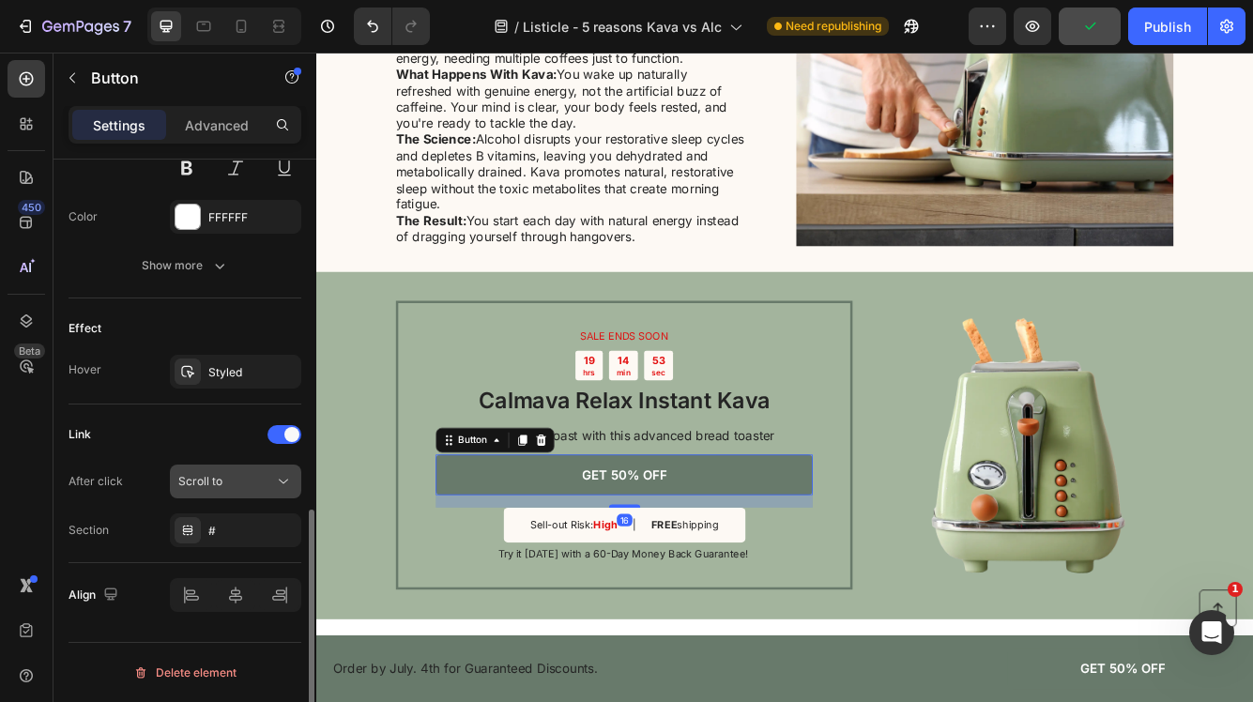
click at [230, 488] on div "Scroll to" at bounding box center [226, 481] width 96 height 17
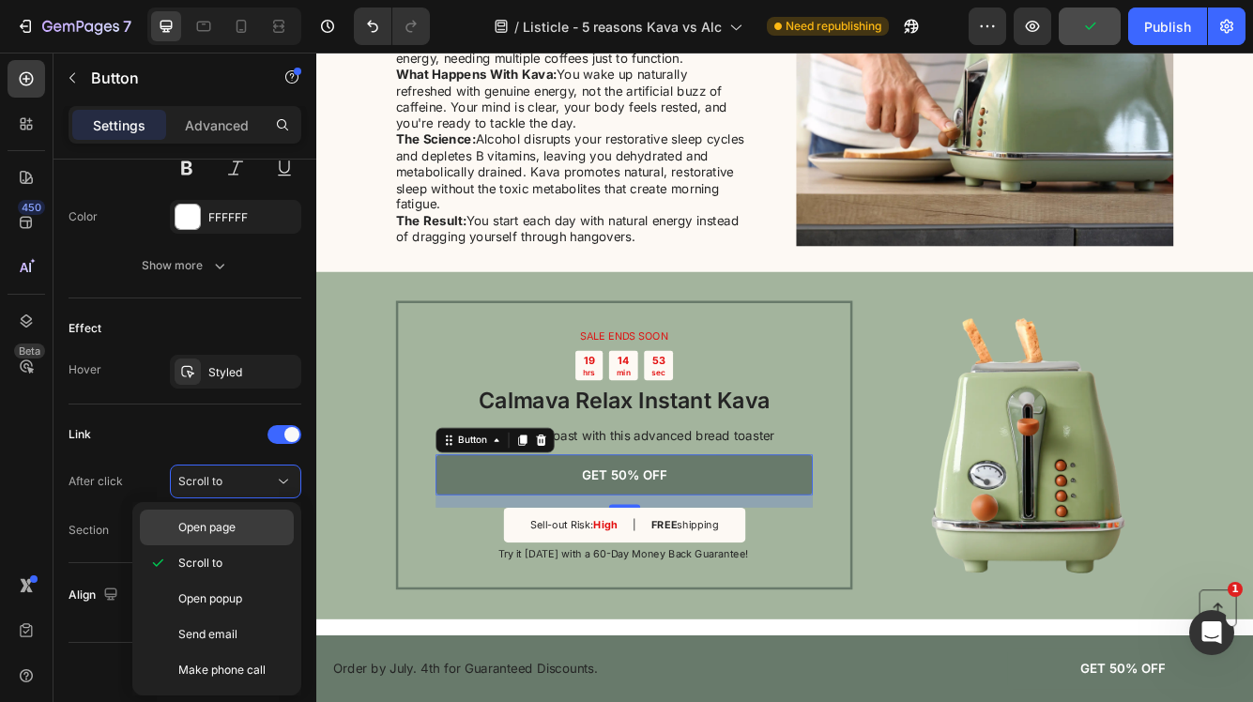
click at [227, 520] on span "Open page" at bounding box center [206, 527] width 57 height 17
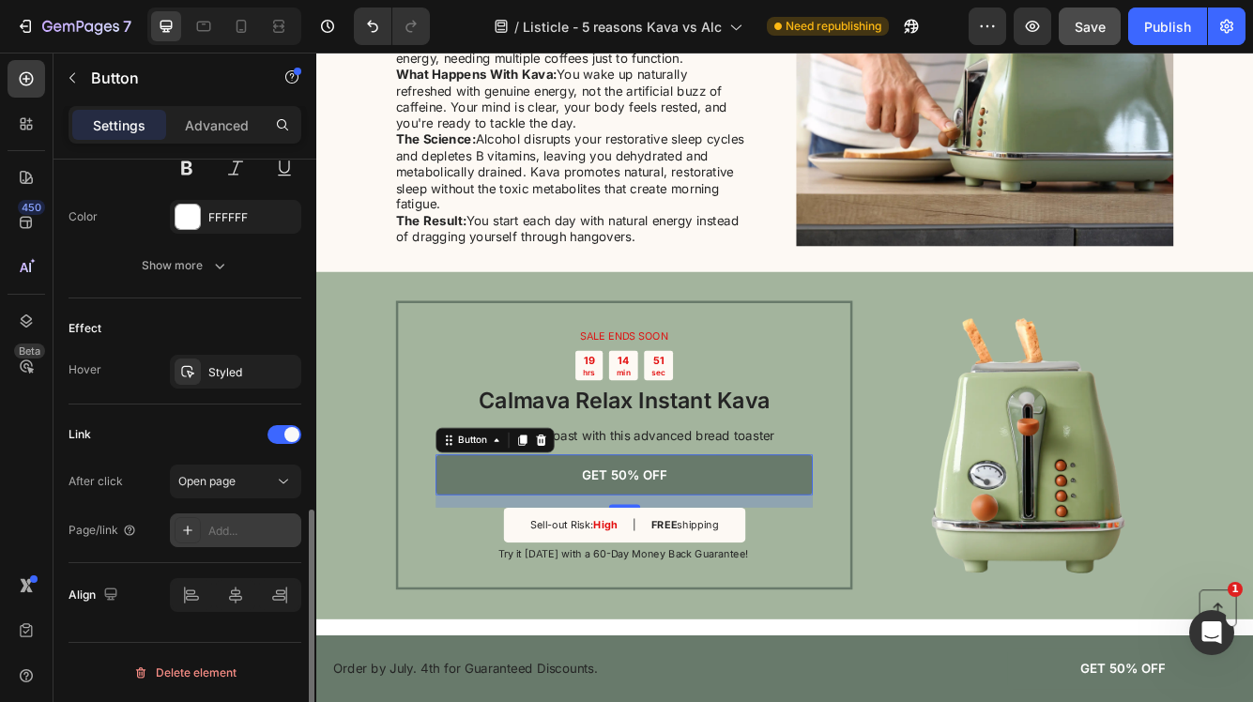
click at [241, 536] on div "Add..." at bounding box center [252, 531] width 88 height 17
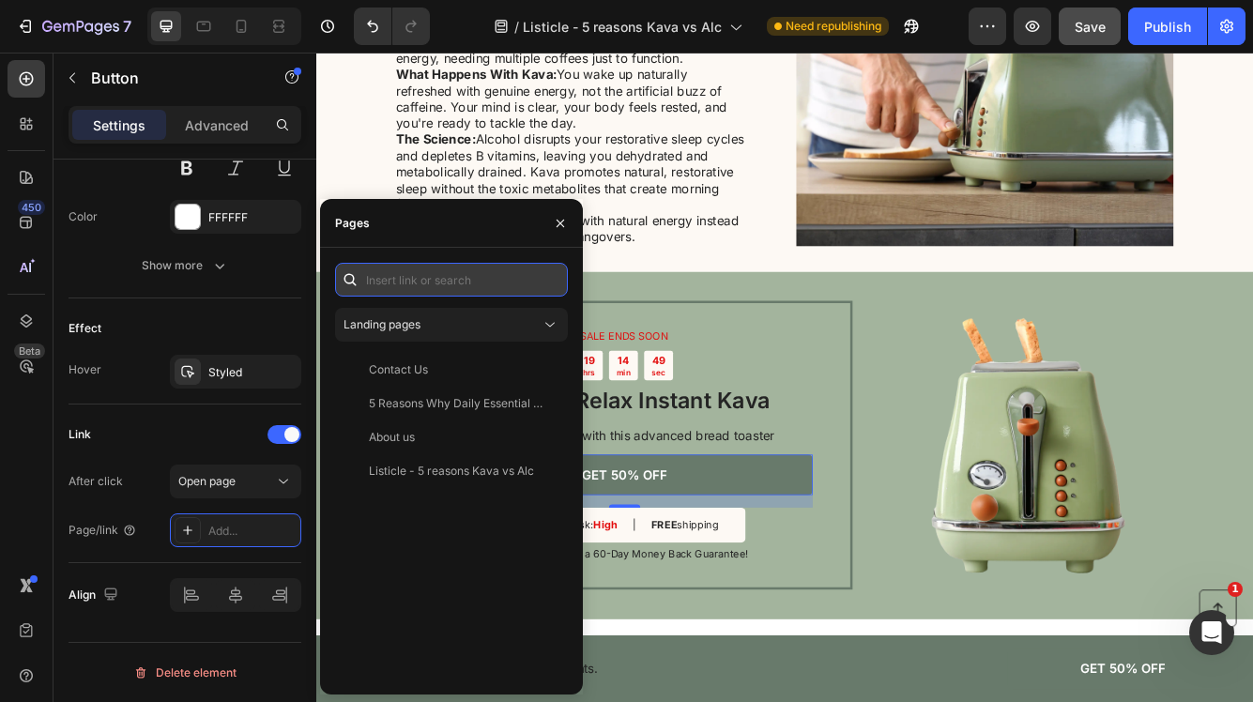
click at [427, 284] on input "text" at bounding box center [451, 280] width 233 height 34
paste input "[URL][DOMAIN_NAME]"
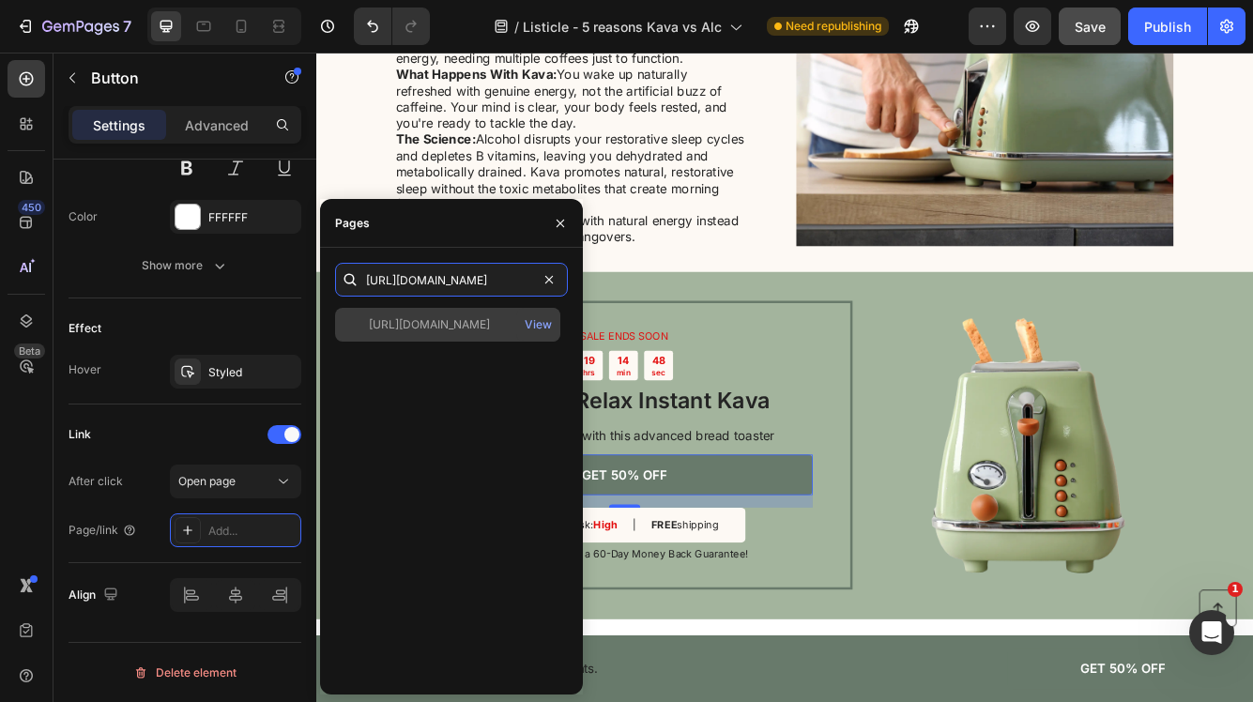
type input "[URL][DOMAIN_NAME]"
click at [445, 312] on div "[URL][DOMAIN_NAME] View" at bounding box center [447, 325] width 225 height 34
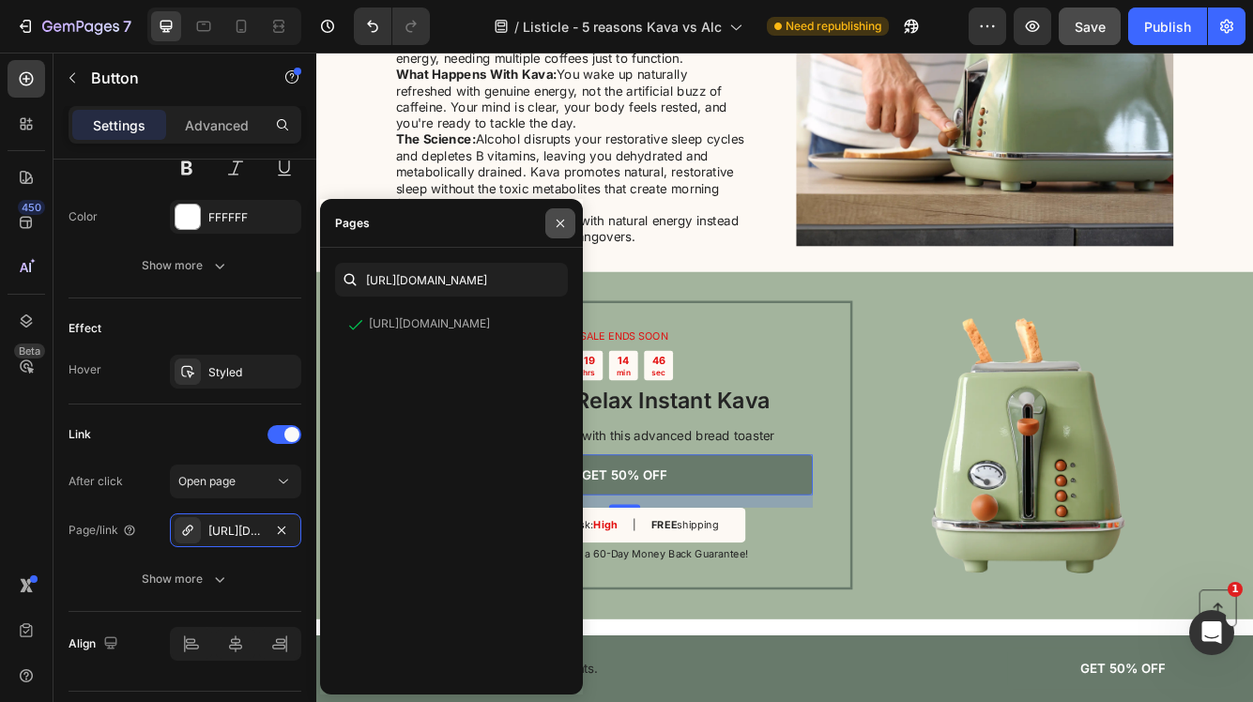
click at [556, 221] on icon "button" at bounding box center [560, 223] width 15 height 15
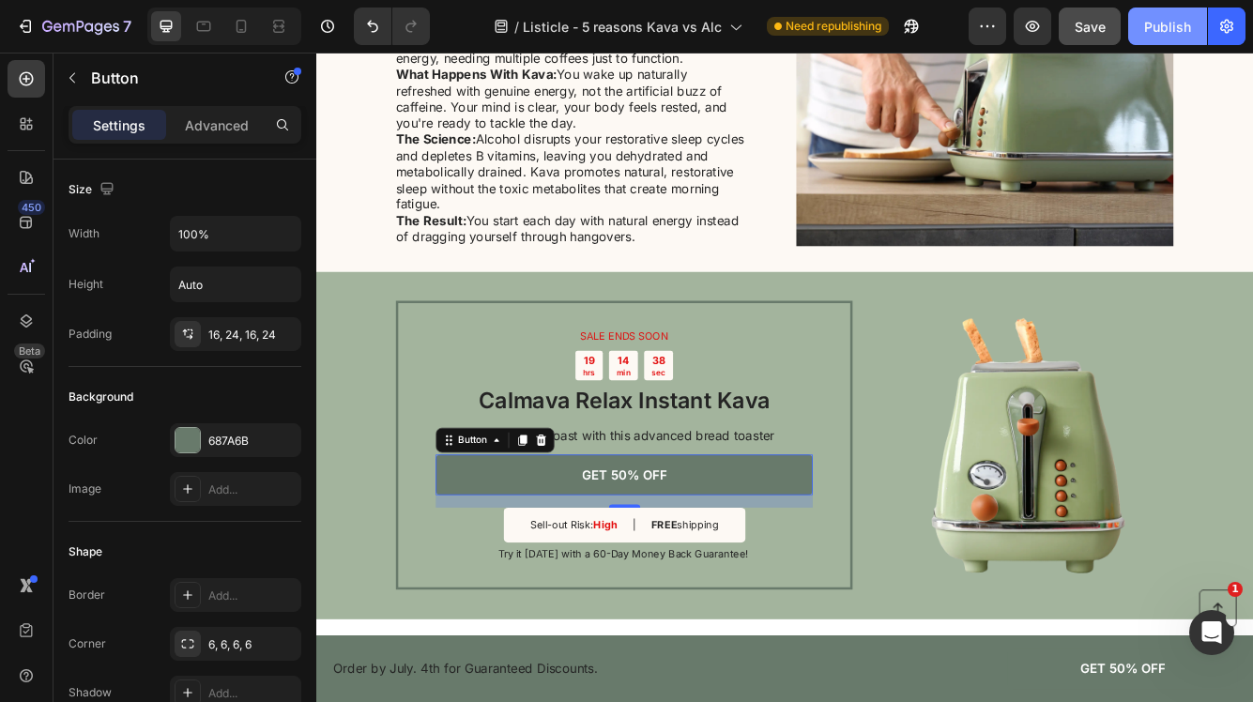
click at [1182, 25] on div "Publish" at bounding box center [1167, 27] width 47 height 20
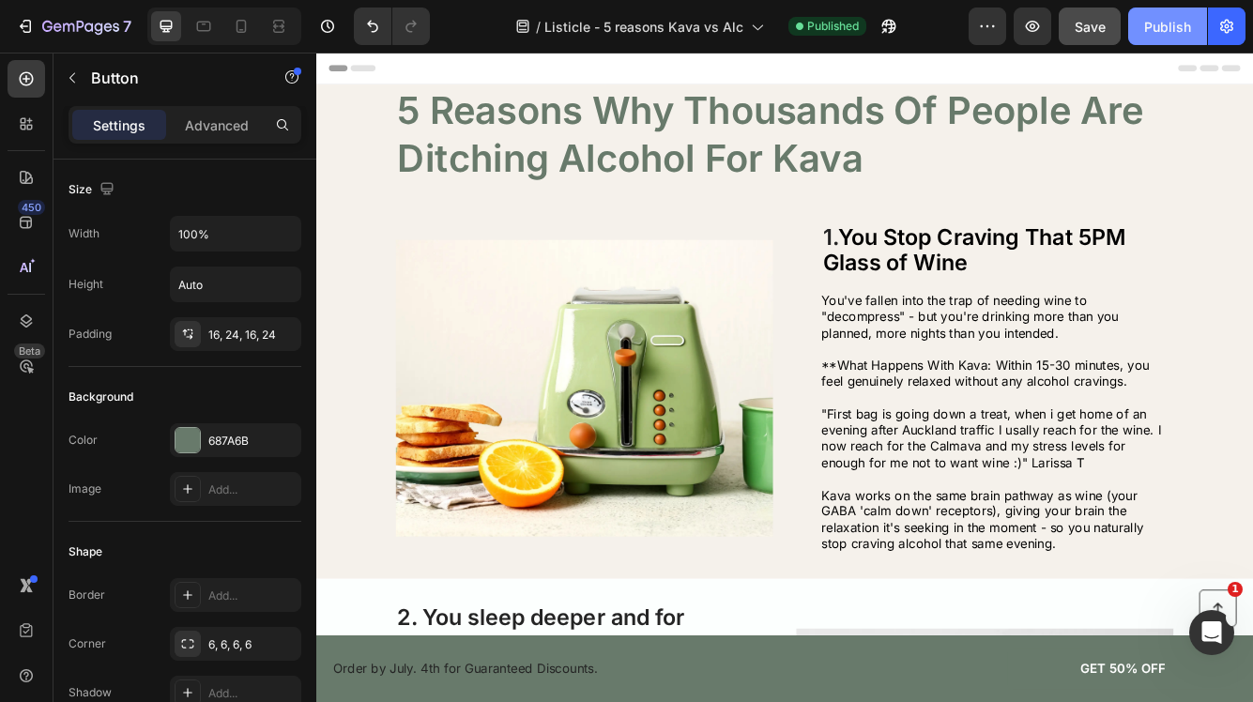
click at [1158, 31] on div "Publish" at bounding box center [1167, 27] width 47 height 20
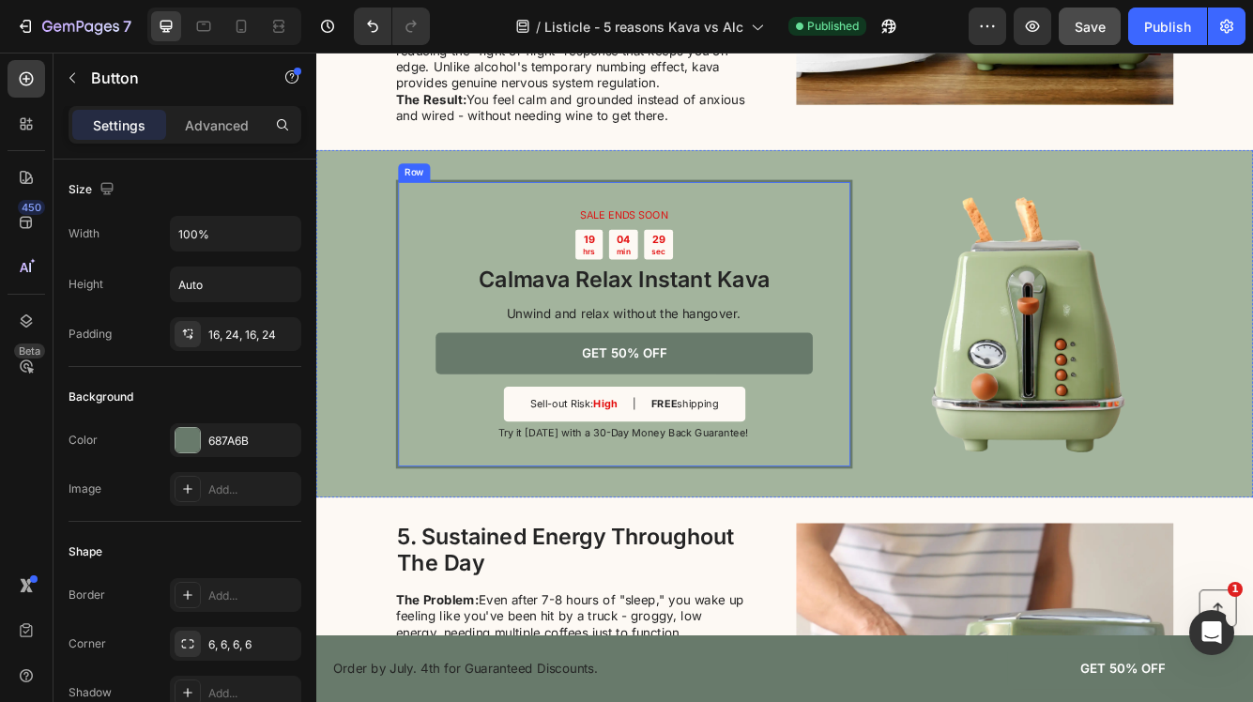
scroll to position [2131, 0]
click at [344, 169] on div "SALE ENDS SOON Text Block 19 hrs 04 min 28 sec Countdown Timer Calmava Relax In…" at bounding box center [879, 378] width 1126 height 418
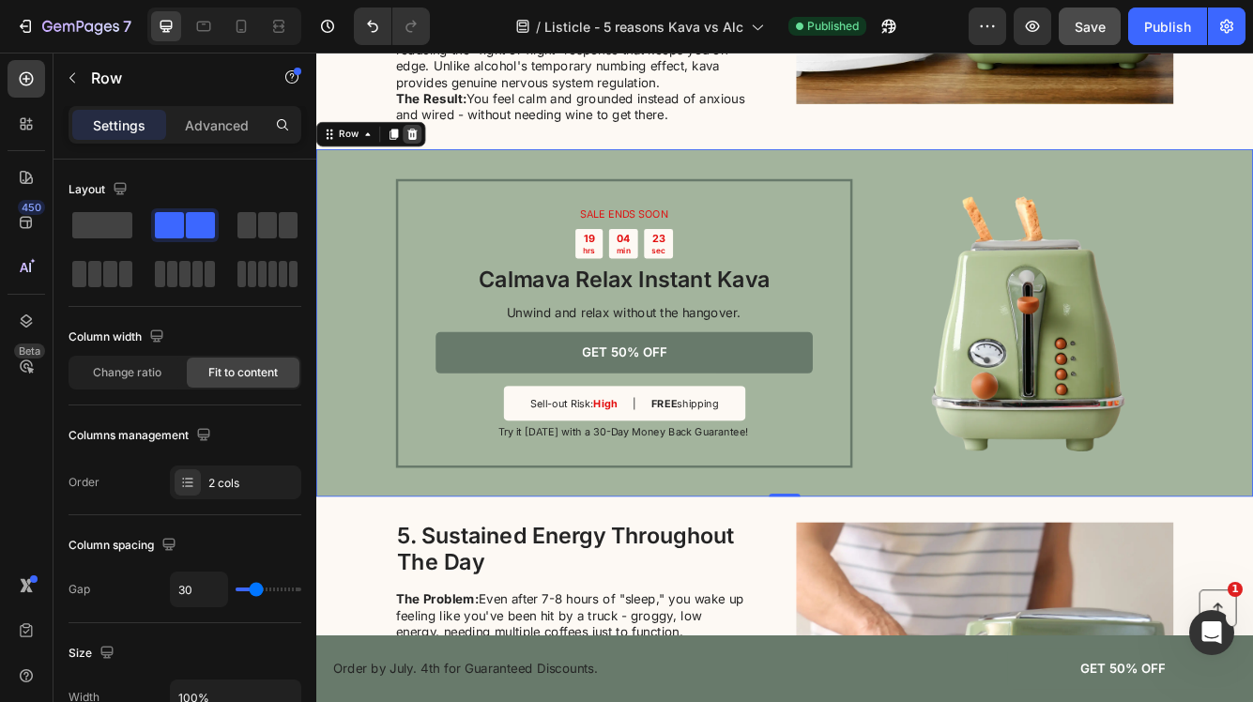
click at [428, 145] on icon at bounding box center [432, 151] width 12 height 13
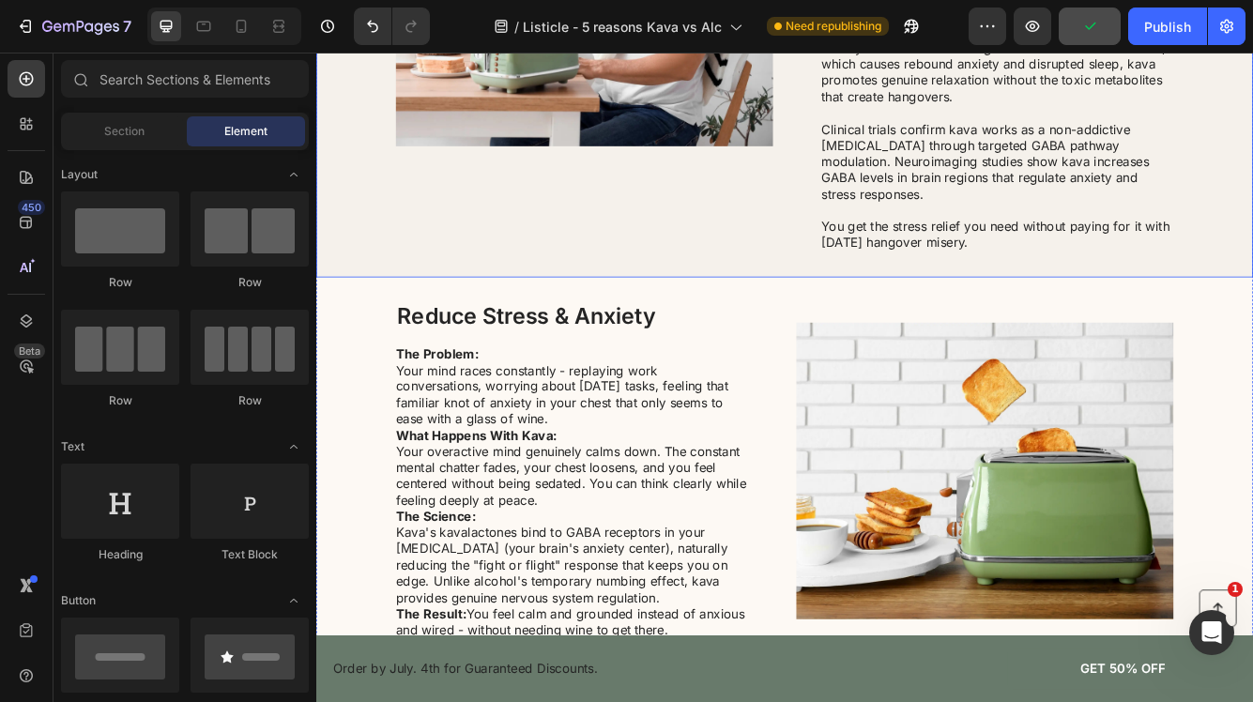
scroll to position [1564, 0]
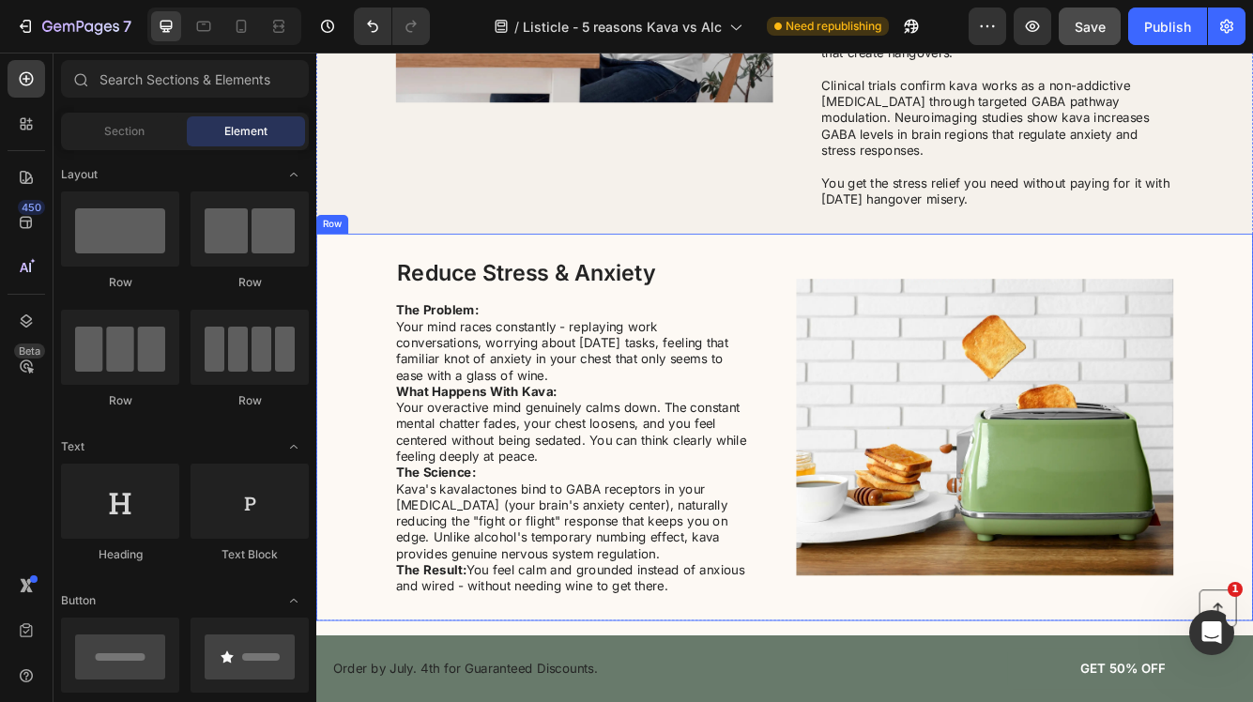
click at [368, 417] on div "Reduce Stress & Anxiety Heading The Problem: Your mind races constantly - repla…" at bounding box center [879, 502] width 1126 height 465
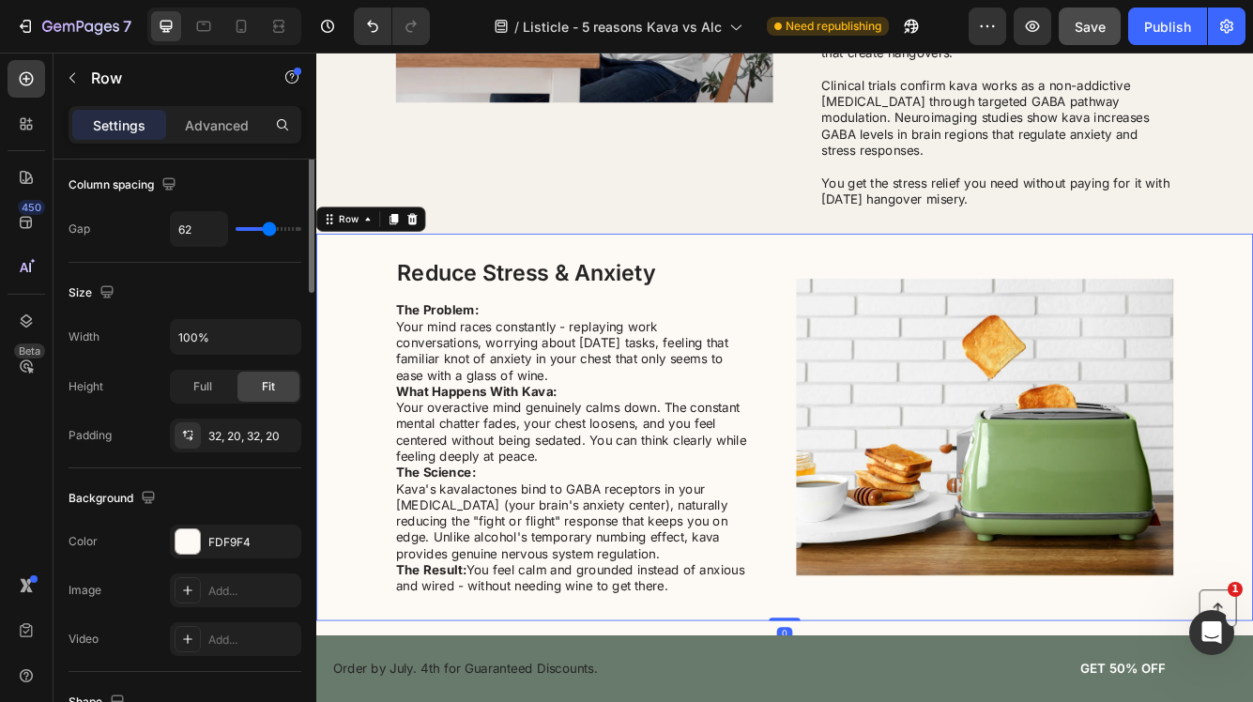
scroll to position [472, 0]
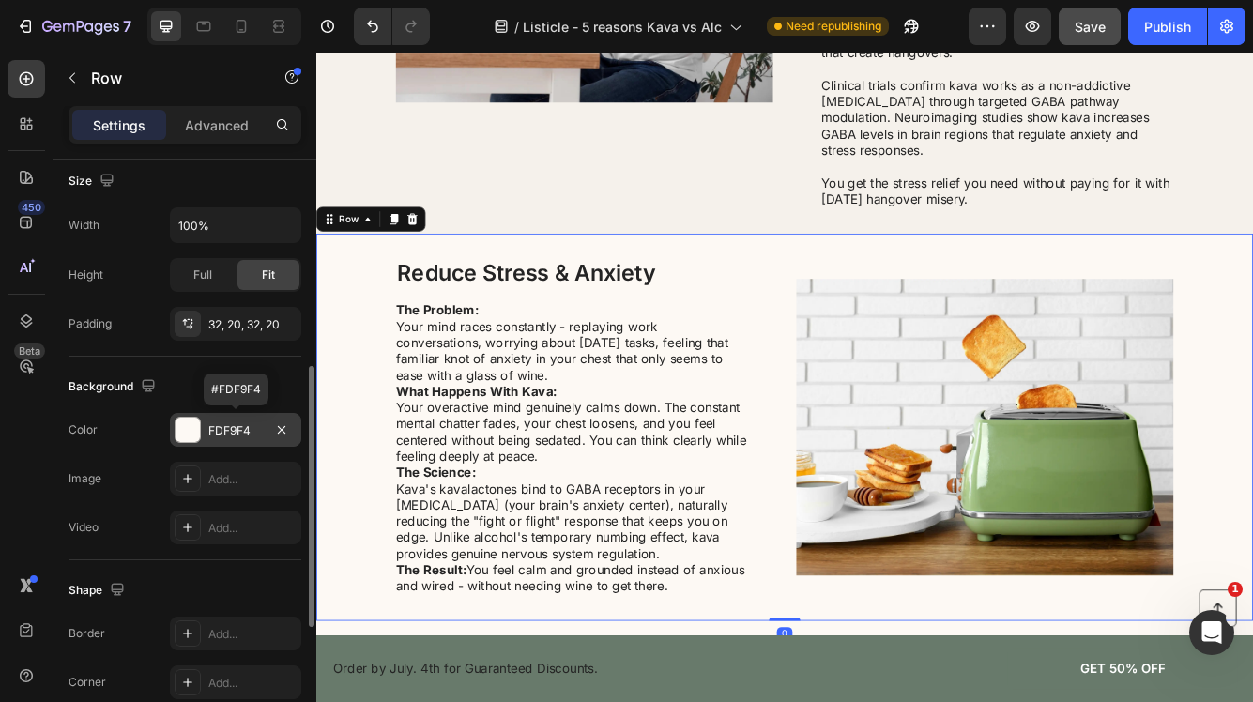
click at [244, 432] on div "FDF9F4" at bounding box center [235, 430] width 54 height 17
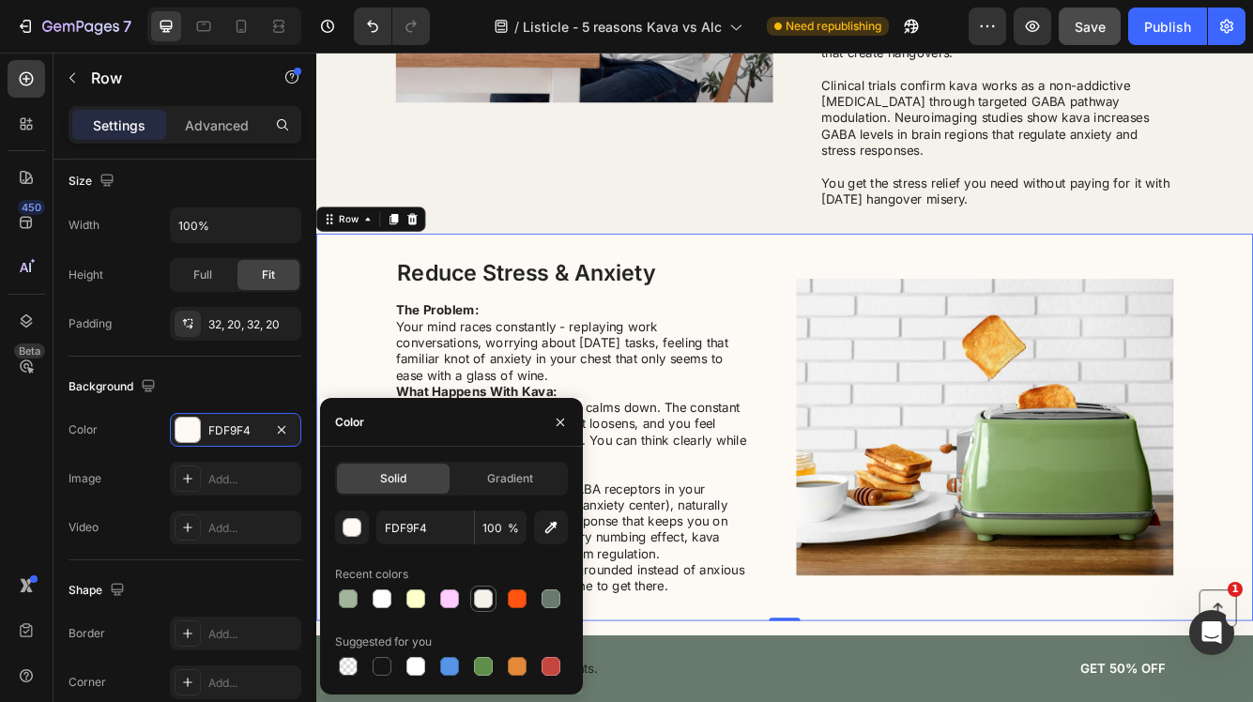
click at [486, 601] on div at bounding box center [483, 598] width 19 height 19
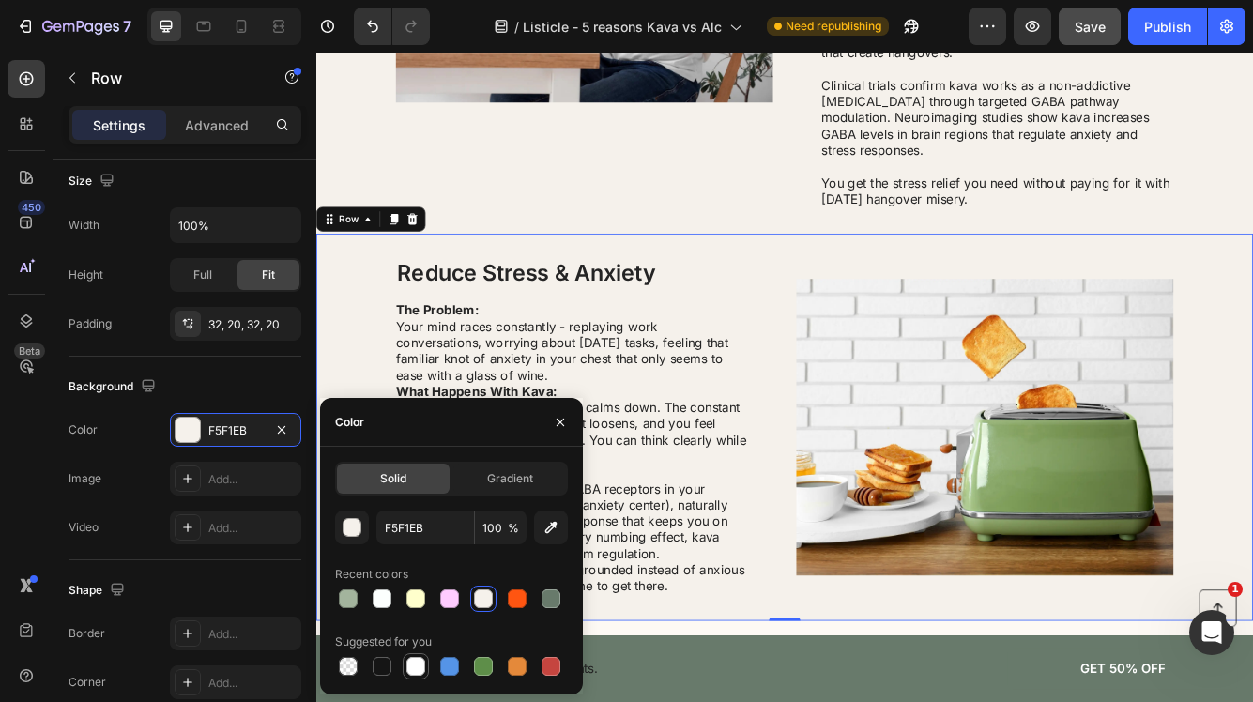
click at [411, 670] on div at bounding box center [415, 666] width 19 height 19
type input "FFFFFF"
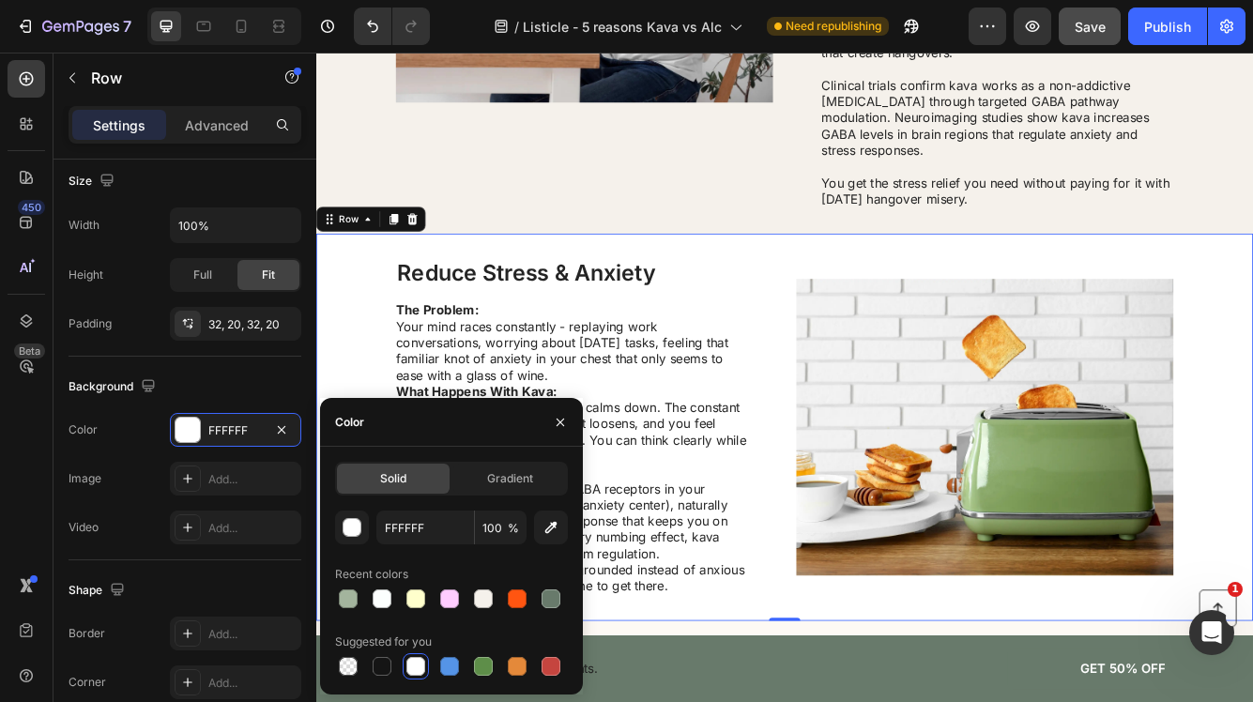
click at [373, 389] on div "Reduce Stress & Anxiety Heading The Problem: Your mind races constantly - repla…" at bounding box center [879, 502] width 1126 height 465
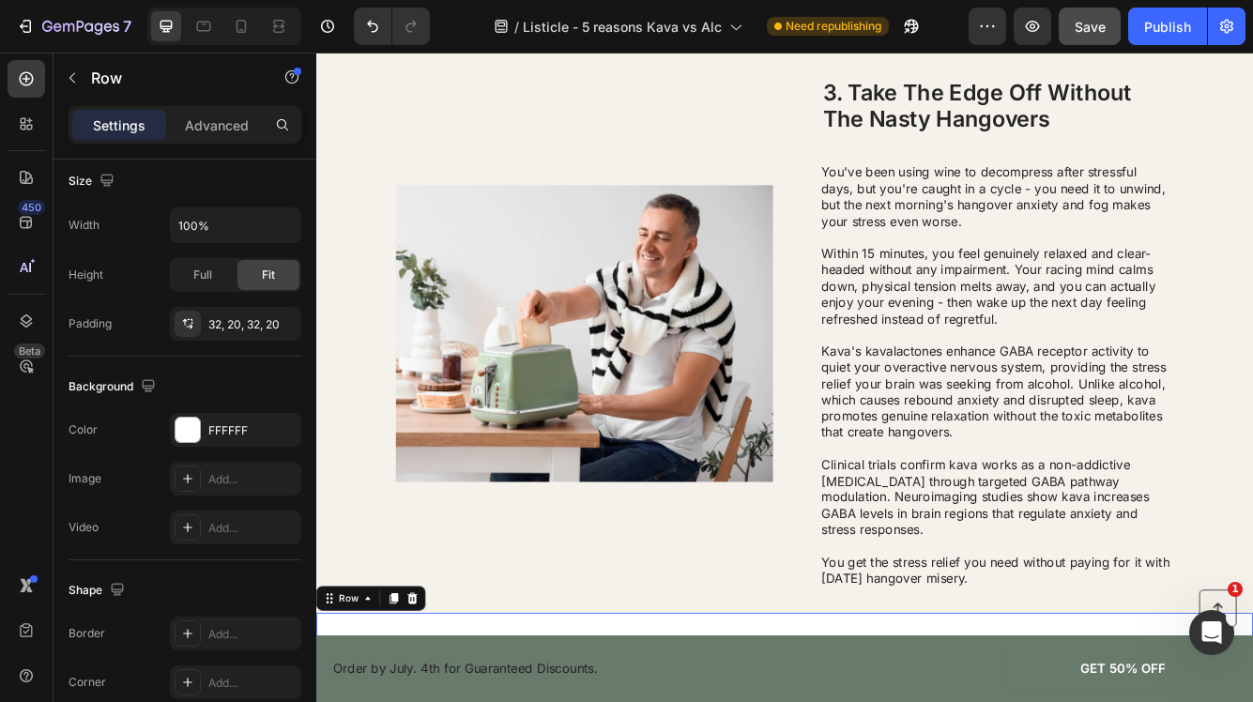
scroll to position [683, 0]
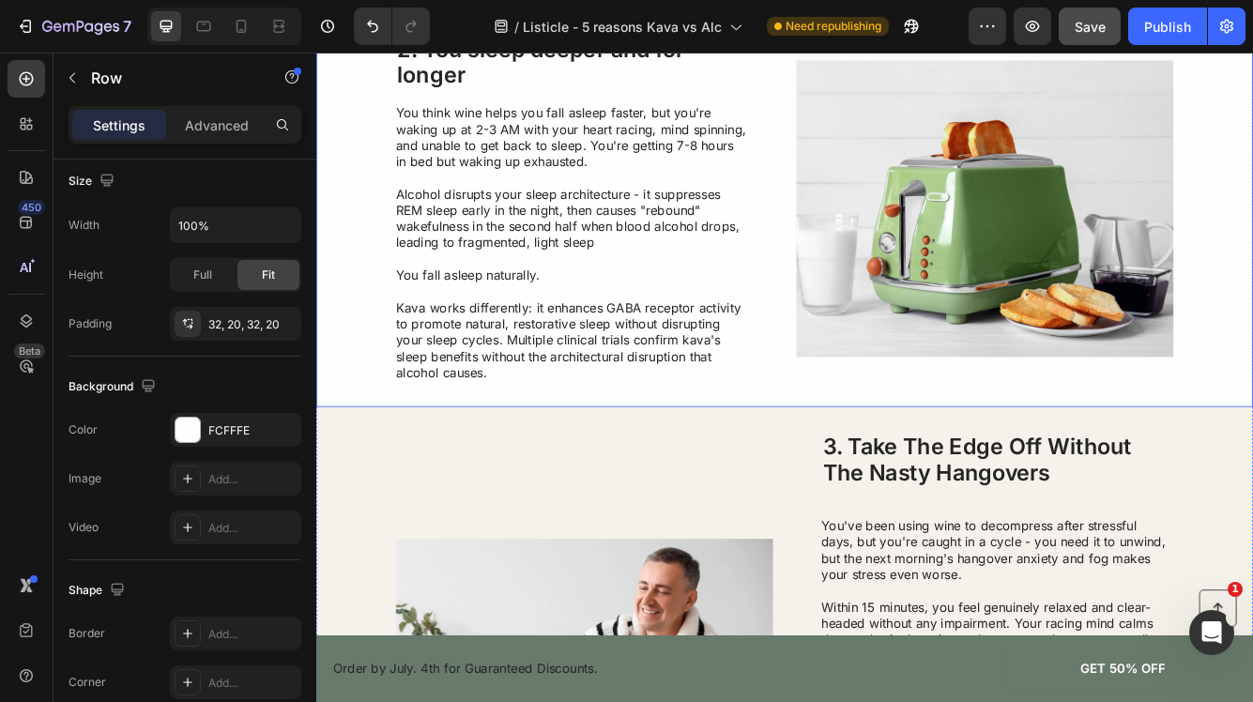
click at [373, 363] on div "2. You sleep deeper and for longer Heading You think wine helps you fall asleep…" at bounding box center [879, 241] width 1126 height 478
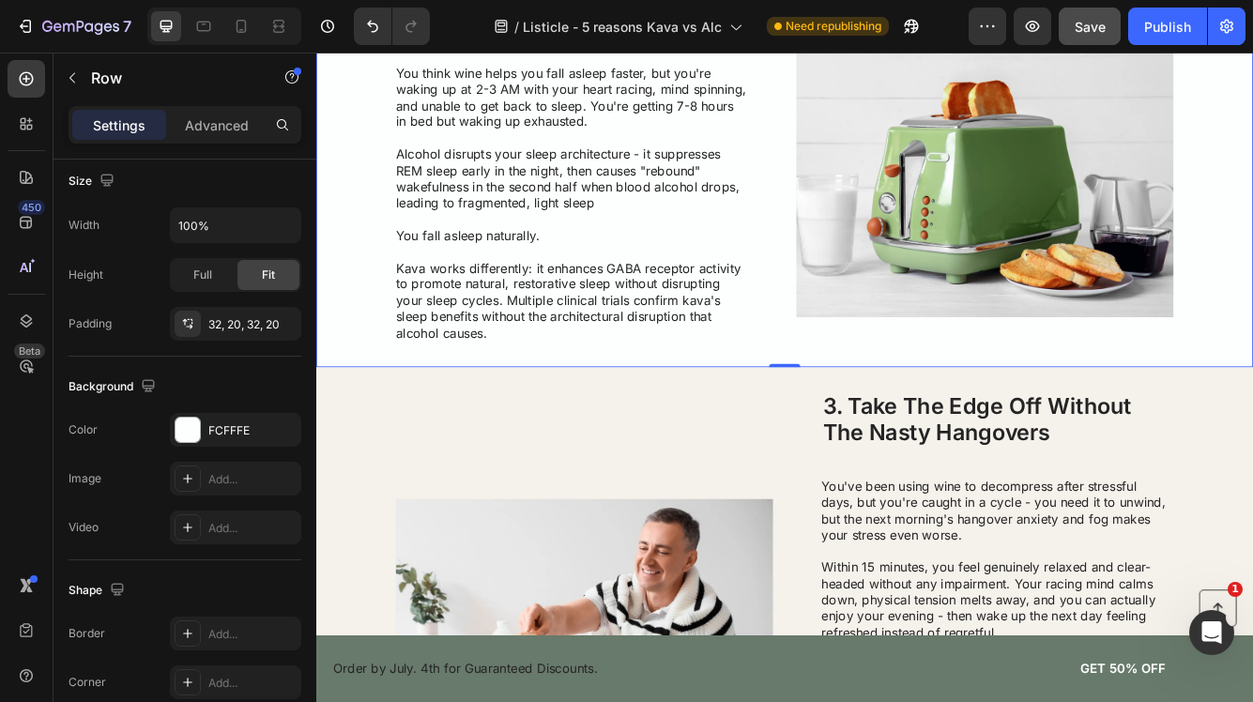
scroll to position [738, 0]
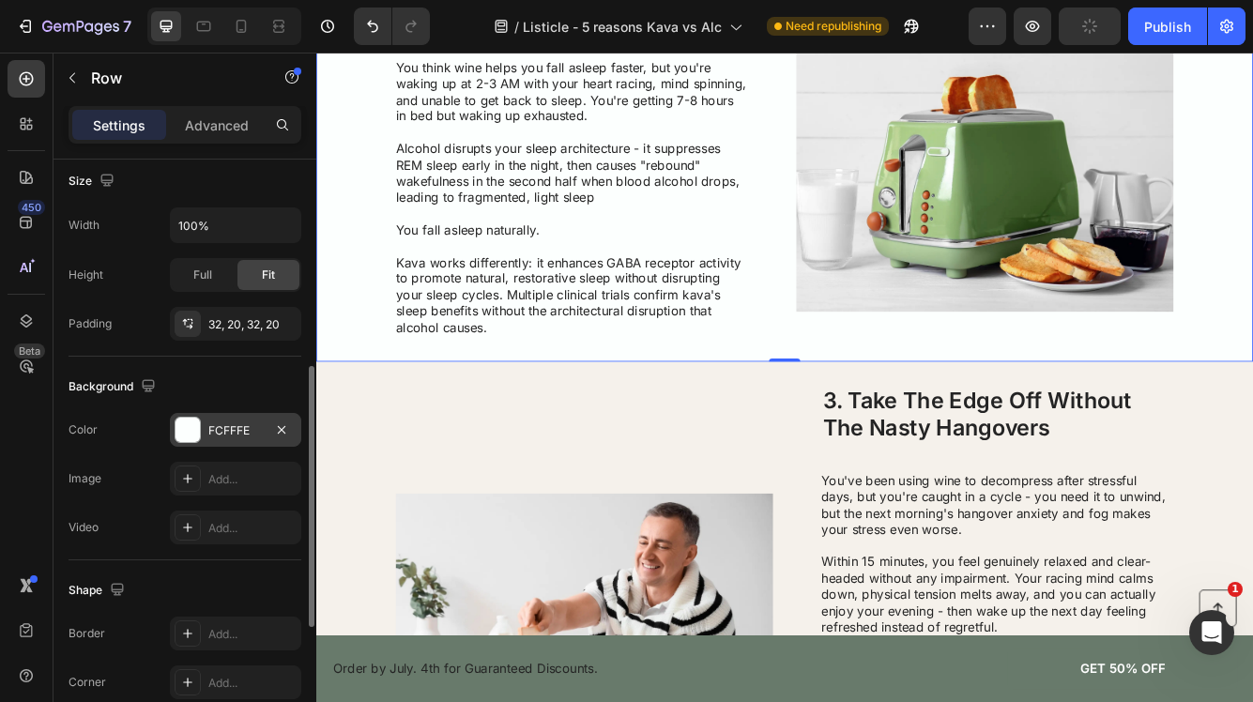
click at [258, 434] on div "FCFFFE" at bounding box center [235, 430] width 54 height 17
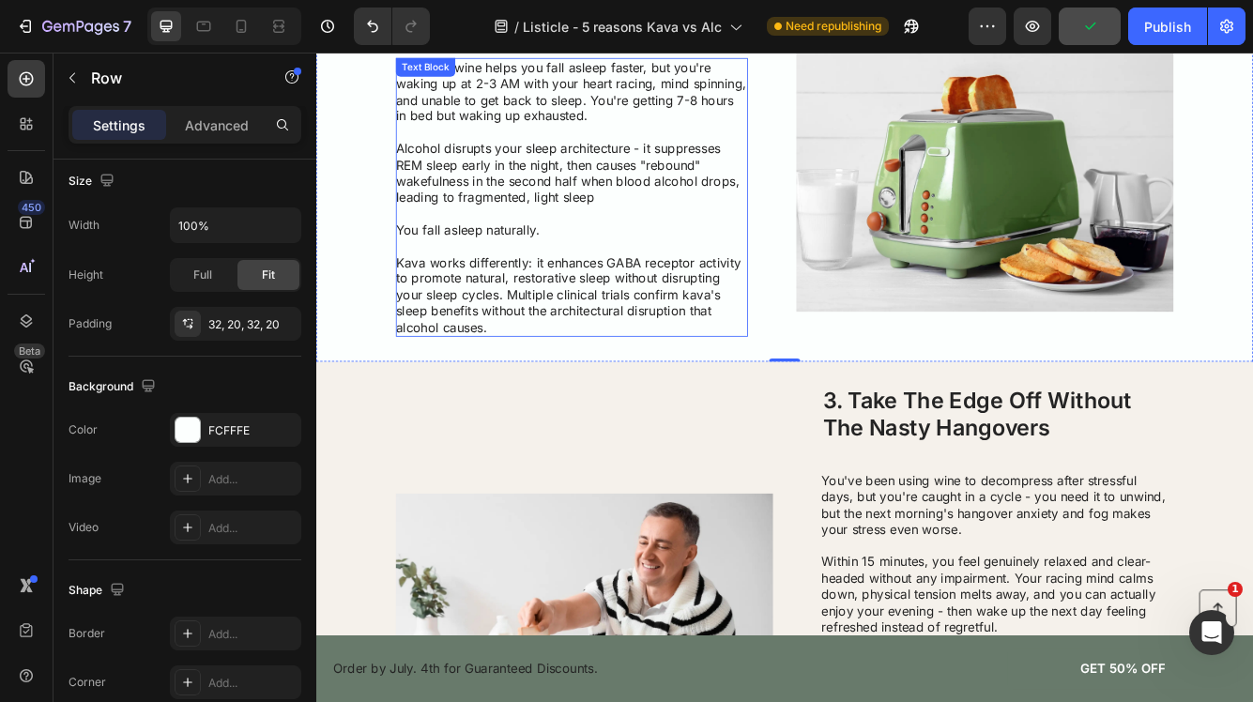
click at [396, 364] on div "2. You sleep deeper and for longer Heading You think wine helps you fall asleep…" at bounding box center [879, 186] width 1126 height 478
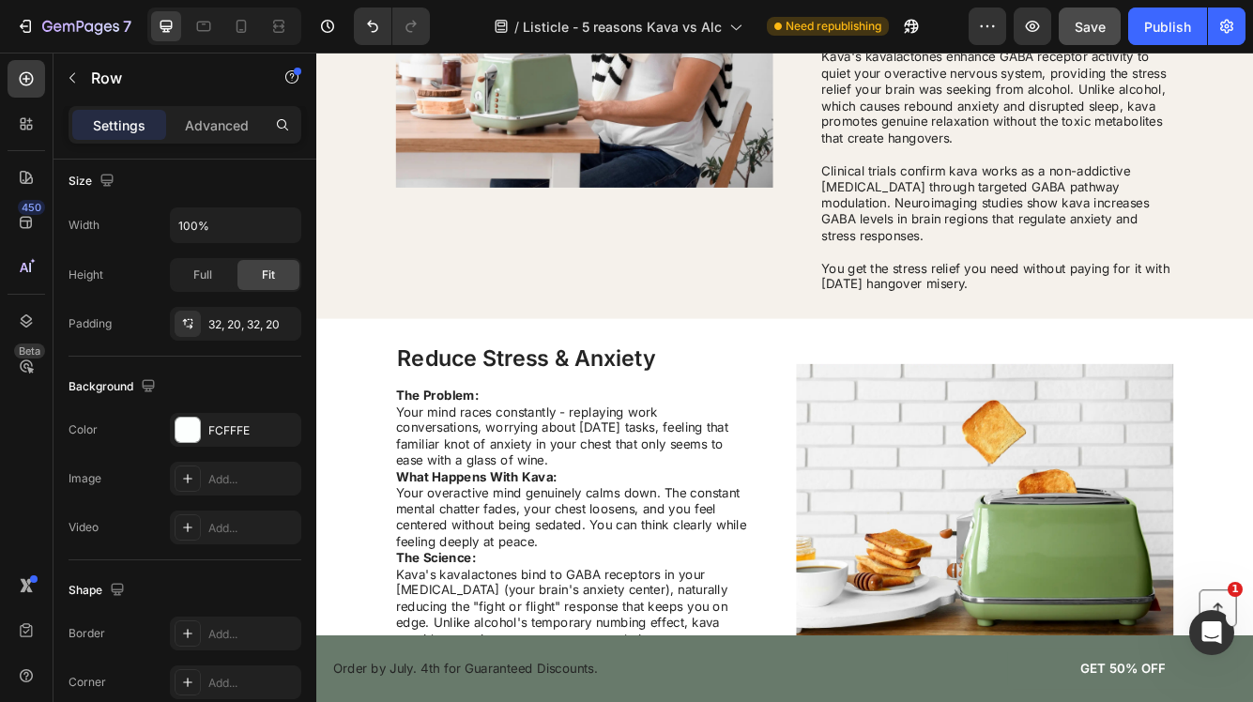
scroll to position [1514, 0]
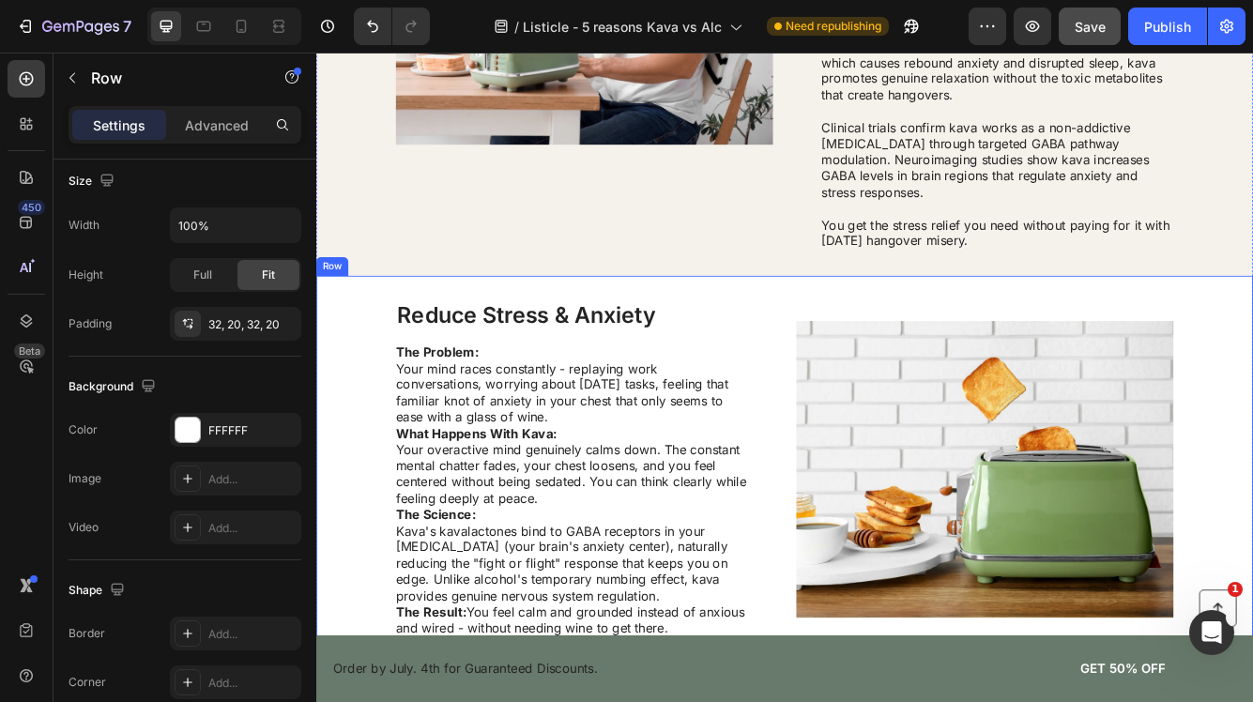
click at [358, 379] on div "Reduce Stress & Anxiety Heading The Problem: Your mind races constantly - repla…" at bounding box center [879, 553] width 1126 height 465
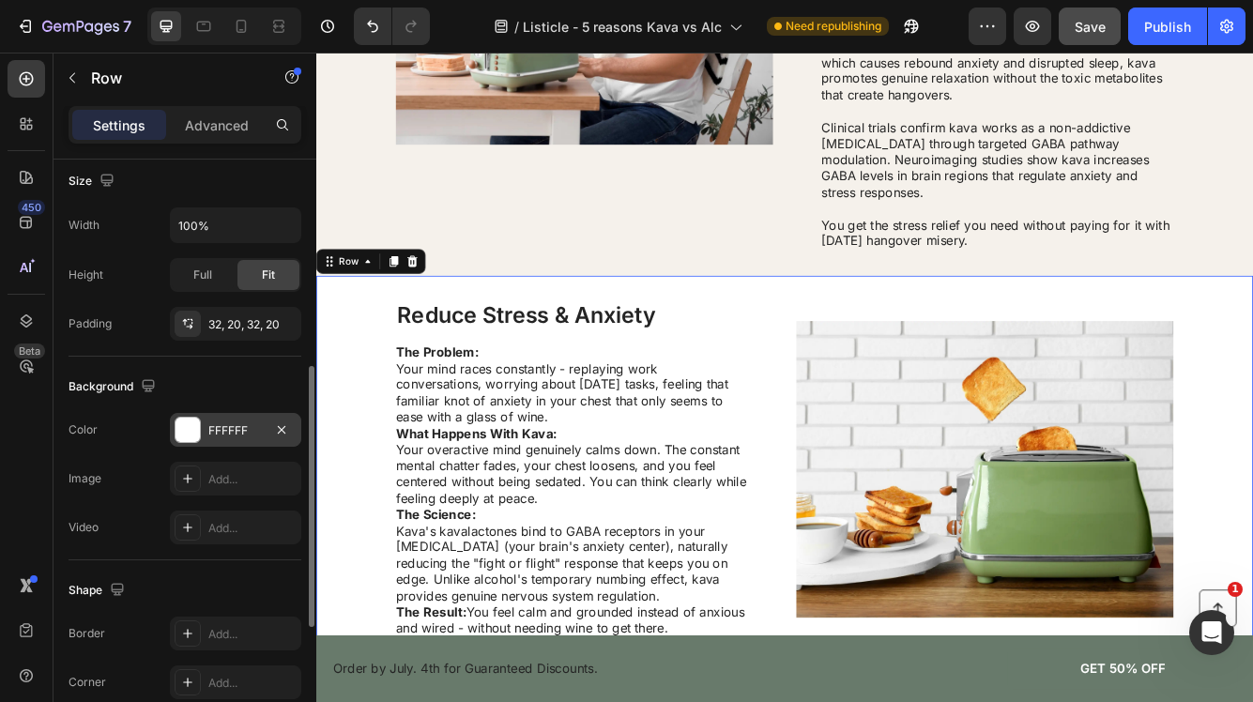
click at [246, 434] on div "FFFFFF" at bounding box center [235, 430] width 54 height 17
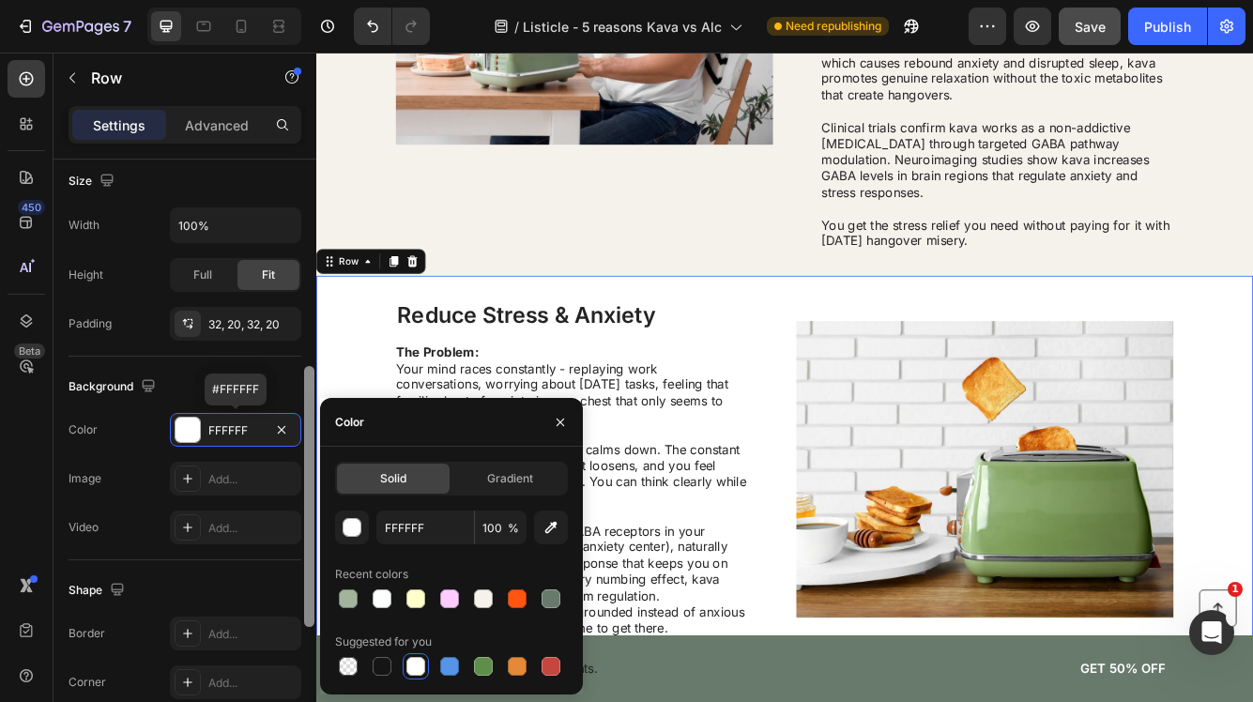
drag, startPoint x: 247, startPoint y: 434, endPoint x: 311, endPoint y: 458, distance: 68.3
click at [254, 434] on div "FFFFFF" at bounding box center [235, 430] width 54 height 17
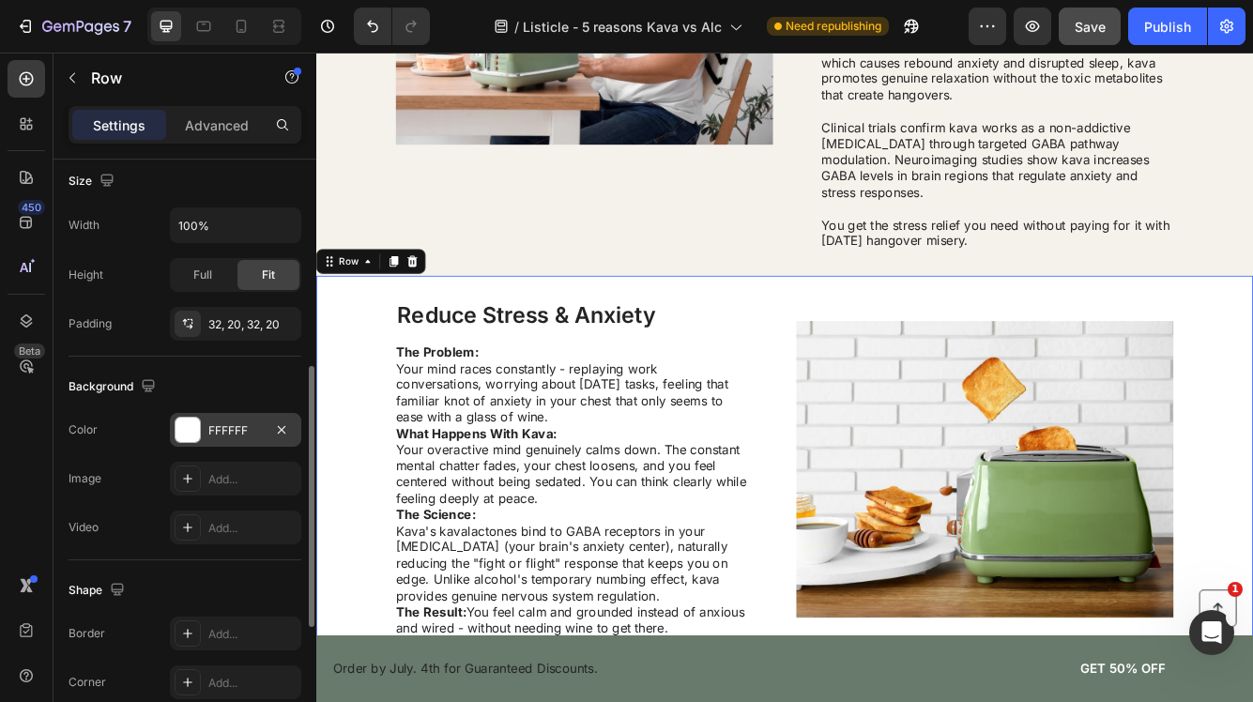
click at [262, 424] on div "FFFFFF" at bounding box center [235, 430] width 54 height 17
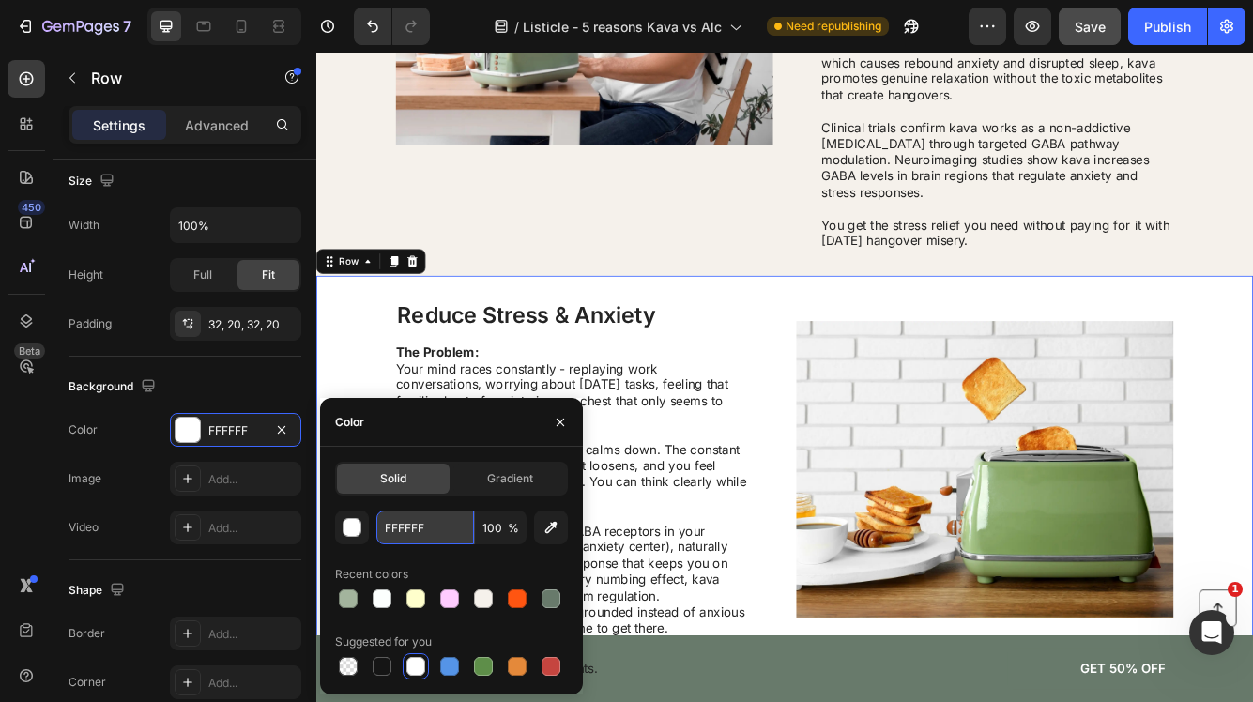
click at [445, 531] on input "FFFFFF" at bounding box center [425, 528] width 98 height 34
drag, startPoint x: 445, startPoint y: 531, endPoint x: 344, endPoint y: 530, distance: 100.4
click at [344, 530] on div "FFFFFF 100 %" at bounding box center [451, 528] width 233 height 34
paste input "CFFFE"
type input "FCFFFE"
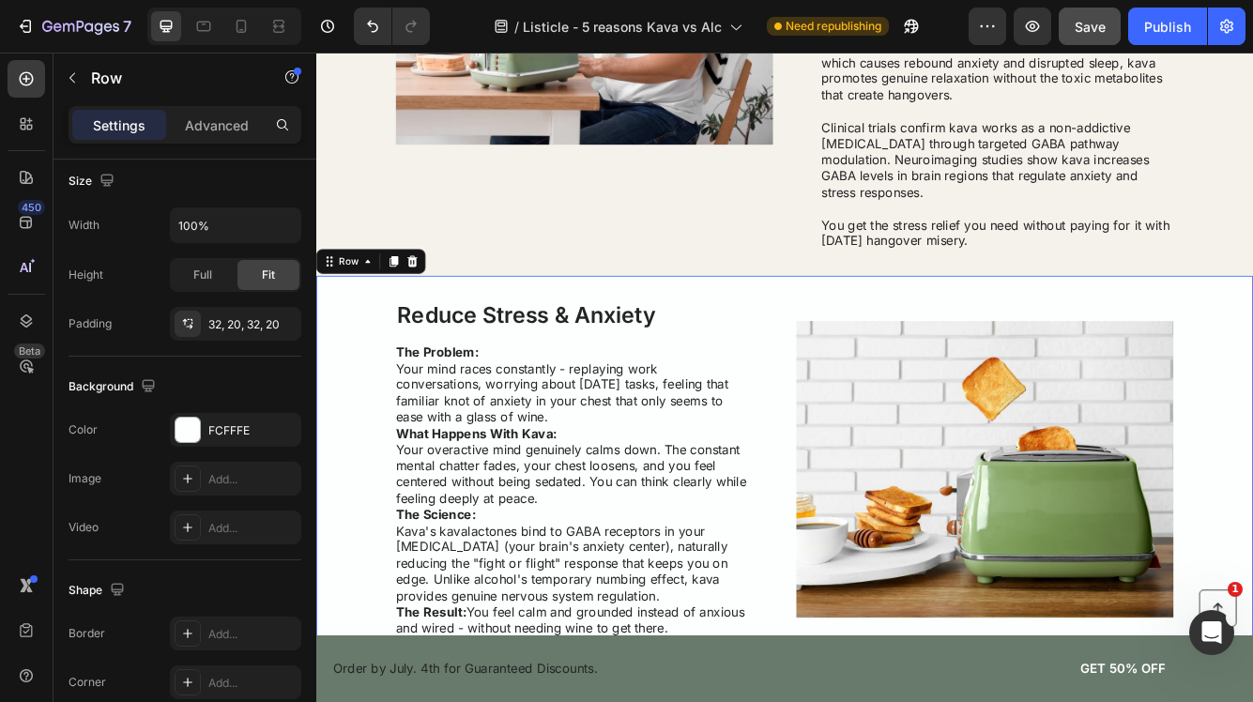
click at [363, 437] on div "Reduce Stress & Anxiety Heading The Problem: Your mind races constantly - repla…" at bounding box center [879, 553] width 1126 height 465
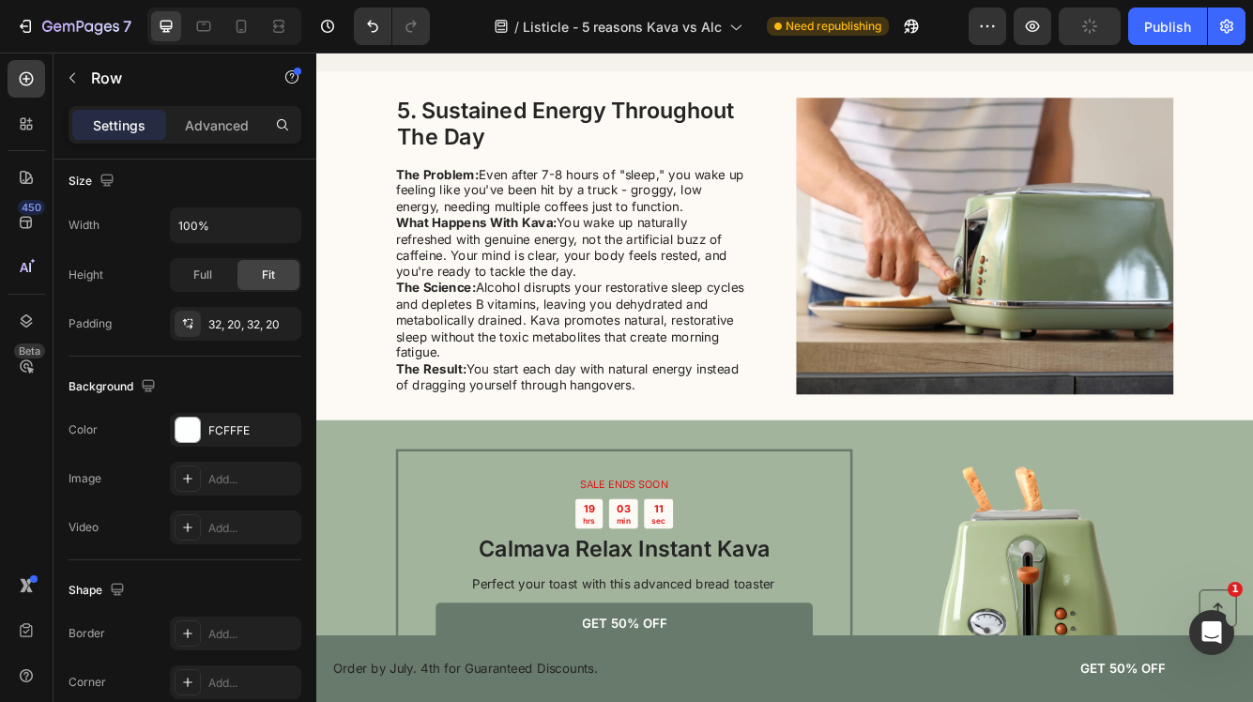
scroll to position [2044, 0]
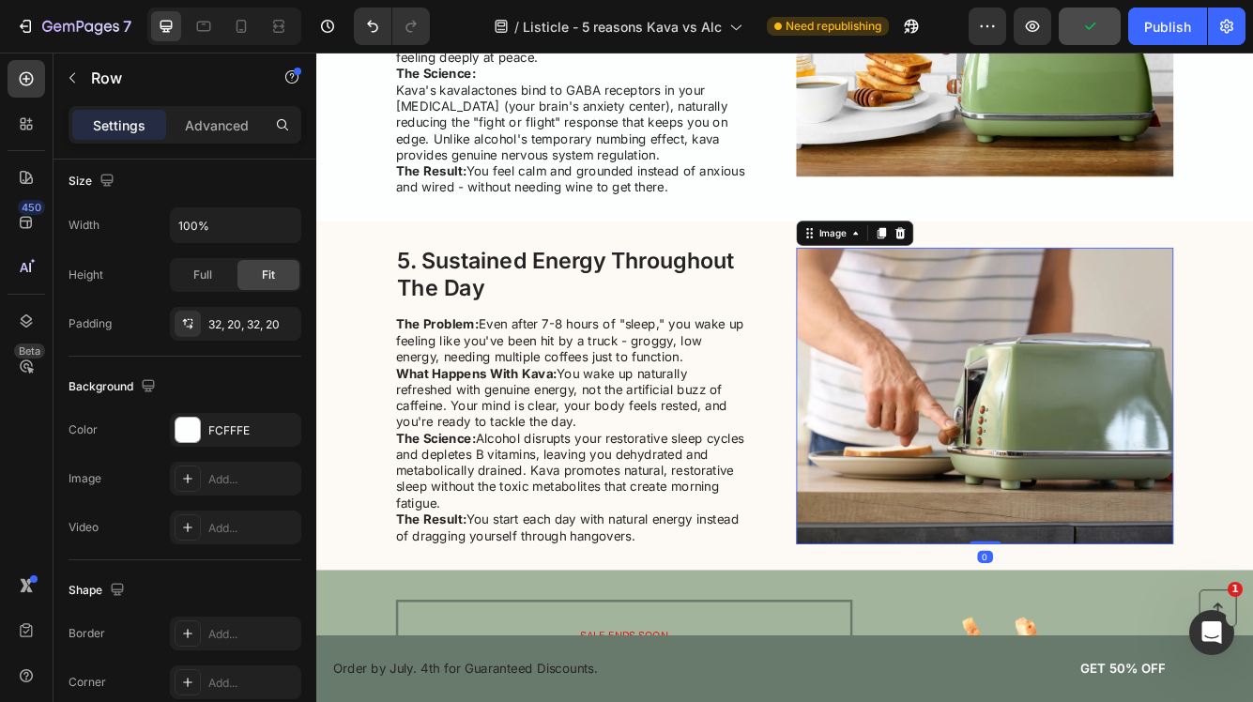
click at [1162, 404] on img at bounding box center [1119, 465] width 453 height 357
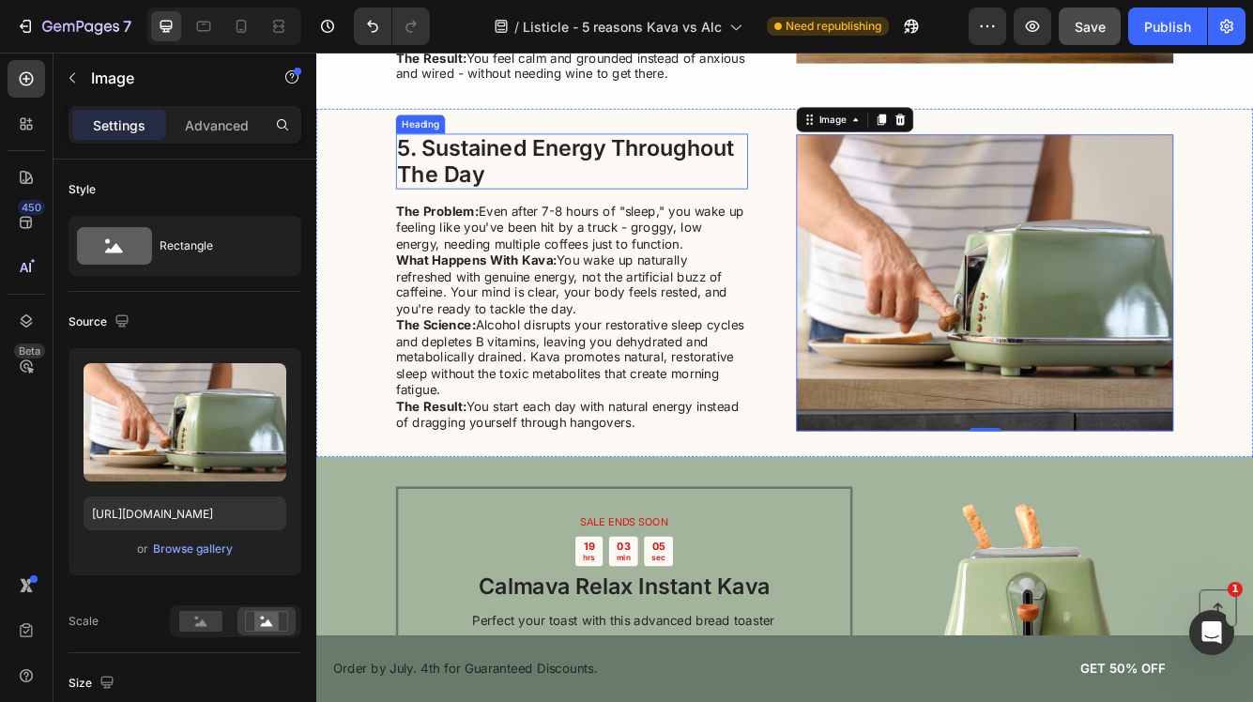
scroll to position [2188, 0]
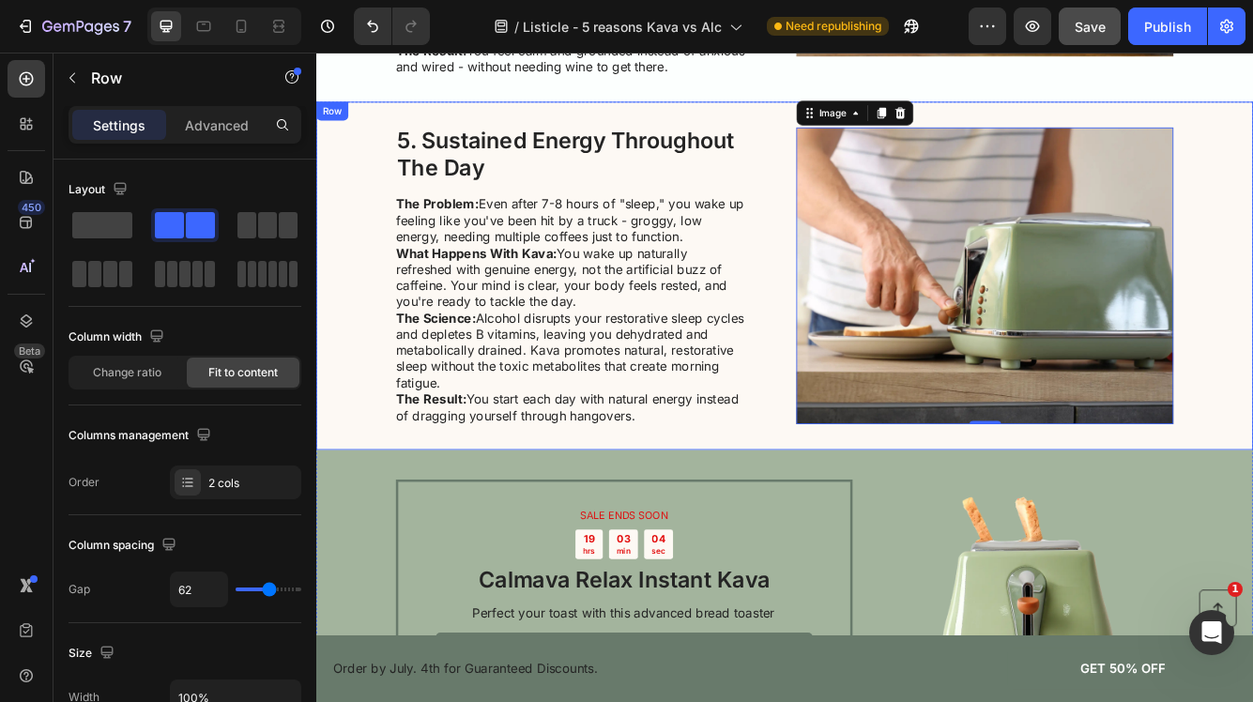
click at [351, 187] on div "5. Sustained Energy Throughout The Day Heading The Problem: Even after 7-8 hour…" at bounding box center [879, 321] width 1126 height 419
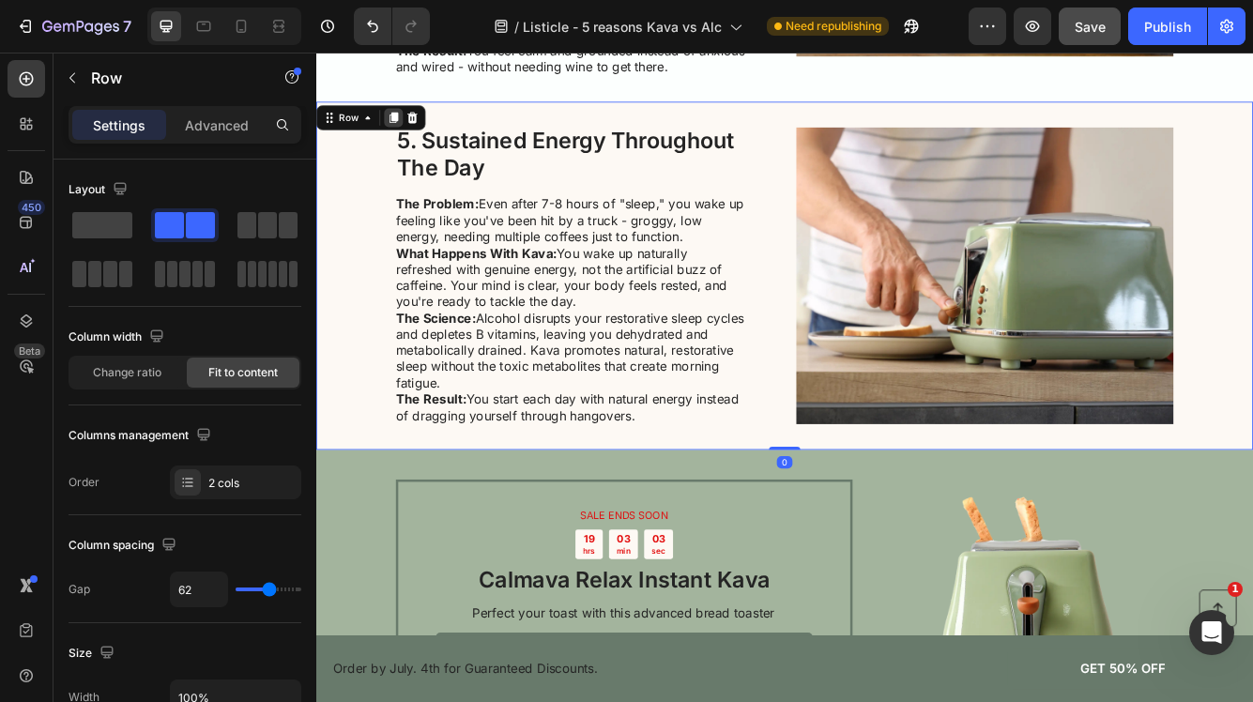
click at [407, 124] on icon at bounding box center [409, 130] width 10 height 13
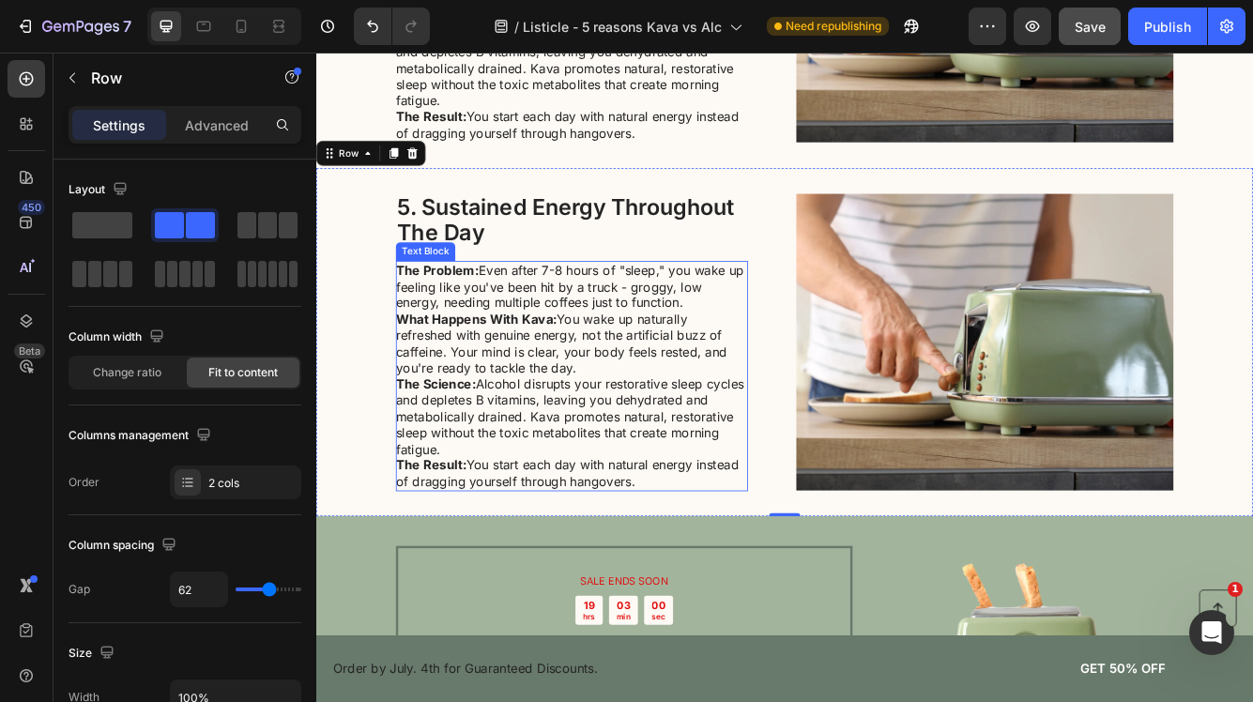
scroll to position [2534, 0]
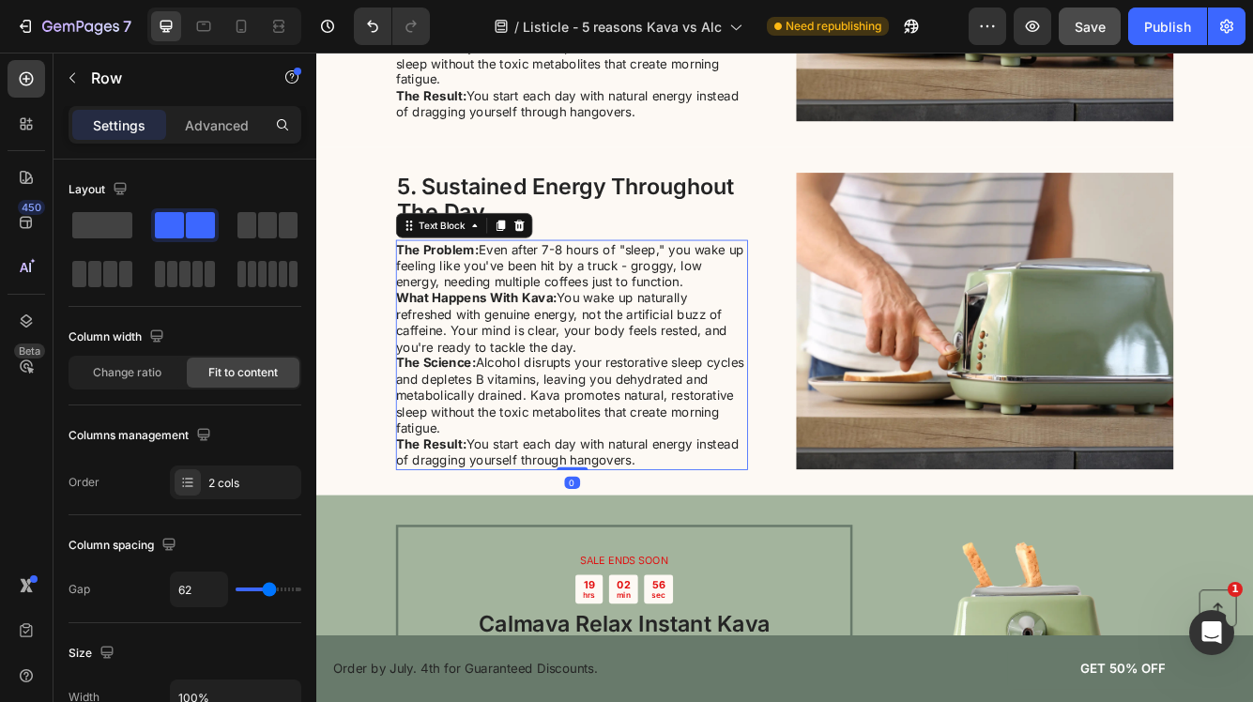
click at [678, 343] on p "What Happens With Kava: You wake up naturally refreshed with genuine energy, no…" at bounding box center [622, 377] width 421 height 78
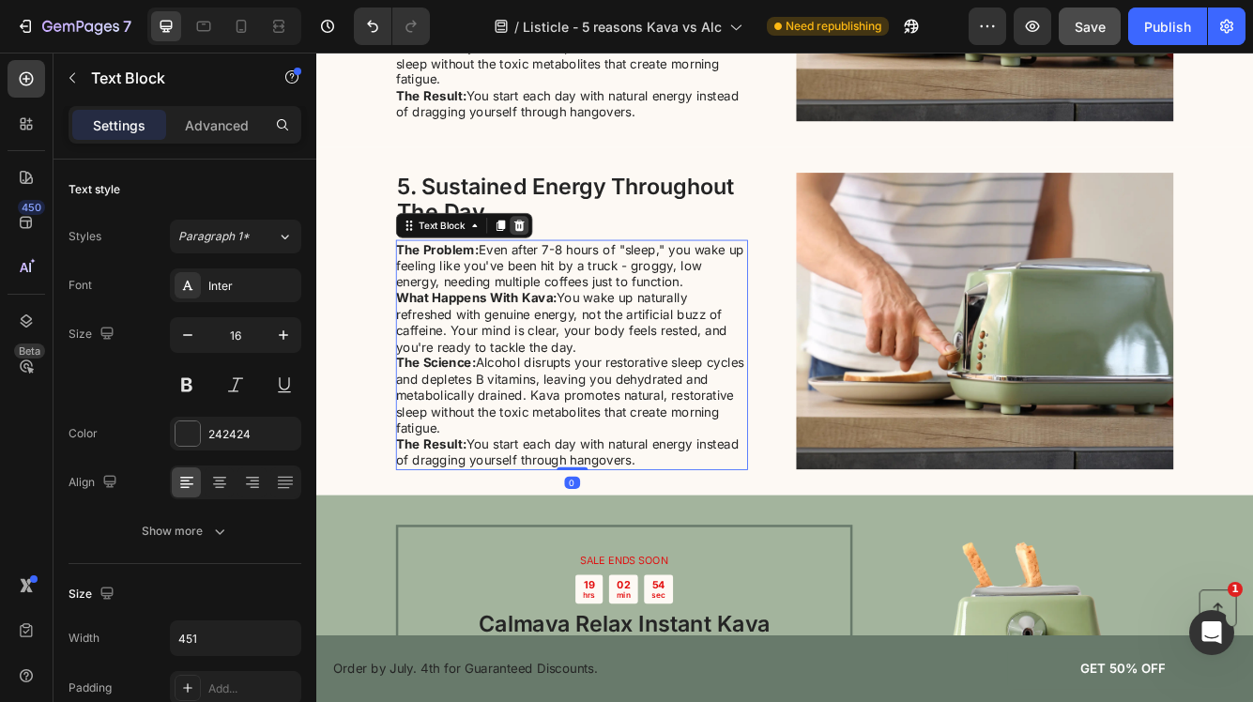
click at [554, 259] on icon at bounding box center [560, 259] width 15 height 15
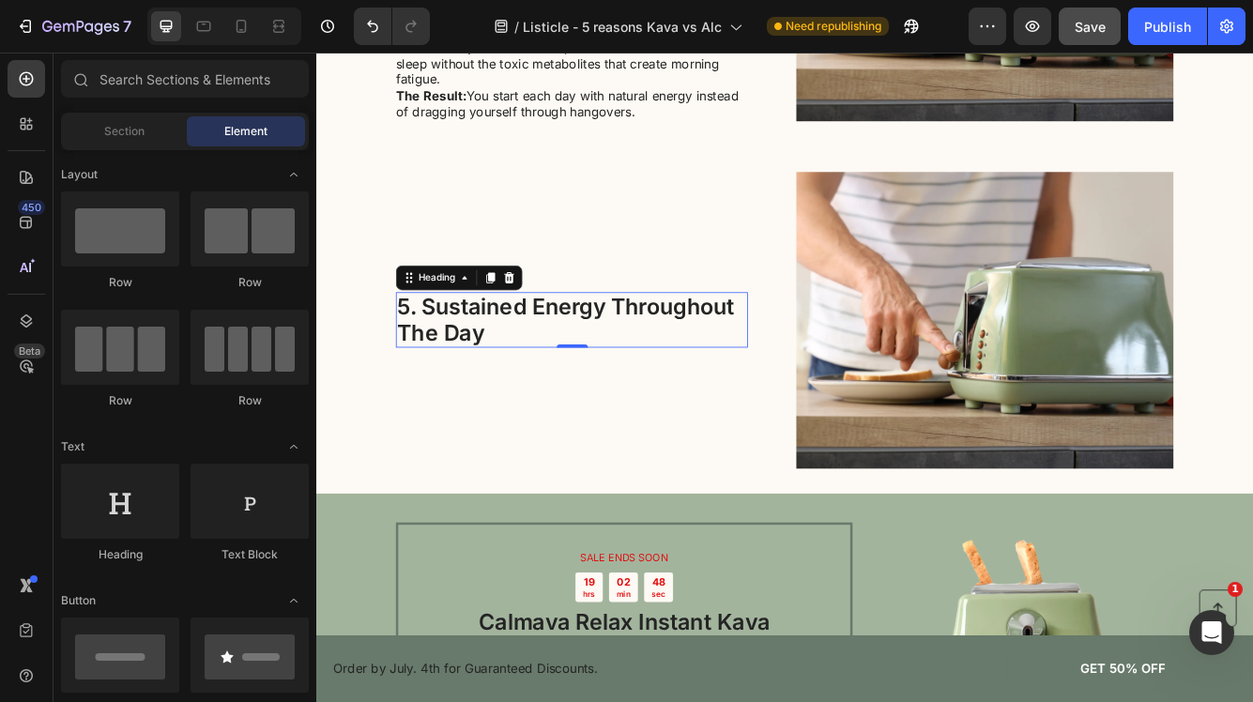
click at [537, 357] on h2 "5. Sustained Energy Throughout The Day" at bounding box center [623, 374] width 423 height 67
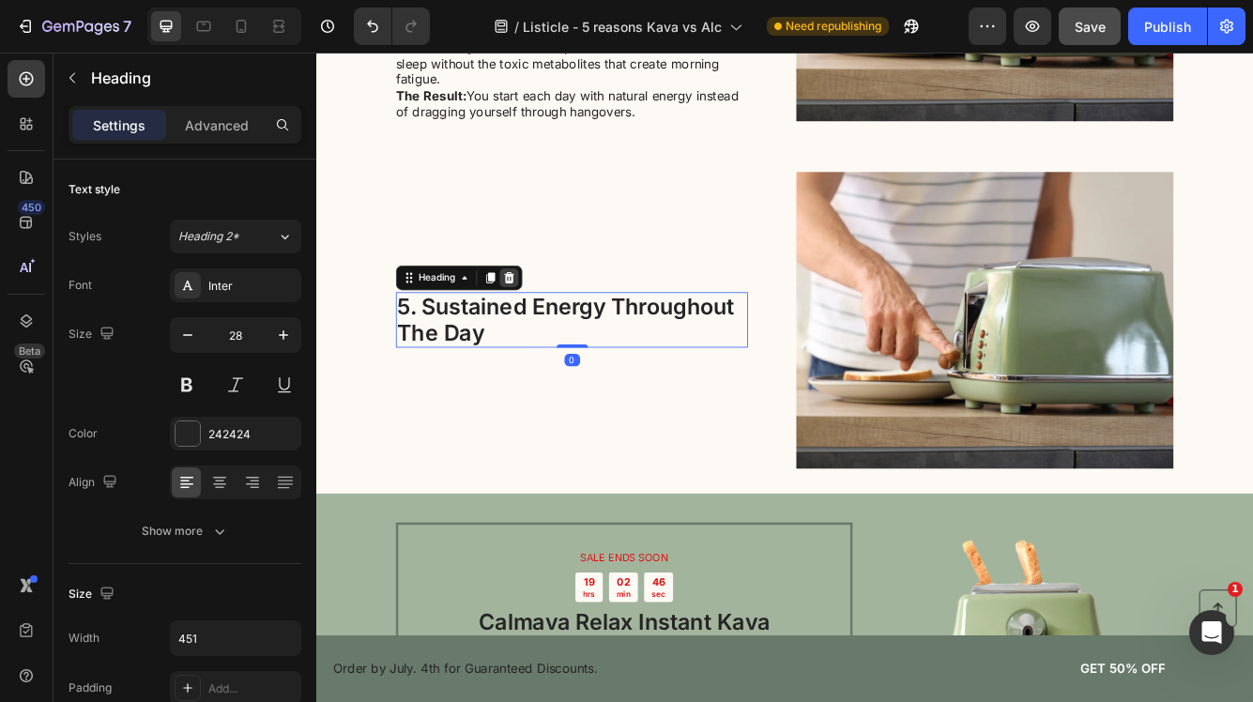
click at [554, 328] on icon at bounding box center [548, 322] width 15 height 15
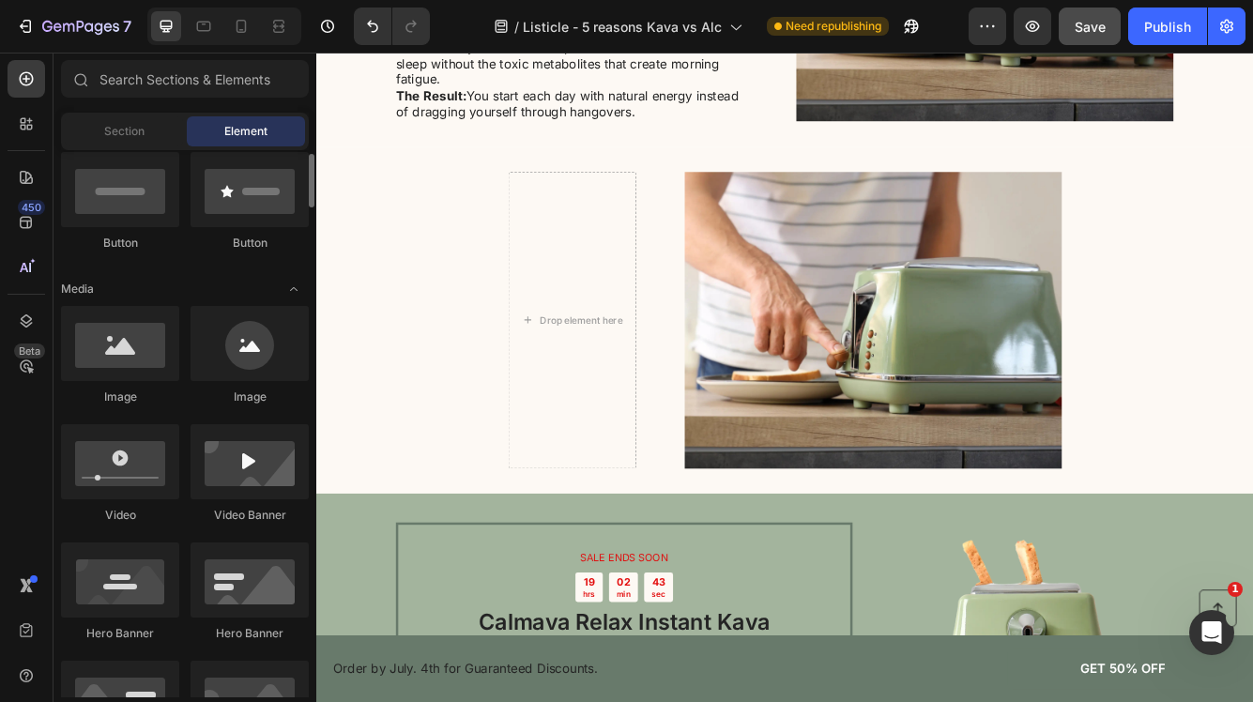
scroll to position [548, 0]
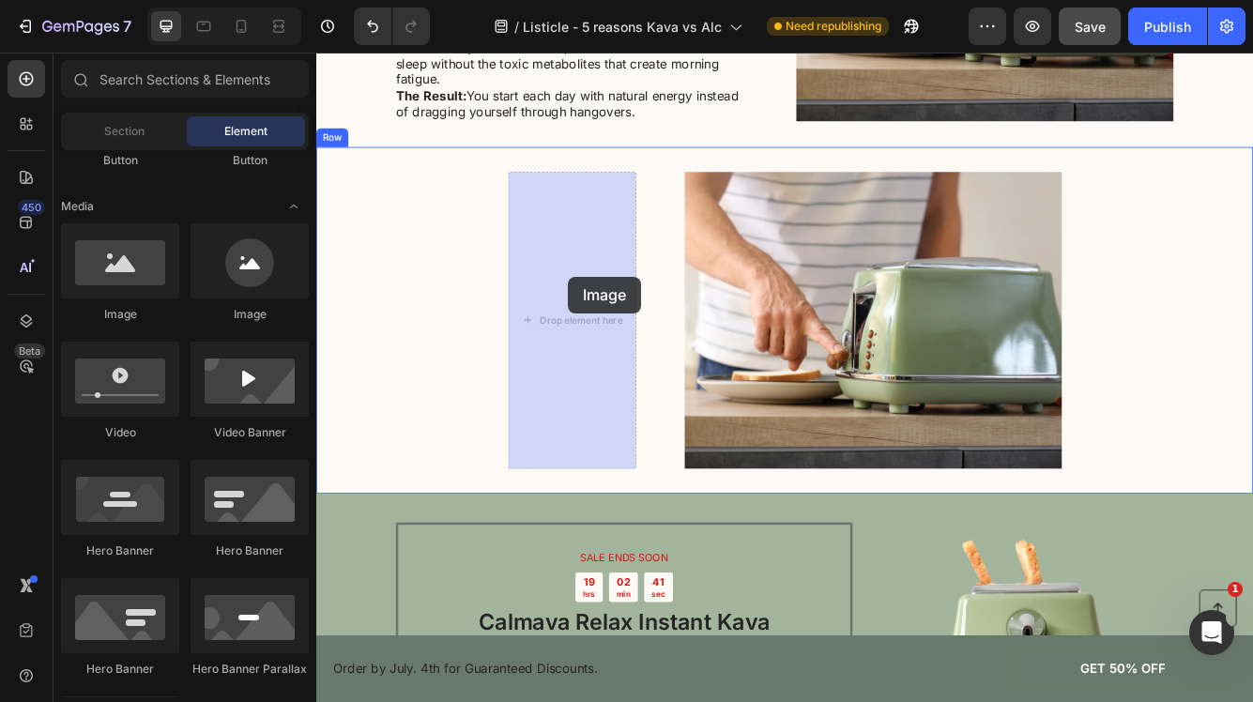
drag, startPoint x: 442, startPoint y: 311, endPoint x: 618, endPoint y: 322, distance: 176.8
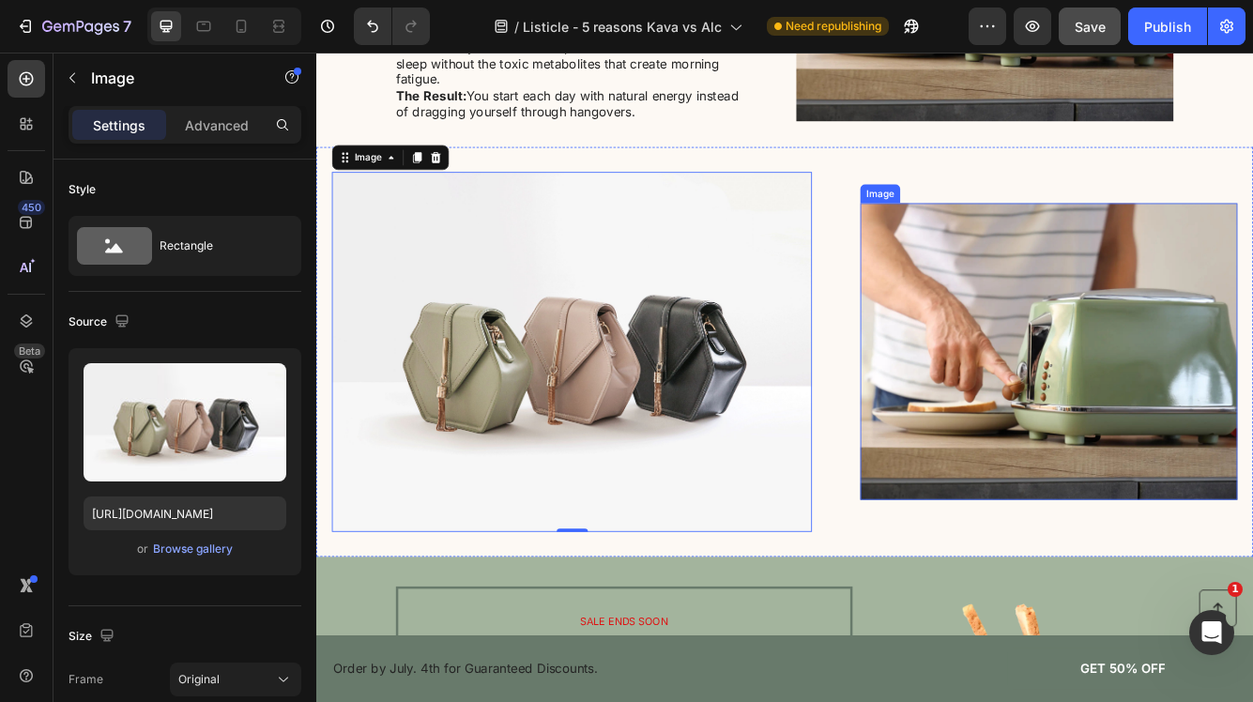
click at [1124, 414] on img at bounding box center [1196, 412] width 453 height 357
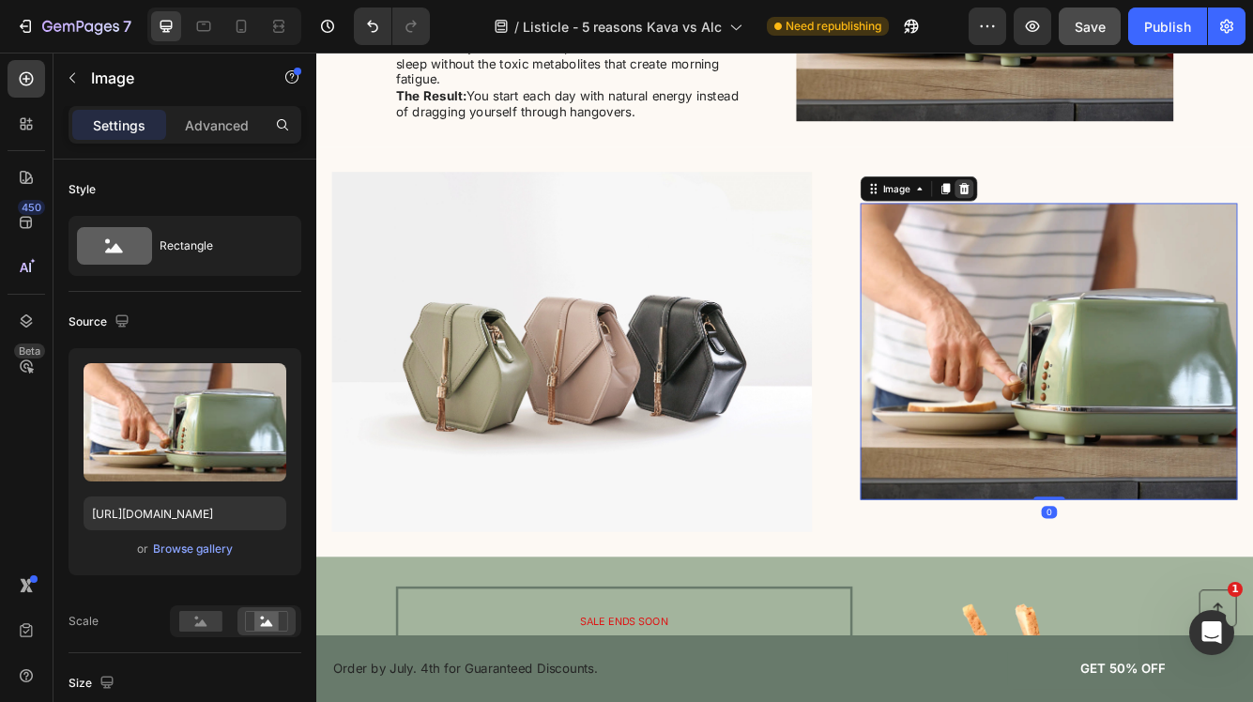
click at [1100, 212] on icon at bounding box center [1095, 215] width 15 height 15
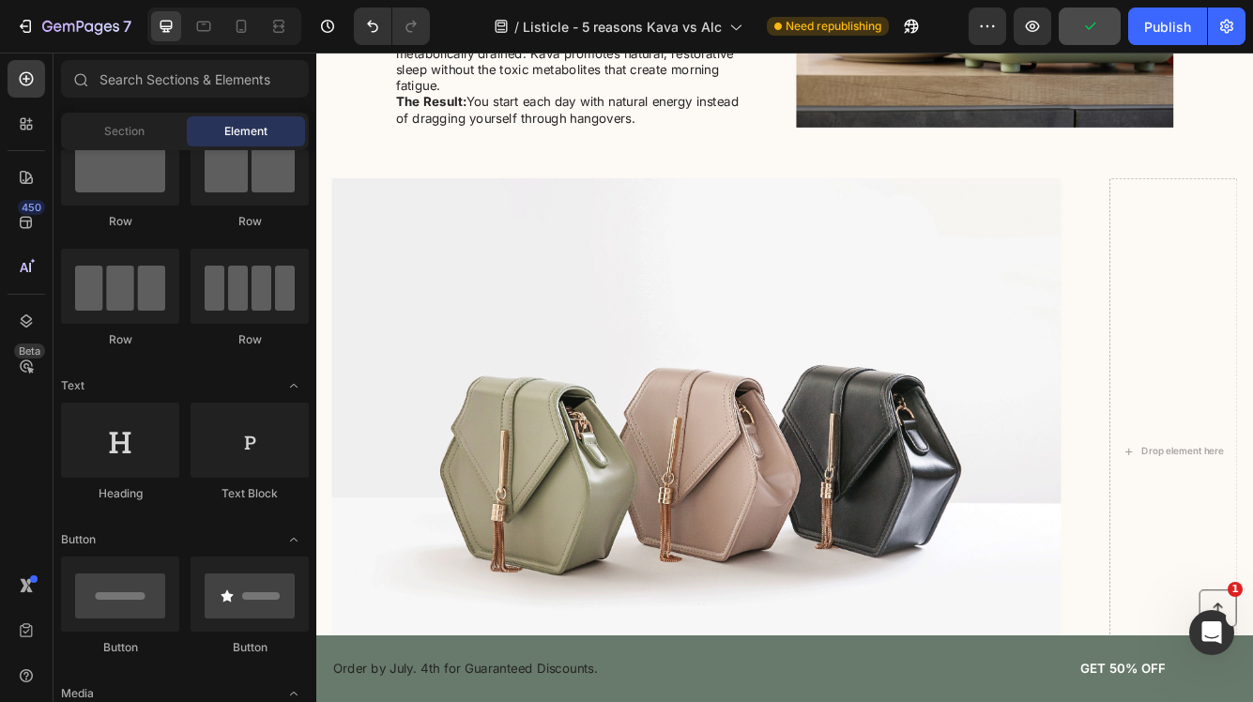
scroll to position [0, 0]
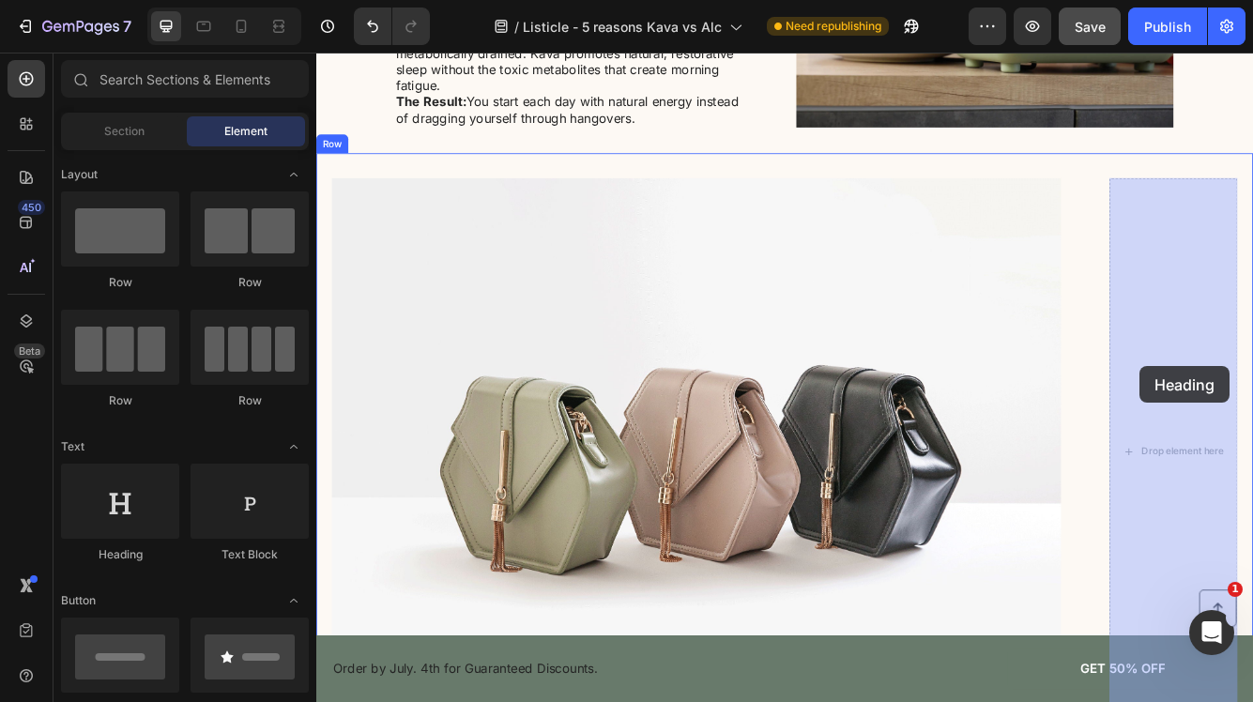
drag, startPoint x: 421, startPoint y: 552, endPoint x: 1301, endPoint y: 428, distance: 888.0
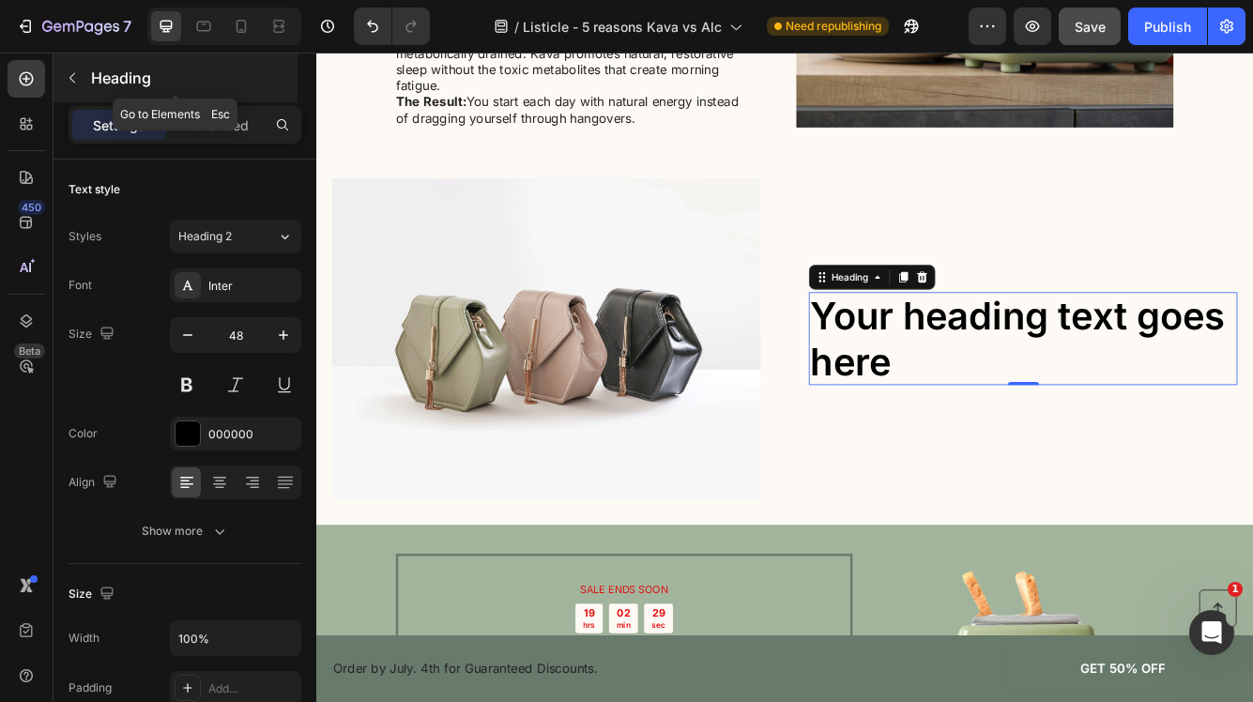
click at [77, 77] on icon "button" at bounding box center [72, 77] width 15 height 15
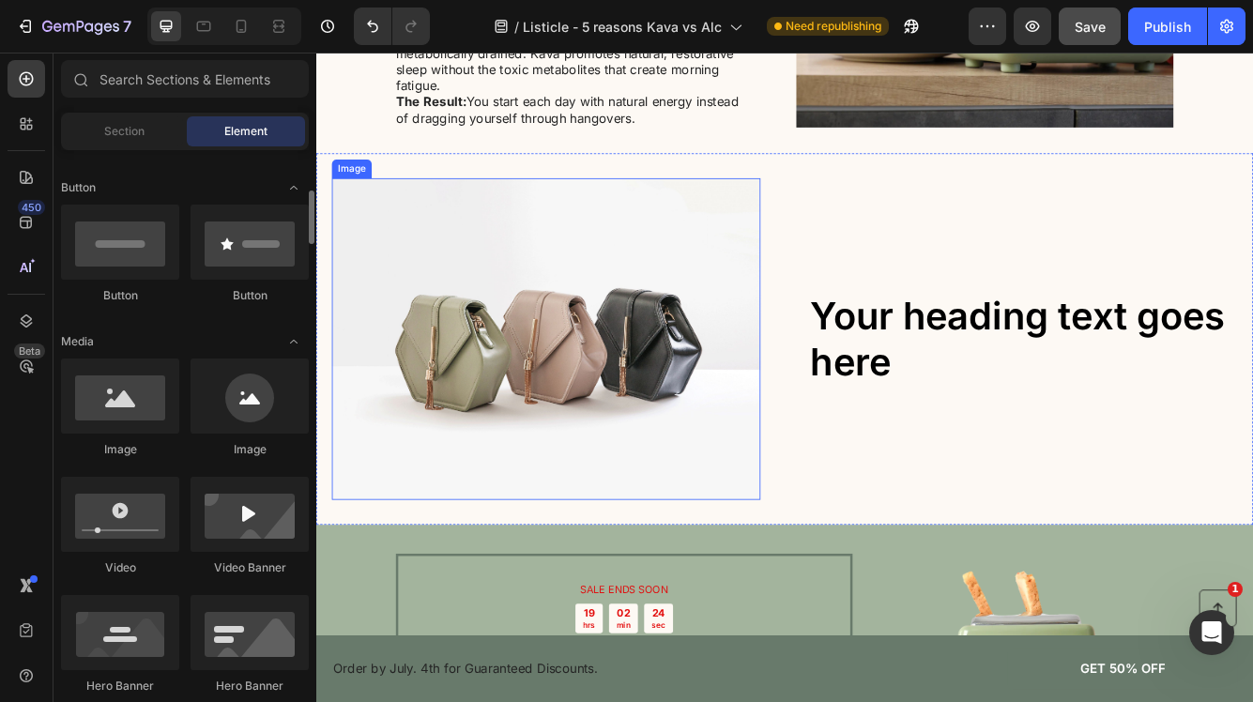
scroll to position [2174, 0]
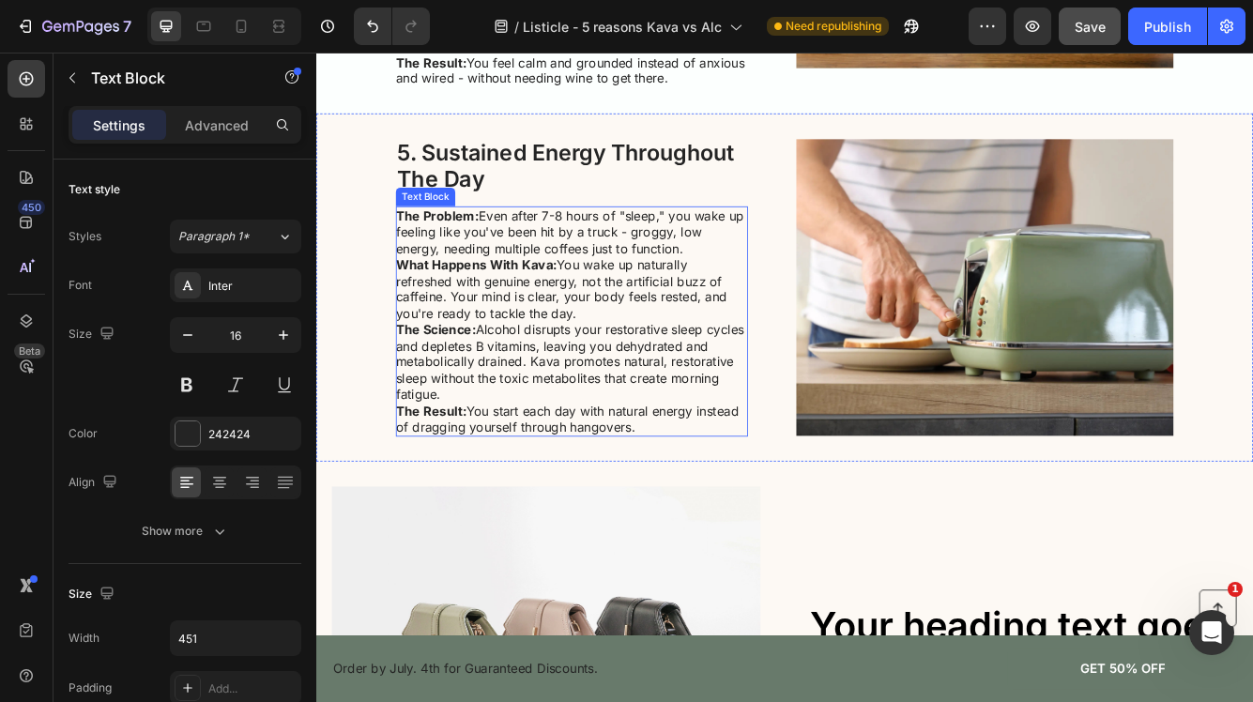
click at [487, 336] on p "What Happens With Kava: You wake up naturally refreshed with genuine energy, no…" at bounding box center [622, 337] width 421 height 78
click at [542, 212] on icon at bounding box center [537, 219] width 15 height 15
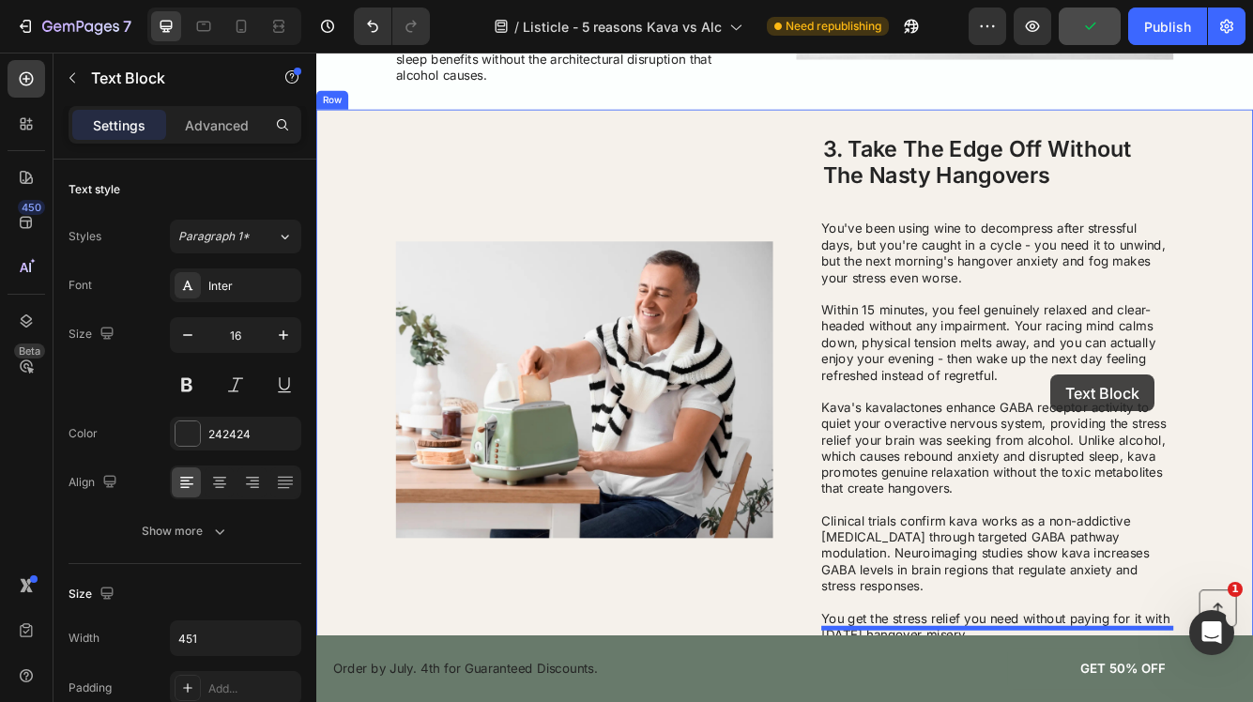
scroll to position [1080, 0]
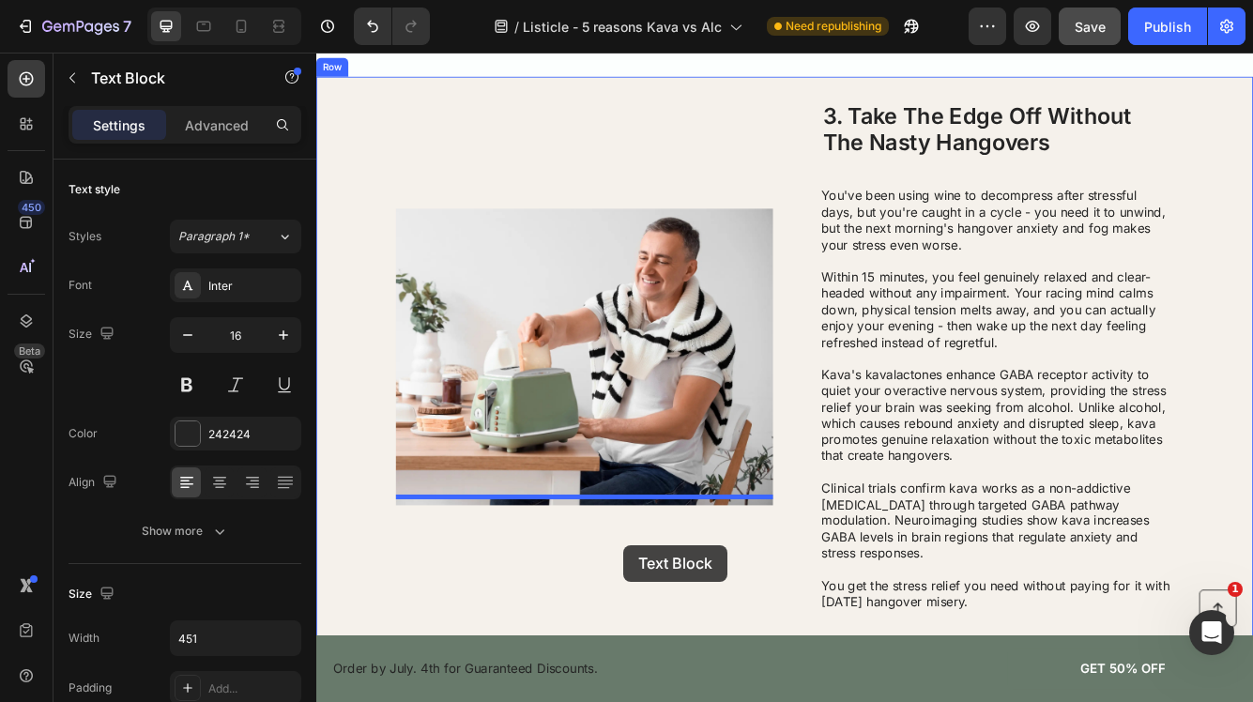
drag, startPoint x: 435, startPoint y: 483, endPoint x: 684, endPoint y: 646, distance: 297.0
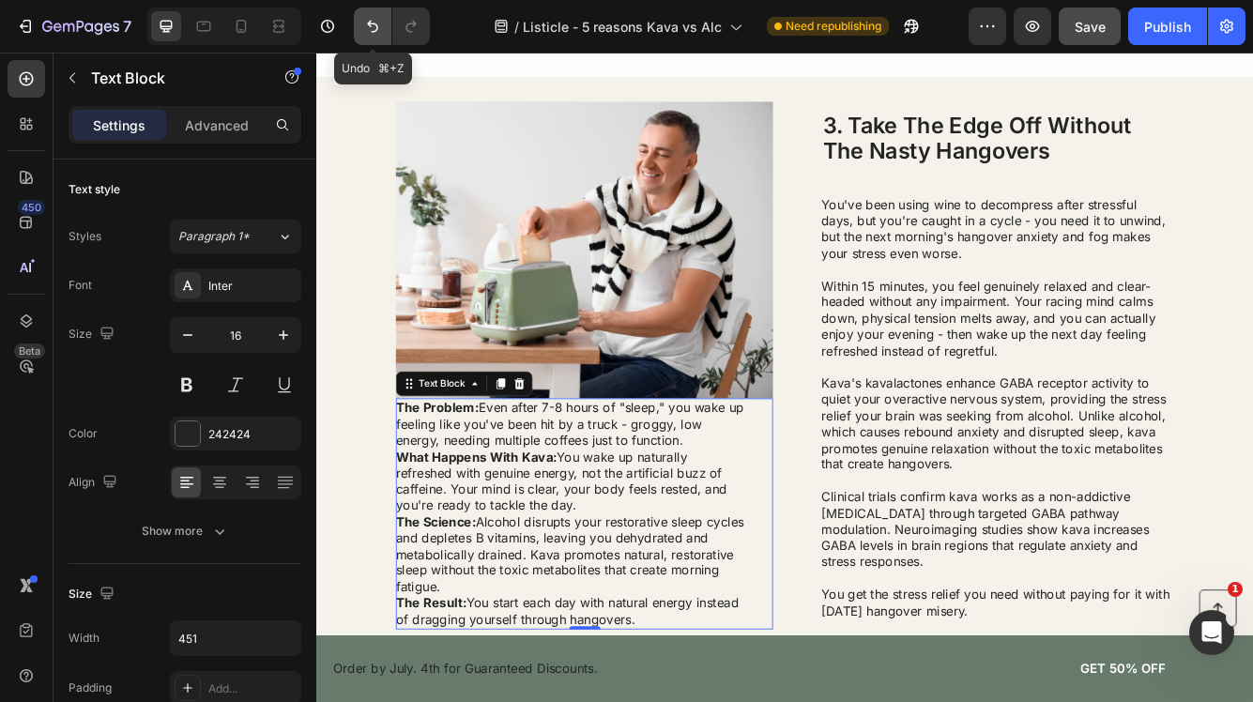
click at [369, 22] on icon "Undo/Redo" at bounding box center [372, 26] width 19 height 19
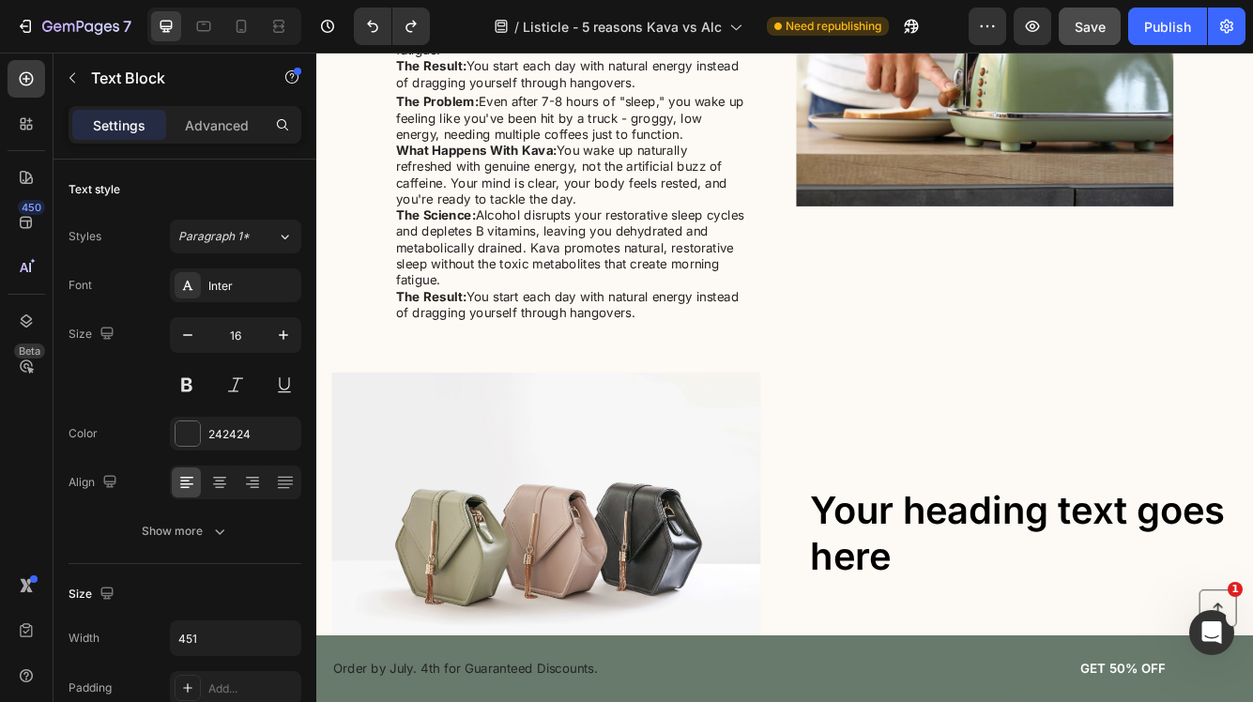
scroll to position [2563, 0]
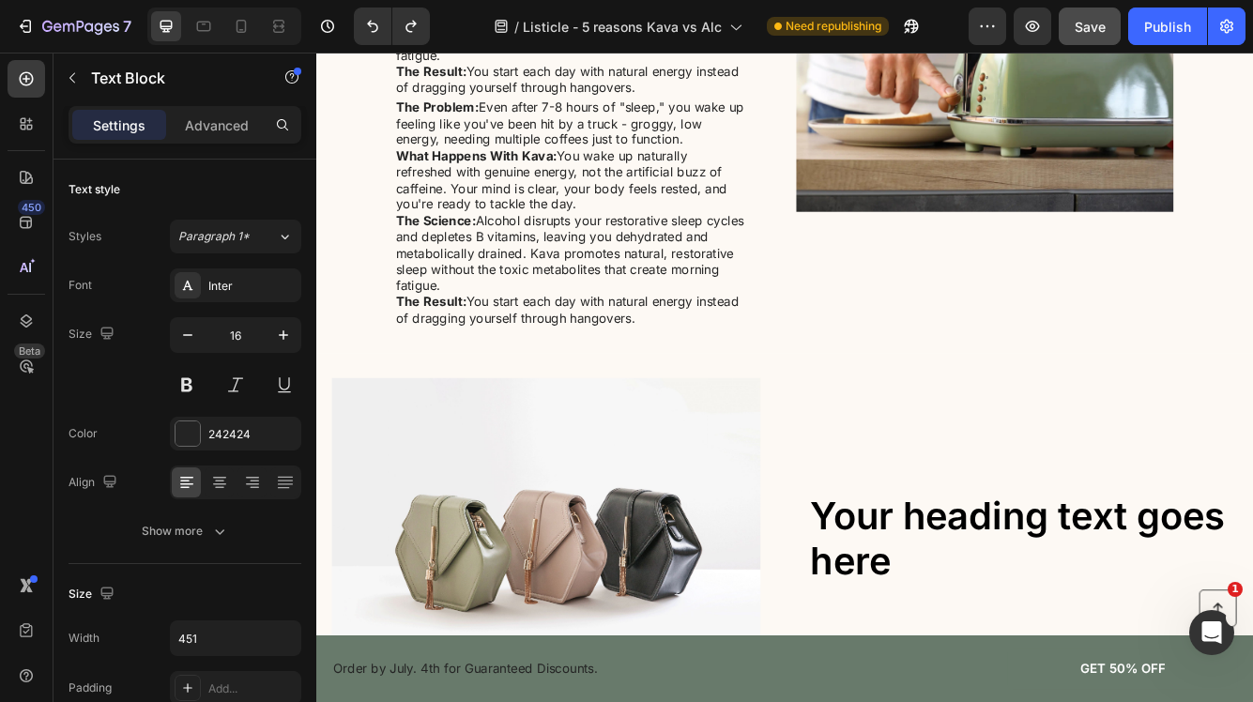
click at [541, 167] on strong "What Happens With Kava:" at bounding box center [508, 176] width 193 height 19
click at [545, 226] on p "What Happens With Kava: You wake up naturally refreshed with genuine energy, no…" at bounding box center [622, 206] width 421 height 78
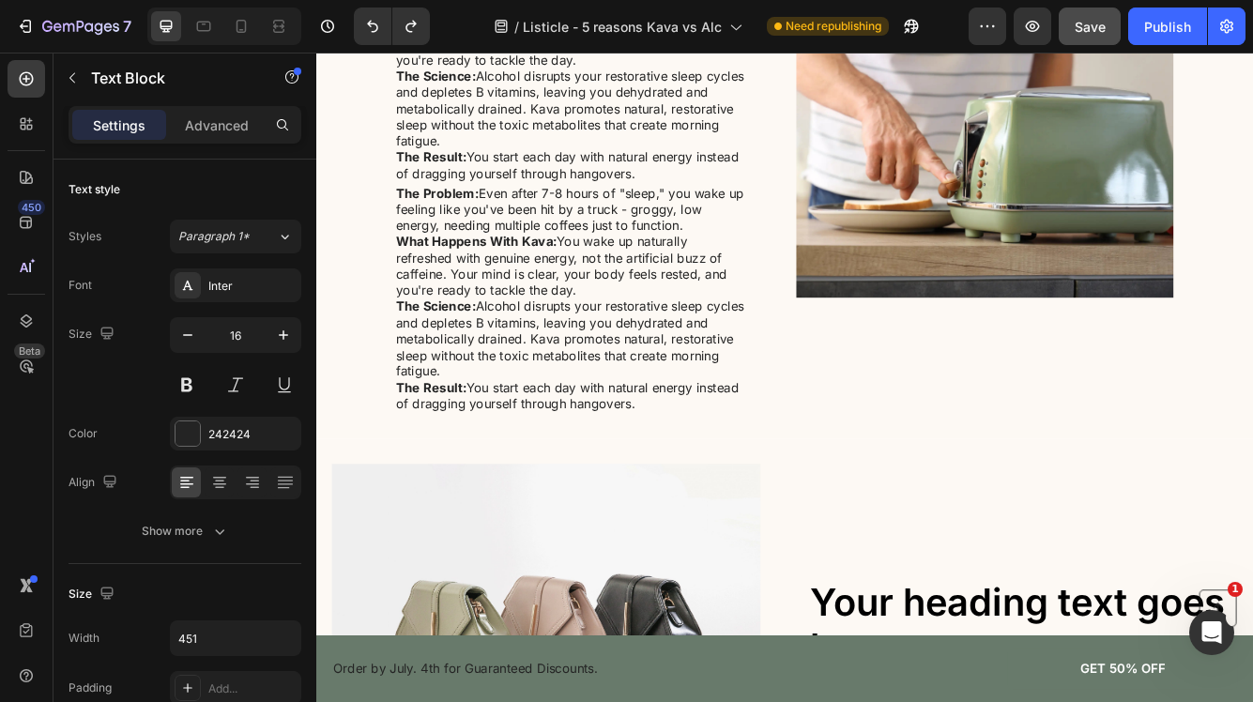
scroll to position [2457, 0]
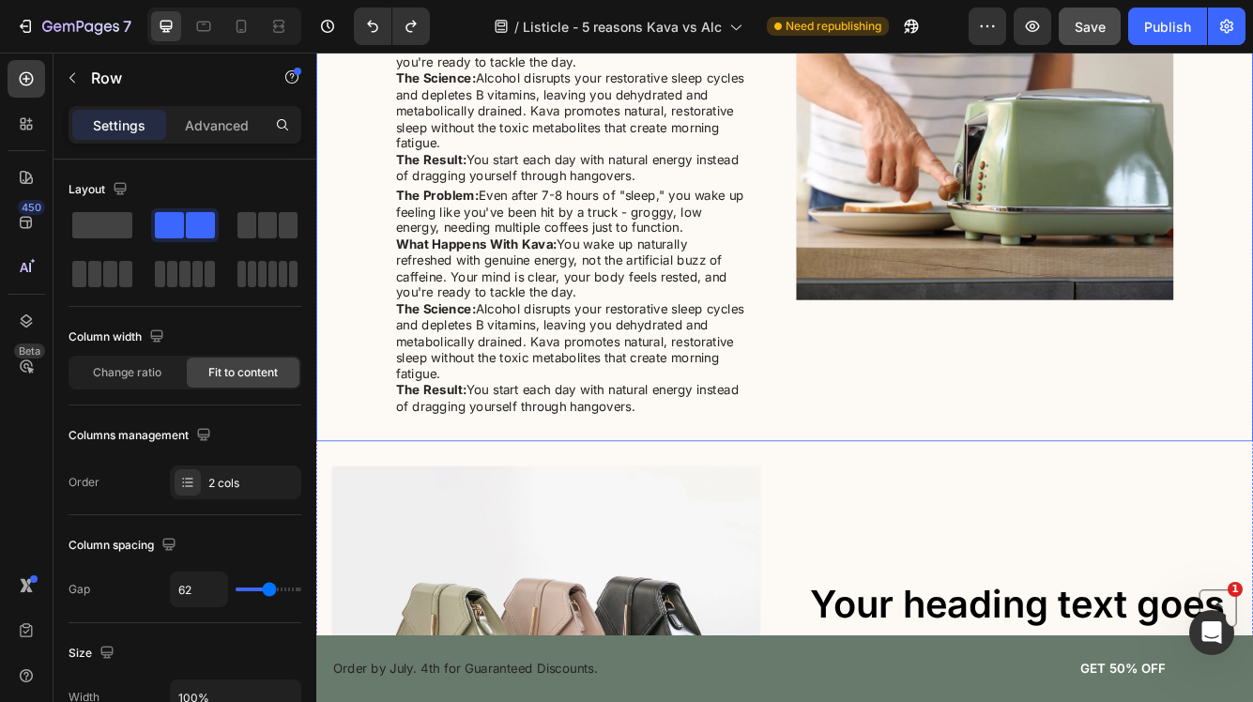
click at [353, 313] on div "5. Sustained Energy Throughout The Day Heading The Problem: Even after 7-8 hour…" at bounding box center [879, 172] width 1126 height 696
click at [405, 308] on div "5. Sustained Energy Throughout The Day Heading The Problem: Even after 7-8 hour…" at bounding box center [879, 172] width 1126 height 696
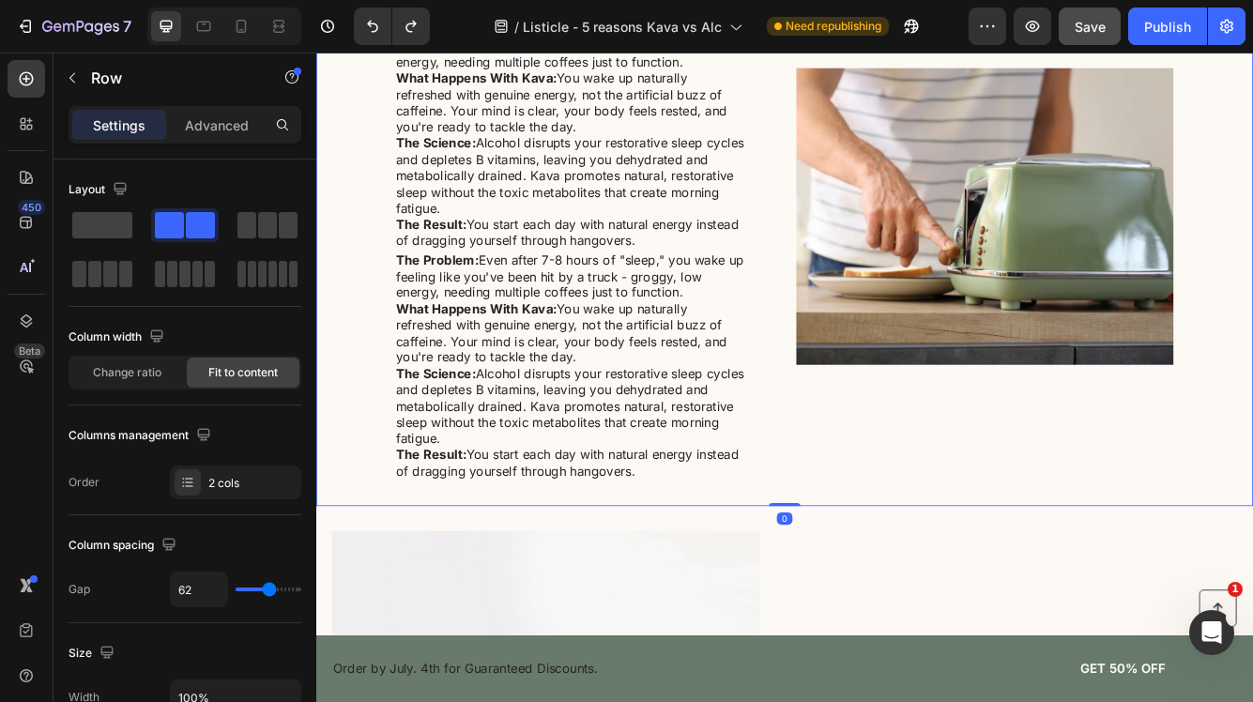
scroll to position [2270, 0]
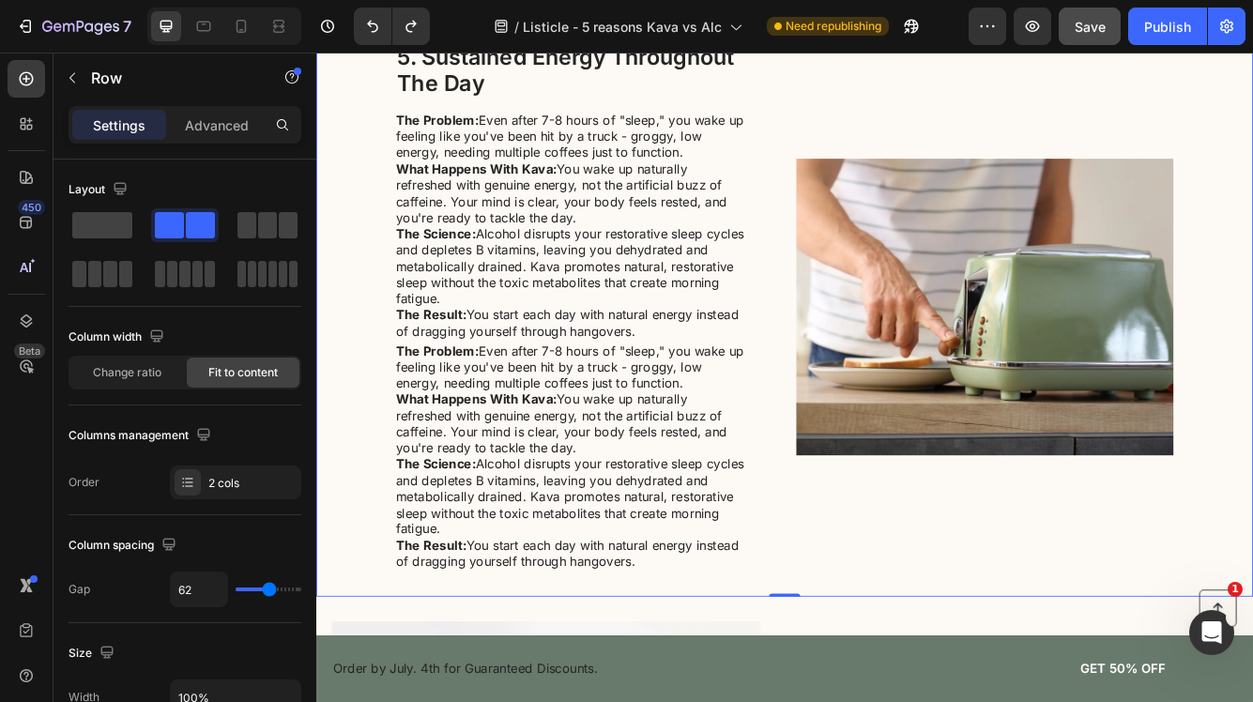
click at [379, 323] on div "5. Sustained Energy Throughout The Day Heading The Problem: Even after 7-8 hour…" at bounding box center [879, 358] width 1126 height 696
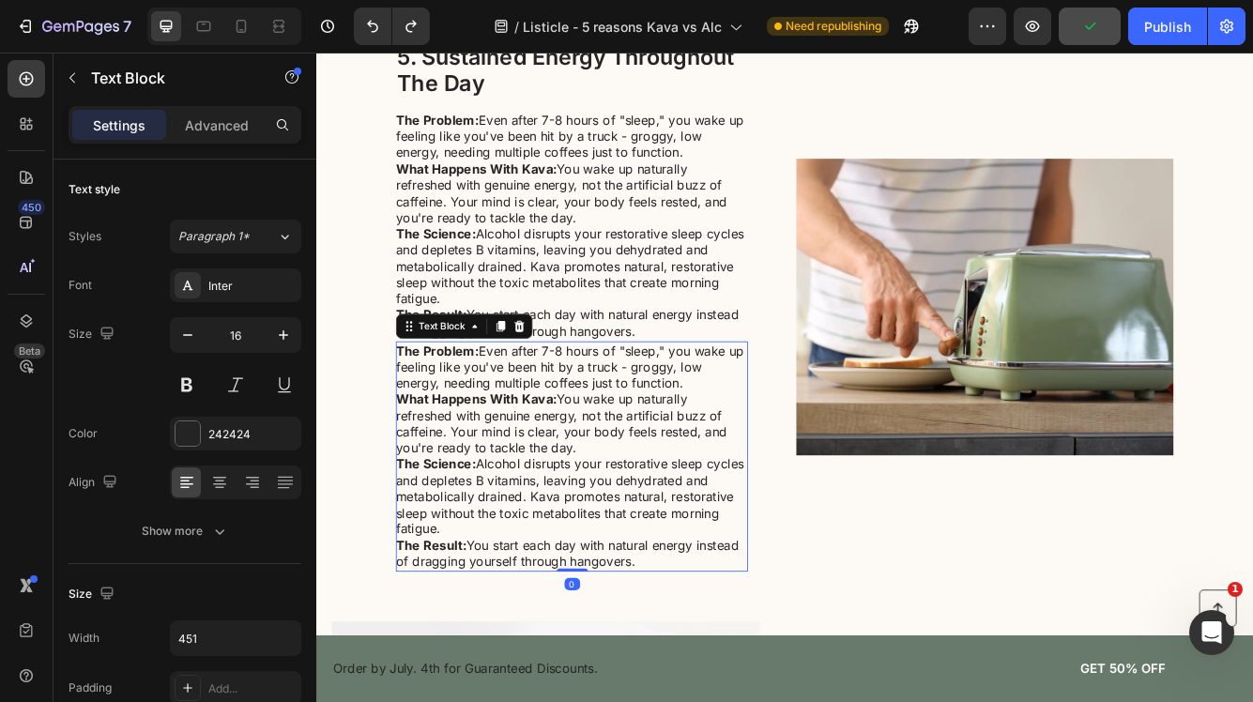
click at [534, 507] on p "What Happens With Kava: You wake up naturally refreshed with genuine energy, no…" at bounding box center [622, 499] width 421 height 78
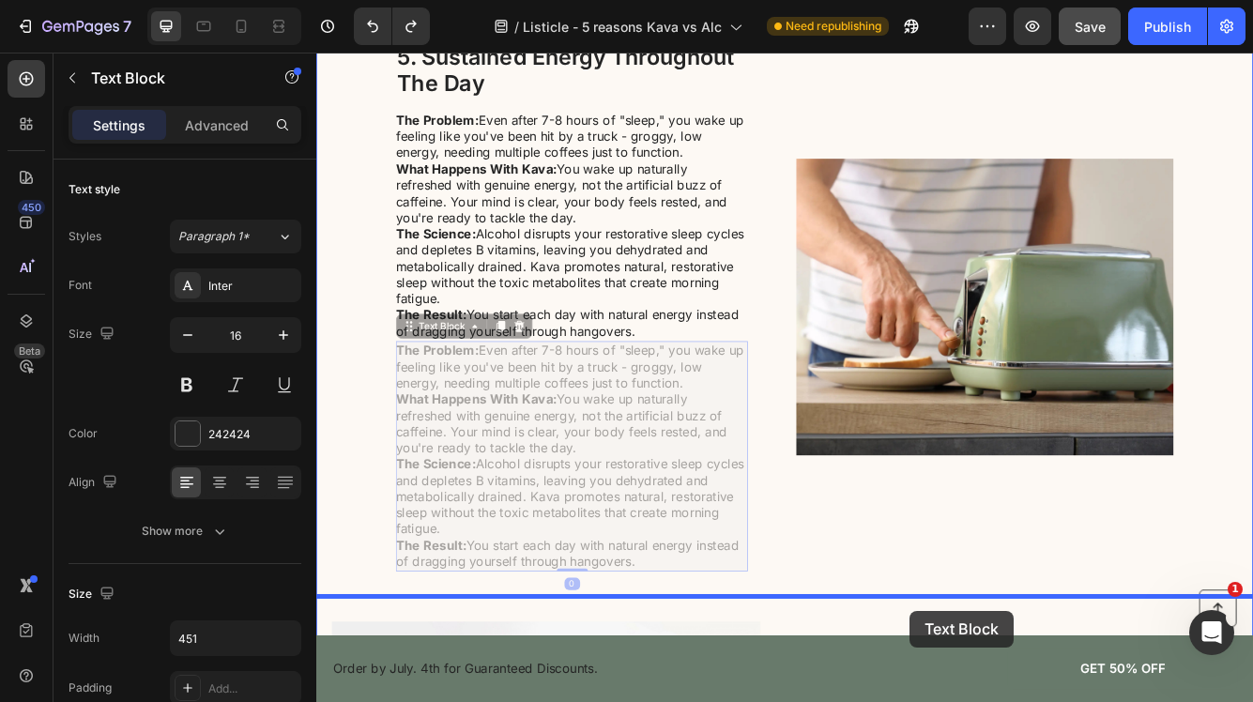
drag, startPoint x: 434, startPoint y: 384, endPoint x: 1029, endPoint y: 724, distance: 685.9
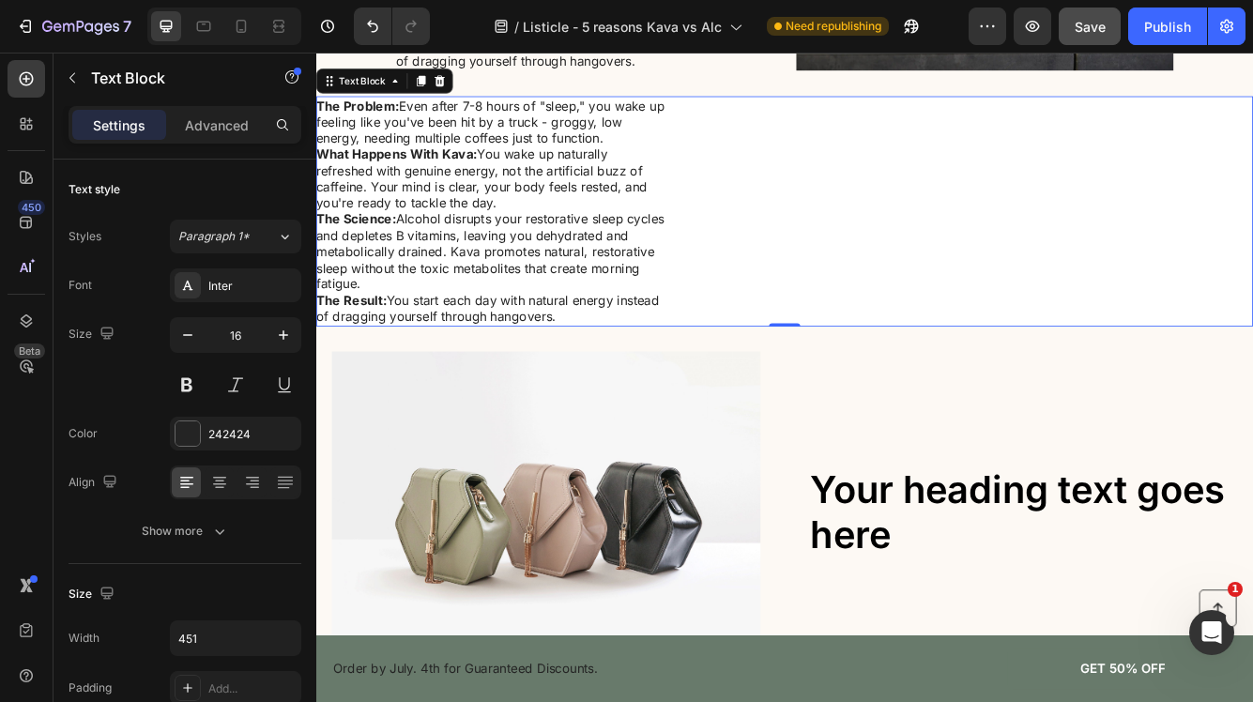
scroll to position [2591, 0]
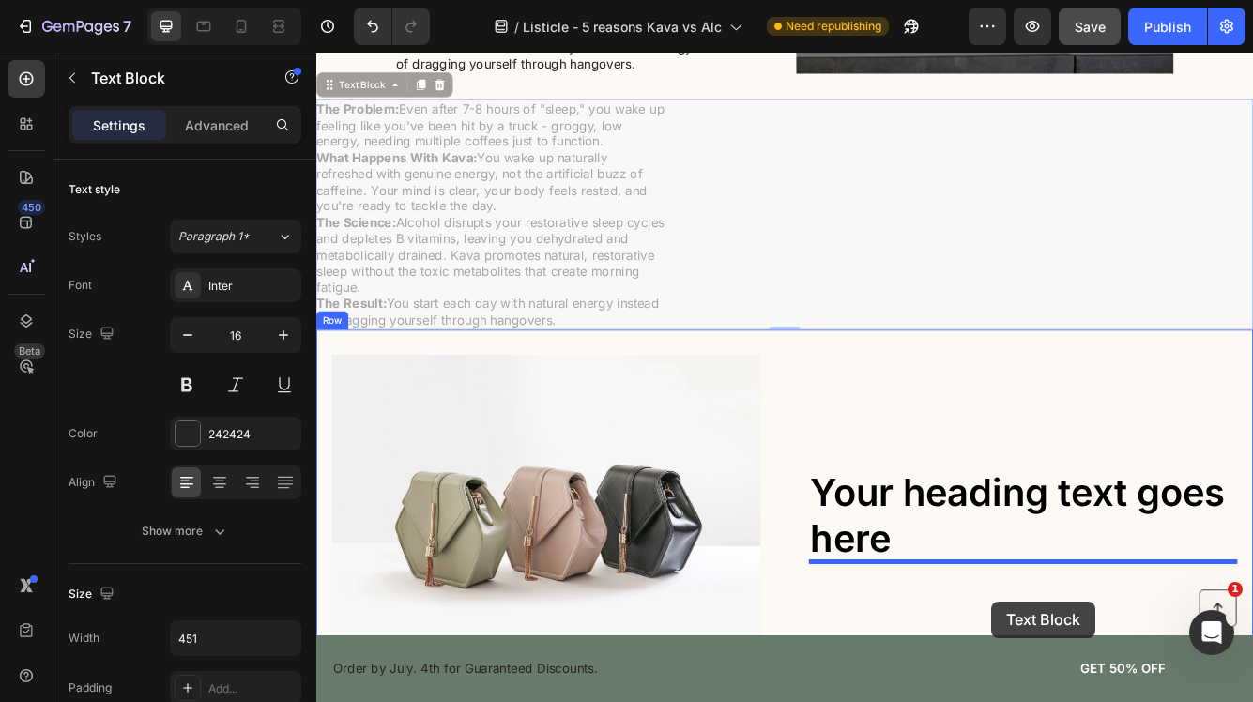
drag, startPoint x: 334, startPoint y: 90, endPoint x: 1127, endPoint y: 712, distance: 1007.9
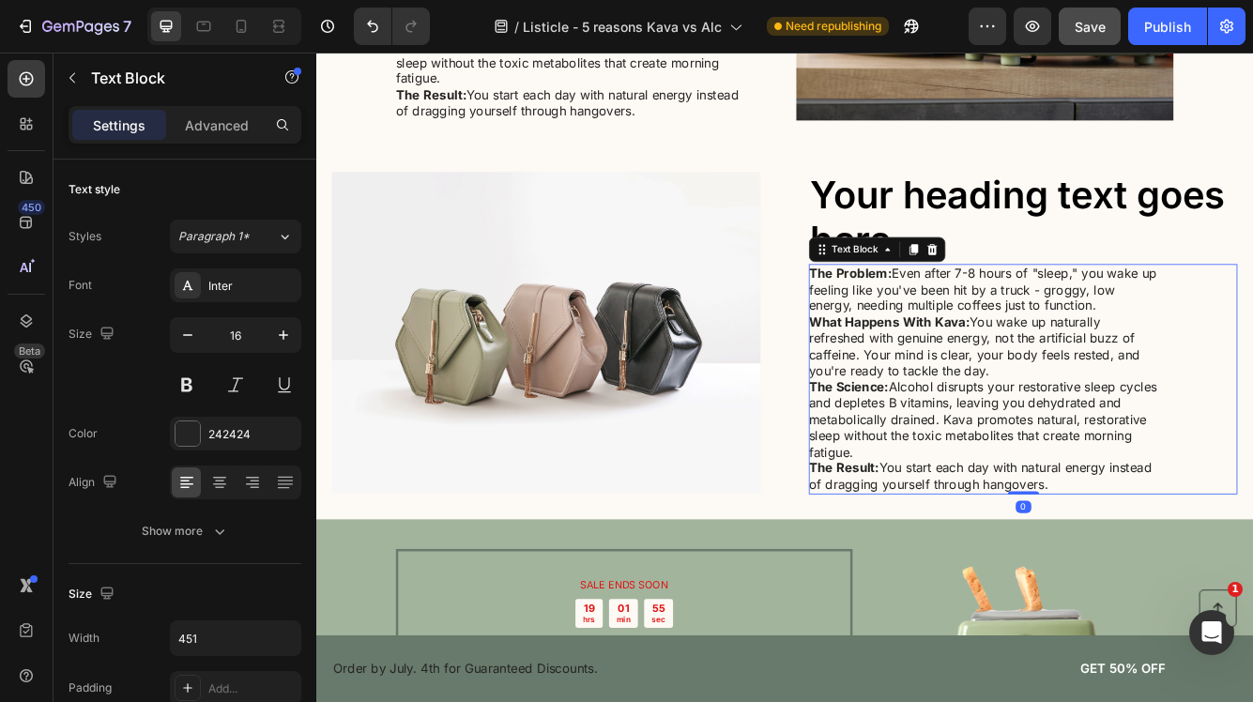
scroll to position [2505, 0]
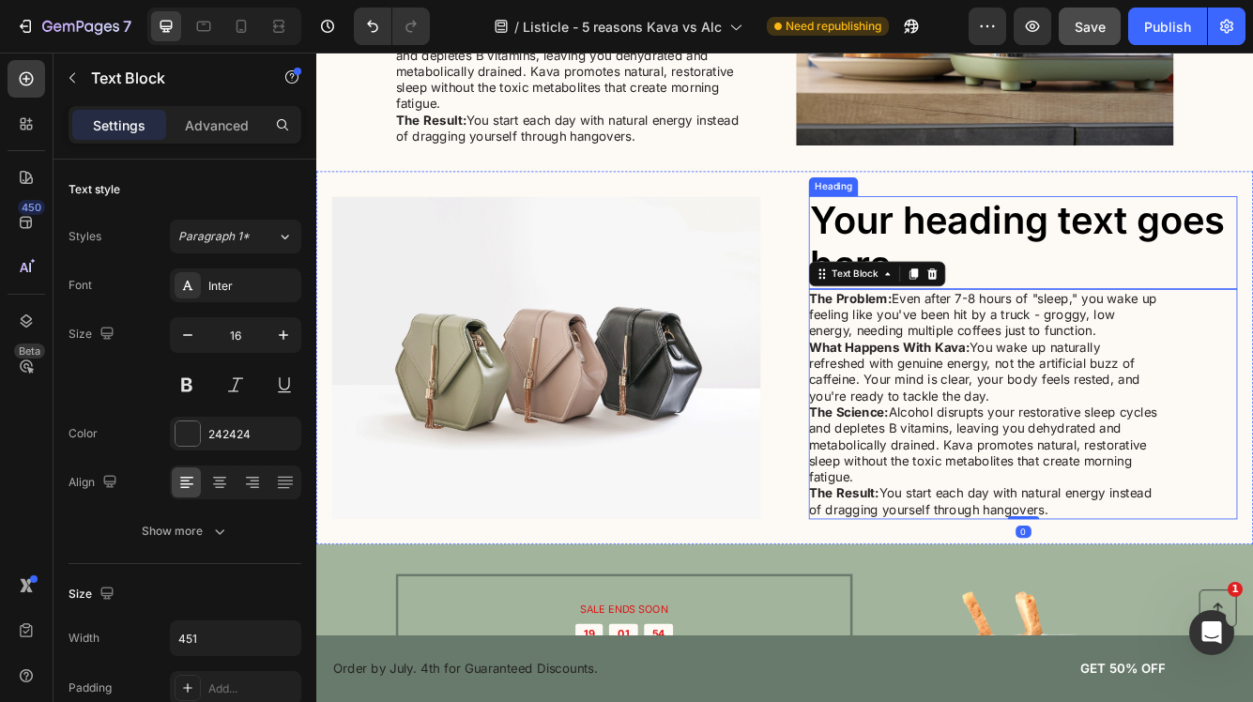
click at [1127, 262] on h2 "Your heading text goes here" at bounding box center [1165, 281] width 515 height 112
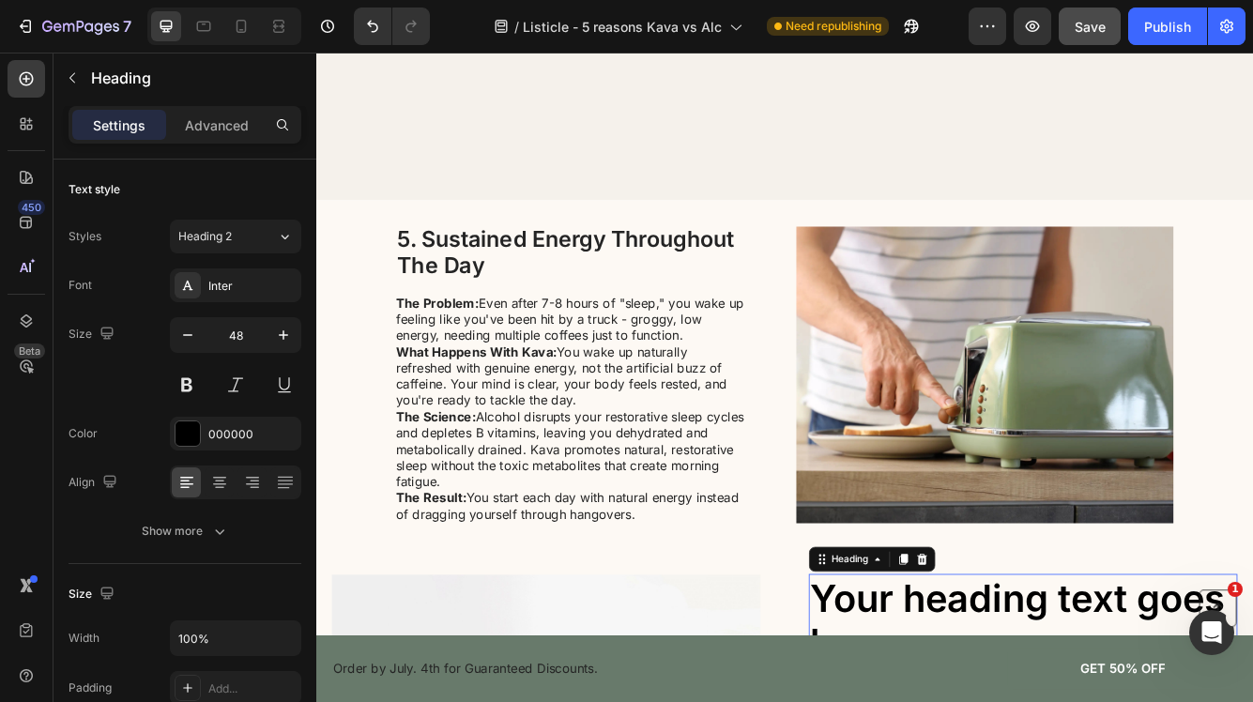
scroll to position [1970, 0]
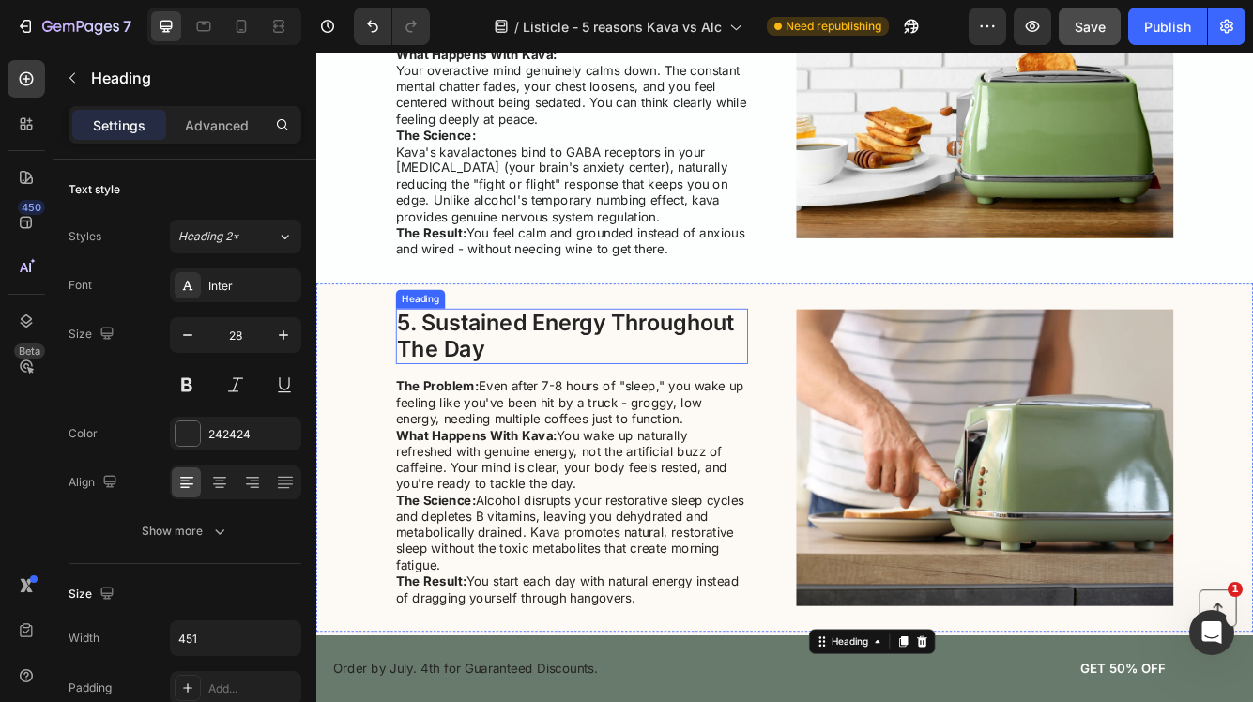
click at [659, 360] on h2 "5. Sustained Energy Throughout The Day" at bounding box center [623, 393] width 423 height 67
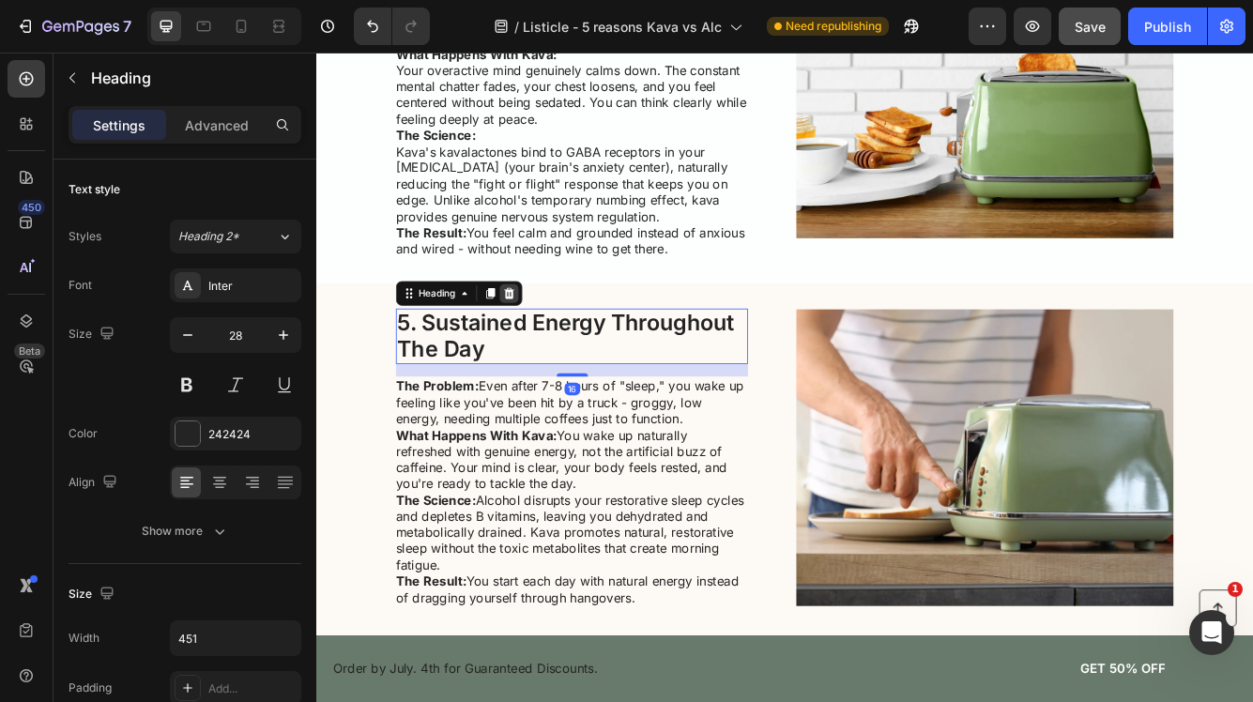
click at [550, 335] on icon at bounding box center [548, 342] width 15 height 15
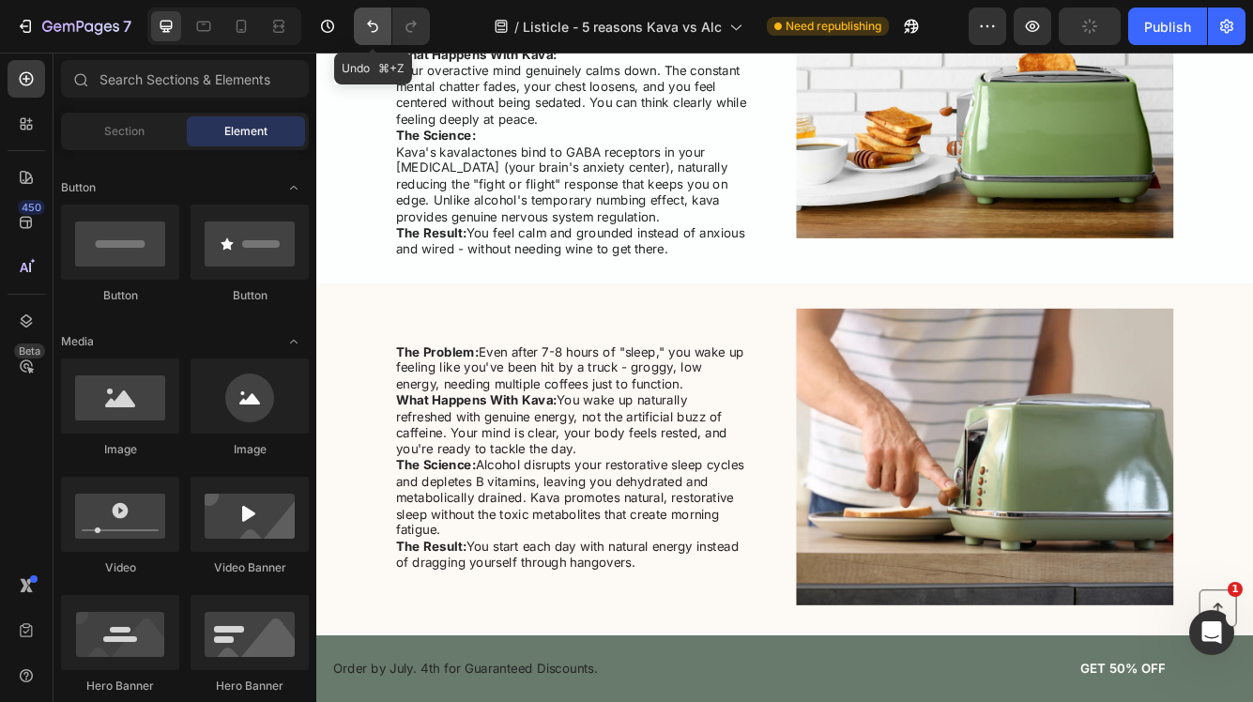
click at [369, 34] on icon "Undo/Redo" at bounding box center [372, 26] width 19 height 19
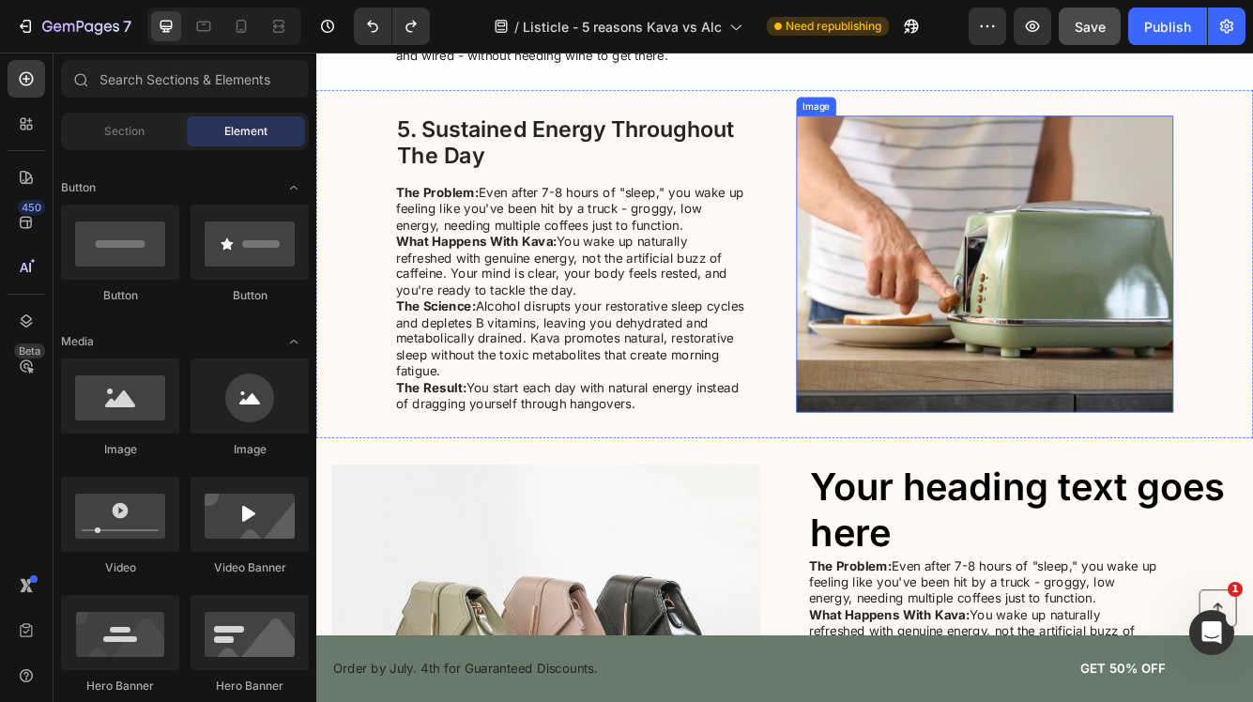
scroll to position [2368, 0]
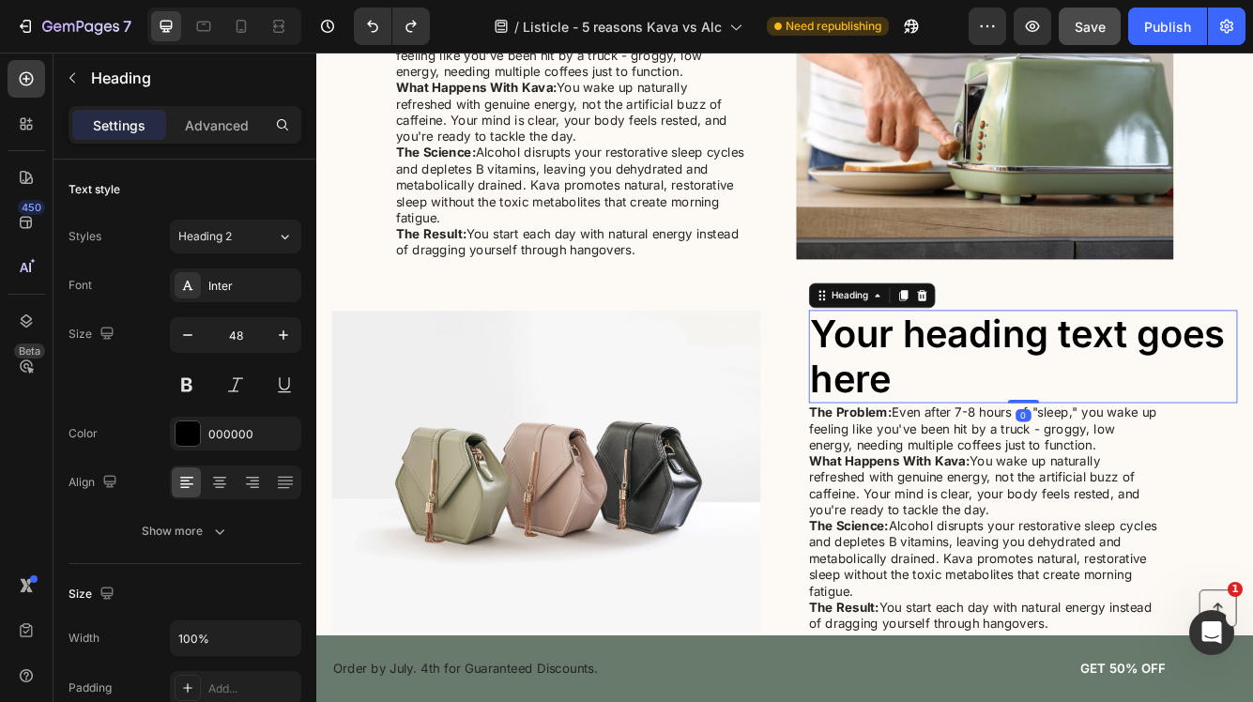
click at [1016, 407] on h2 "Your heading text goes here" at bounding box center [1165, 418] width 515 height 112
click at [1051, 334] on div at bounding box center [1044, 344] width 23 height 23
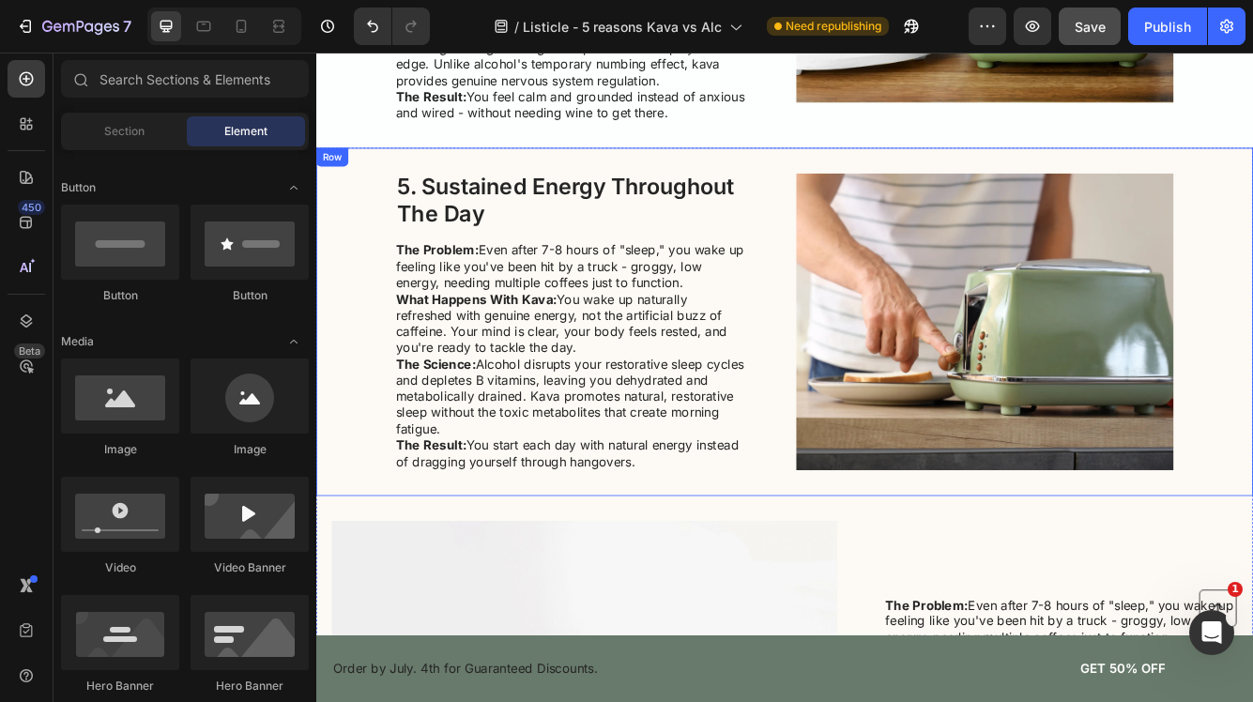
scroll to position [2105, 0]
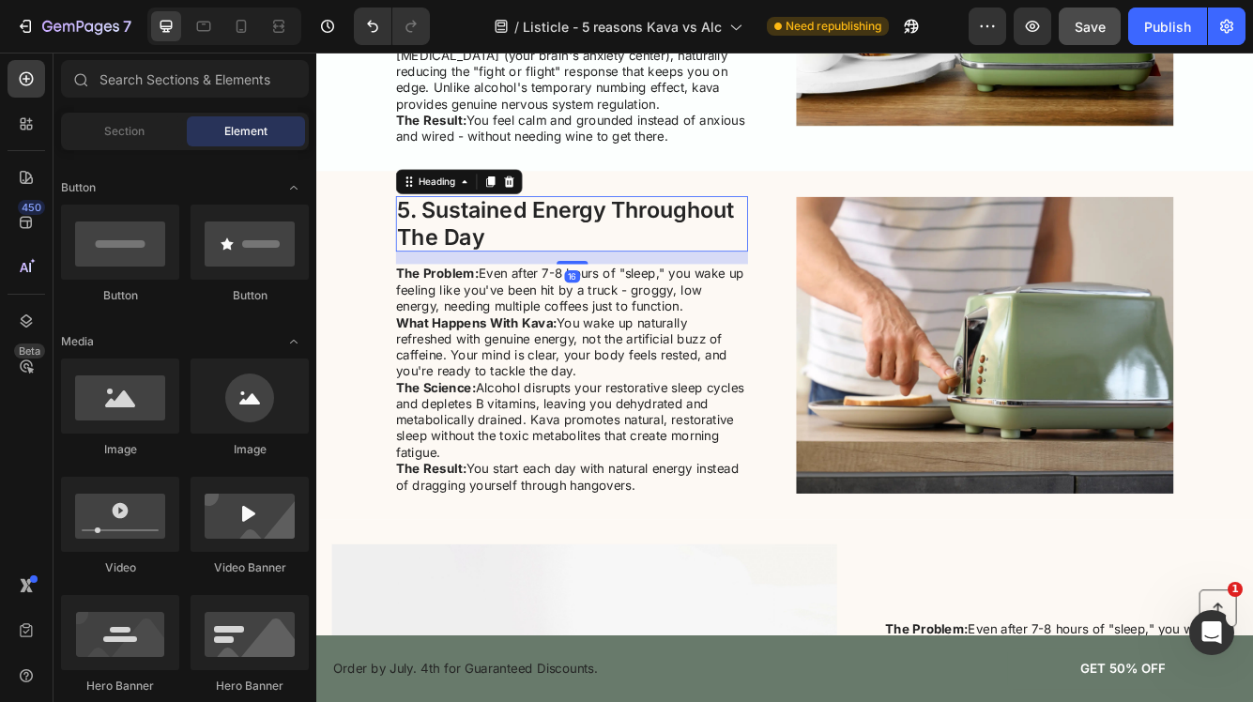
click at [663, 227] on h2 "5. Sustained Energy Throughout The Day" at bounding box center [623, 258] width 423 height 67
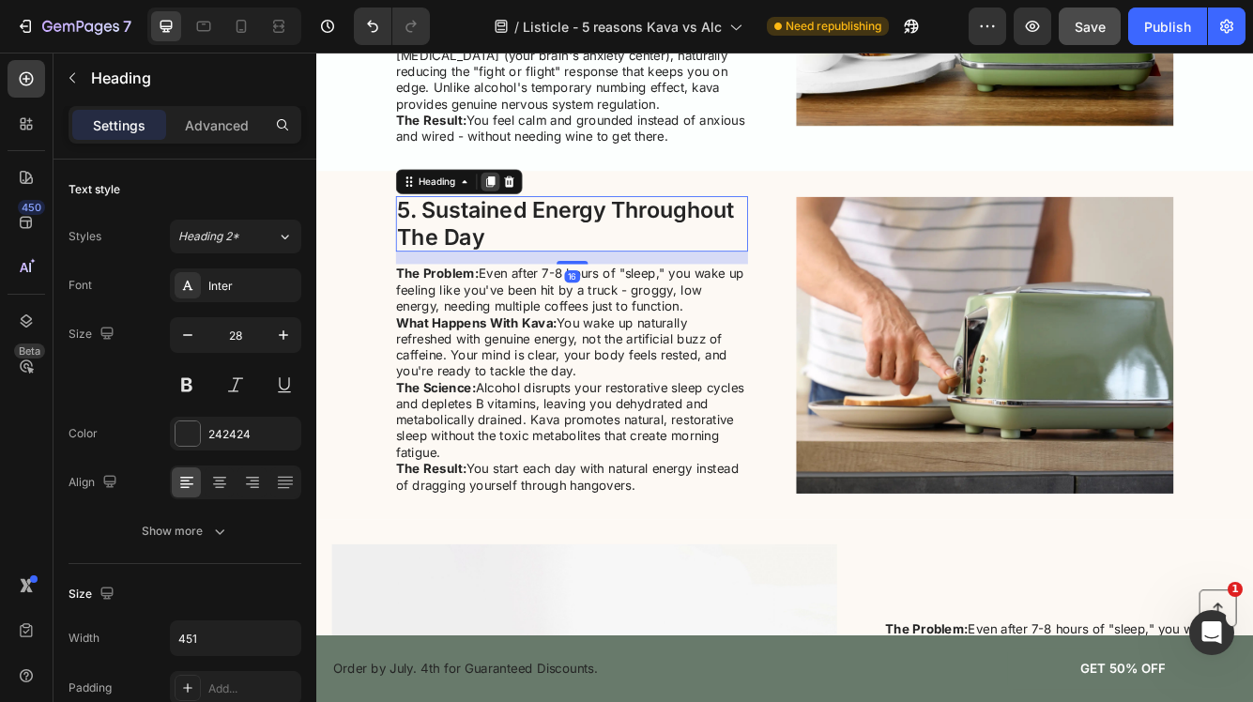
click at [528, 201] on icon at bounding box center [526, 207] width 10 height 13
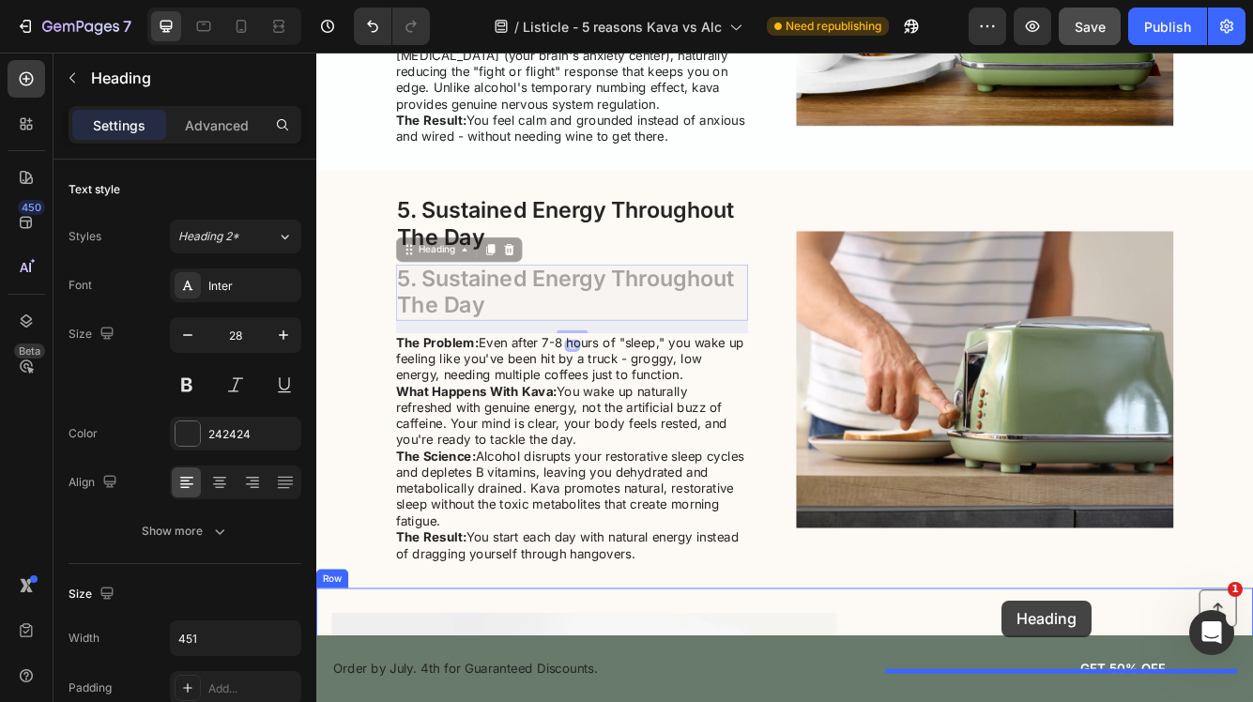
drag, startPoint x: 431, startPoint y: 268, endPoint x: 1140, endPoint y: 711, distance: 836.4
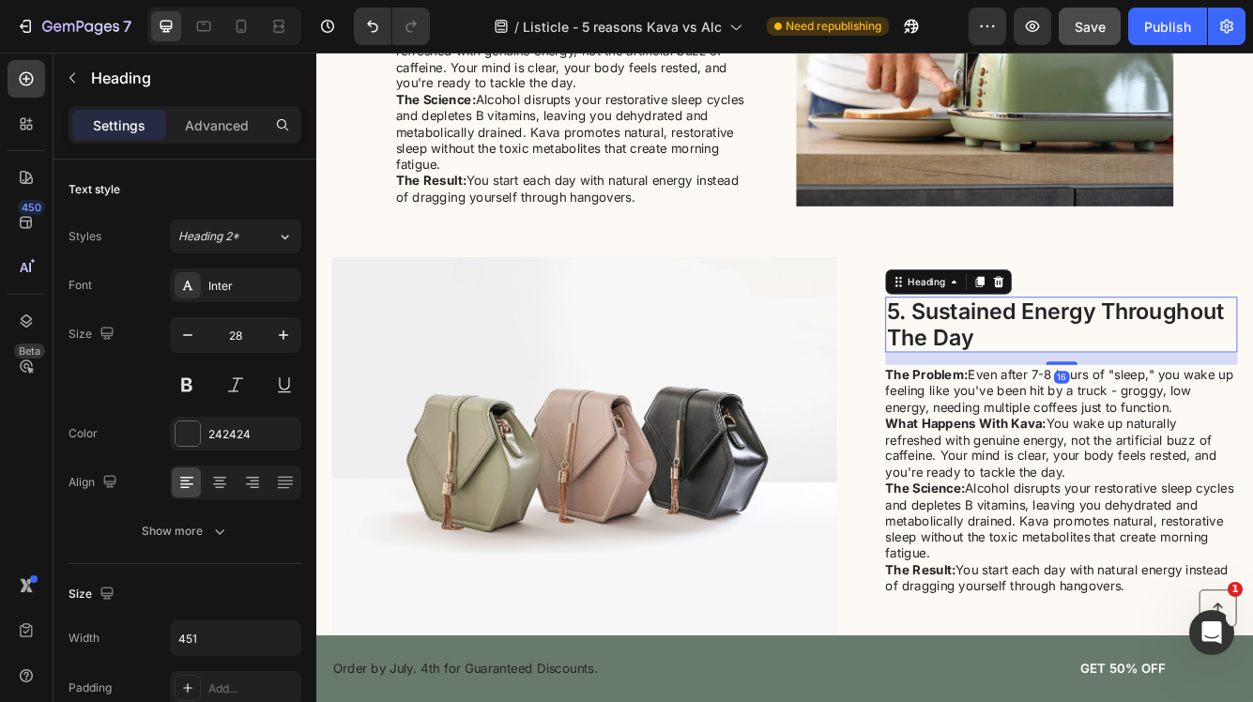
scroll to position [2624, 0]
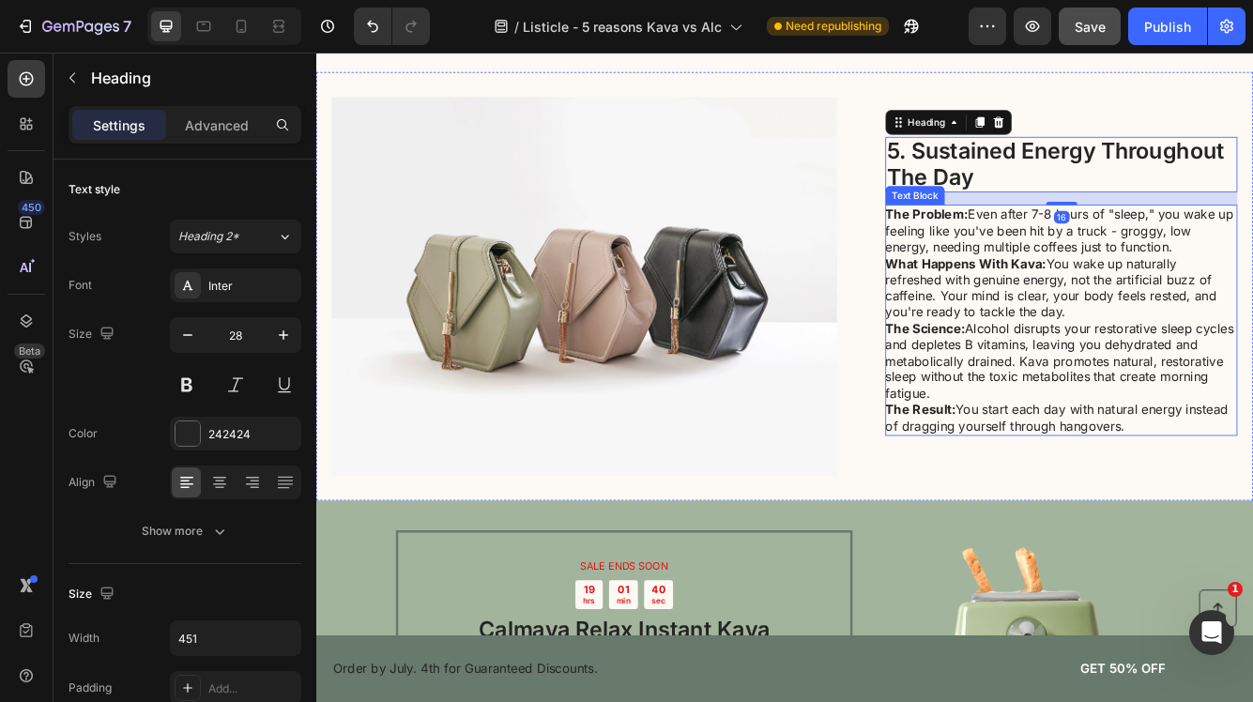
click at [1018, 498] on p "The Result: You start each day with natural energy instead of dragging yourself…" at bounding box center [1210, 491] width 421 height 39
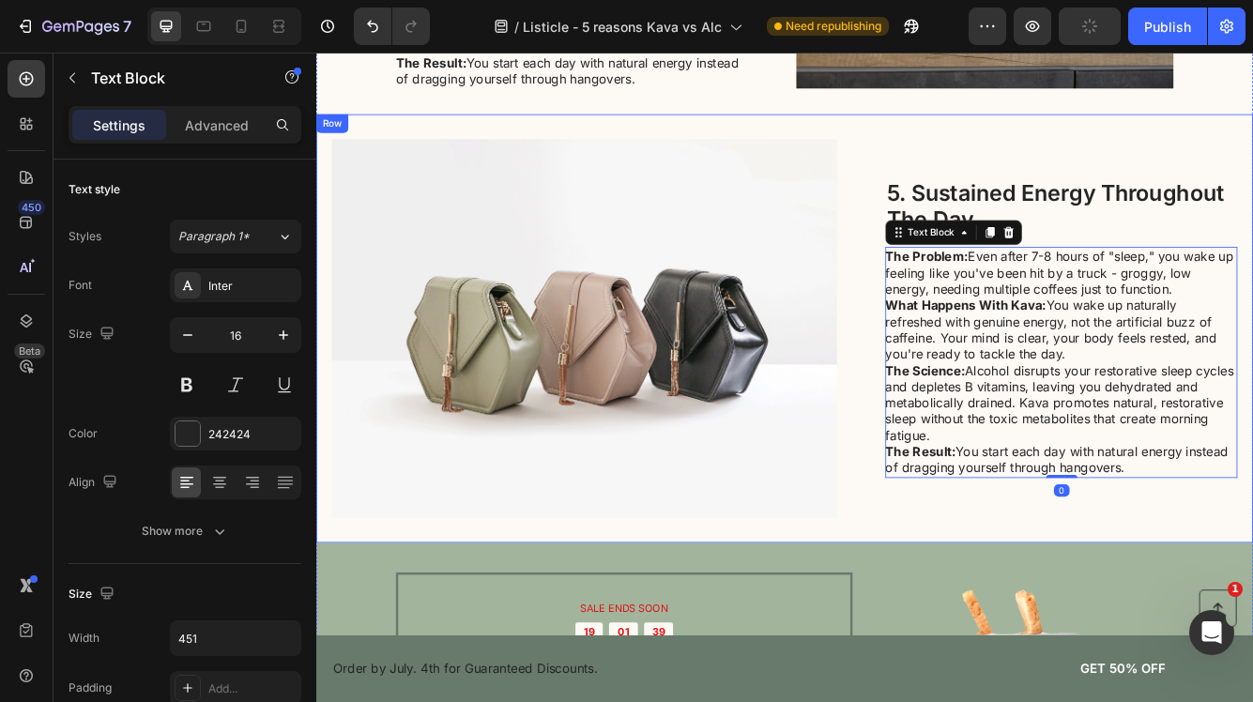
scroll to position [2553, 0]
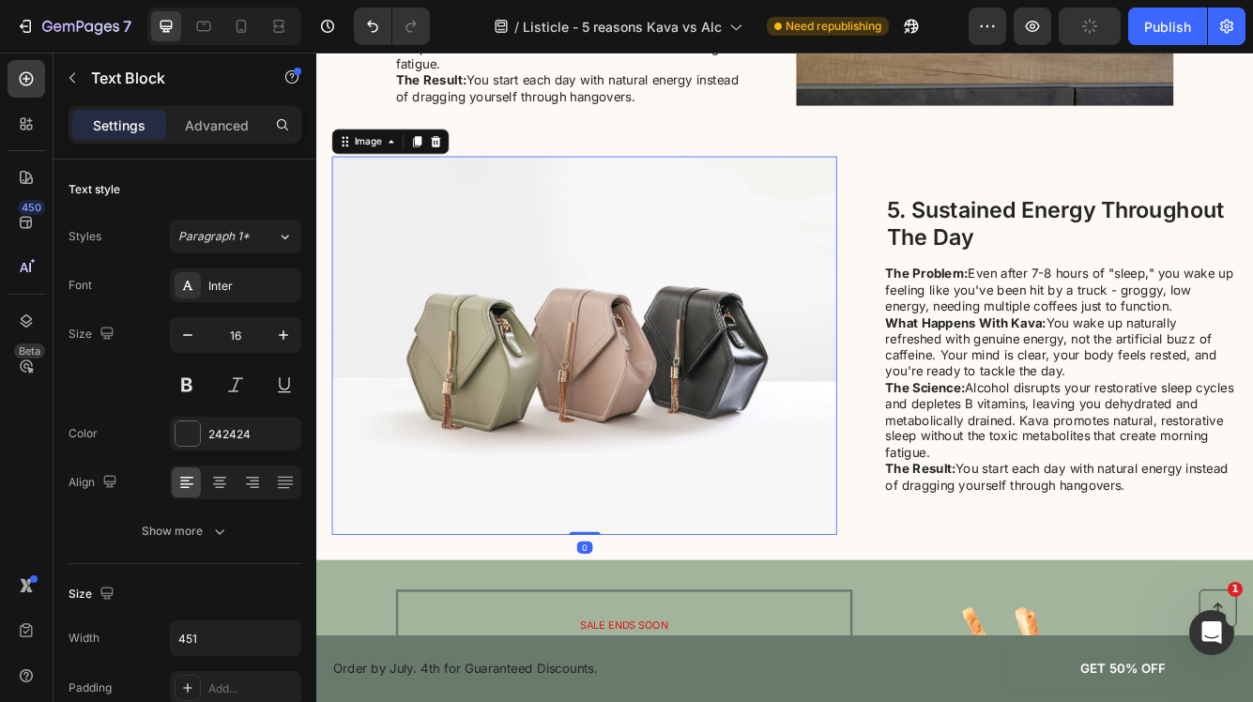
click at [869, 458] on img at bounding box center [638, 404] width 607 height 455
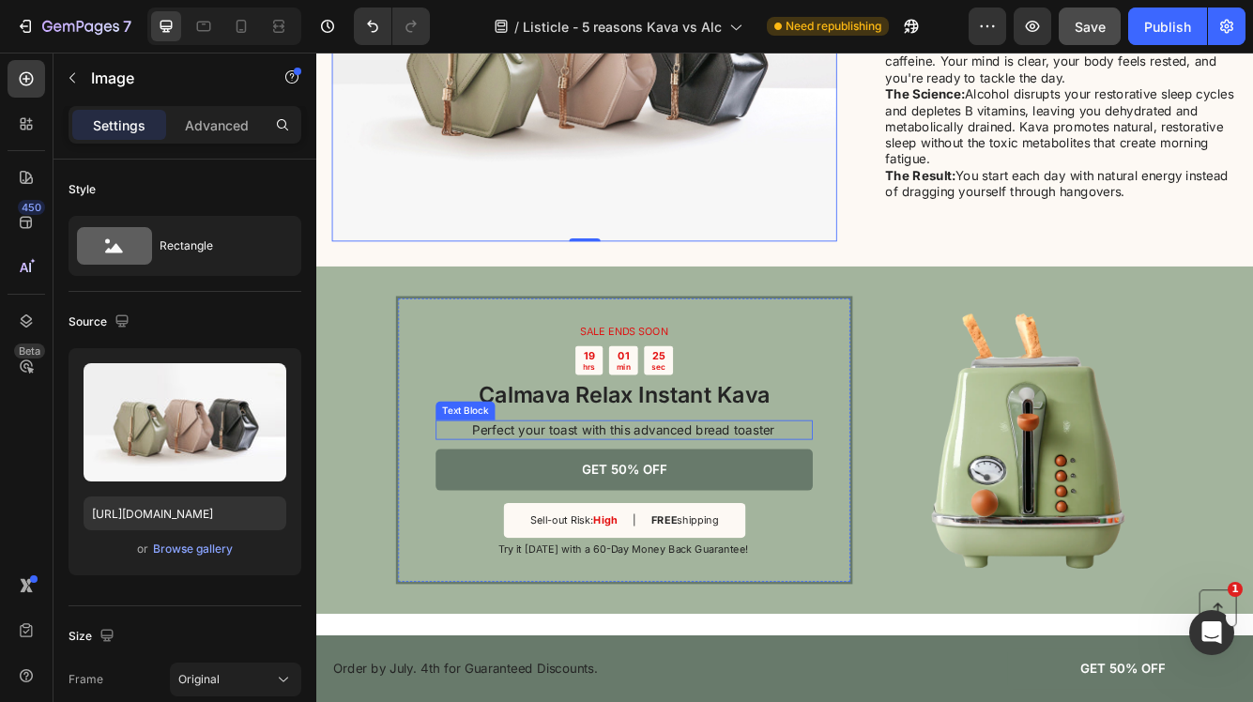
scroll to position [2893, 0]
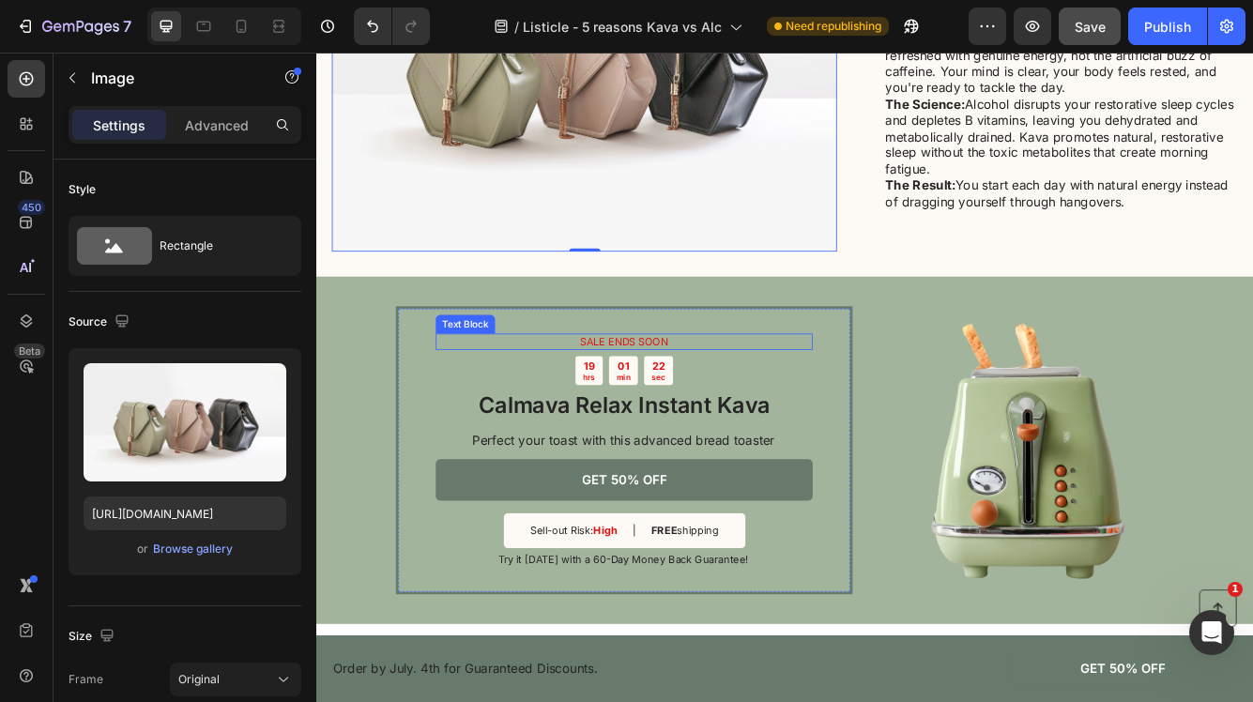
click at [670, 407] on p "SALE ENDS SOON" at bounding box center [687, 400] width 450 height 16
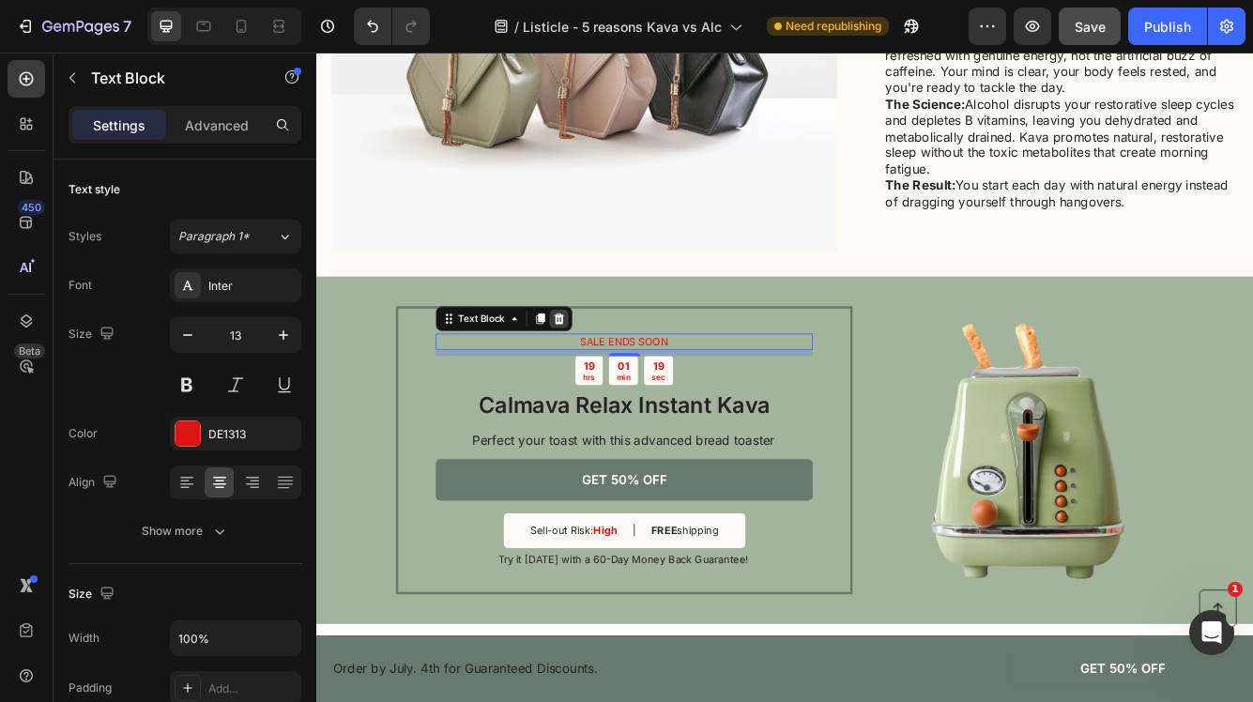
click at [605, 373] on icon at bounding box center [608, 372] width 15 height 15
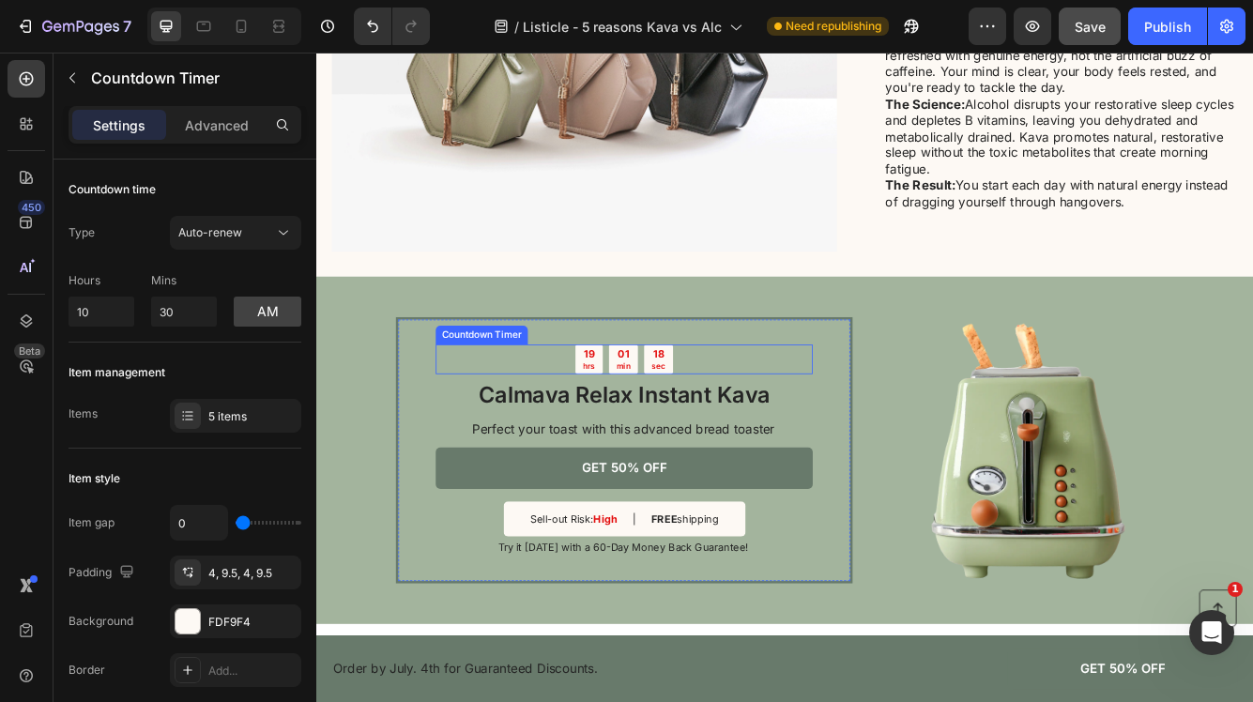
click at [601, 429] on div "19 hrs 01 min 18 sec" at bounding box center [686, 422] width 453 height 36
click at [649, 386] on icon at bounding box center [647, 385] width 15 height 15
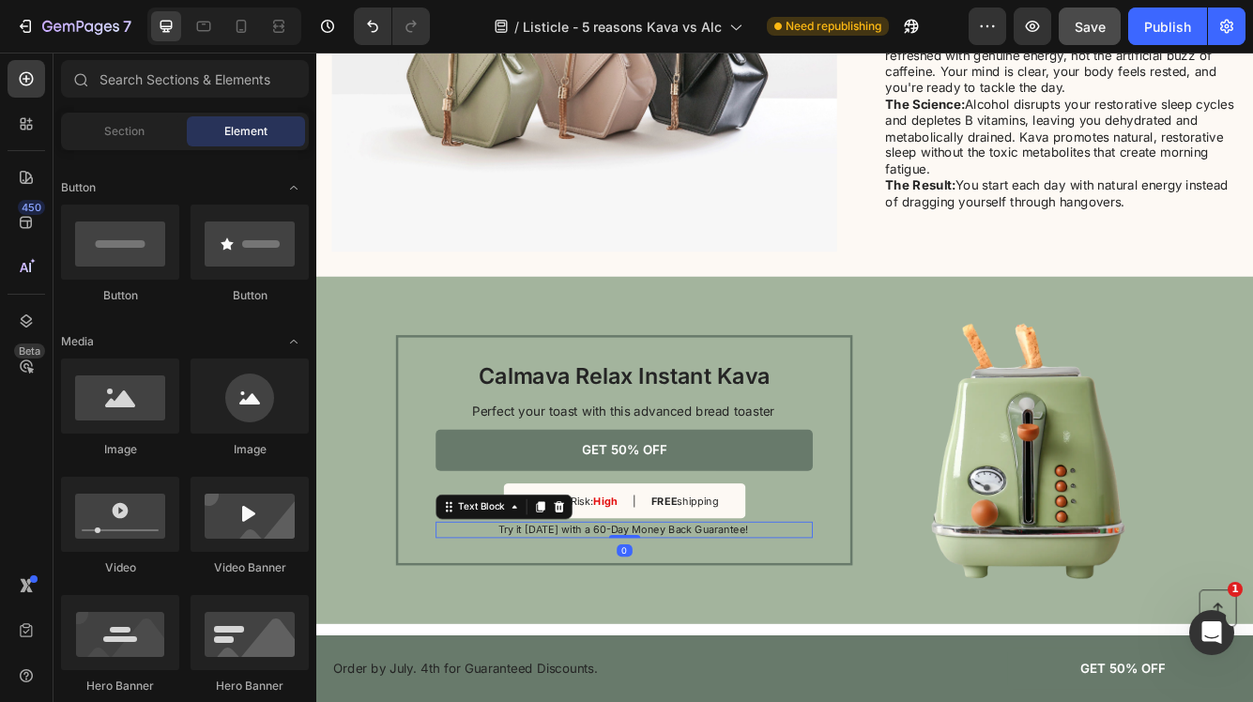
click at [713, 632] on p "Try it [DATE] with a 60-Day Money Back Guarantee!" at bounding box center [685, 626] width 451 height 16
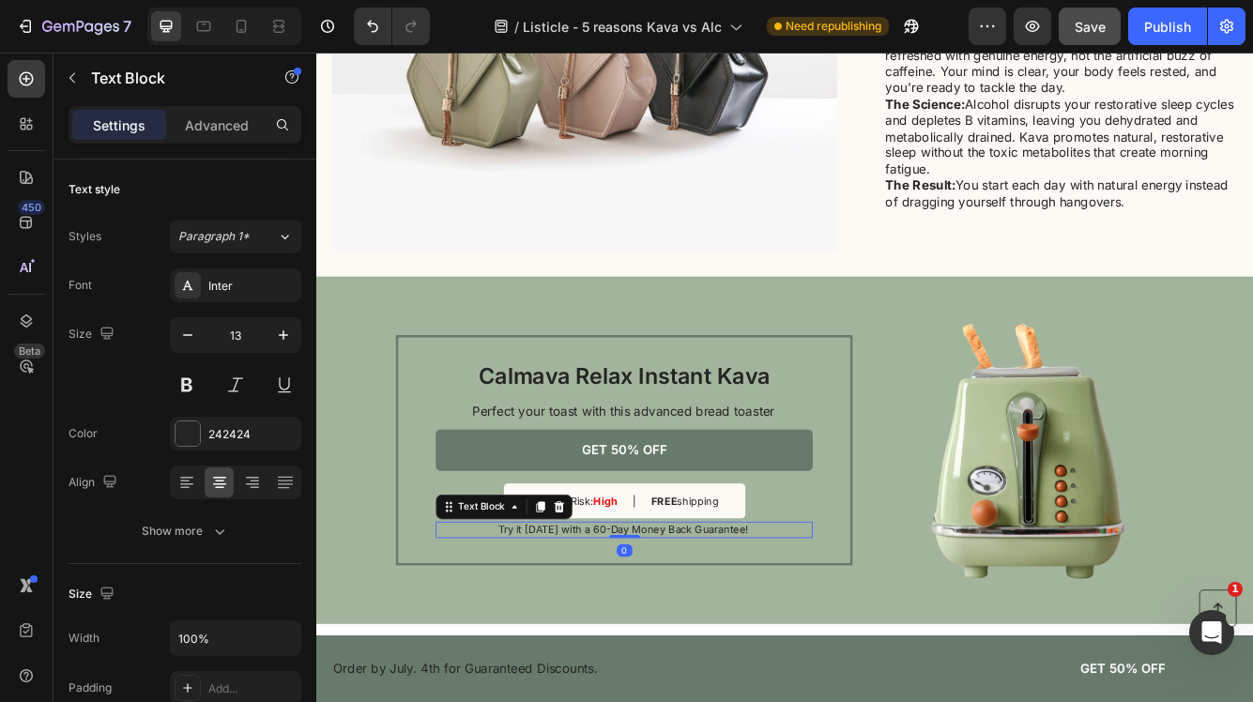
click at [713, 632] on p "Try it [DATE] with a 60-Day Money Back Guarantee!" at bounding box center [685, 626] width 451 height 16
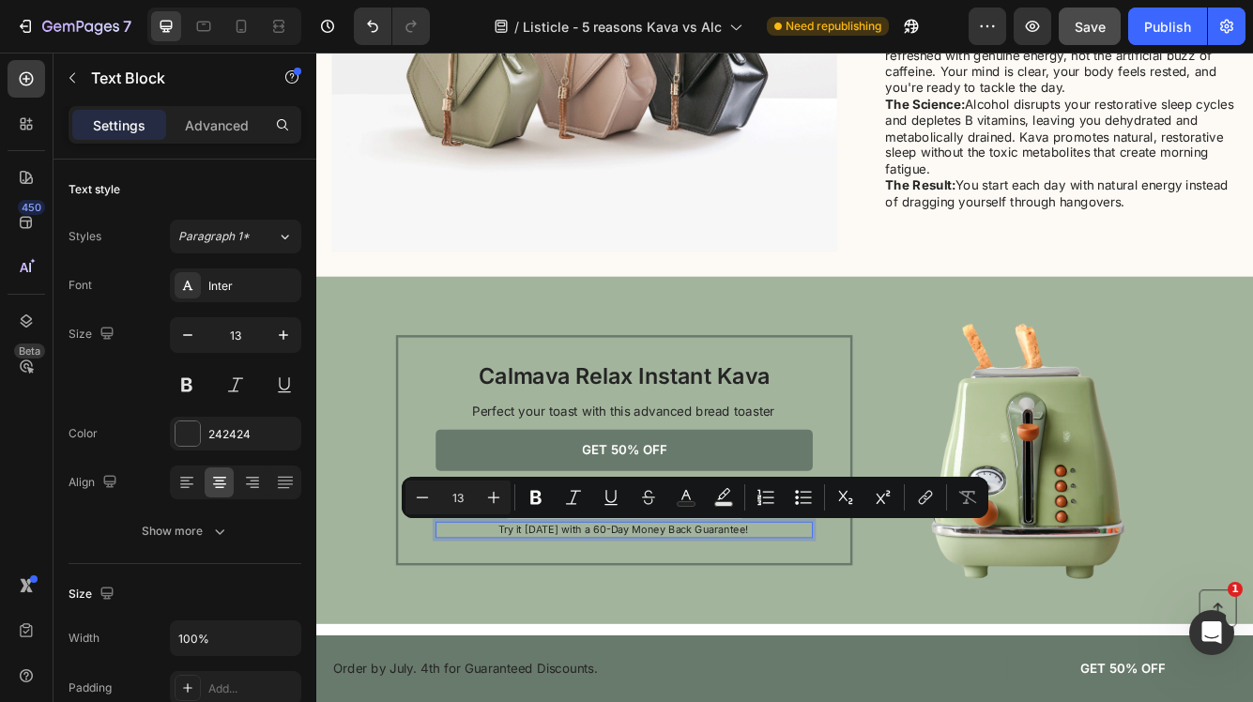
click at [834, 625] on p "Try it [DATE] with a 60-Day Money Back Guarantee!" at bounding box center [685, 626] width 451 height 16
drag, startPoint x: 834, startPoint y: 626, endPoint x: 694, endPoint y: 631, distance: 139.9
click at [694, 631] on p "Try it [DATE] with a 60-Day Money Back Guarantee!" at bounding box center [685, 626] width 451 height 16
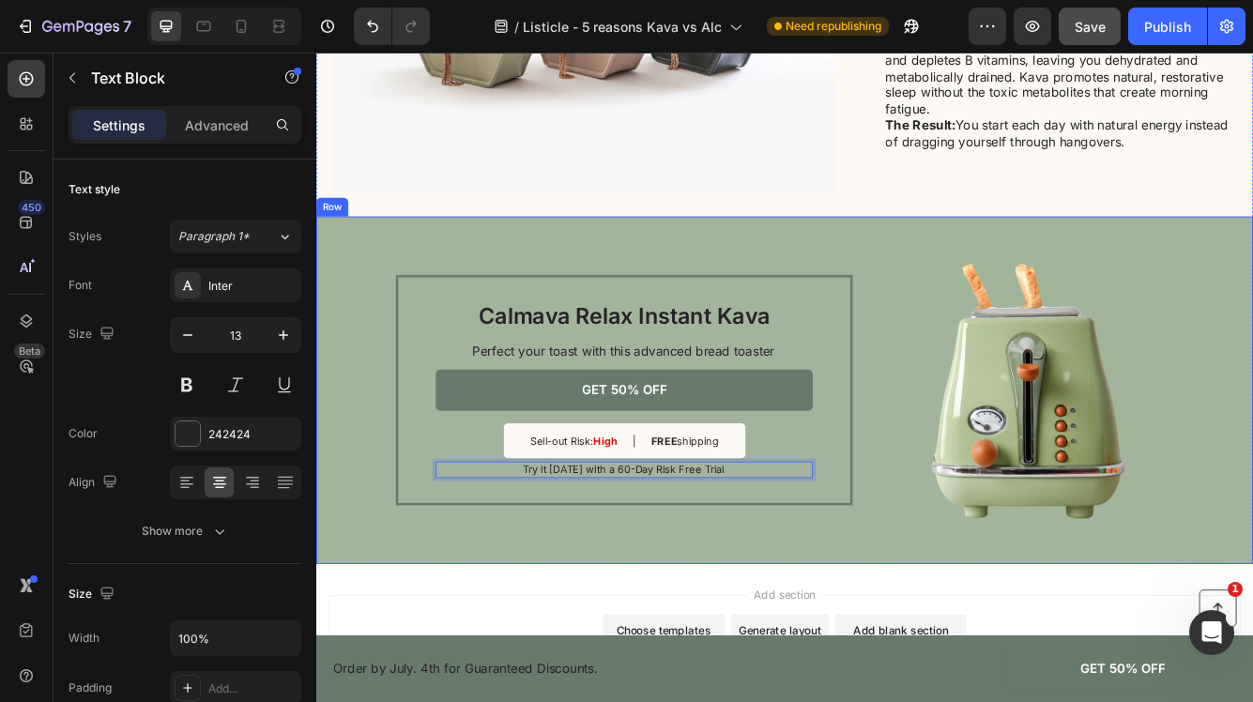
scroll to position [2966, 0]
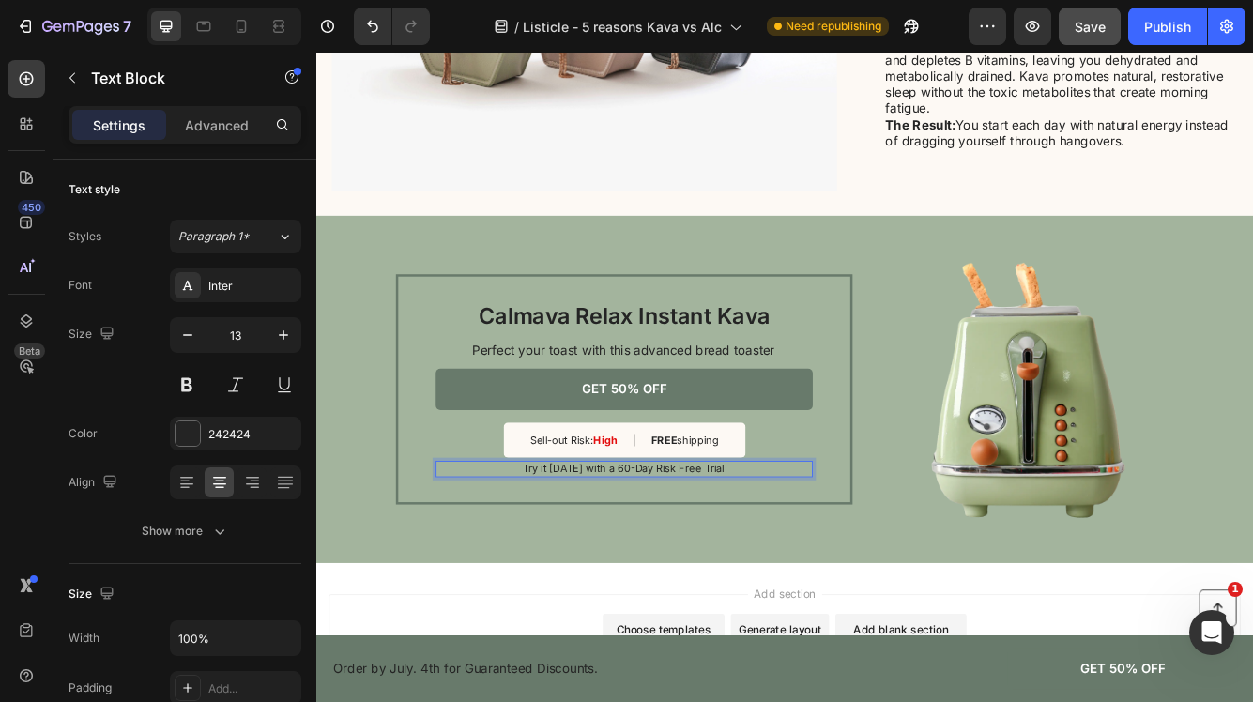
click at [668, 555] on p "Try it [DATE] with a 60-Day Risk Free Trial" at bounding box center [685, 553] width 451 height 16
click at [669, 555] on p "Try it [DATE] with a 60-Day Risk Free Trial" at bounding box center [685, 553] width 451 height 16
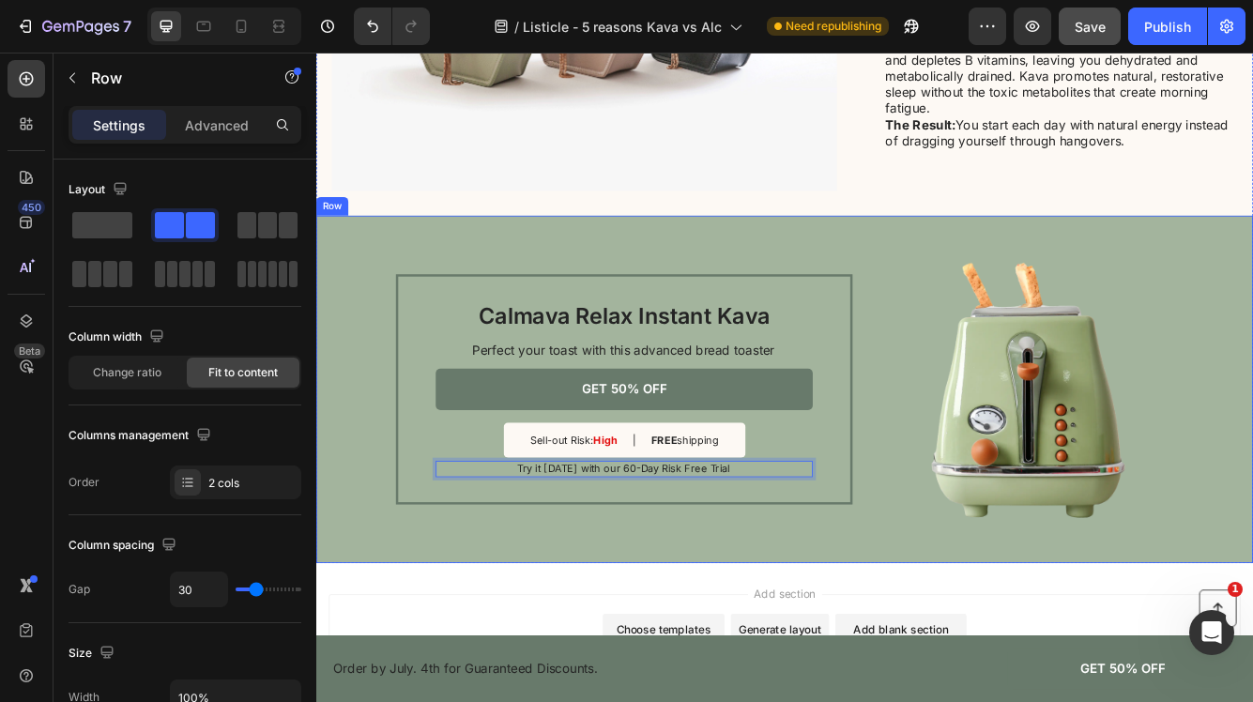
click at [767, 633] on div "Calmava Relax Instant Kava Heading Perfect your toast with this advanced bread …" at bounding box center [686, 458] width 549 height 358
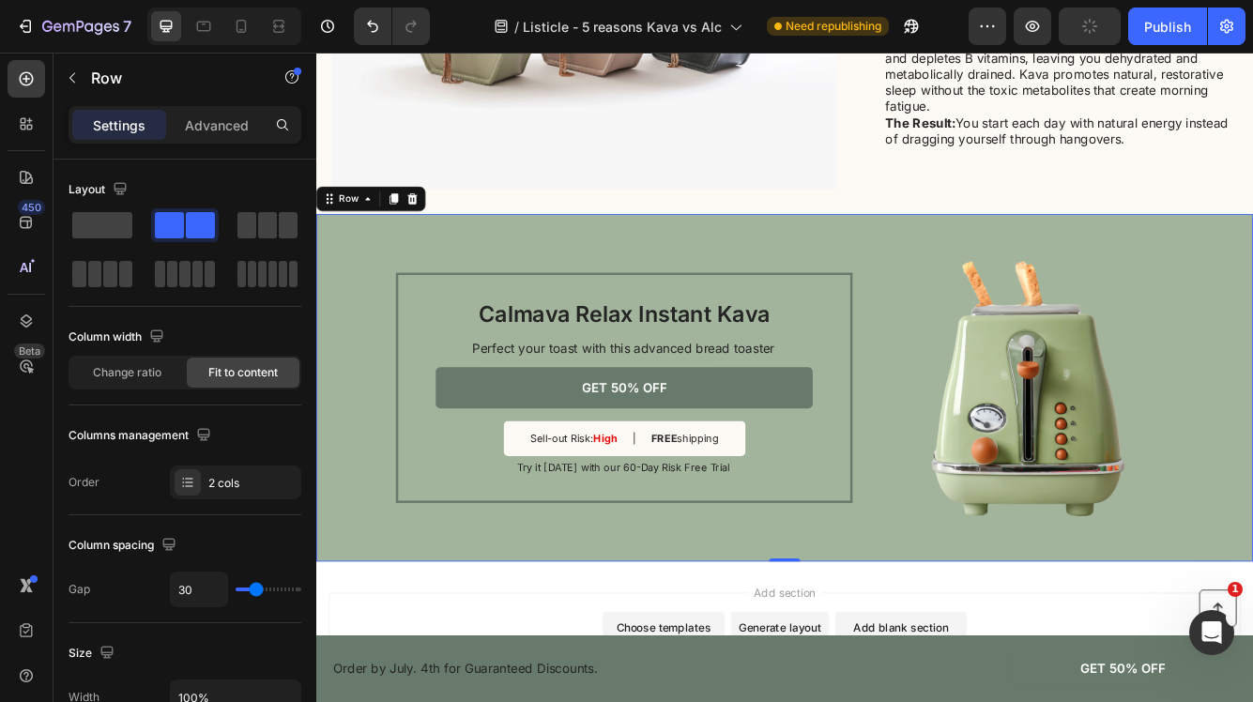
scroll to position [2835, 0]
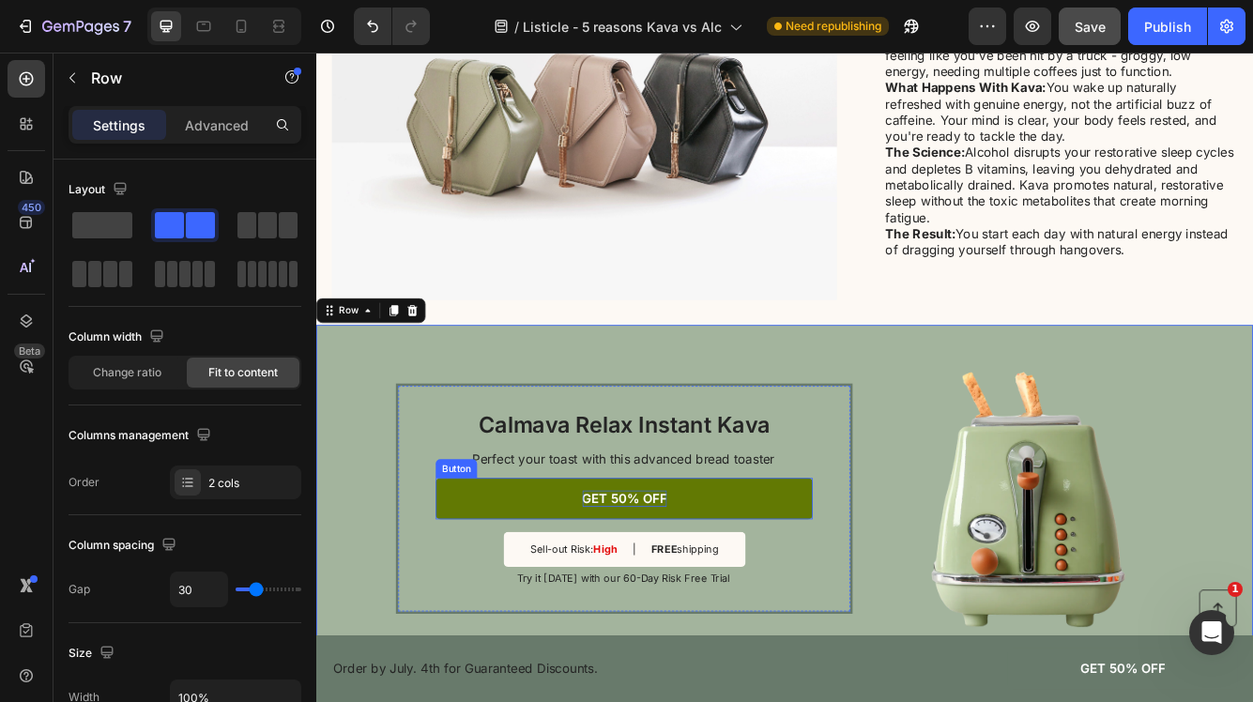
click at [685, 594] on p "GET 50% OFF" at bounding box center [686, 589] width 101 height 20
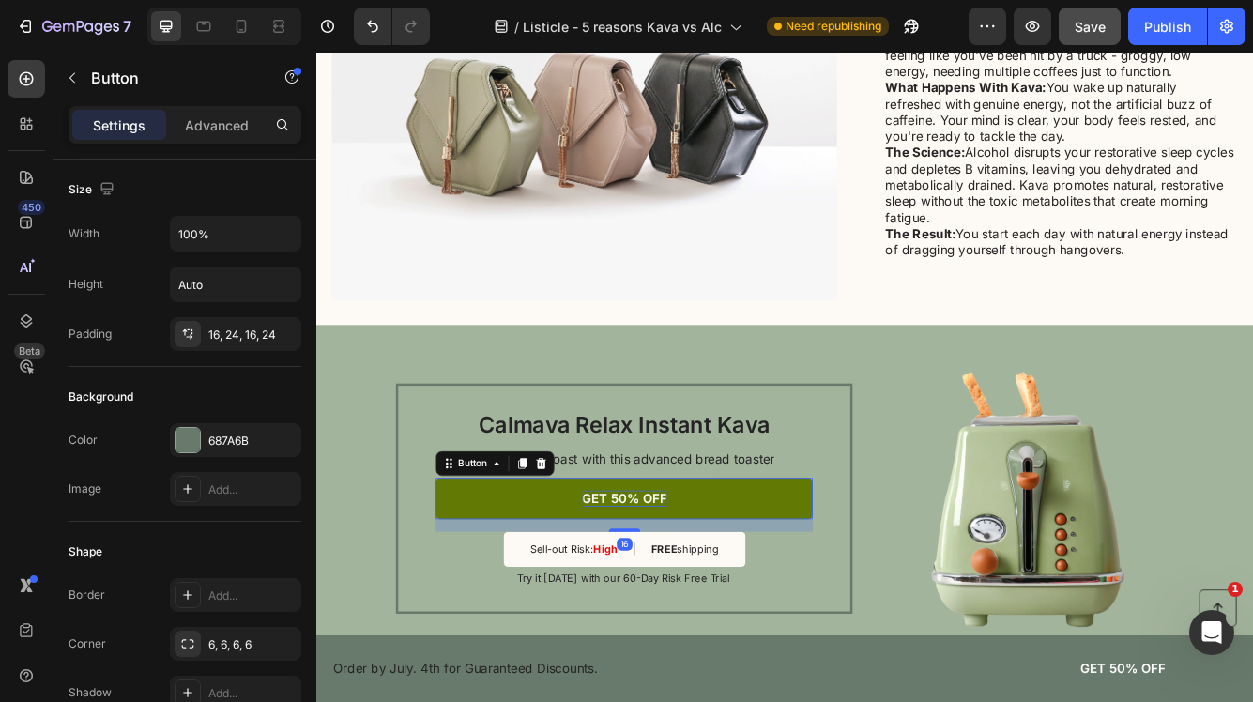
click at [685, 594] on p "GET 50% OFF" at bounding box center [686, 589] width 101 height 20
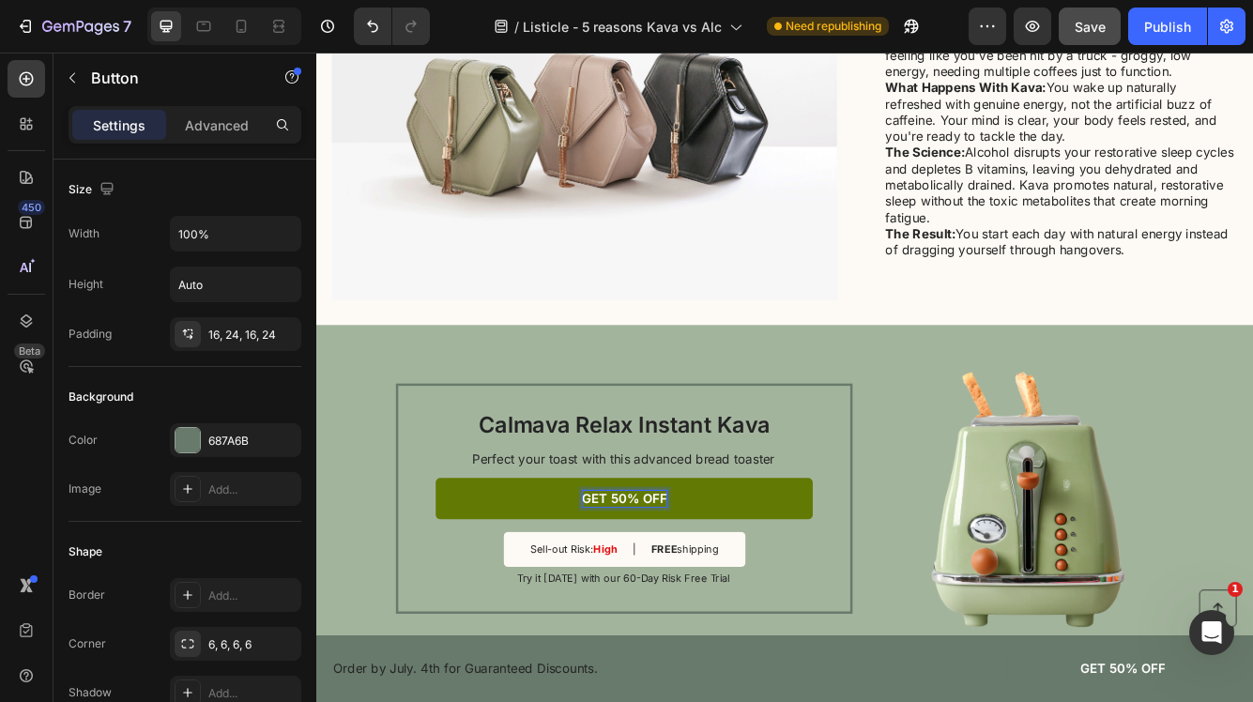
click at [728, 594] on p "GET 50% OFF" at bounding box center [686, 589] width 101 height 20
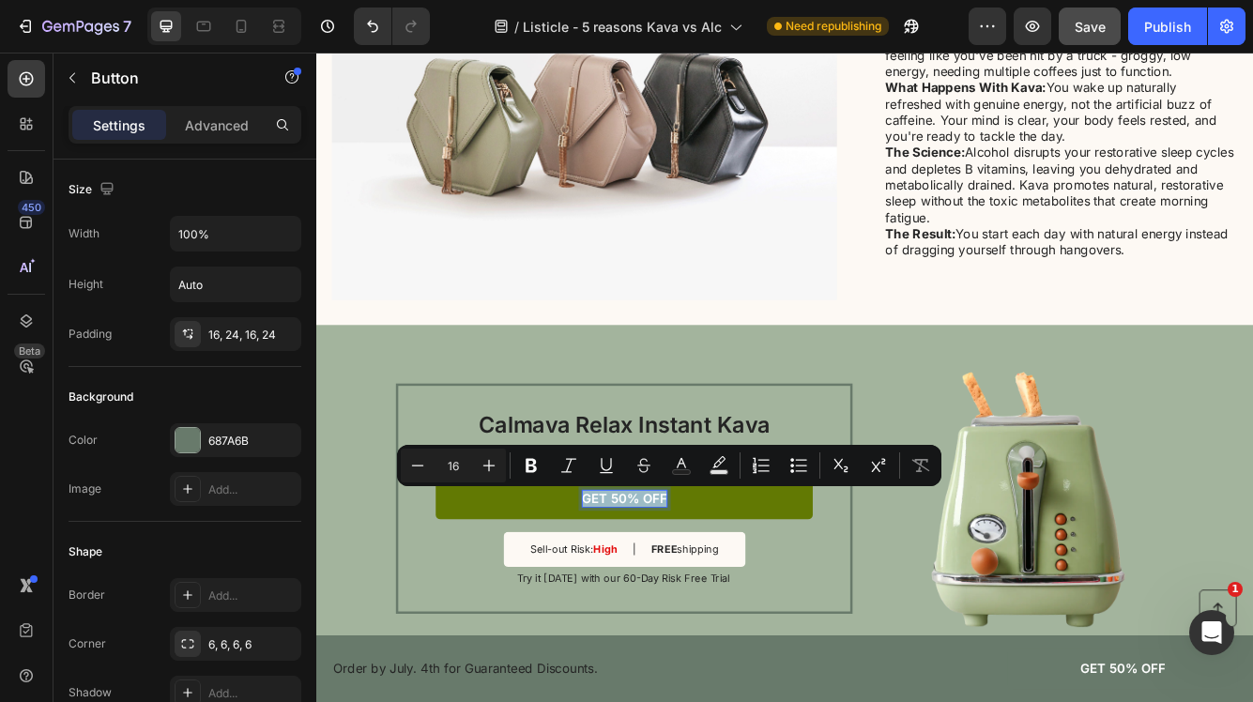
drag, startPoint x: 735, startPoint y: 590, endPoint x: 637, endPoint y: 587, distance: 97.6
click at [637, 587] on p "GET 50% OFF" at bounding box center [686, 589] width 101 height 20
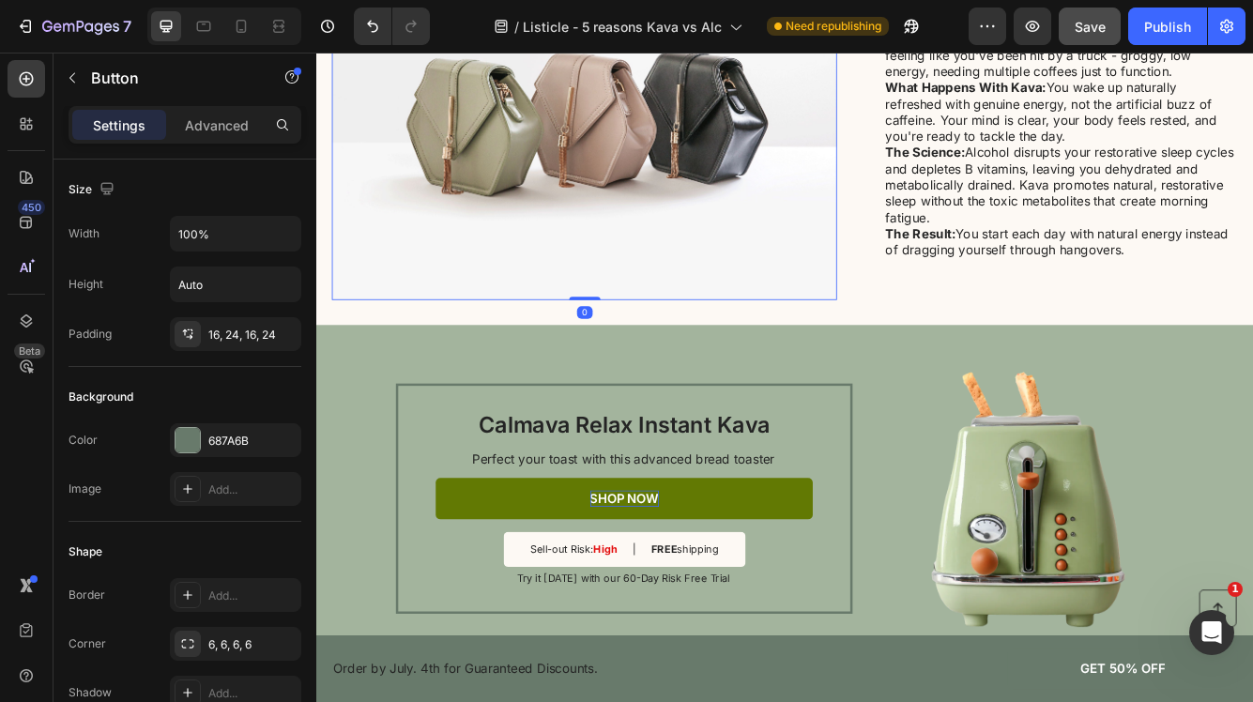
click at [566, 348] on img at bounding box center [638, 122] width 607 height 455
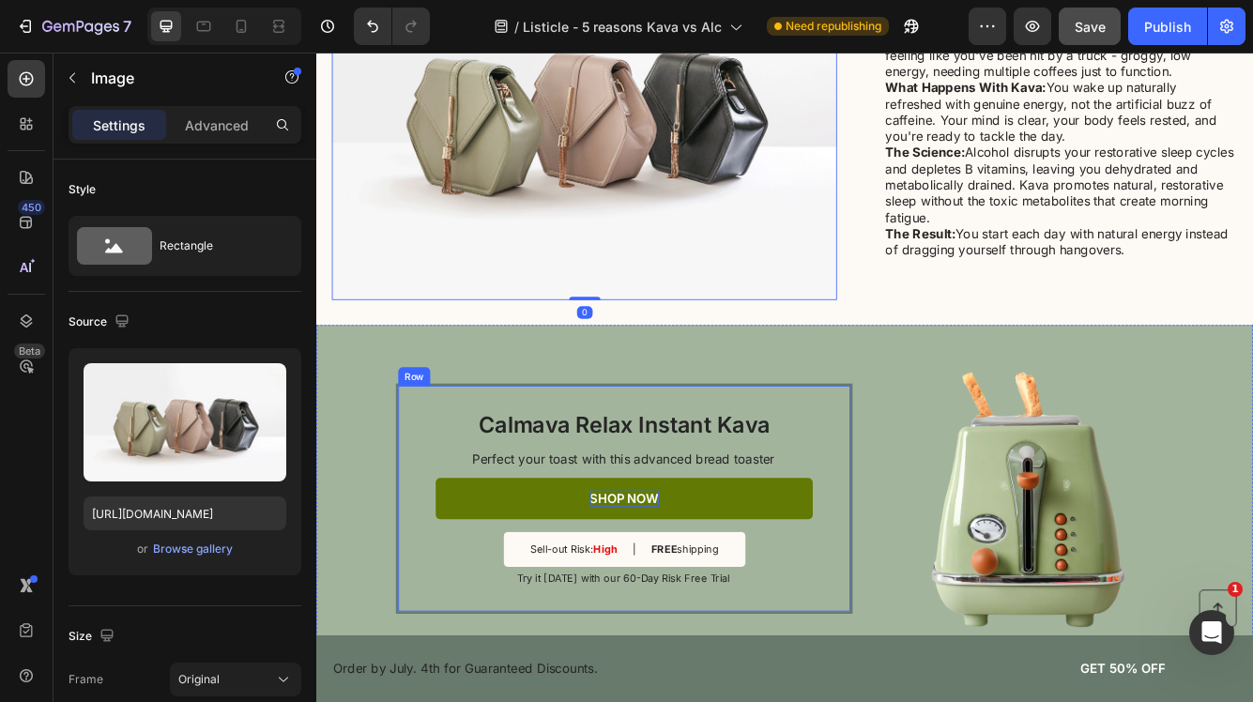
scroll to position [2873, 0]
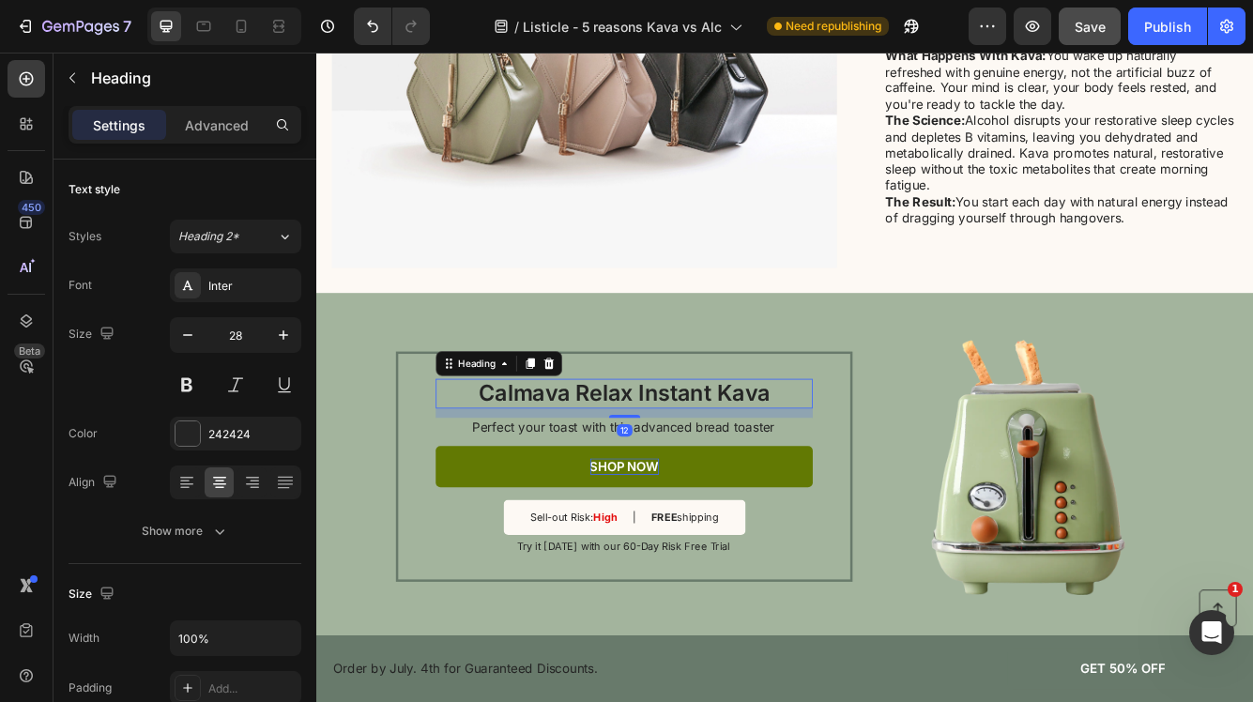
click at [857, 464] on h2 "Calmava Relax Instant Kava" at bounding box center [686, 463] width 453 height 36
click at [575, 425] on icon at bounding box center [574, 426] width 10 height 13
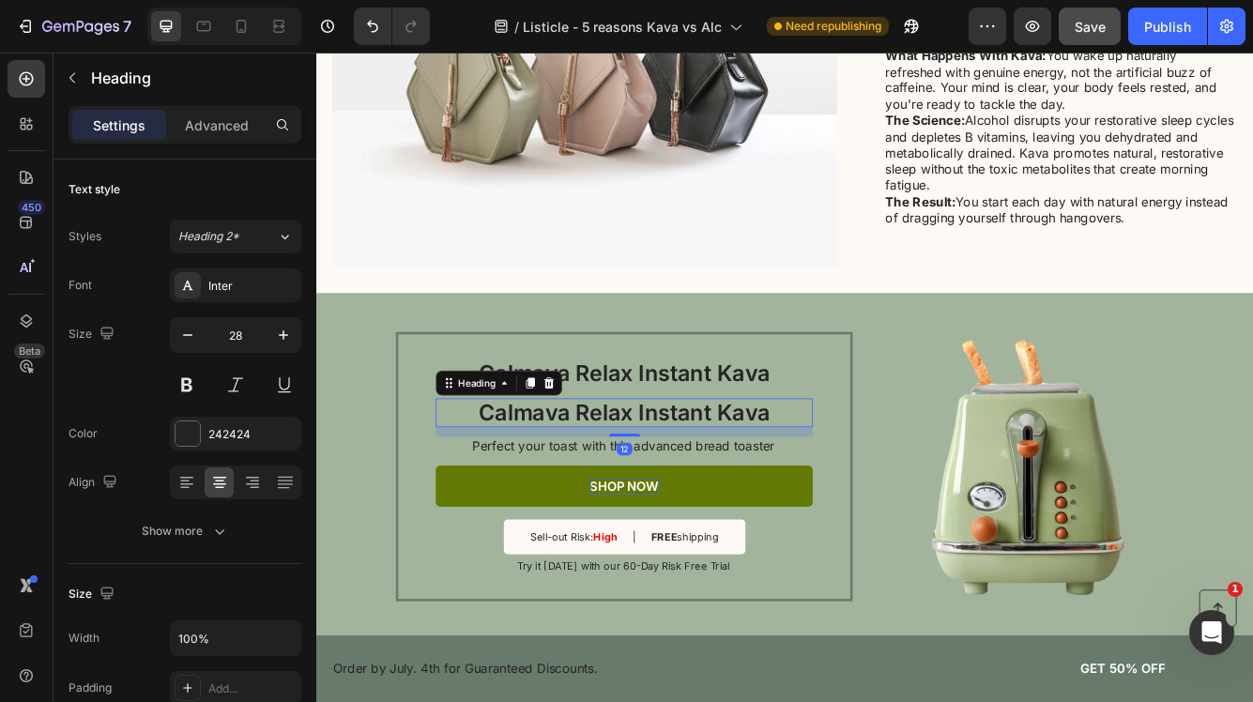
click at [658, 482] on h2 "Calmava Relax Instant Kava" at bounding box center [686, 486] width 453 height 36
click at [658, 482] on p "Calmava Relax Instant Kava" at bounding box center [687, 486] width 450 height 32
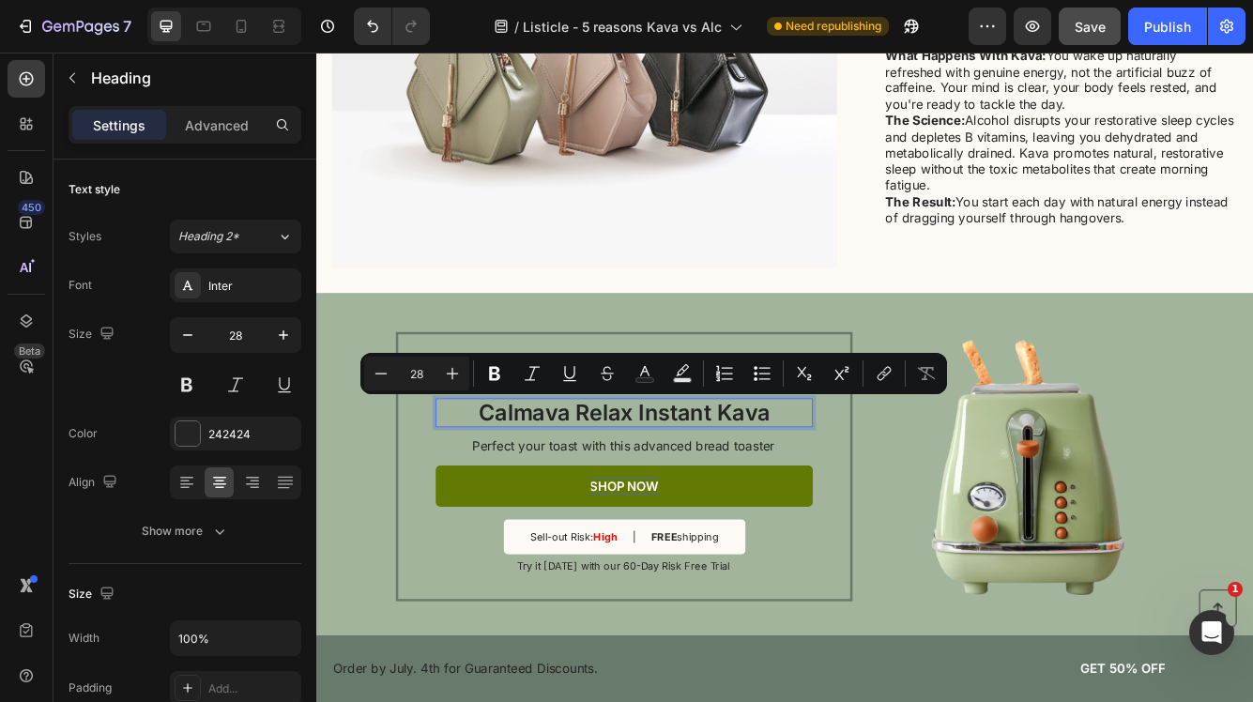
click at [768, 485] on p "Calmava Relax Instant Kava" at bounding box center [687, 486] width 450 height 32
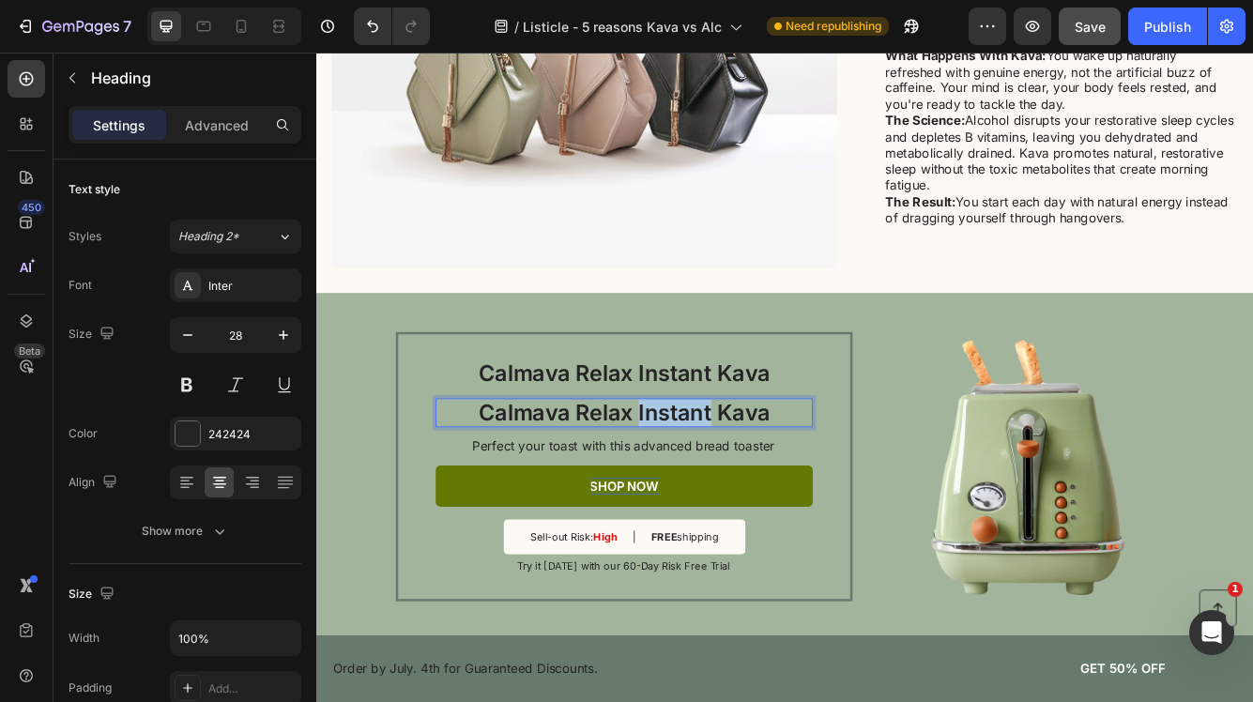
click at [768, 485] on p "Calmava Relax Instant Kava" at bounding box center [687, 486] width 450 height 32
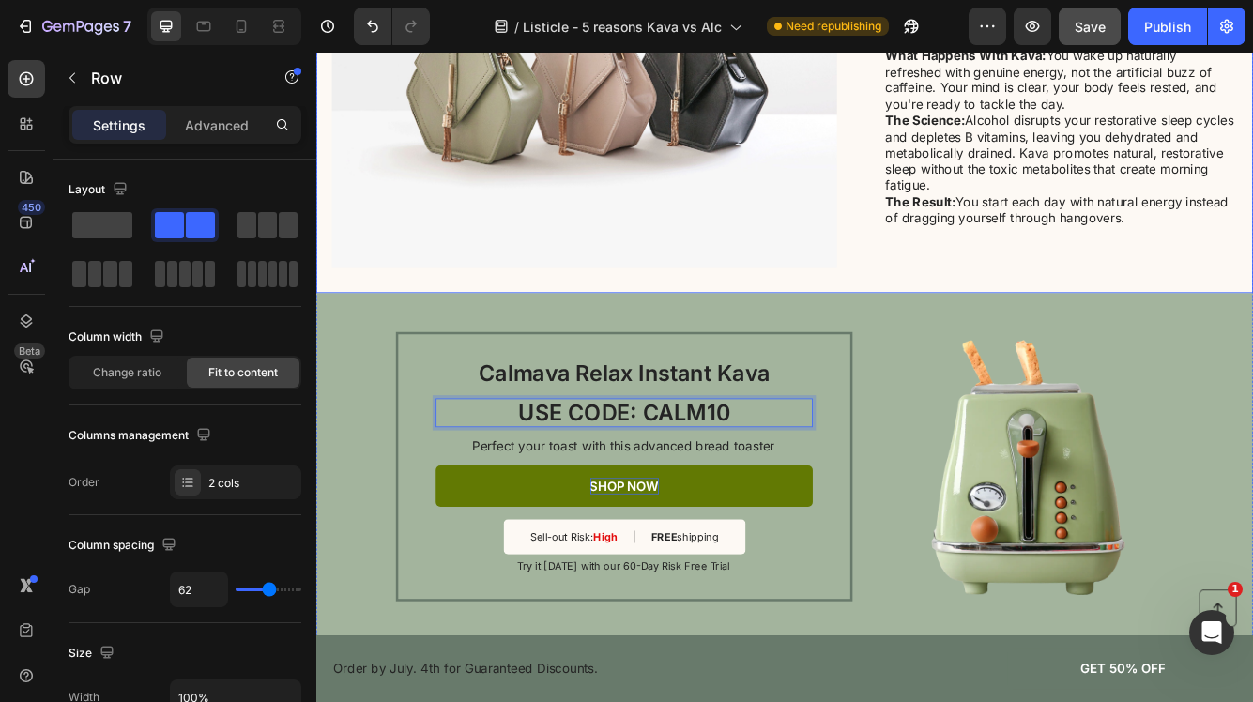
click at [880, 319] on div "Image 5. Sustained Energy Throughout The Day Heading The Problem: Even after 7-…" at bounding box center [879, 83] width 1126 height 515
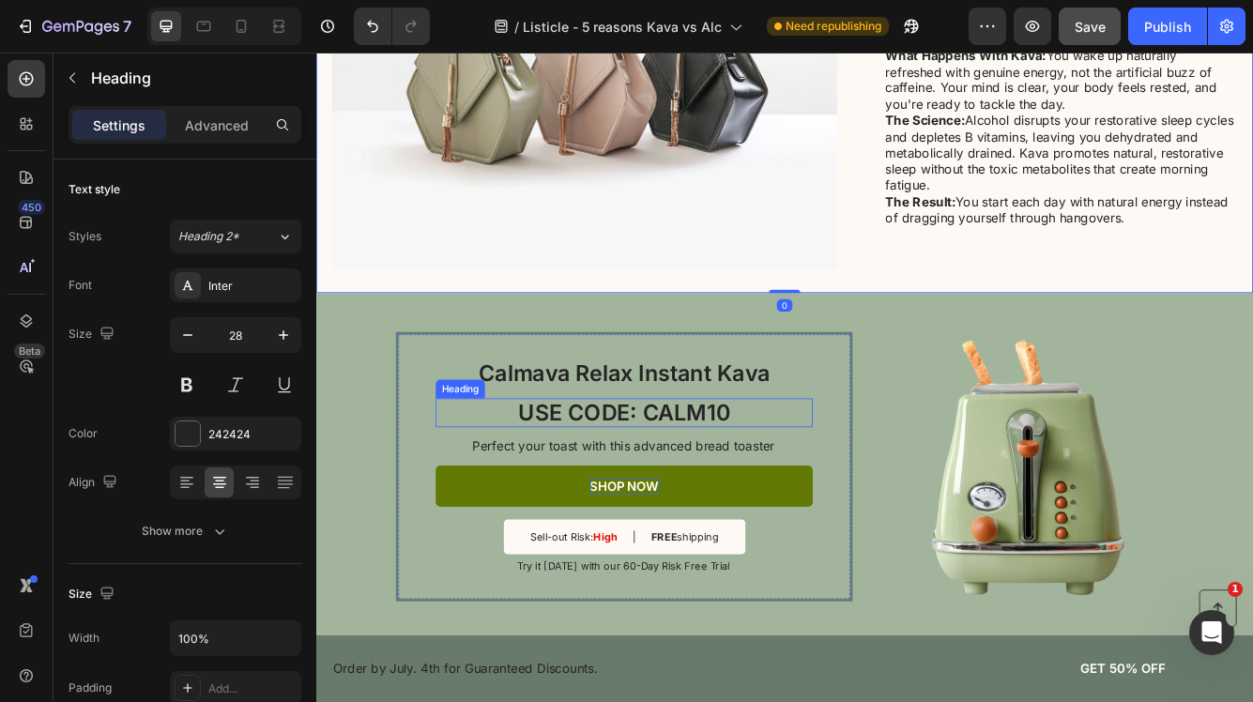
click at [814, 494] on p "USE CODE: CALM10" at bounding box center [687, 486] width 450 height 32
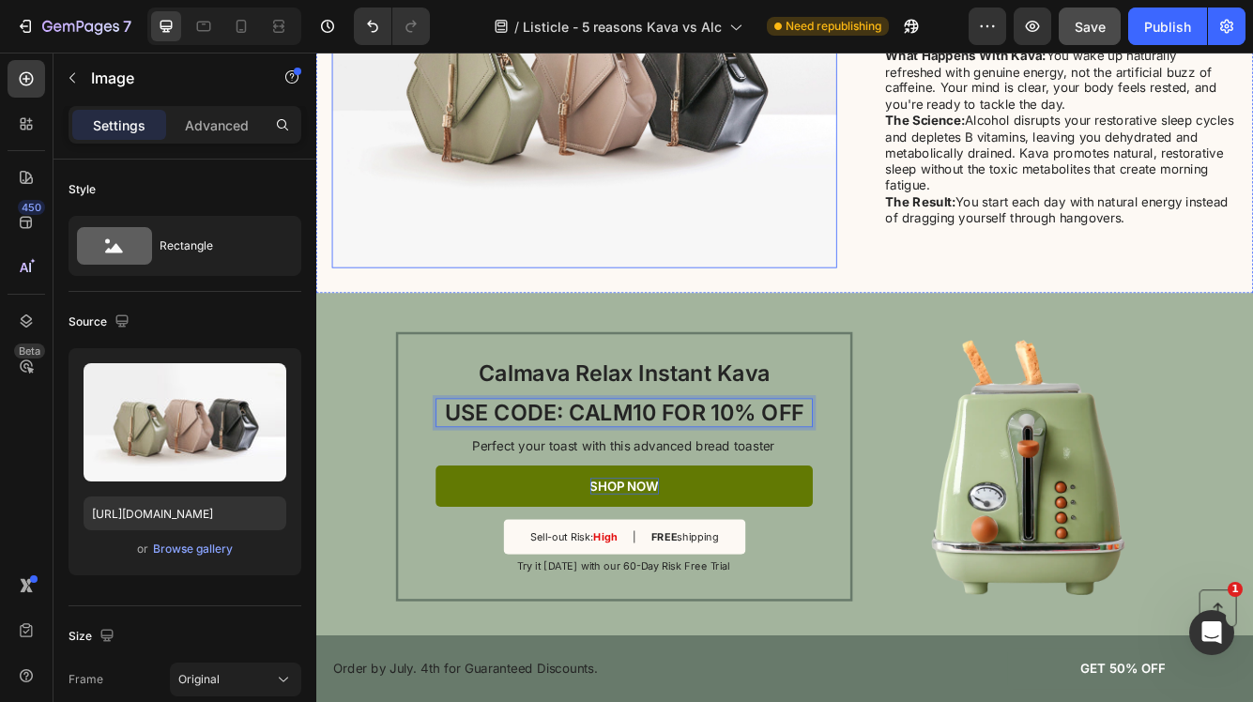
click at [764, 287] on img at bounding box center [638, 83] width 607 height 455
click at [742, 487] on p "USE CODE: CALM10 FOR 10% OFF" at bounding box center [687, 486] width 450 height 32
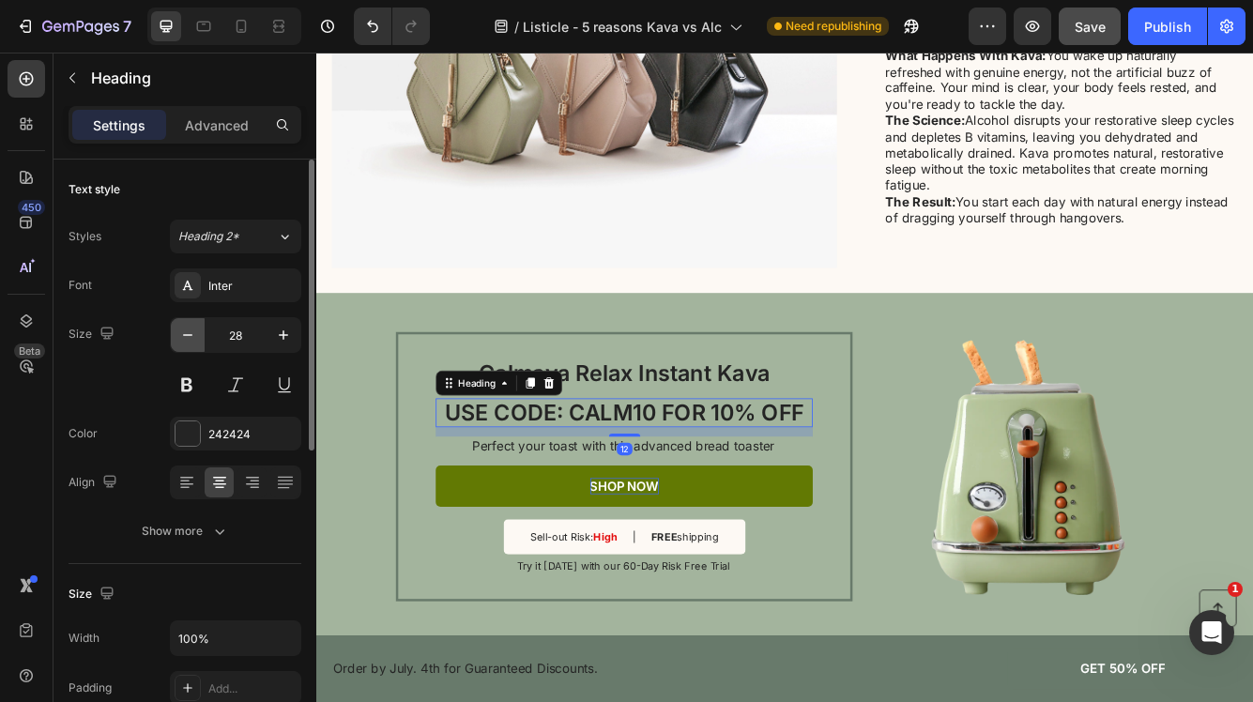
click at [189, 339] on icon "button" at bounding box center [187, 335] width 19 height 19
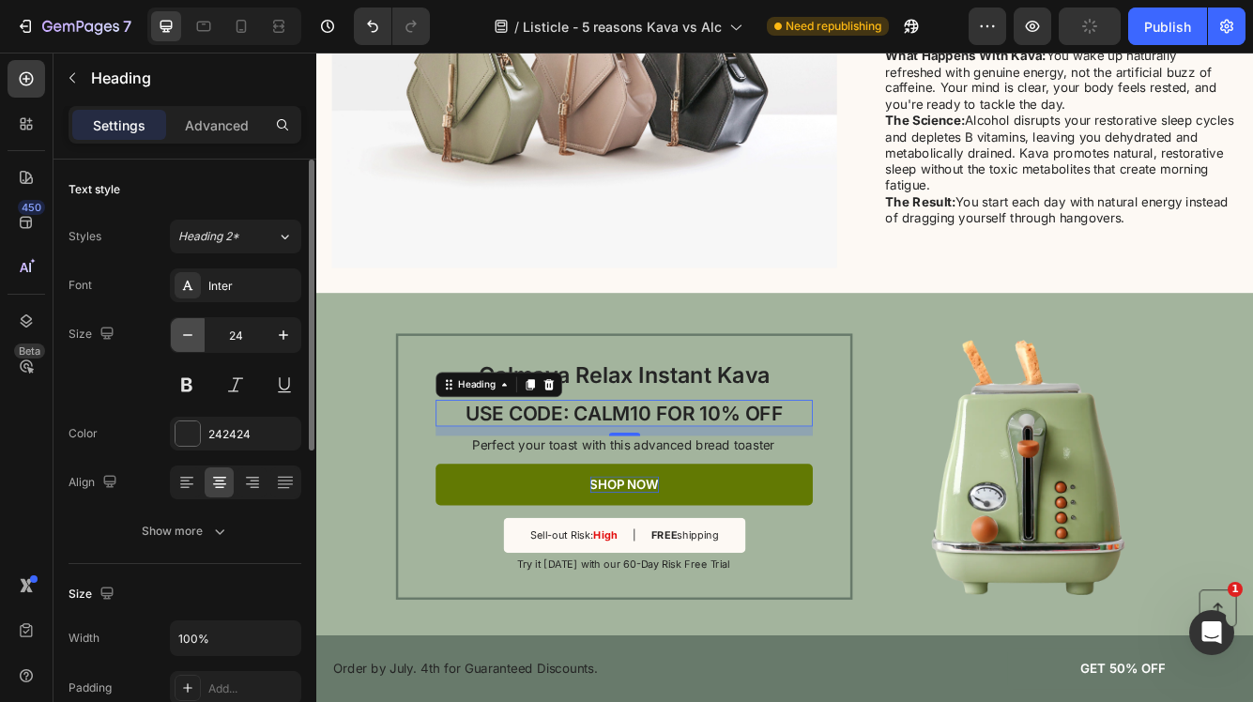
click at [189, 339] on icon "button" at bounding box center [187, 335] width 19 height 19
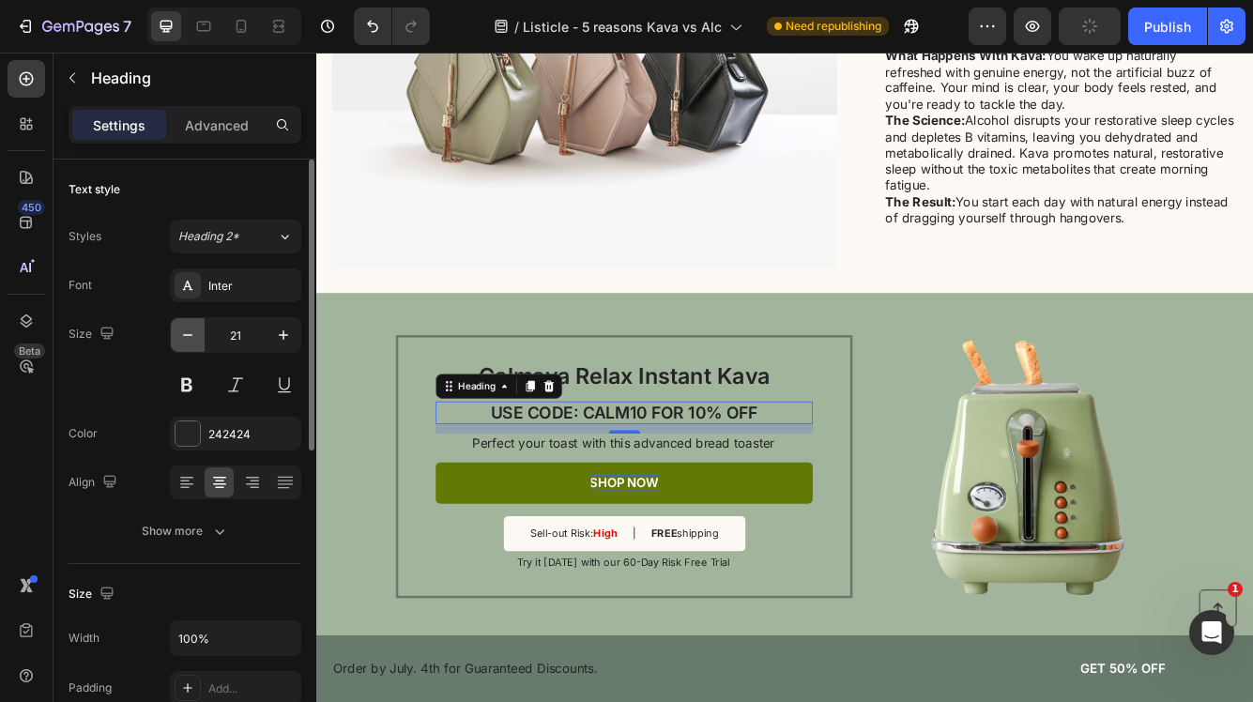
click at [189, 339] on icon "button" at bounding box center [187, 335] width 19 height 19
type input "19"
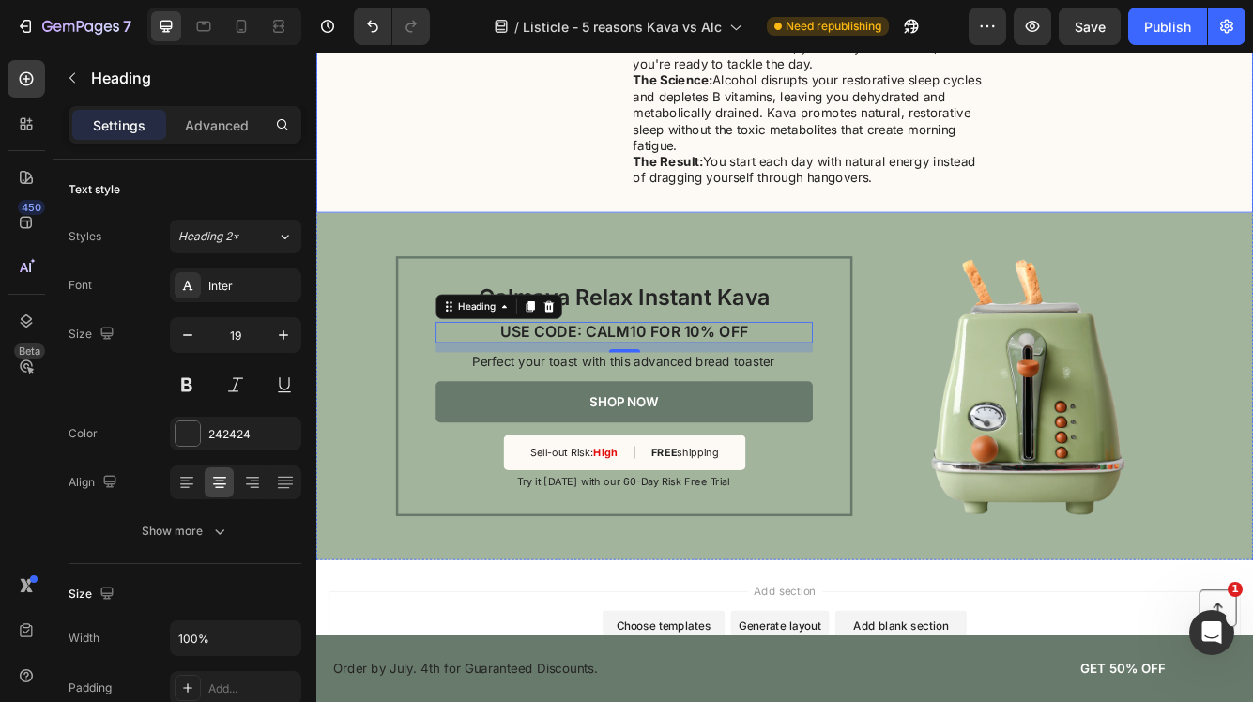
click at [975, 245] on div "Image 5. Sustained Energy Throughout The Day Heading The Problem: Even after 7-…" at bounding box center [879, 35] width 1126 height 419
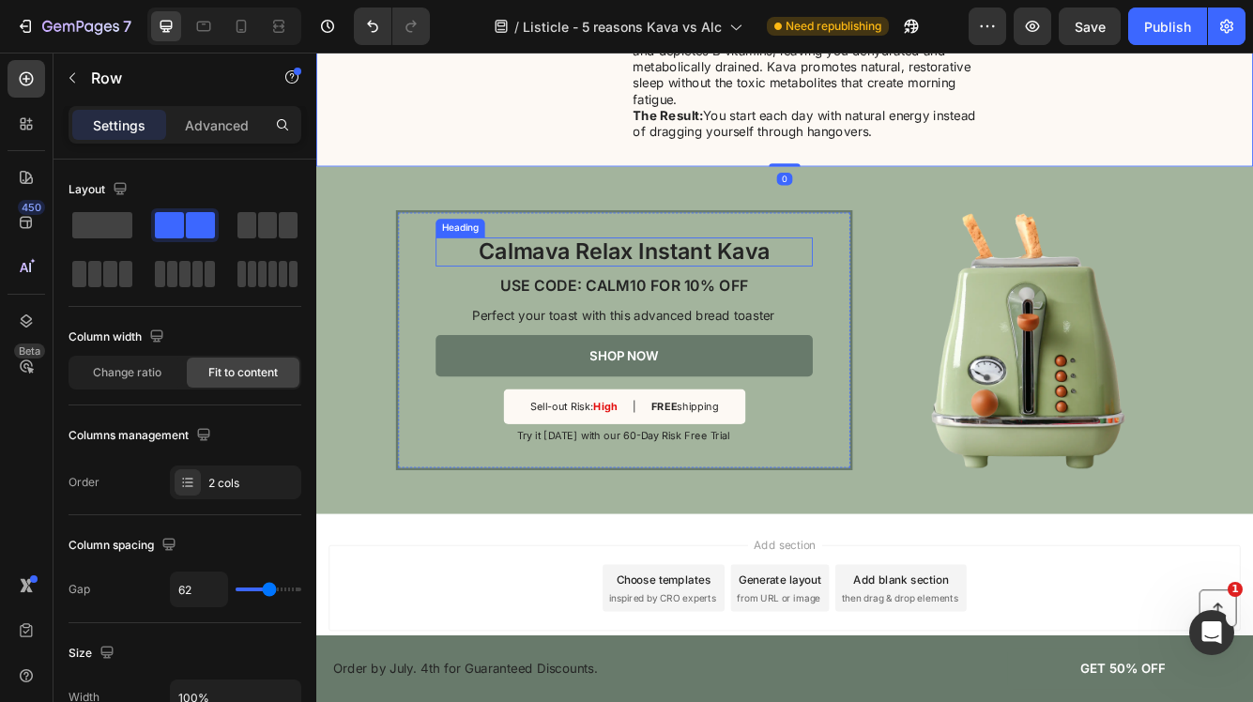
scroll to position [2931, 0]
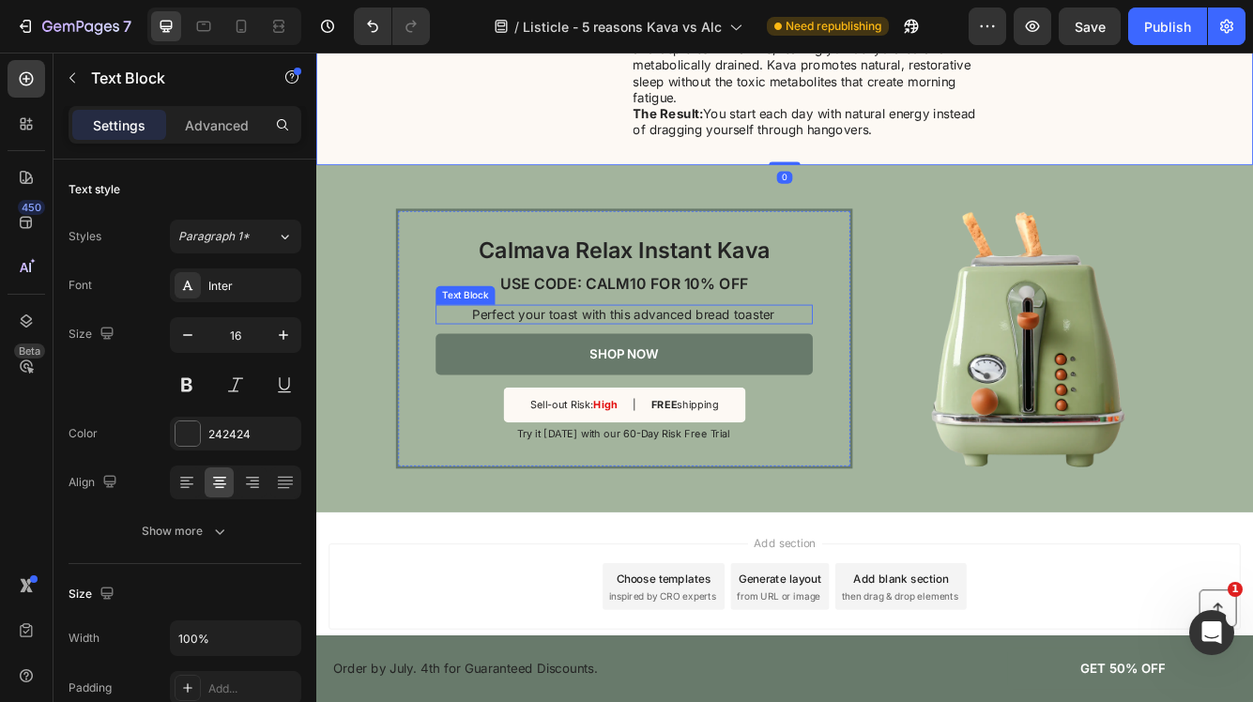
click at [801, 377] on p "Perfect your toast with this advanced bread toaster" at bounding box center [685, 368] width 451 height 20
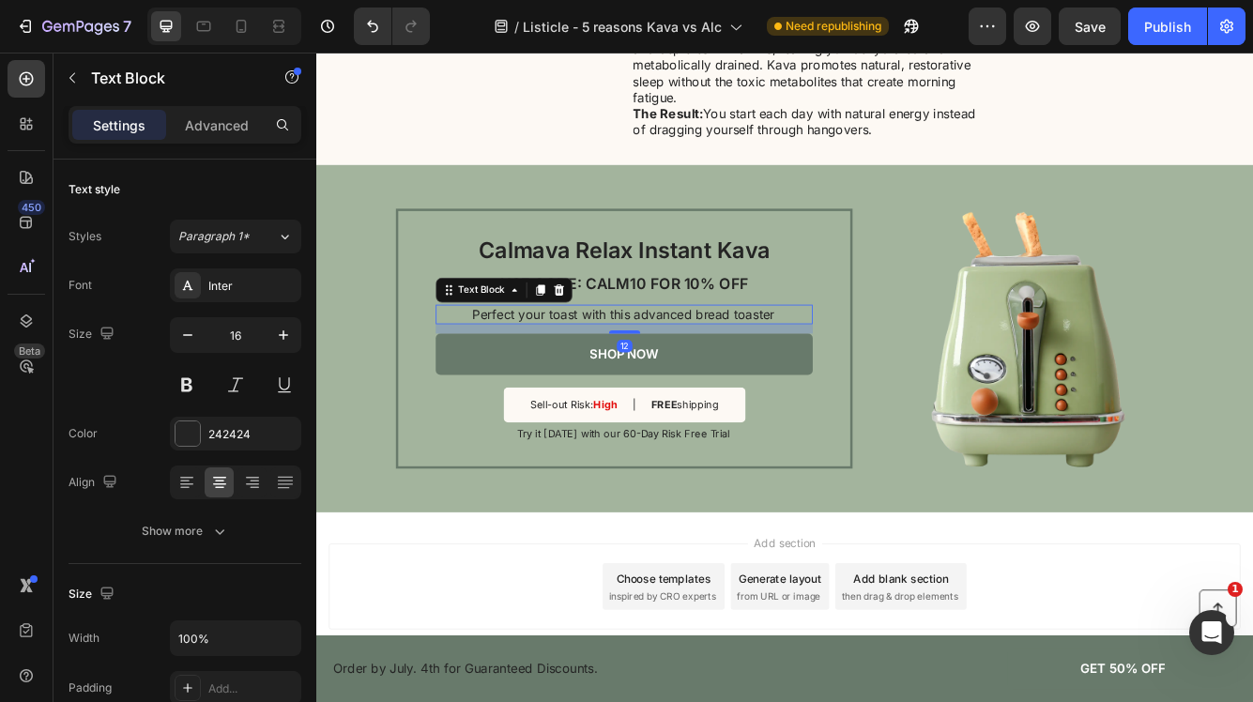
click at [801, 377] on p "Perfect your toast with this advanced bread toaster" at bounding box center [685, 368] width 451 height 20
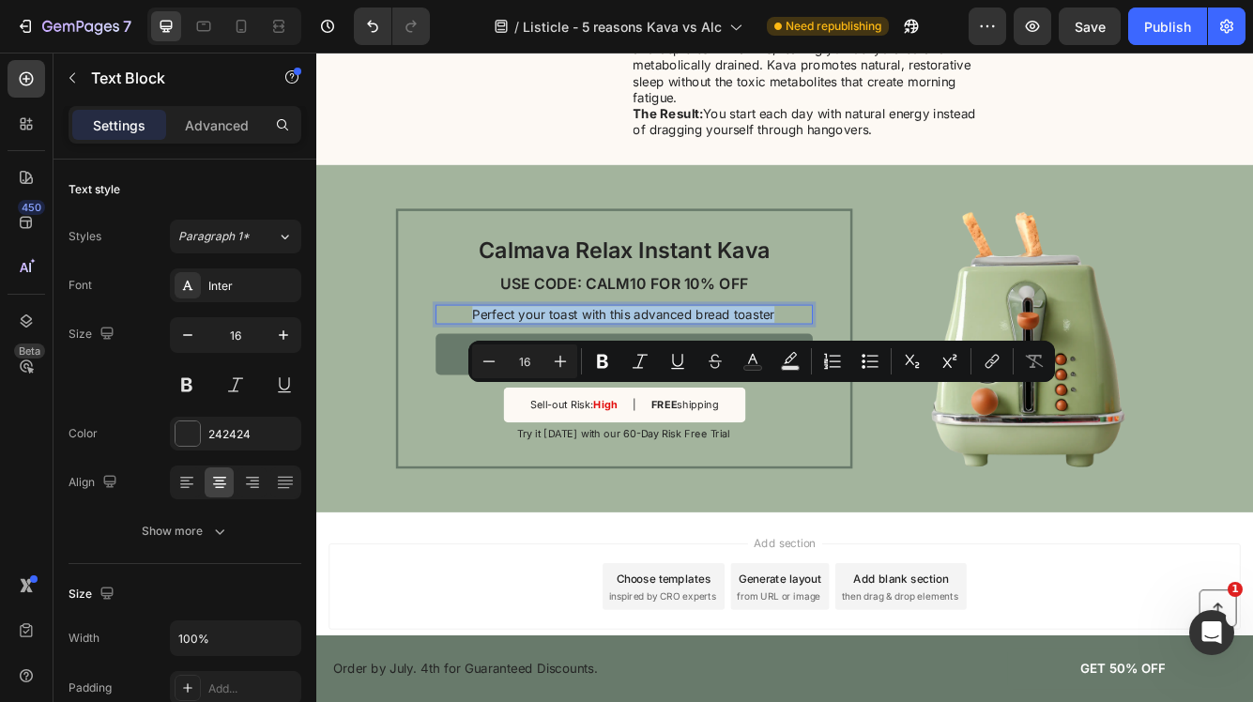
click at [801, 377] on p "Perfect your toast with this advanced bread toaster" at bounding box center [685, 368] width 451 height 20
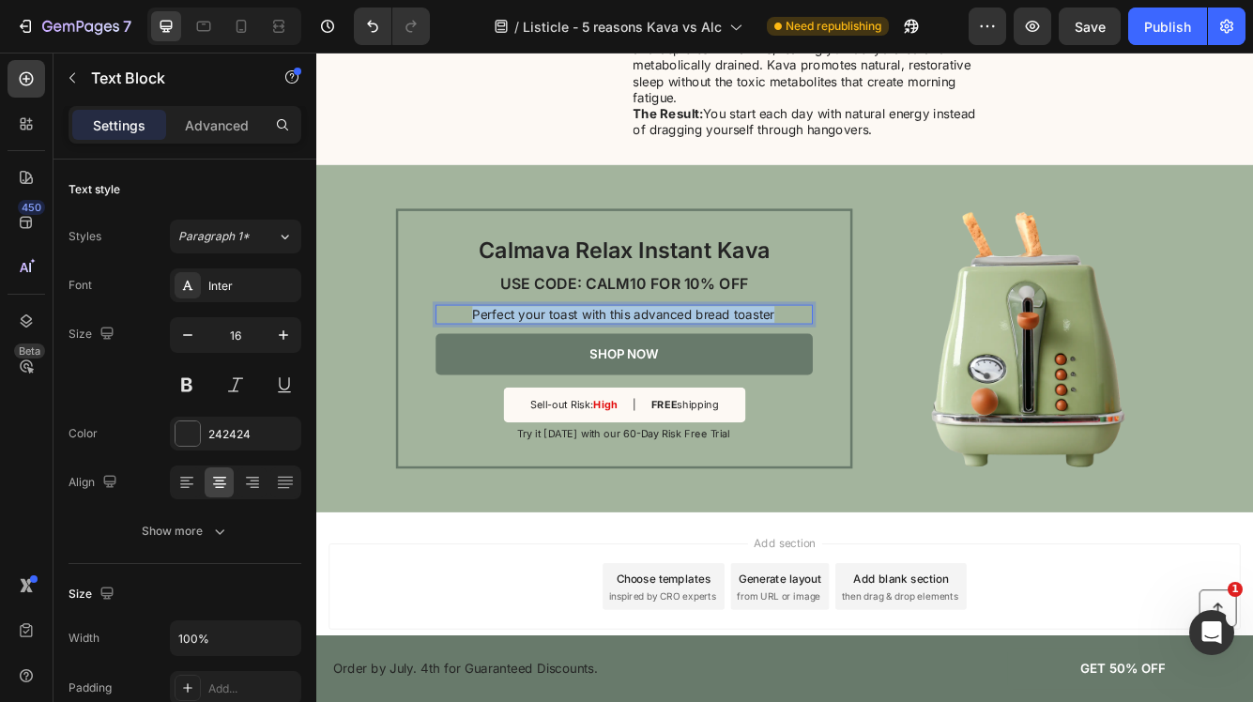
click at [801, 377] on p "Perfect your toast with this advanced bread toaster" at bounding box center [685, 368] width 451 height 20
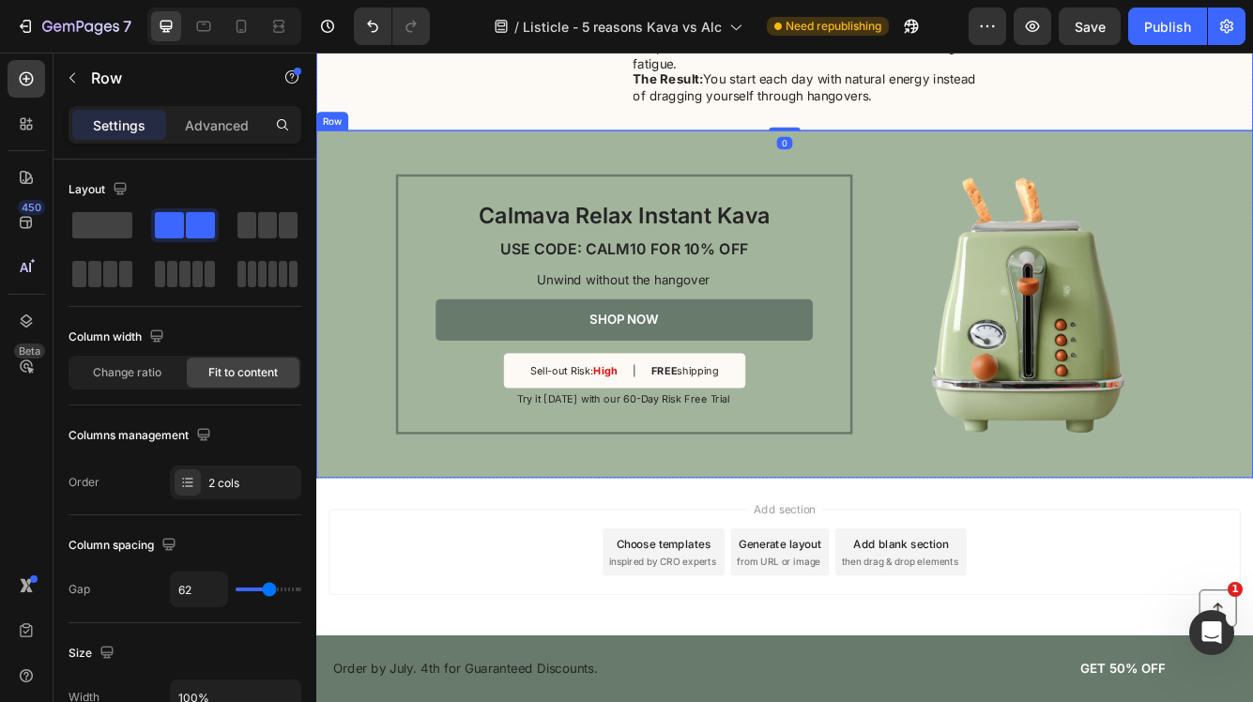
scroll to position [2989, 0]
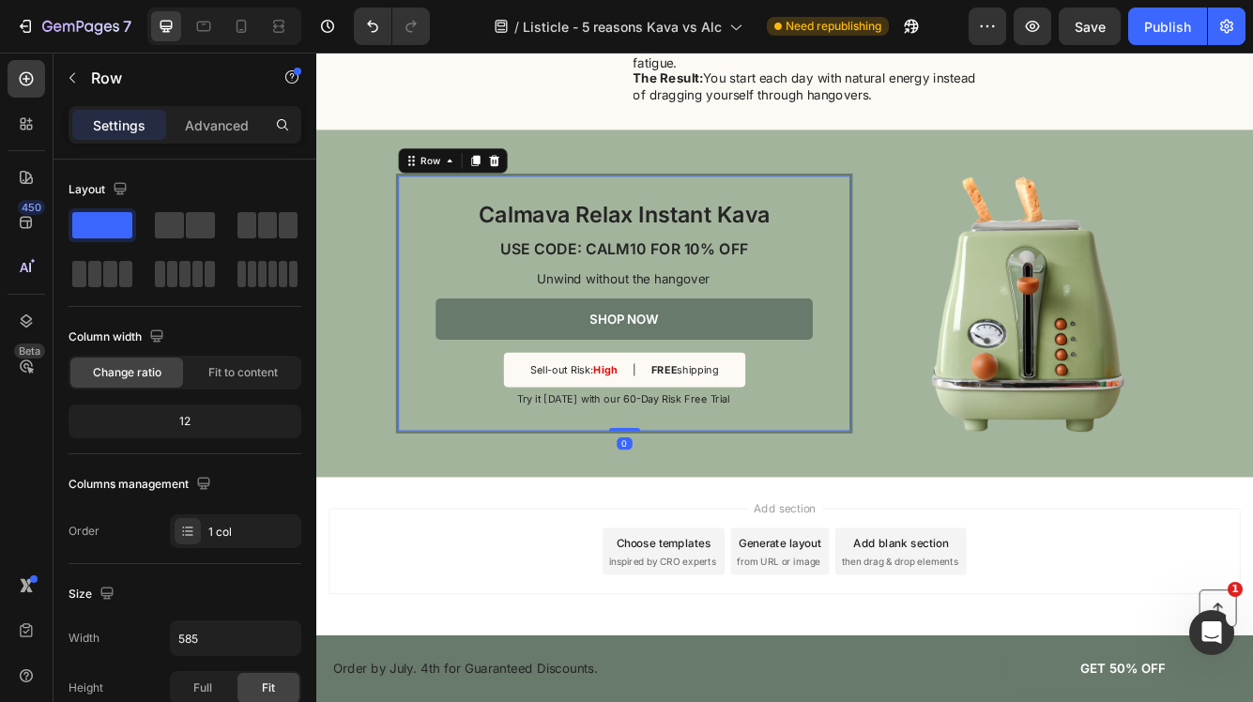
click at [501, 479] on div "Calmava Relax Instant Kava Heading USE CODE: CALM10 FOR 10% OFF Heading Unwind …" at bounding box center [686, 355] width 453 height 248
click at [555, 455] on div "Sell-out Risk: High Text Block | Text Block FREE shipping Text Block Row" at bounding box center [686, 434] width 291 height 42
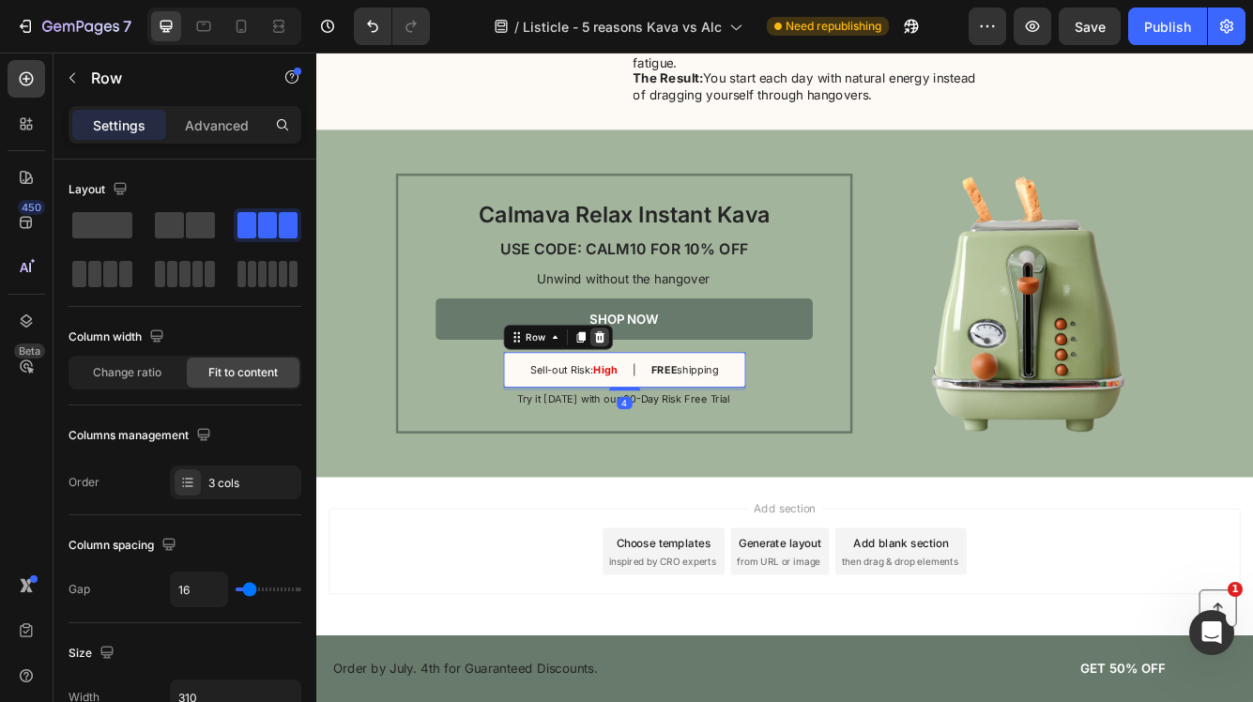
click at [658, 402] on icon at bounding box center [656, 395] width 12 height 13
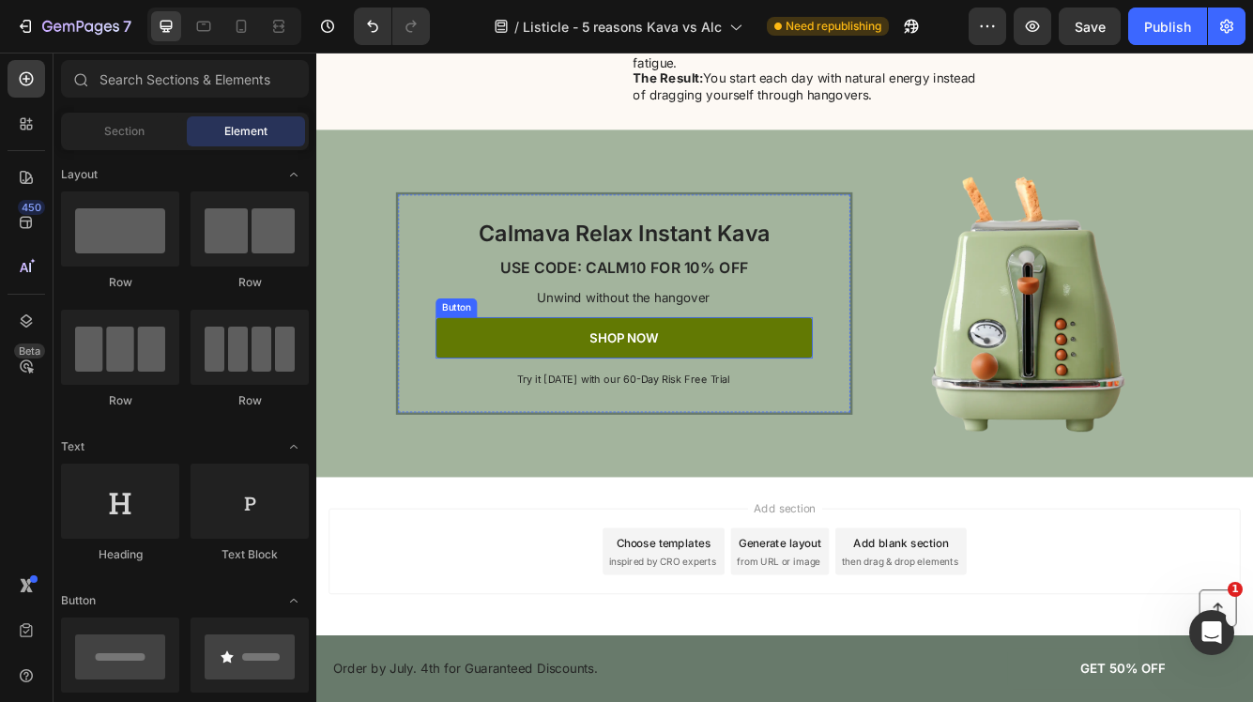
click at [843, 420] on link "SHOP NOW" at bounding box center [686, 396] width 453 height 50
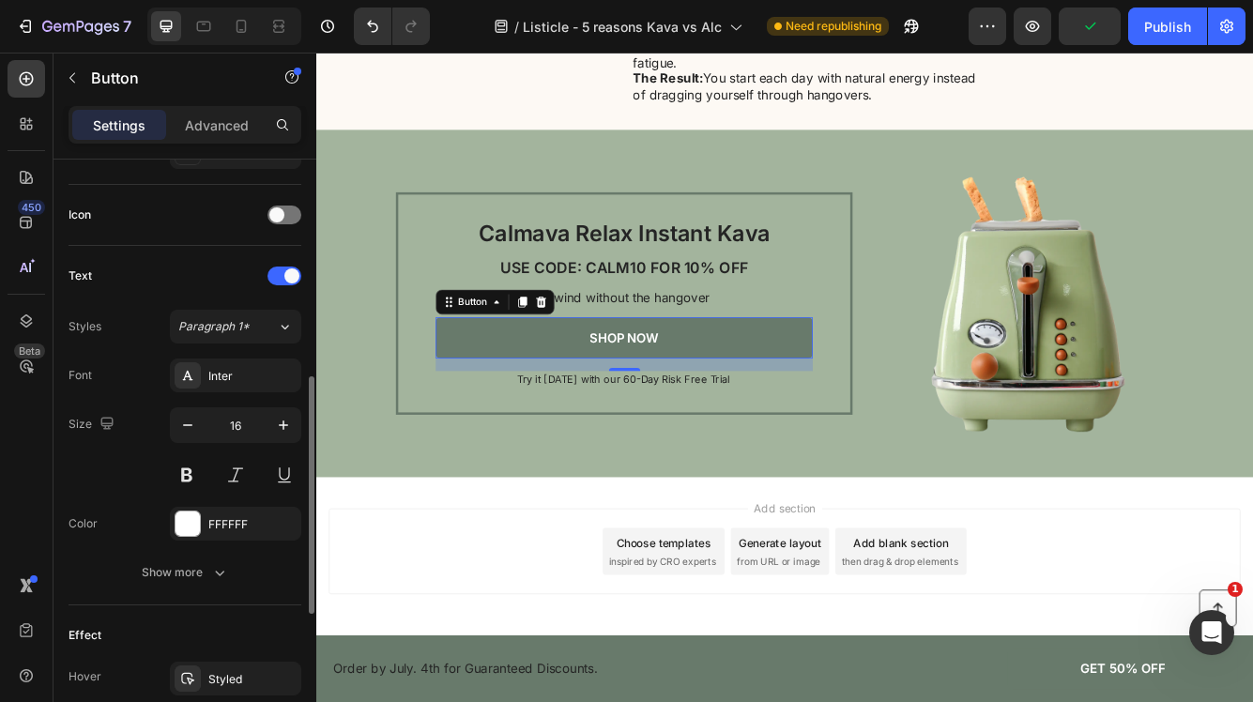
scroll to position [541, 0]
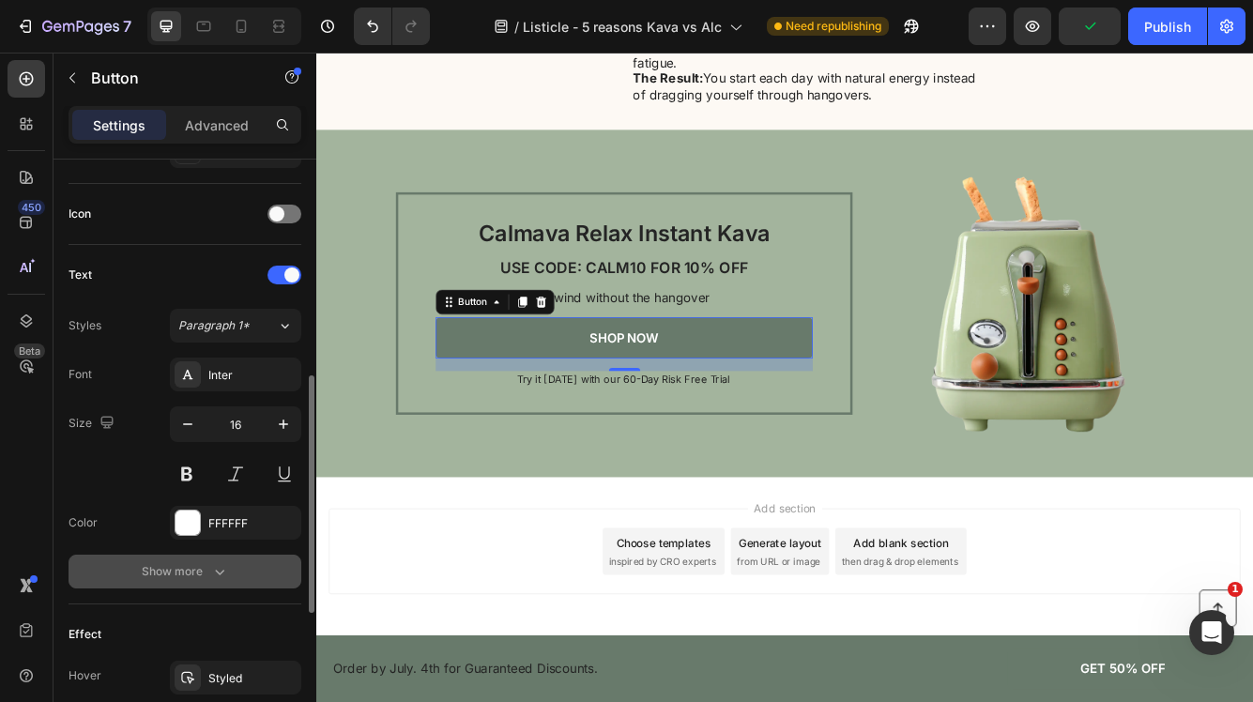
click at [206, 582] on button "Show more" at bounding box center [185, 572] width 233 height 34
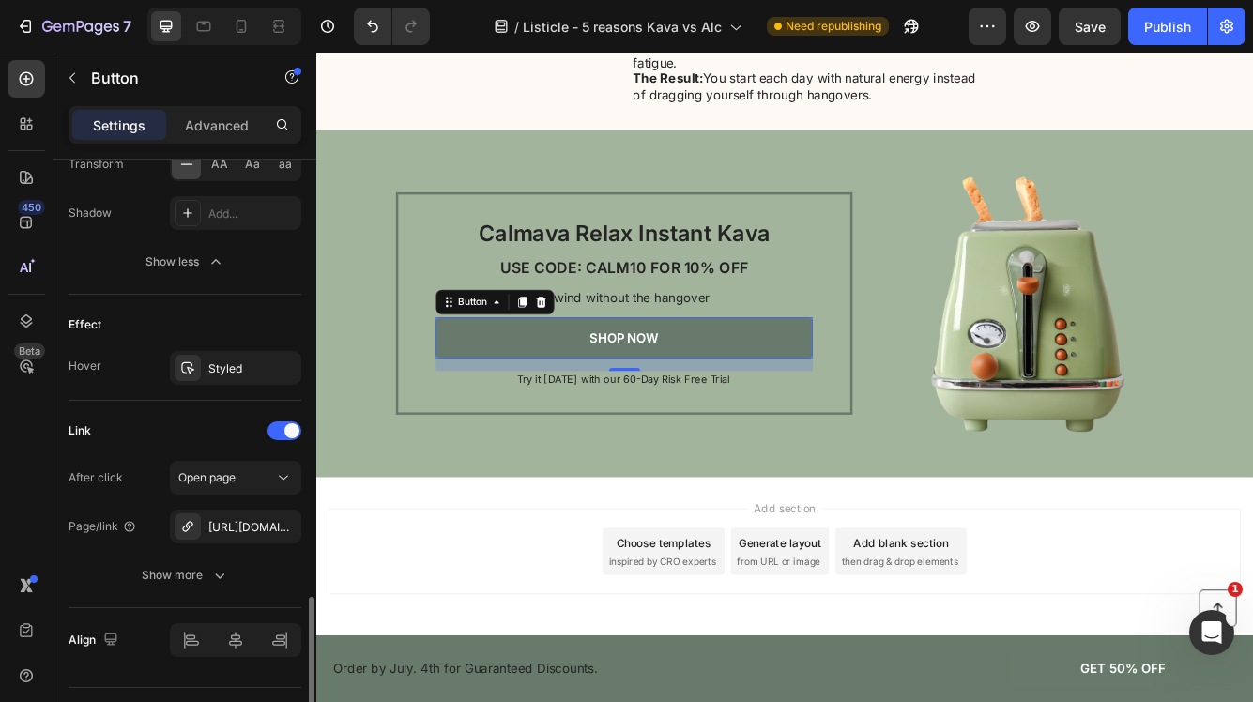
scroll to position [1144, 0]
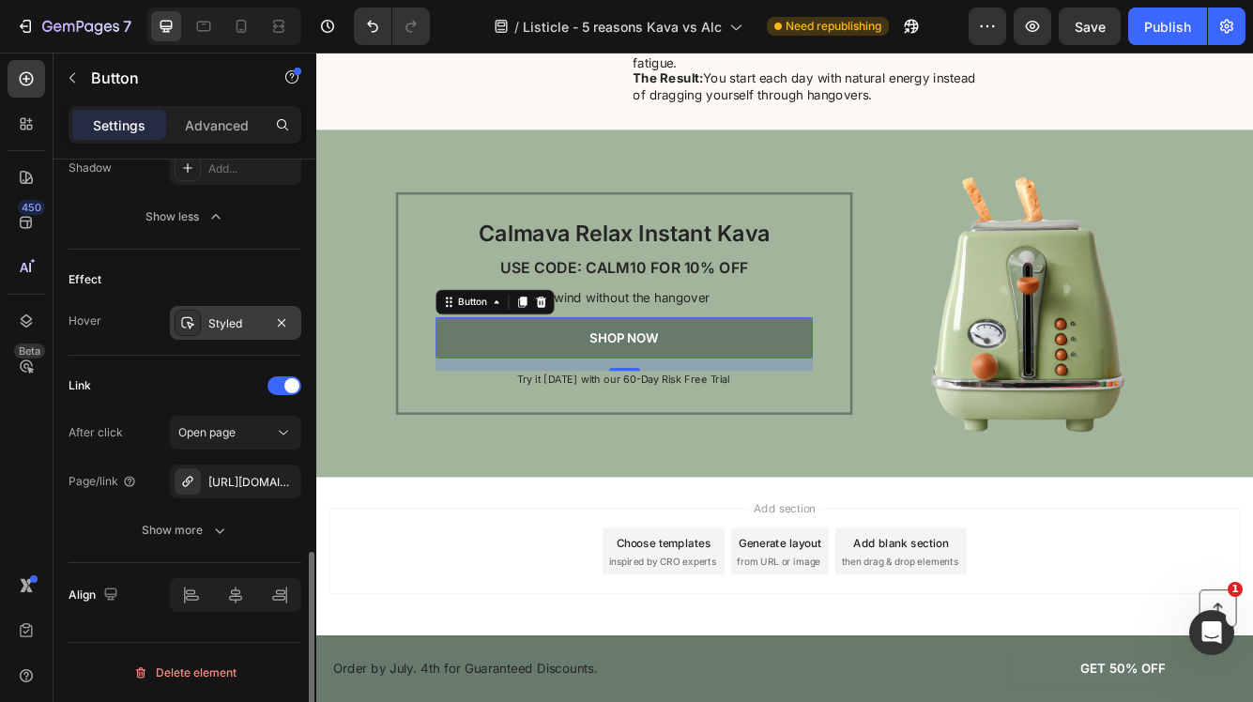
click at [239, 326] on div "Styled" at bounding box center [235, 323] width 54 height 17
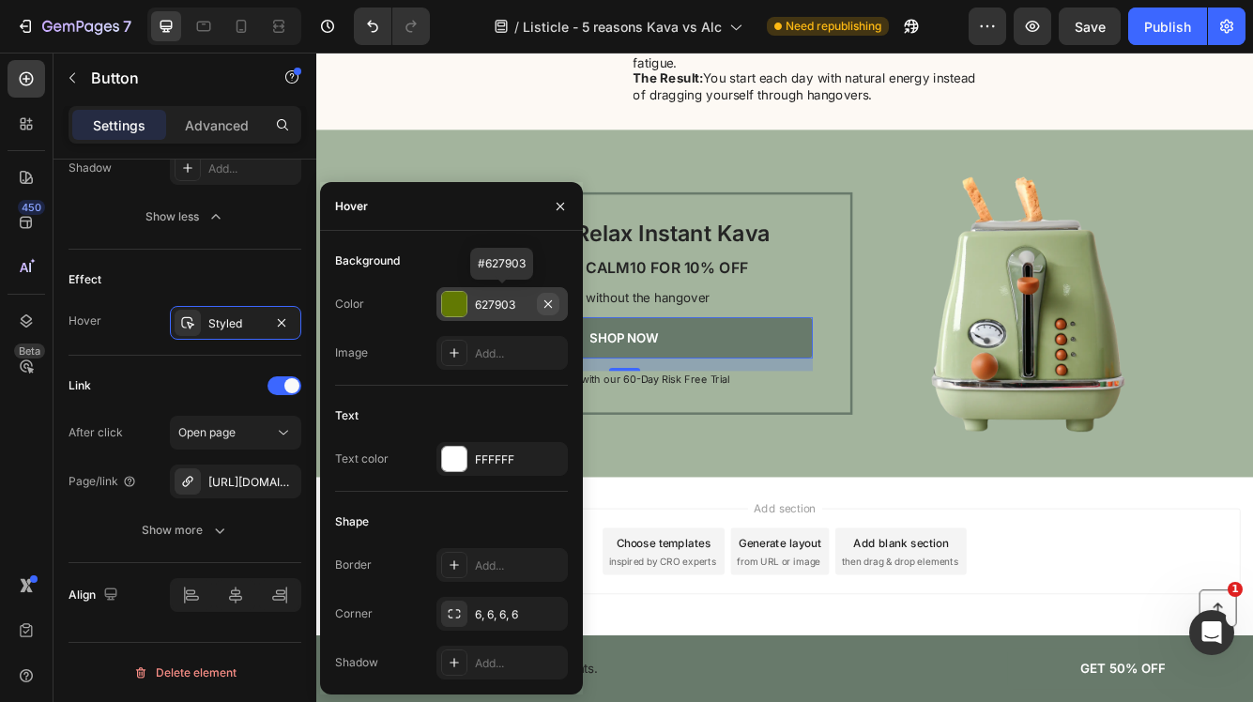
click at [550, 302] on icon "button" at bounding box center [548, 304] width 15 height 15
click at [561, 203] on icon "button" at bounding box center [560, 206] width 15 height 15
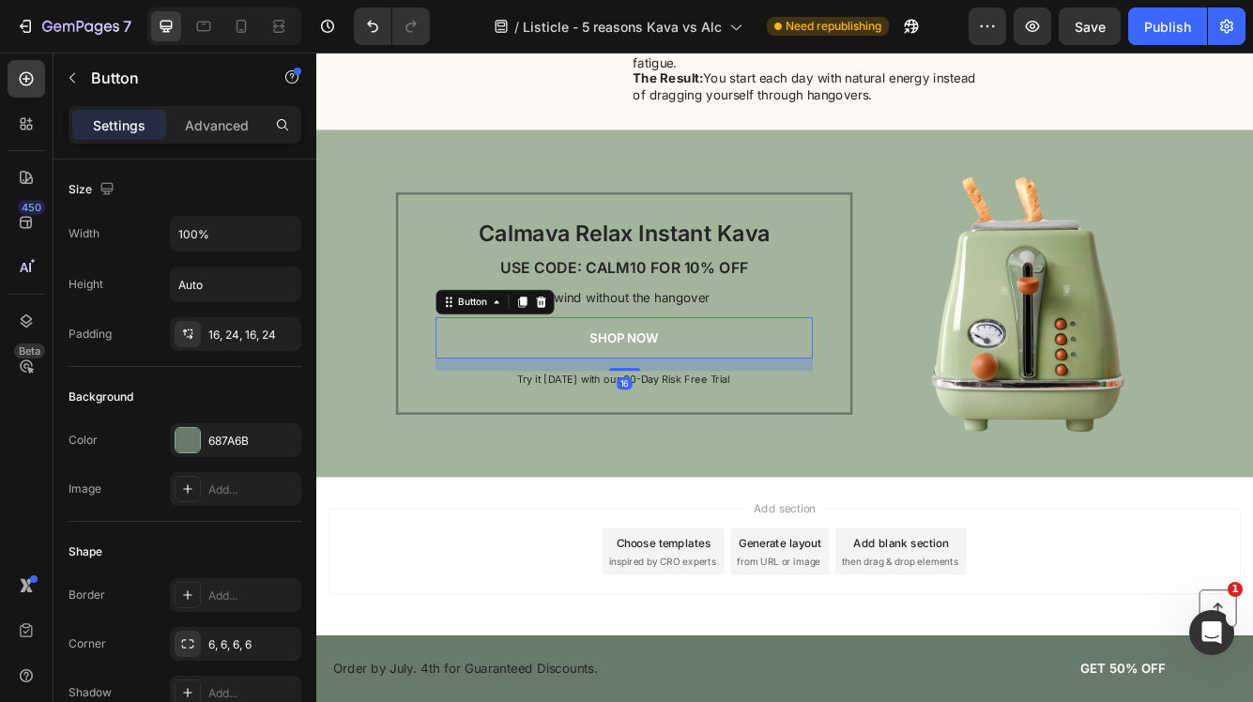
click at [564, 420] on link "SHOP NOW" at bounding box center [686, 396] width 453 height 50
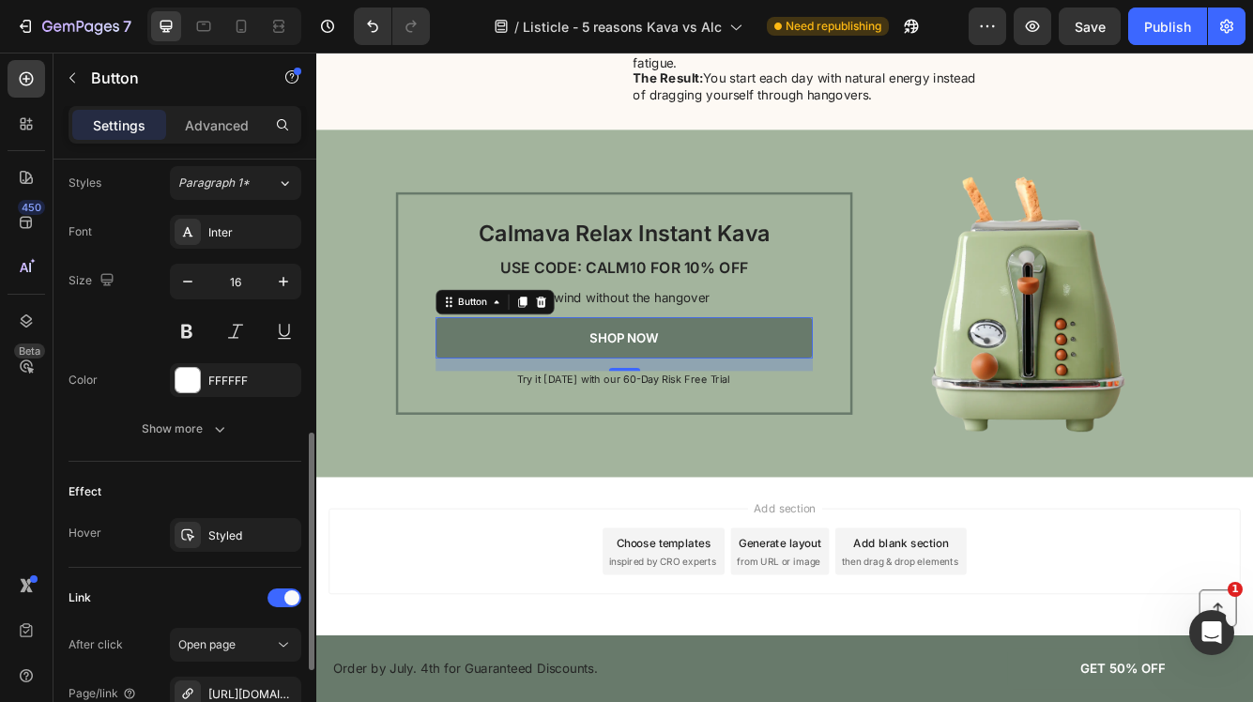
scroll to position [896, 0]
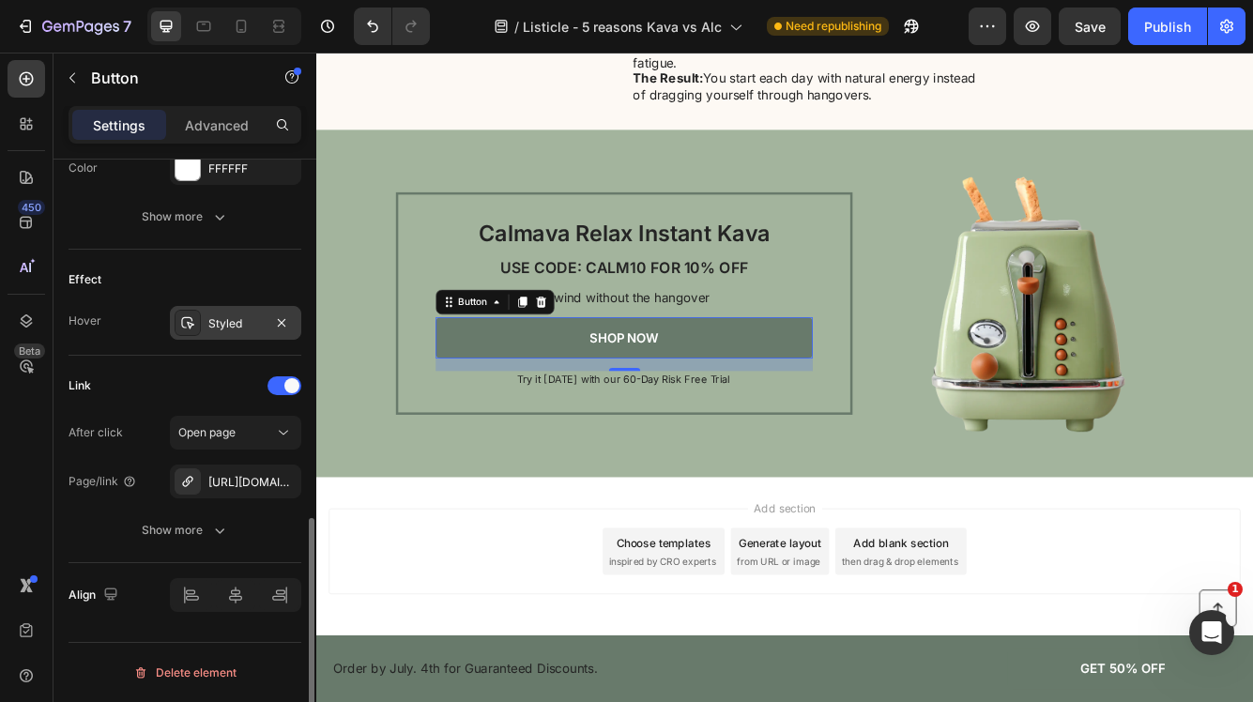
click at [219, 317] on div "Styled" at bounding box center [235, 323] width 54 height 17
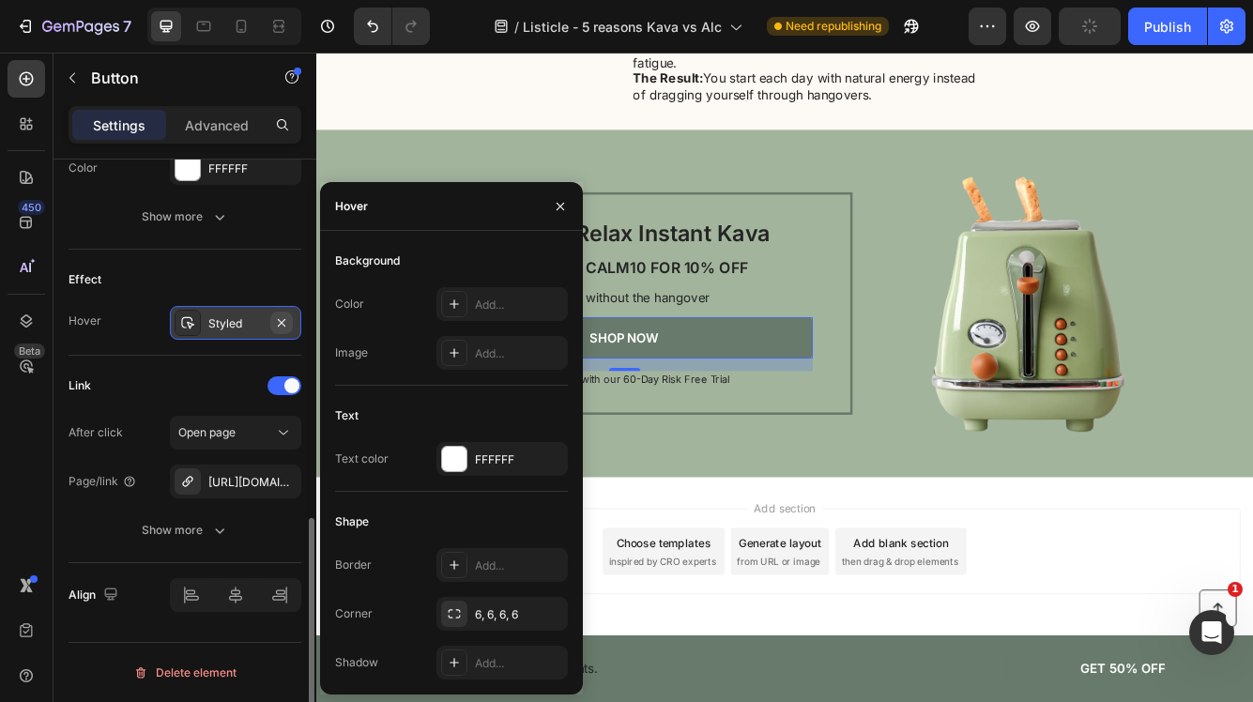
click at [282, 317] on icon "button" at bounding box center [281, 322] width 15 height 15
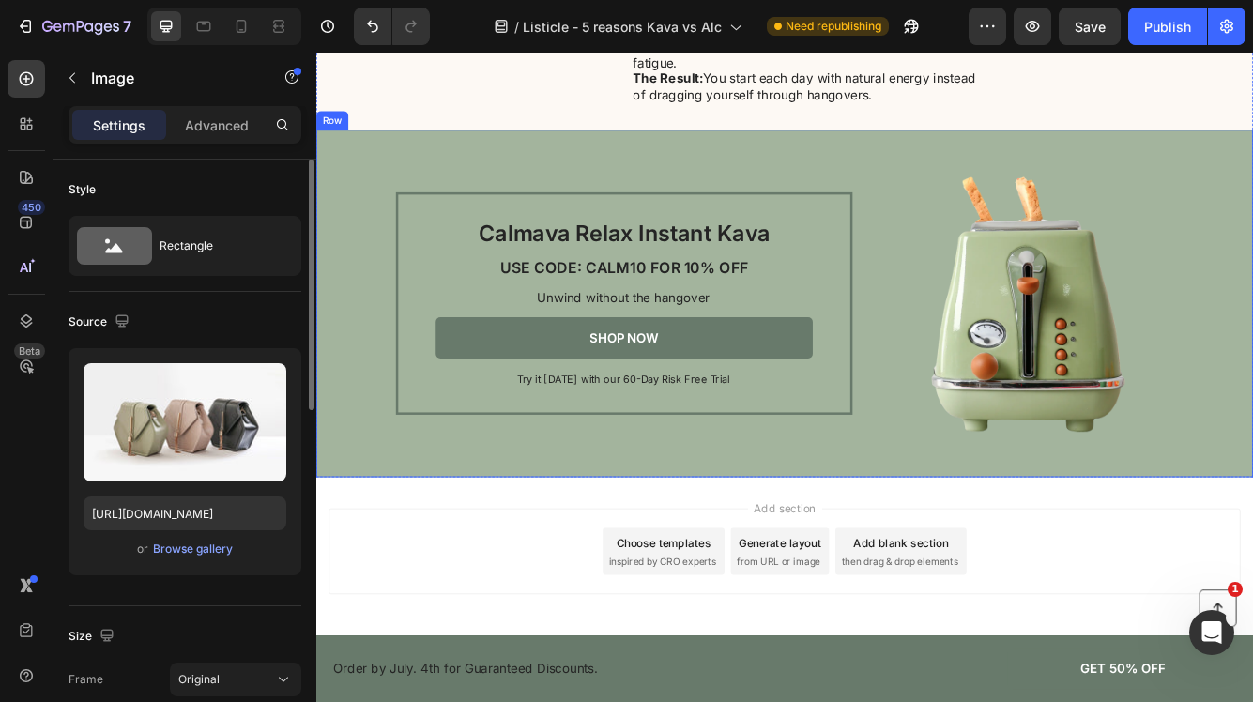
click at [446, 248] on div "Calmava Relax Instant Kava Heading USE CODE: CALM10 FOR 10% OFF Heading Unwind …" at bounding box center [879, 354] width 1126 height 418
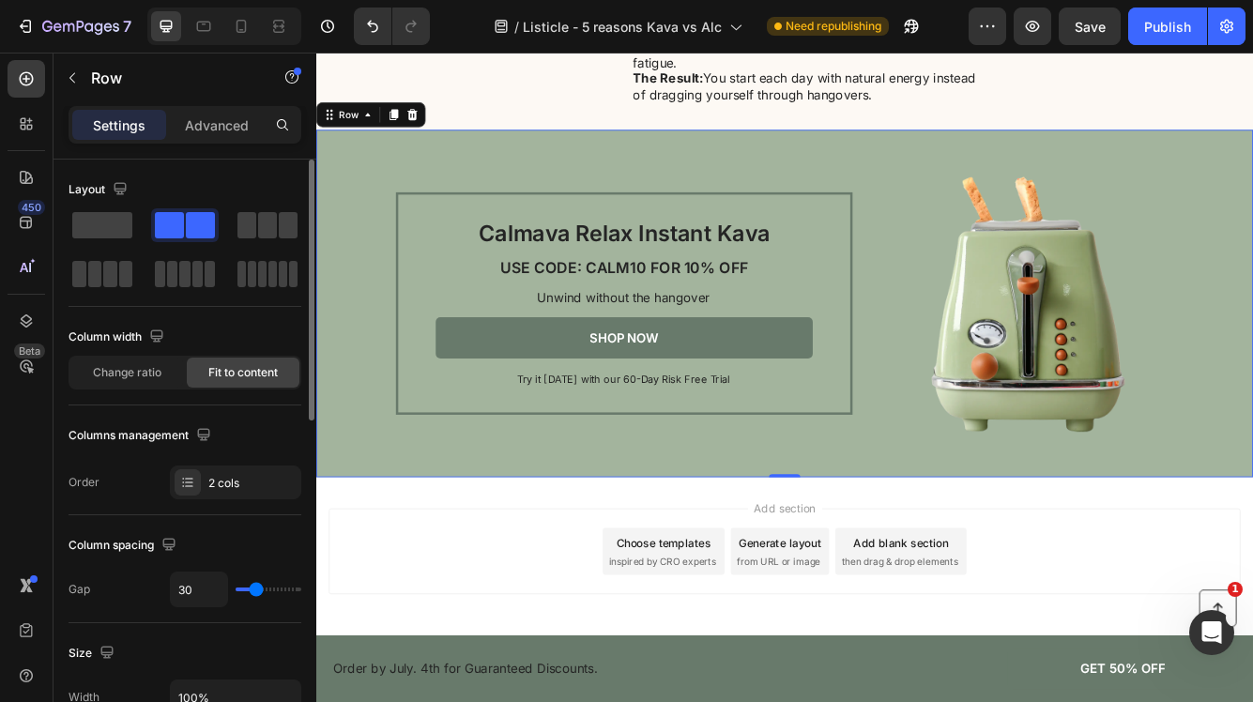
scroll to position [3049, 0]
click at [676, 321] on h2 "USE CODE: CALM10 FOR 10% OFF" at bounding box center [686, 312] width 453 height 25
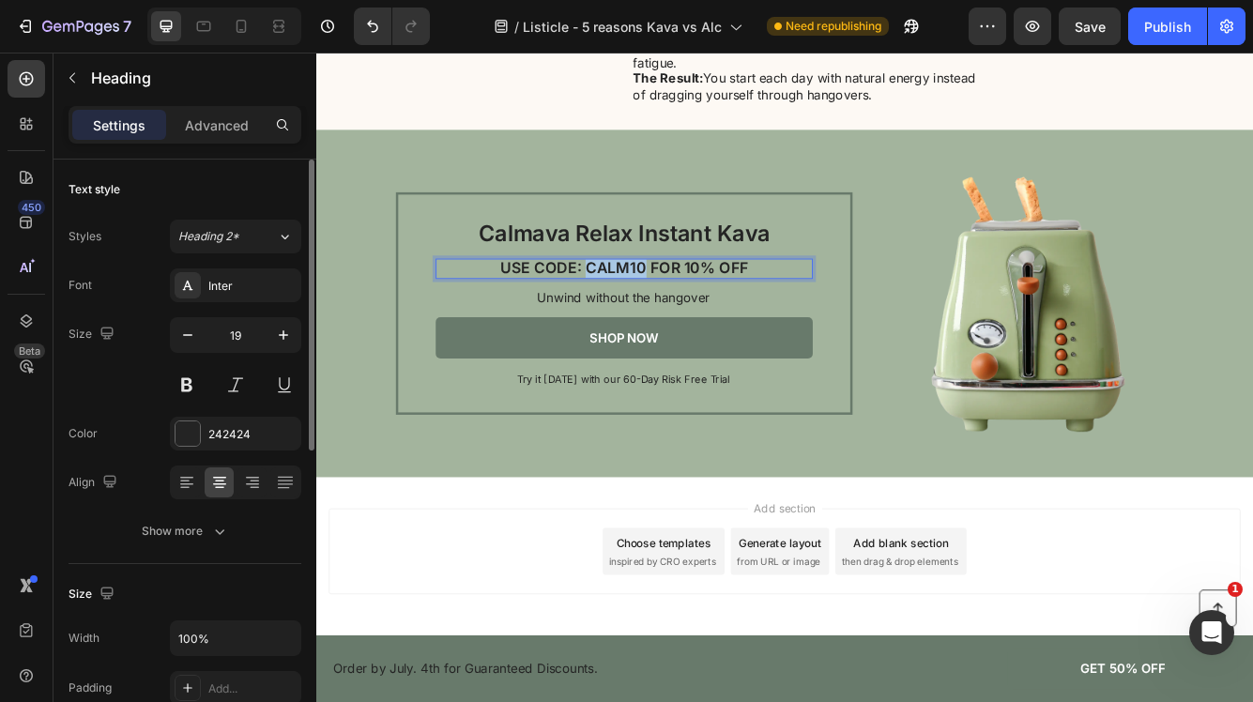
drag, startPoint x: 710, startPoint y: 334, endPoint x: 645, endPoint y: 337, distance: 65.7
click at [645, 324] on p "USE CODE: CALM10 FOR 10% OFF" at bounding box center [687, 313] width 450 height 22
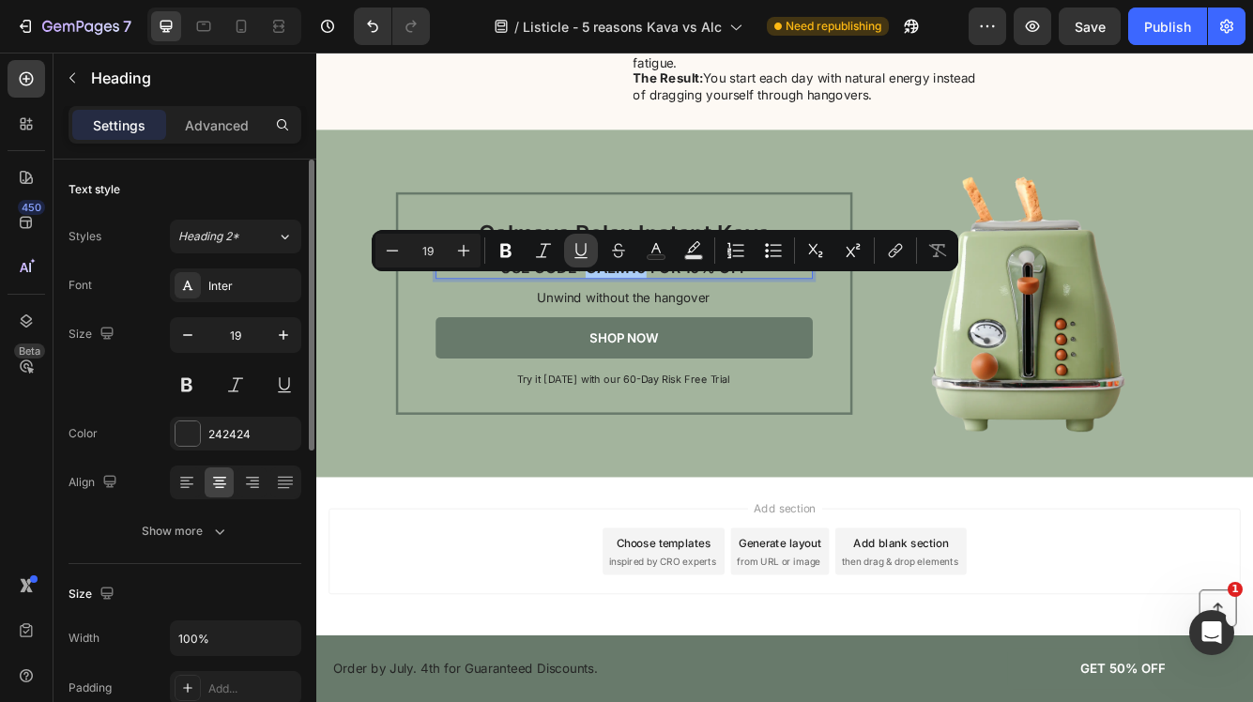
click at [583, 246] on icon "Editor contextual toolbar" at bounding box center [581, 250] width 19 height 19
click at [555, 649] on div "Add section Choose templates inspired by CRO experts Generate layout from URL o…" at bounding box center [879, 652] width 1096 height 103
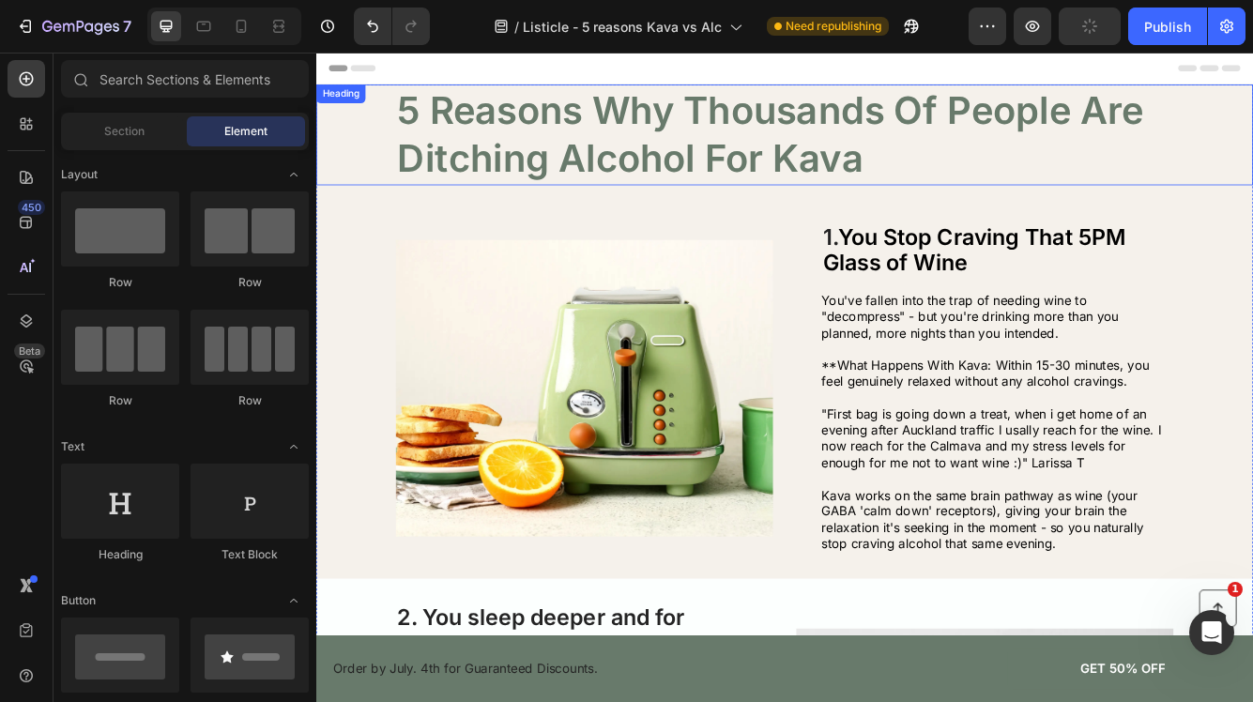
scroll to position [13, 0]
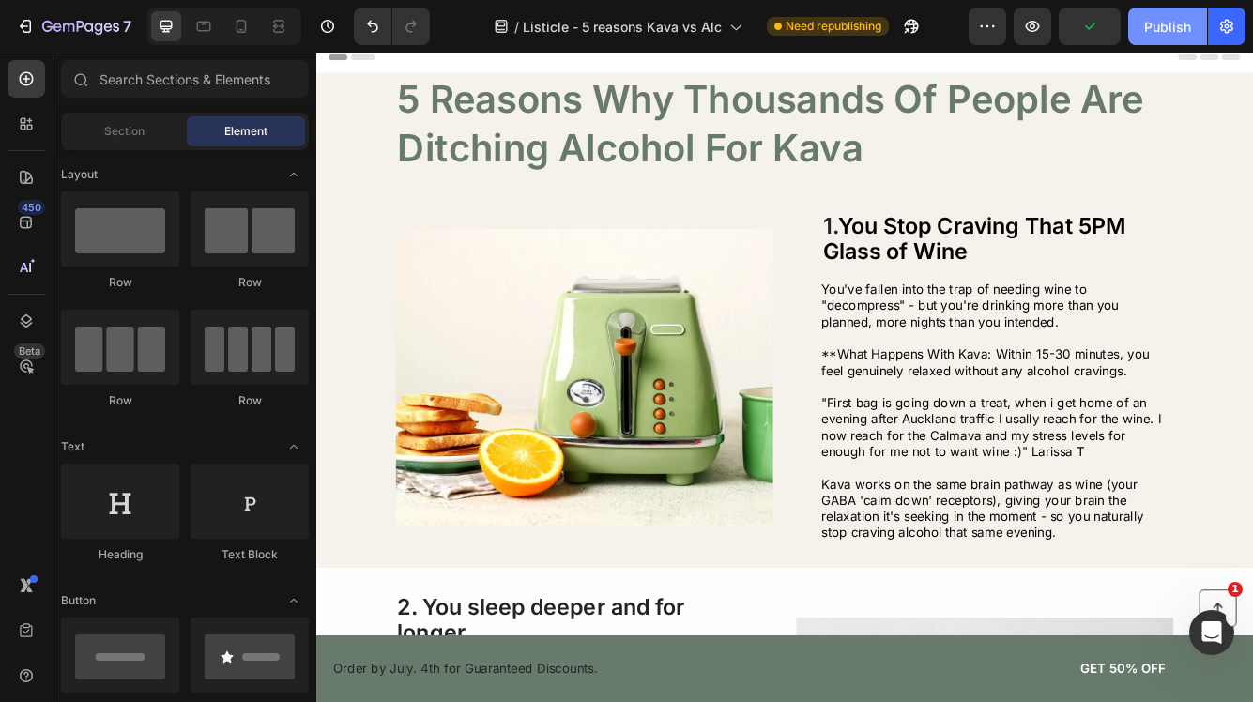
click at [1181, 32] on div "Publish" at bounding box center [1167, 27] width 47 height 20
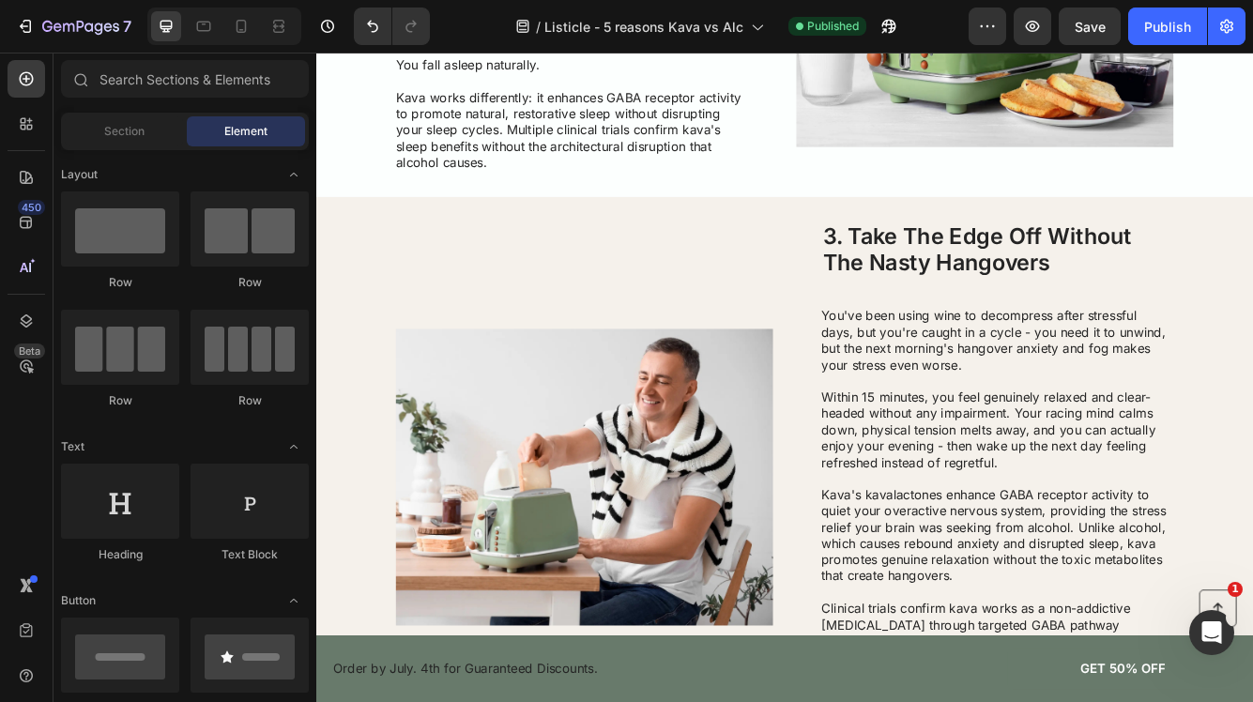
scroll to position [0, 0]
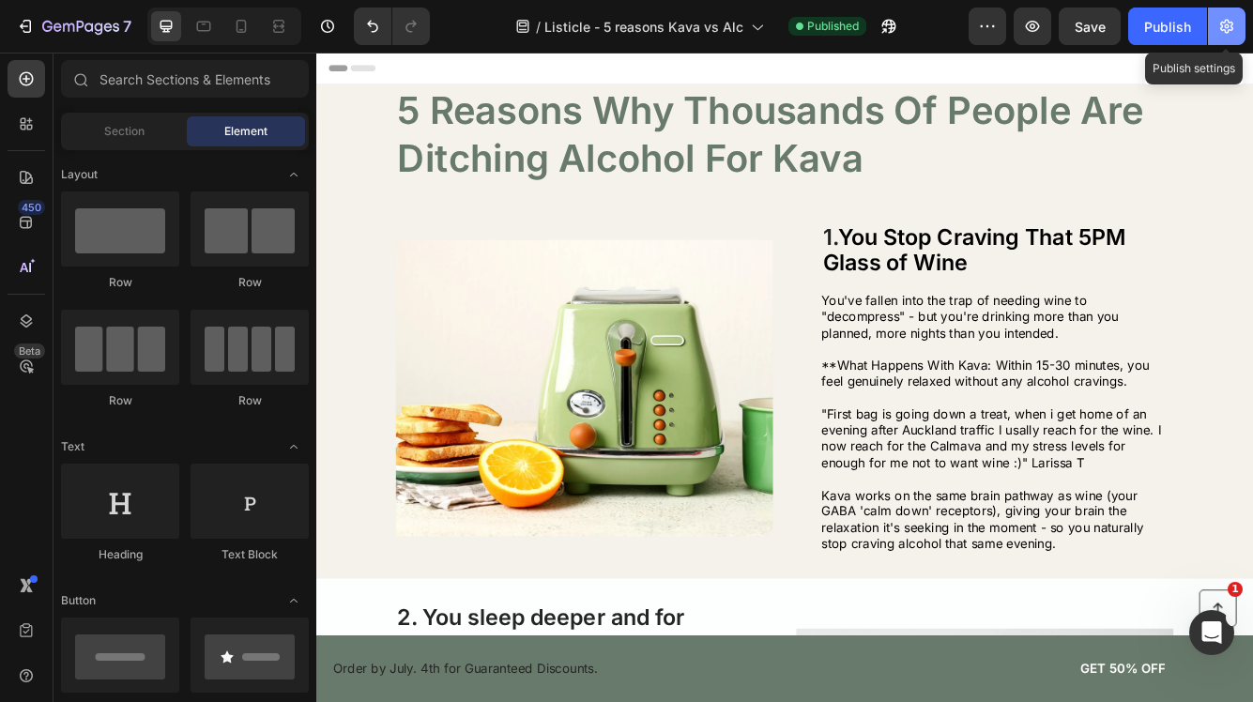
click at [1229, 32] on icon "button" at bounding box center [1226, 26] width 19 height 19
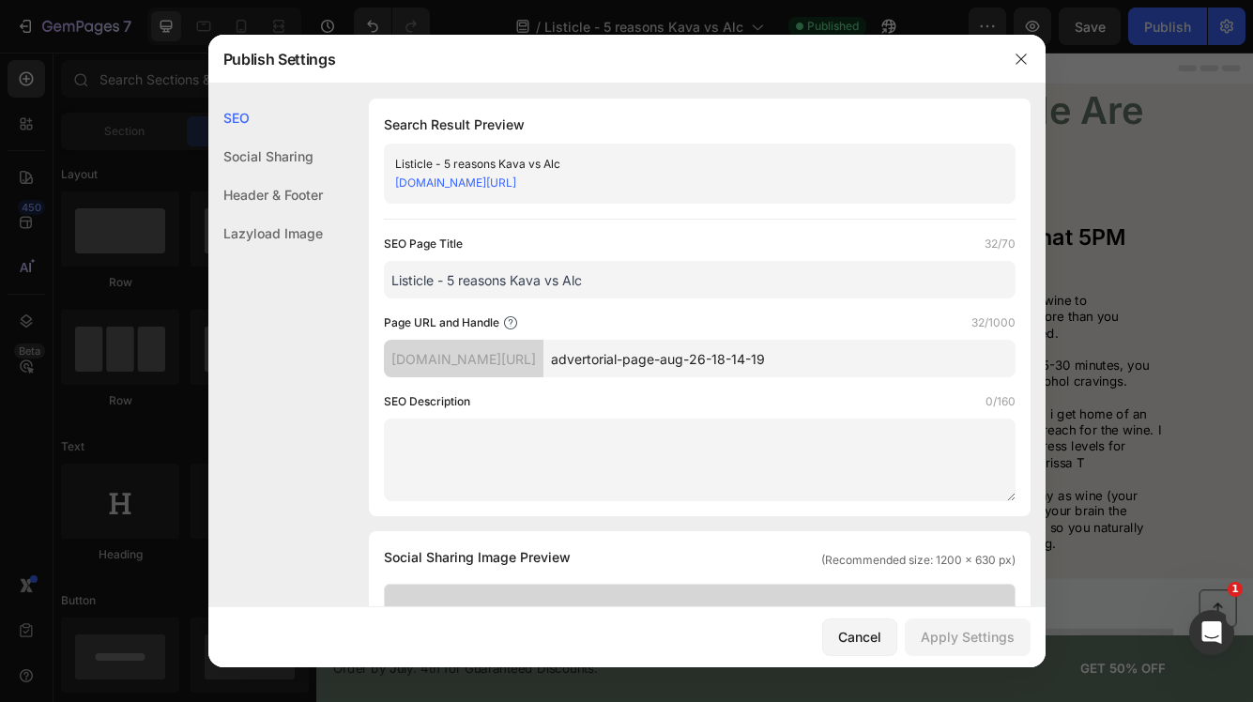
drag, startPoint x: 848, startPoint y: 364, endPoint x: 605, endPoint y: 352, distance: 243.4
click at [605, 352] on input "advertorial-page-aug-26-18-14-19" at bounding box center [779, 359] width 472 height 38
type input "5reasonkavavsalcohol"
click at [958, 638] on div "Apply Settings" at bounding box center [968, 637] width 94 height 20
click at [522, 359] on div "[DOMAIN_NAME][URL]" at bounding box center [464, 359] width 160 height 38
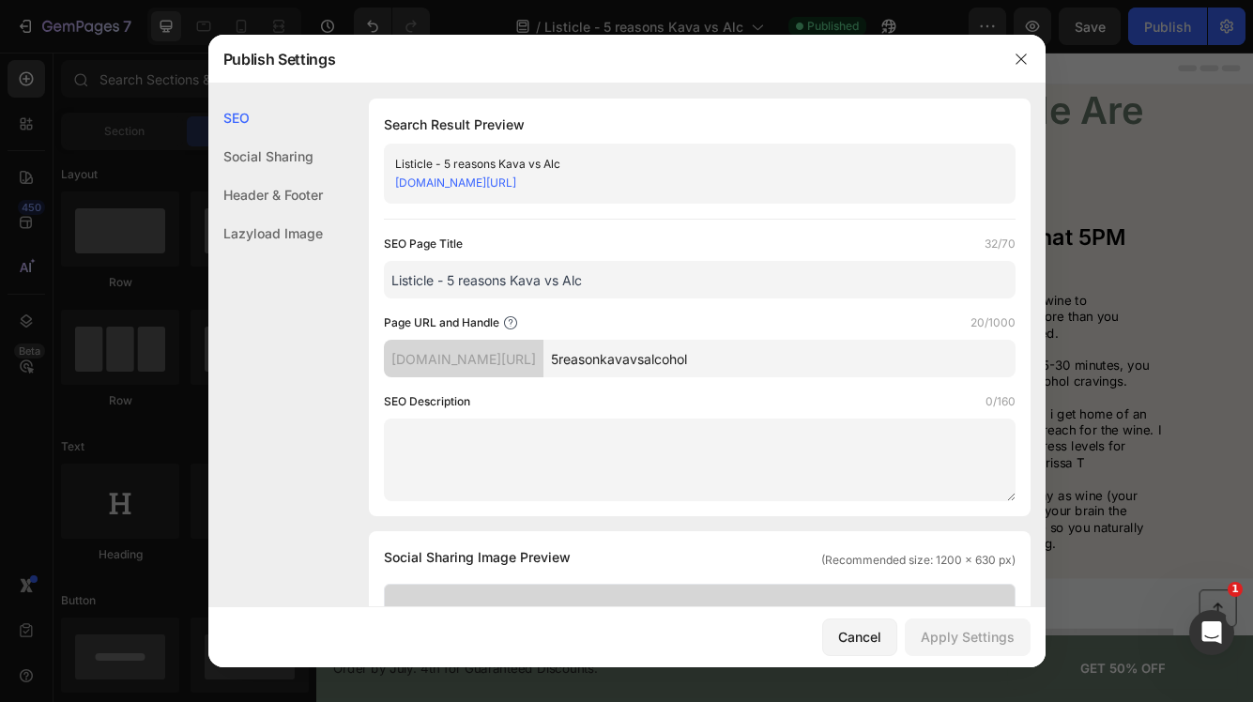
click at [513, 365] on div "[DOMAIN_NAME][URL]" at bounding box center [464, 359] width 160 height 38
click at [1023, 55] on icon "button" at bounding box center [1020, 58] width 10 height 10
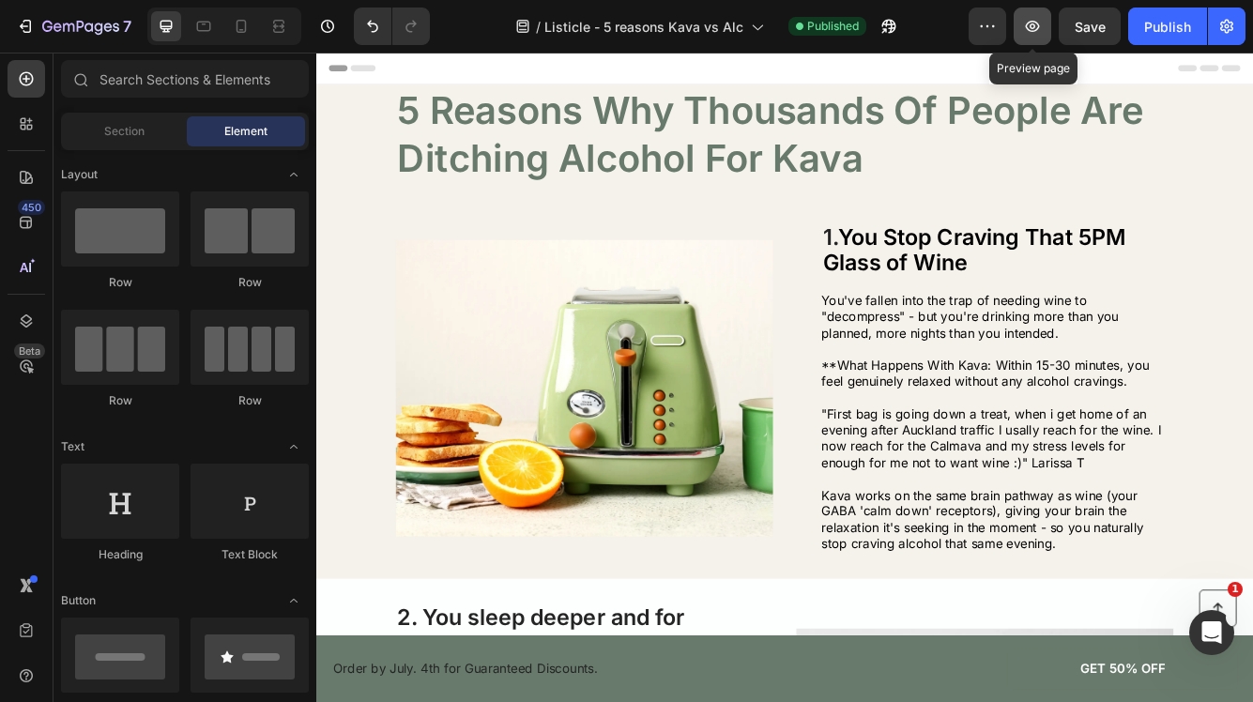
click at [1025, 24] on icon "button" at bounding box center [1032, 26] width 19 height 19
click at [1168, 22] on div "Publish" at bounding box center [1167, 27] width 47 height 20
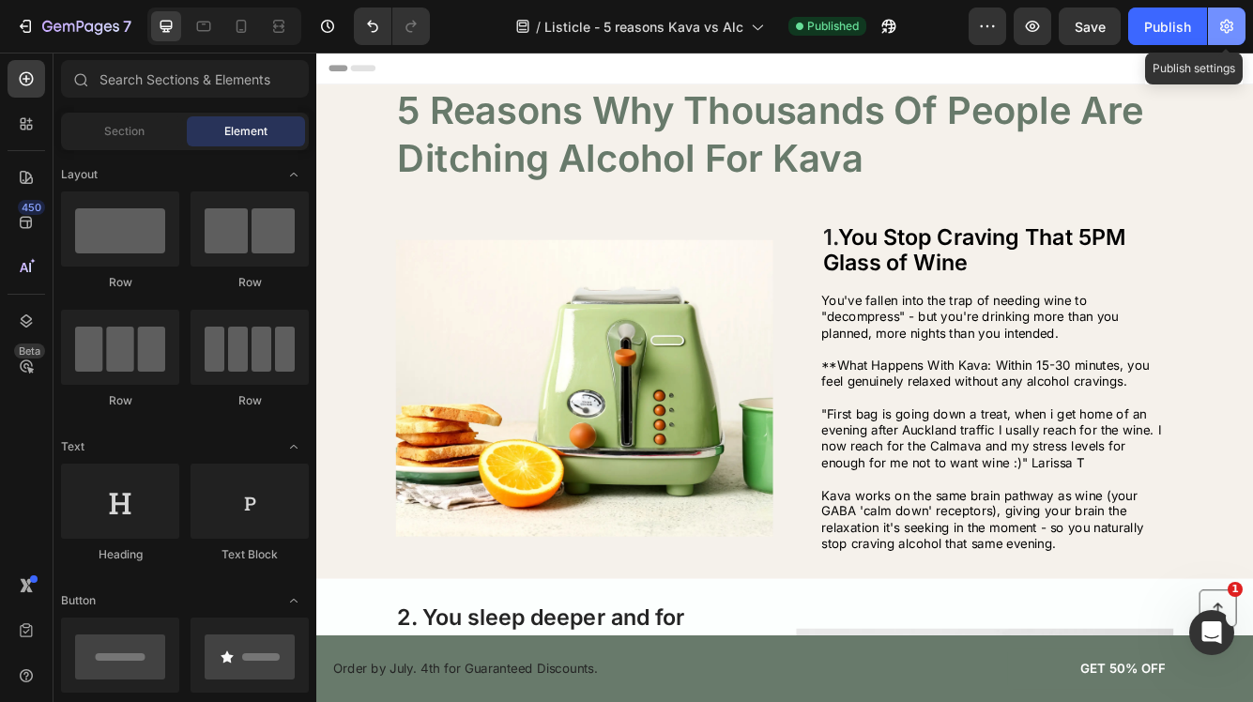
click at [1224, 29] on icon "button" at bounding box center [1226, 27] width 13 height 14
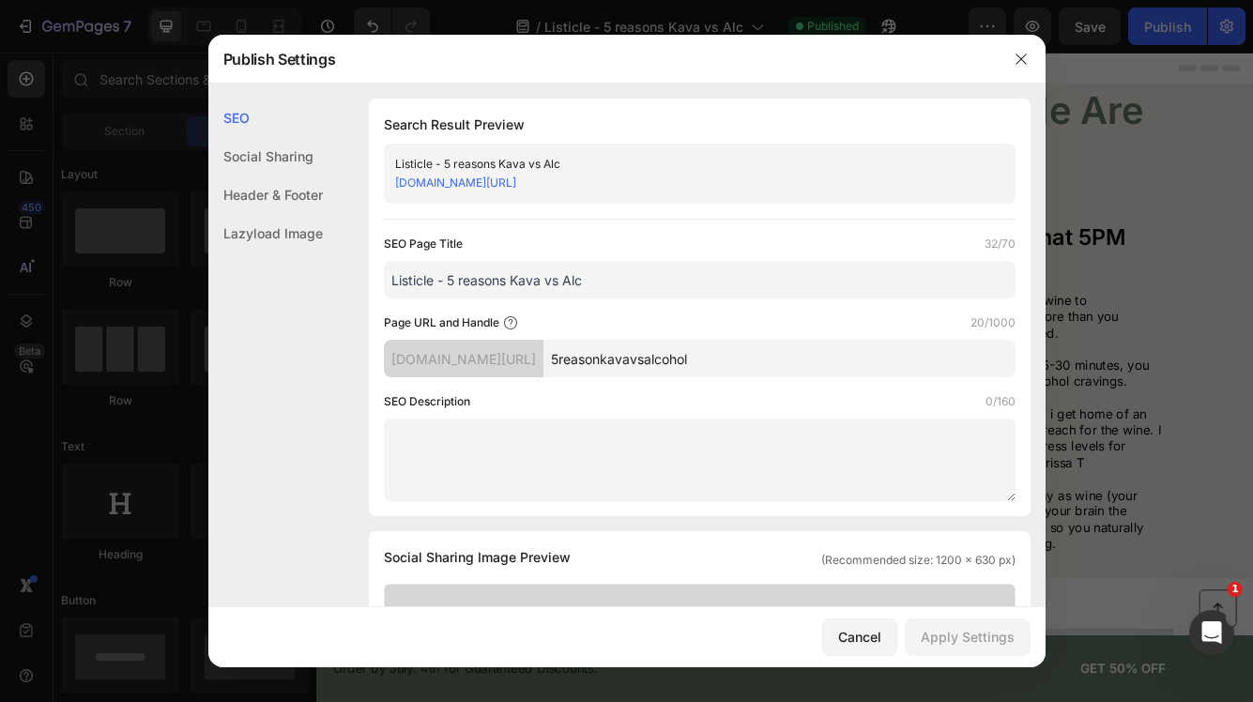
drag, startPoint x: 771, startPoint y: 363, endPoint x: 661, endPoint y: 365, distance: 110.7
click at [661, 364] on input "5reasonkavavsalcohol" at bounding box center [779, 359] width 472 height 38
type input "5reasons"
click at [982, 634] on div "Apply Settings" at bounding box center [968, 637] width 94 height 20
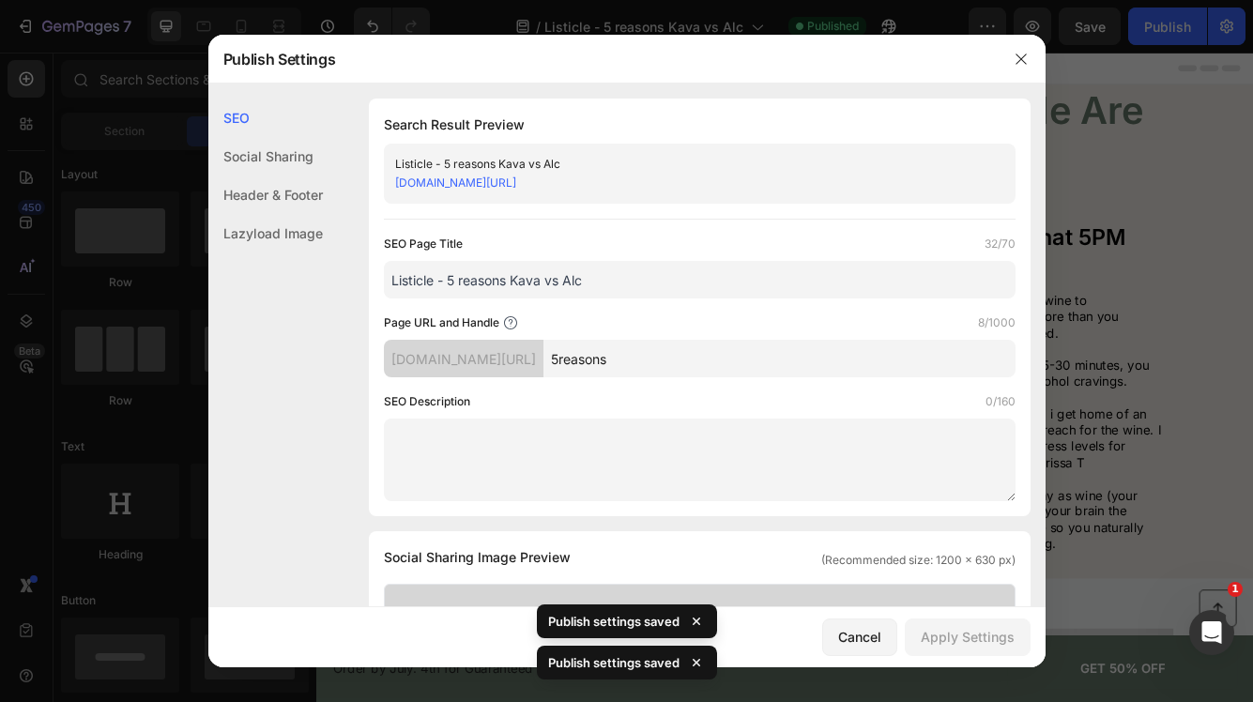
click at [516, 187] on link "f3bf13-ef.myshopify.com/pages/5reasons" at bounding box center [455, 182] width 121 height 14
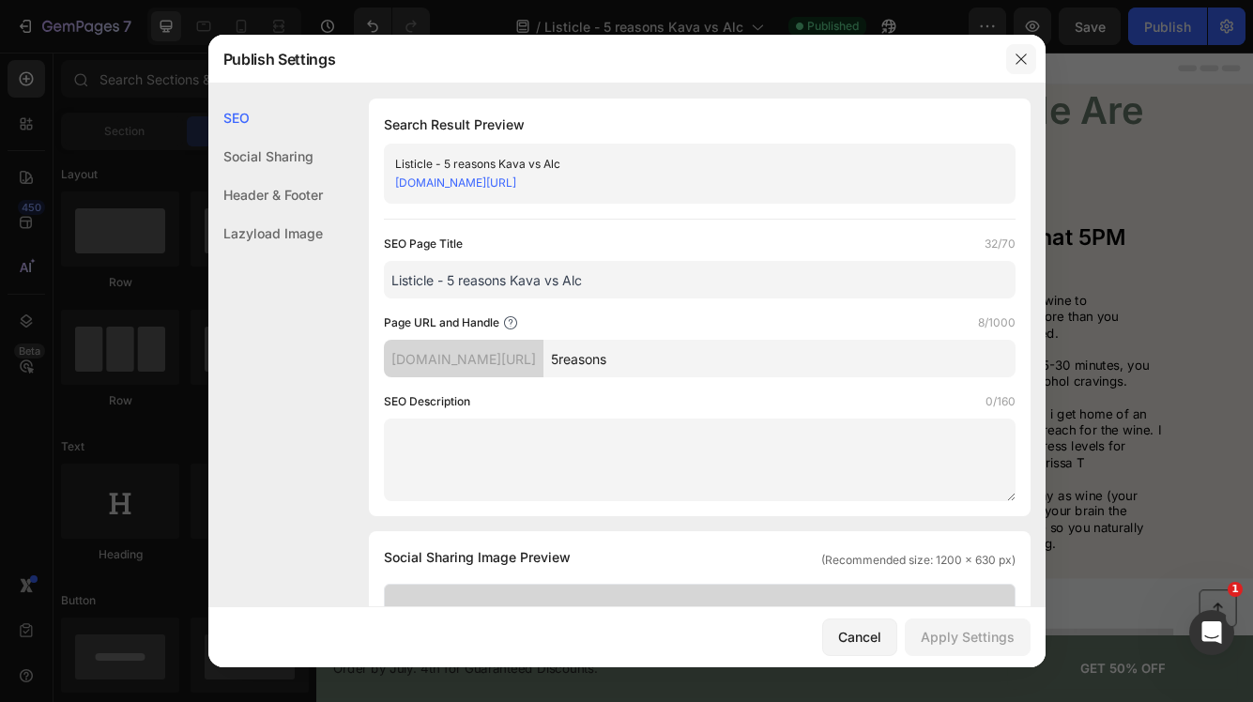
click at [1018, 60] on icon "button" at bounding box center [1020, 59] width 15 height 15
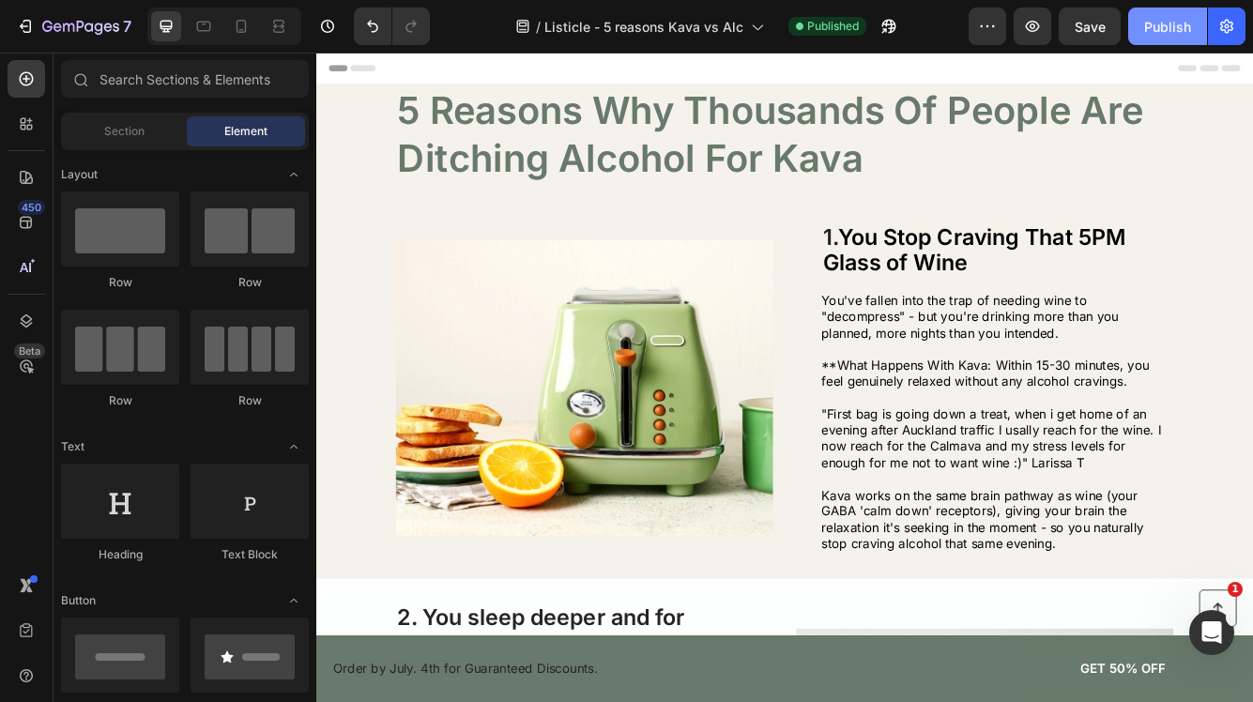
click at [1181, 31] on div "Publish" at bounding box center [1167, 27] width 47 height 20
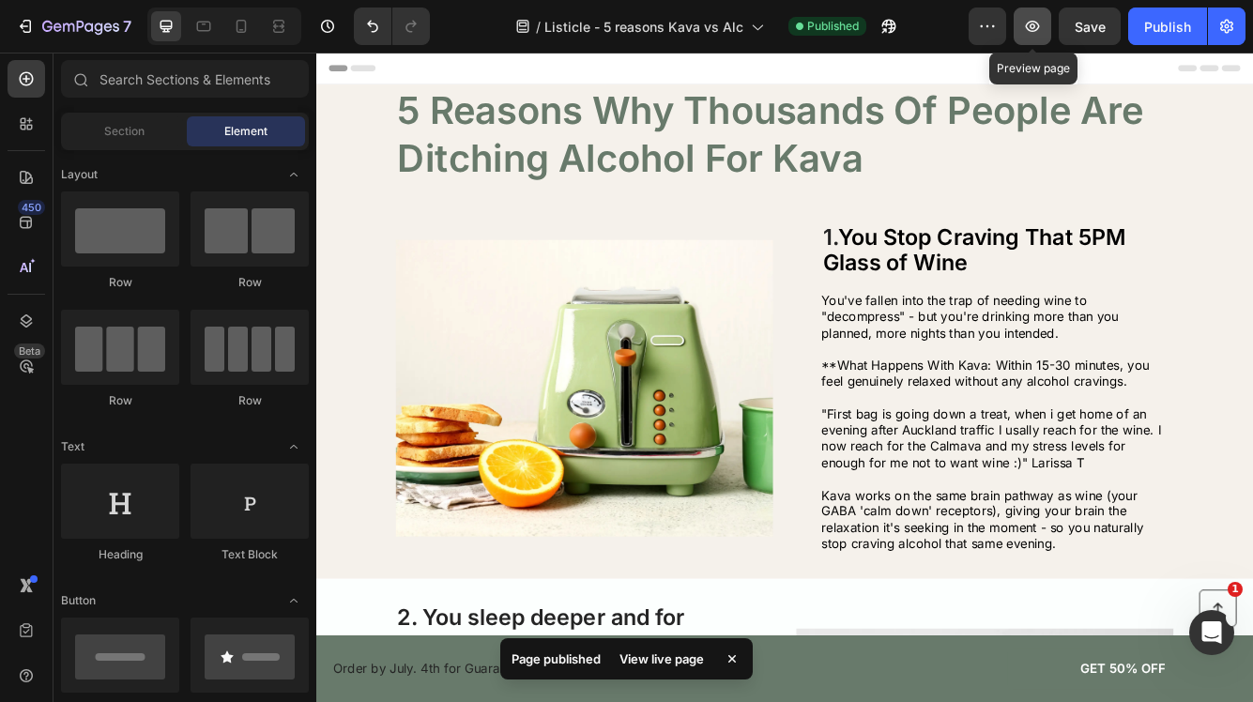
click at [1037, 31] on icon "button" at bounding box center [1032, 26] width 19 height 19
